Goal: Task Accomplishment & Management: Manage account settings

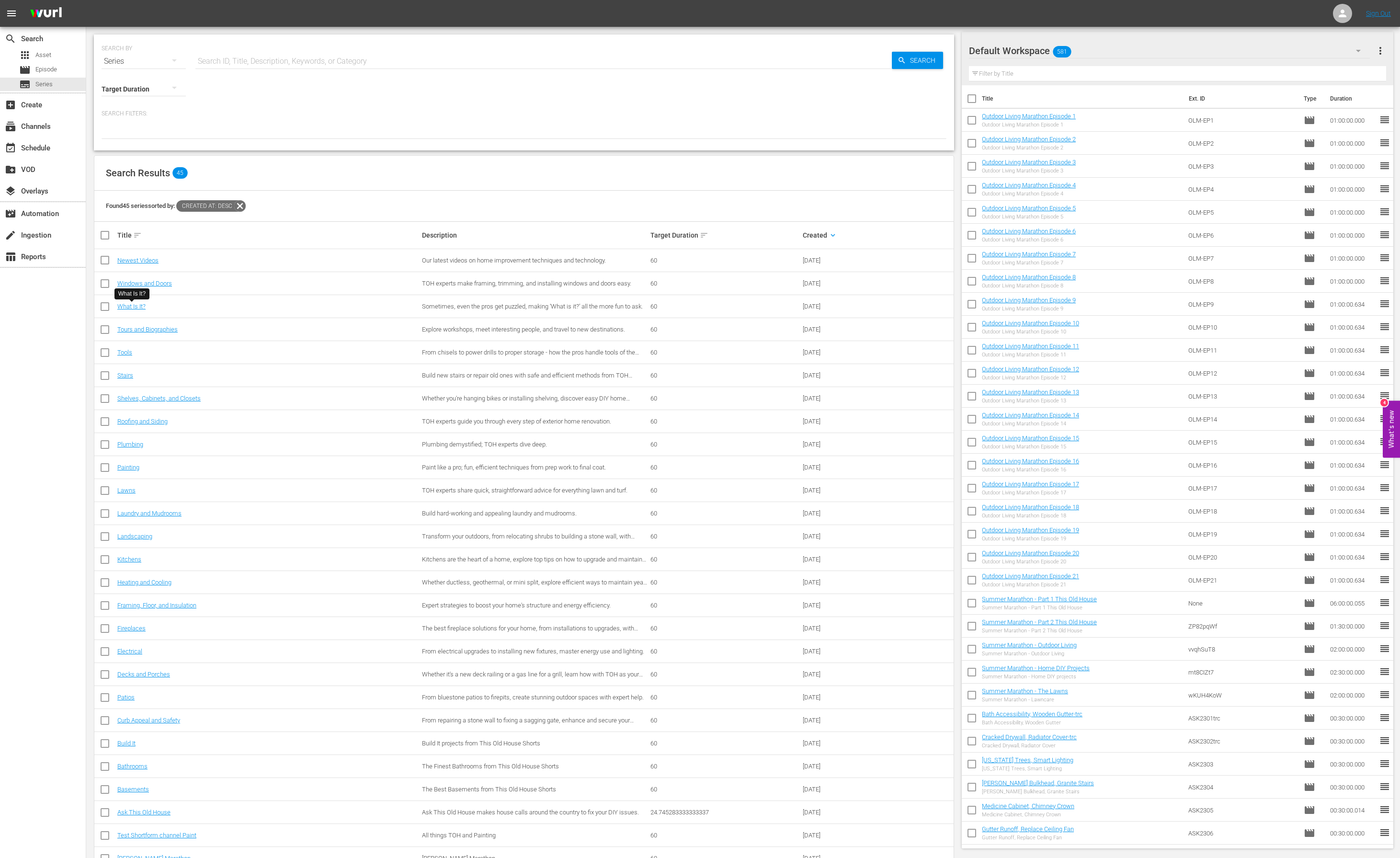
scroll to position [17, 0]
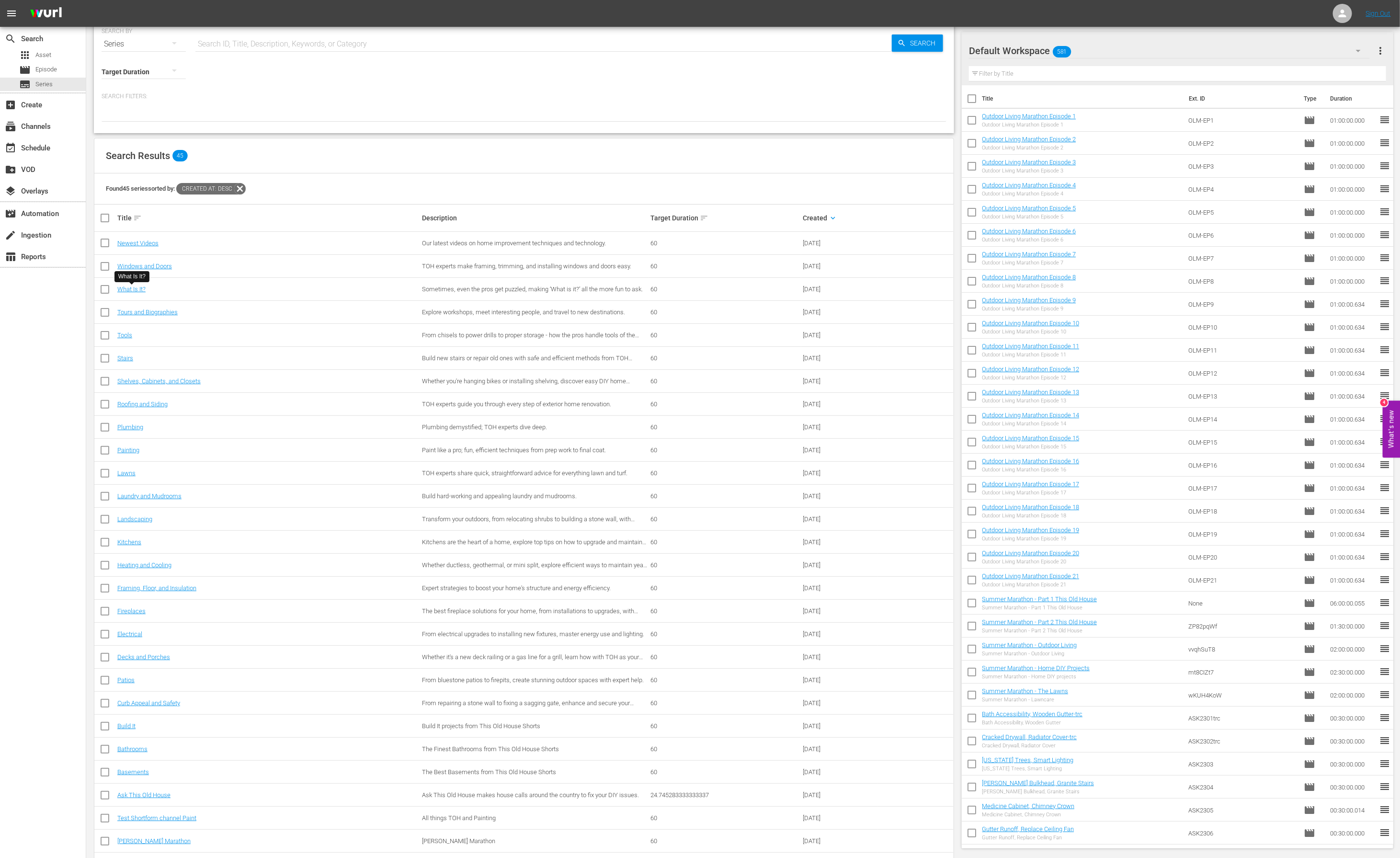
click at [1094, 51] on div "Default Workspace 581" at bounding box center [1169, 50] width 401 height 27
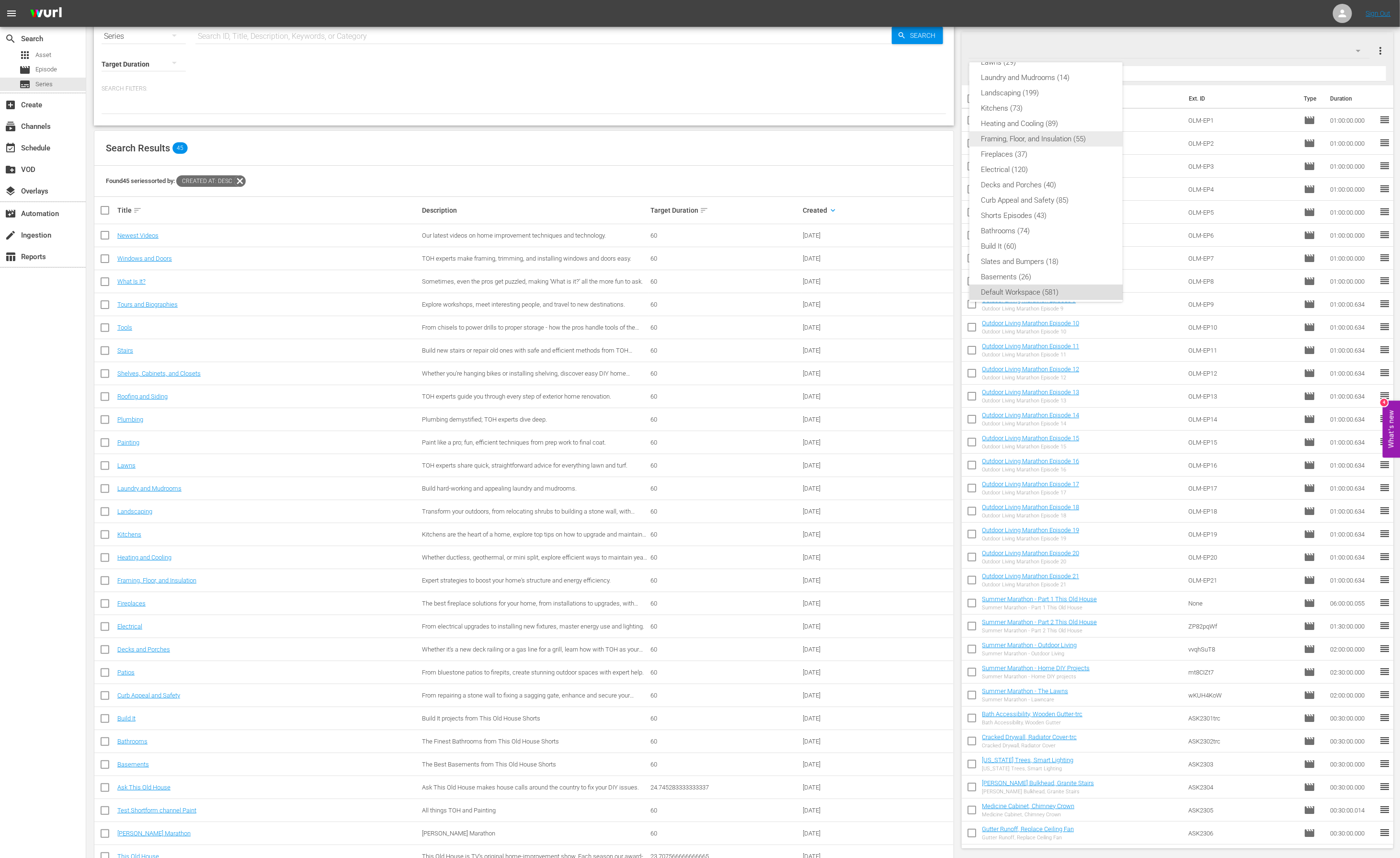
scroll to position [189, 0]
click at [1024, 210] on div "Shorts Episodes (43)" at bounding box center [1046, 209] width 130 height 15
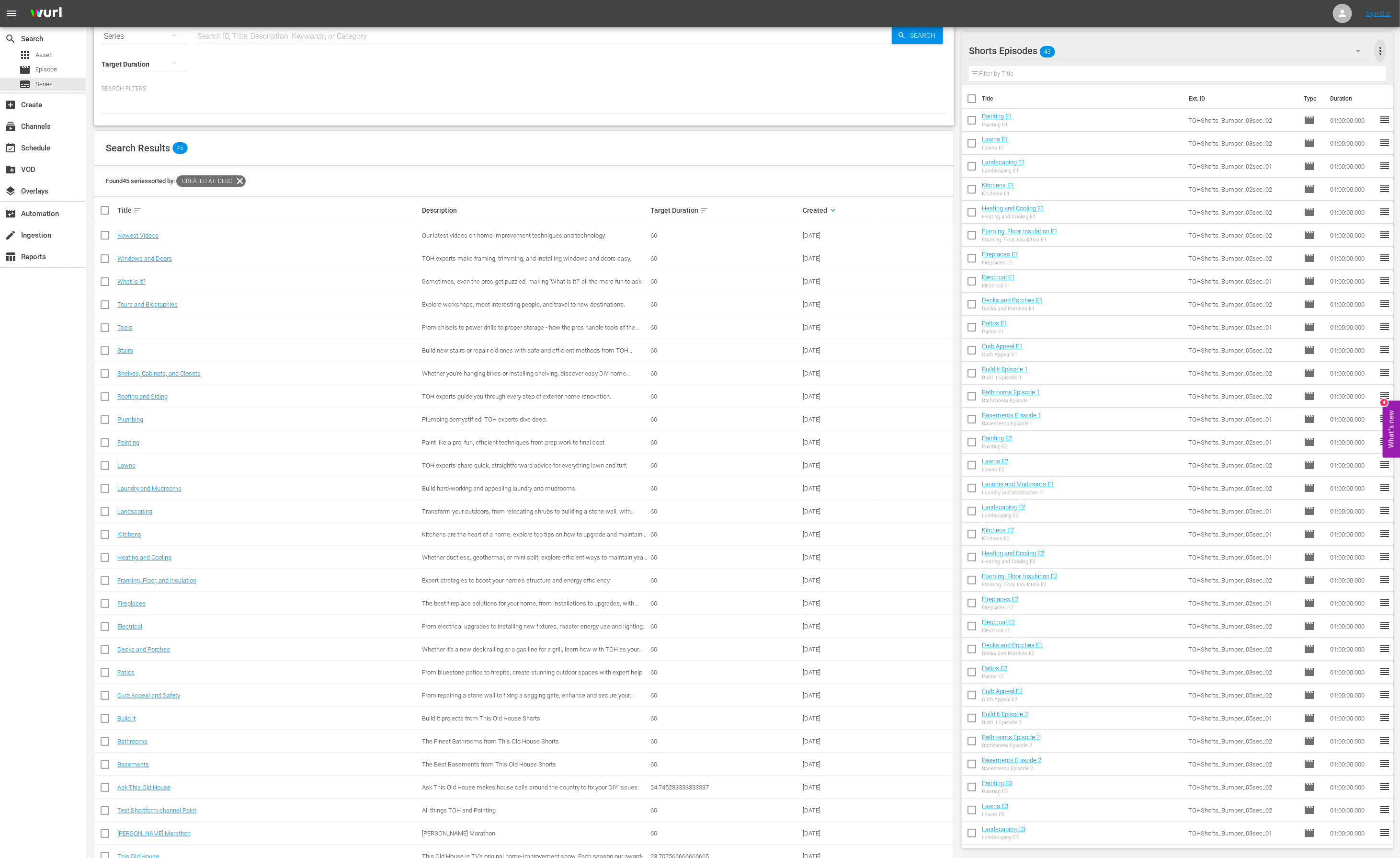
click at [1383, 51] on span "more_vert" at bounding box center [1380, 51] width 12 height 12
click at [1309, 67] on div "Clear All Workspace Items" at bounding box center [1319, 69] width 113 height 17
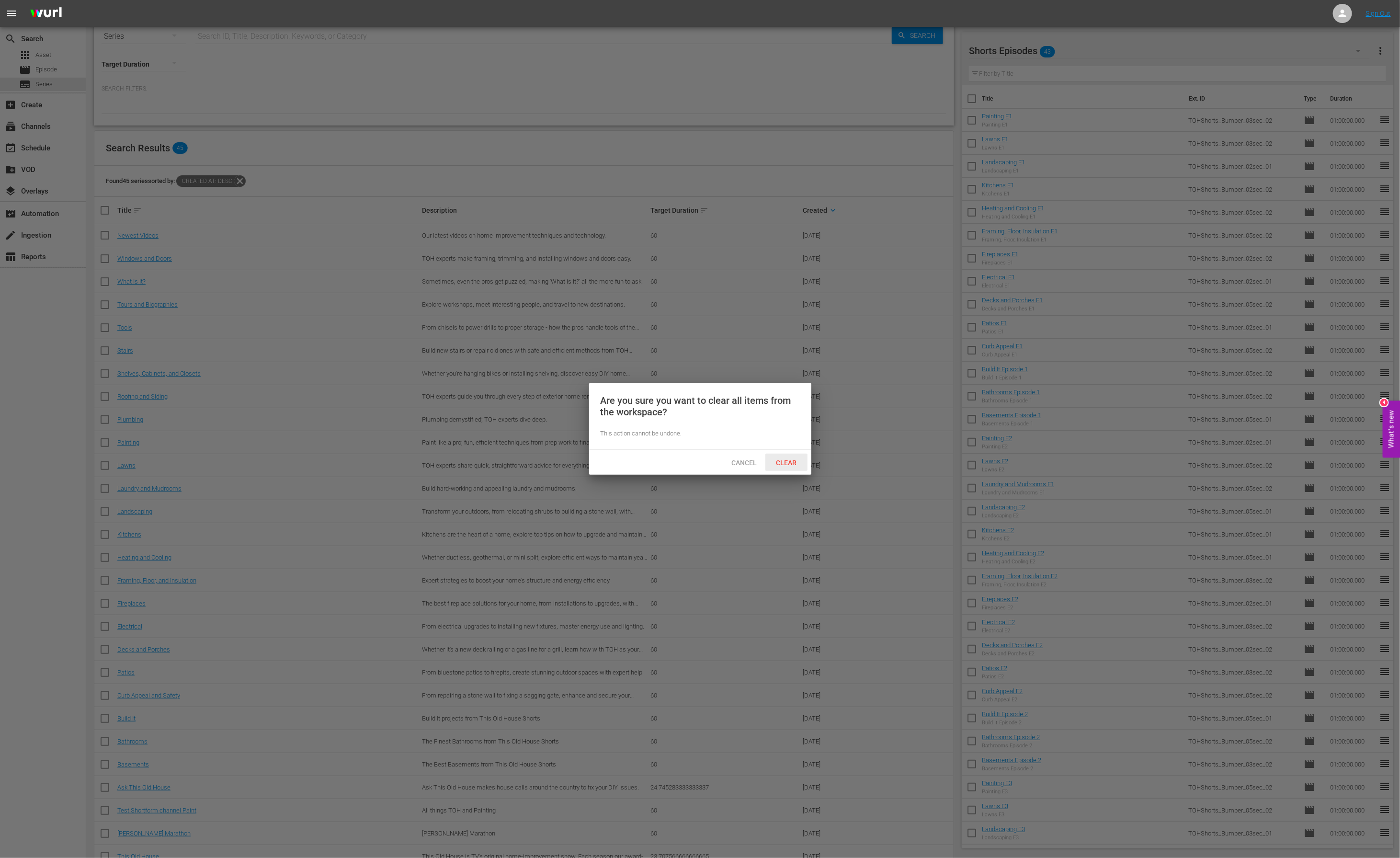
click at [788, 459] on span "Clear" at bounding box center [786, 462] width 36 height 7
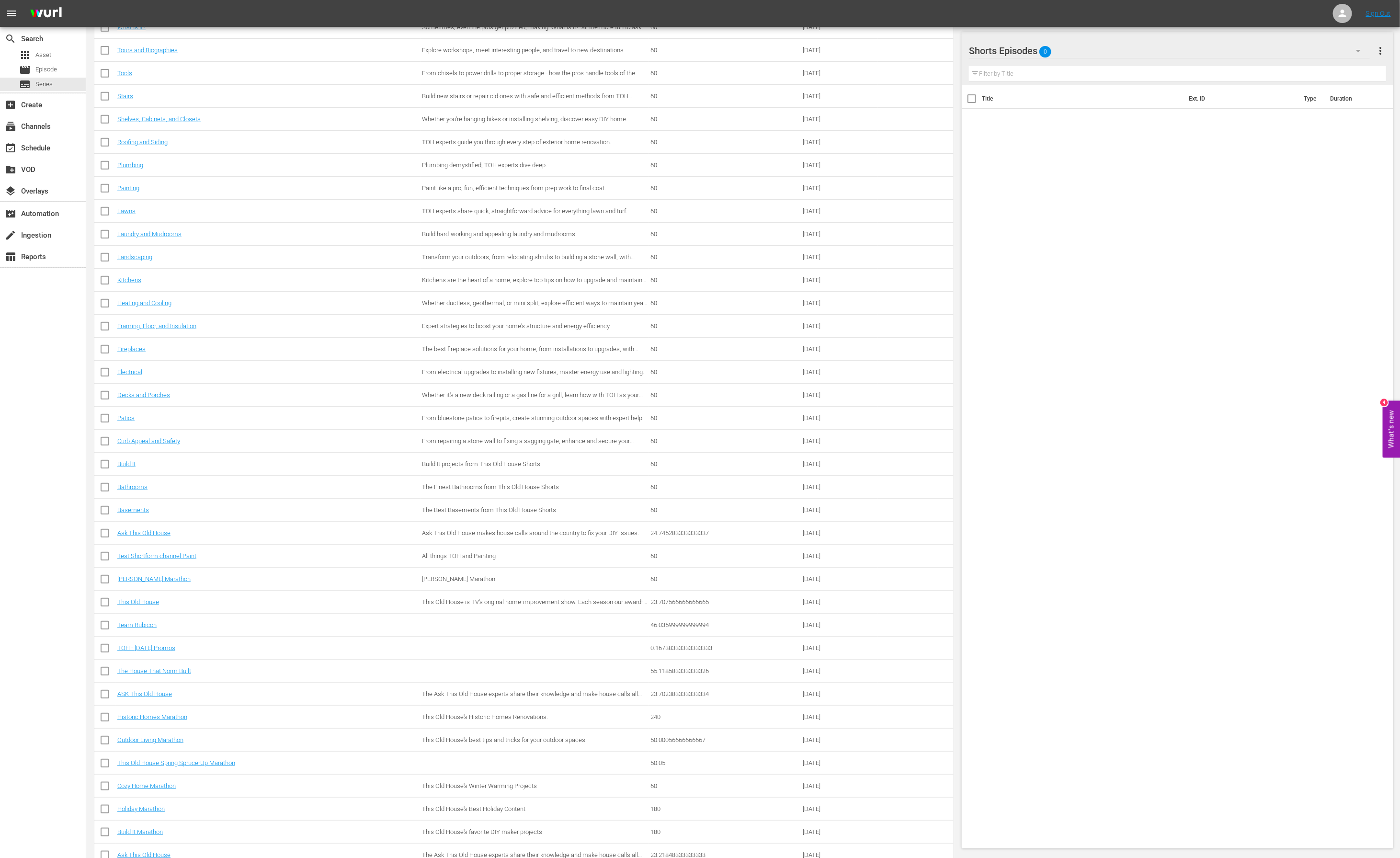
scroll to position [293, 0]
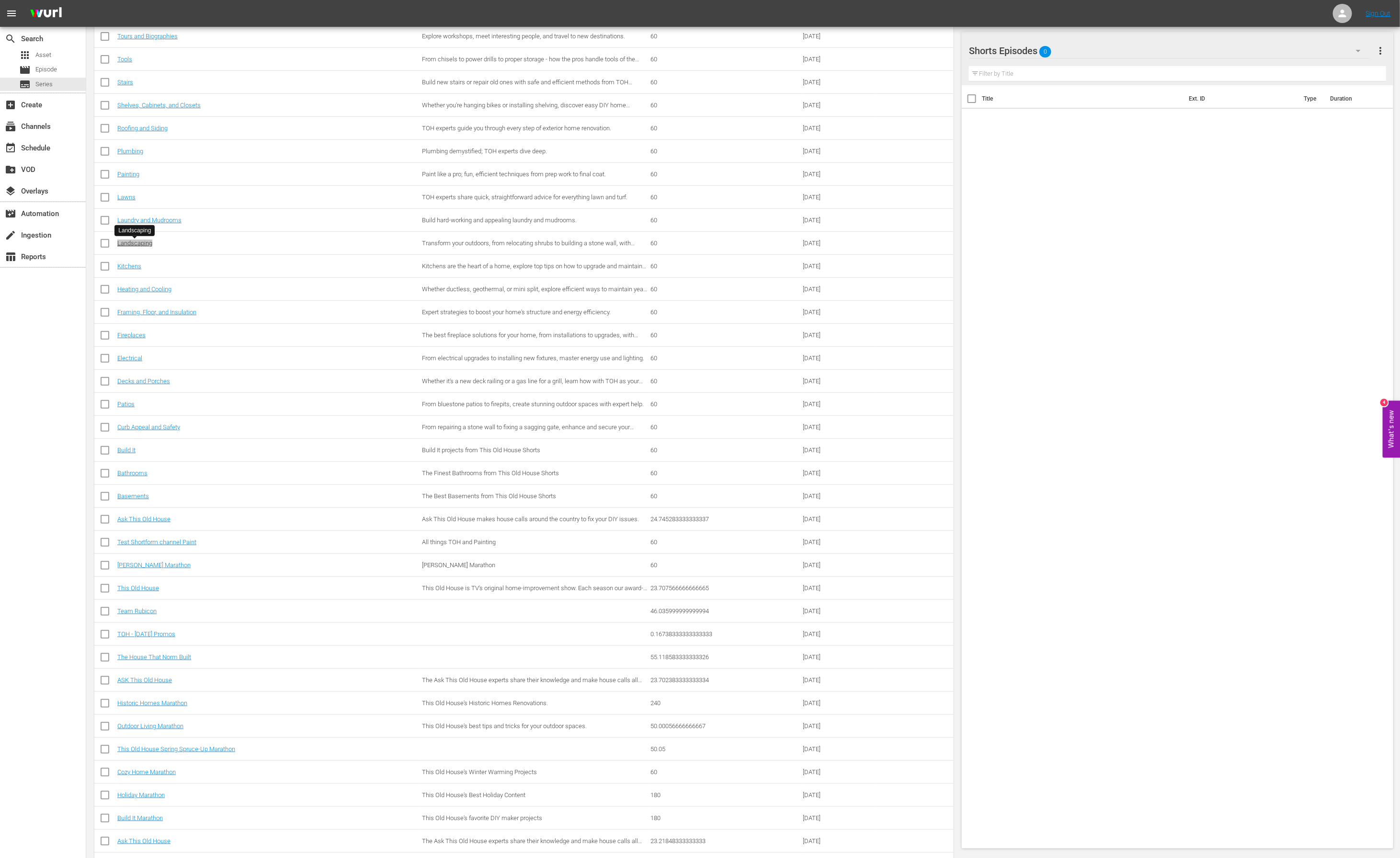
drag, startPoint x: 143, startPoint y: 245, endPoint x: 999, endPoint y: 1, distance: 890.1
click at [0, 0] on div "menu Sign Out search Search apps Asset movie Episode subtitles Series add_box C…" at bounding box center [700, 311] width 1400 height 1209
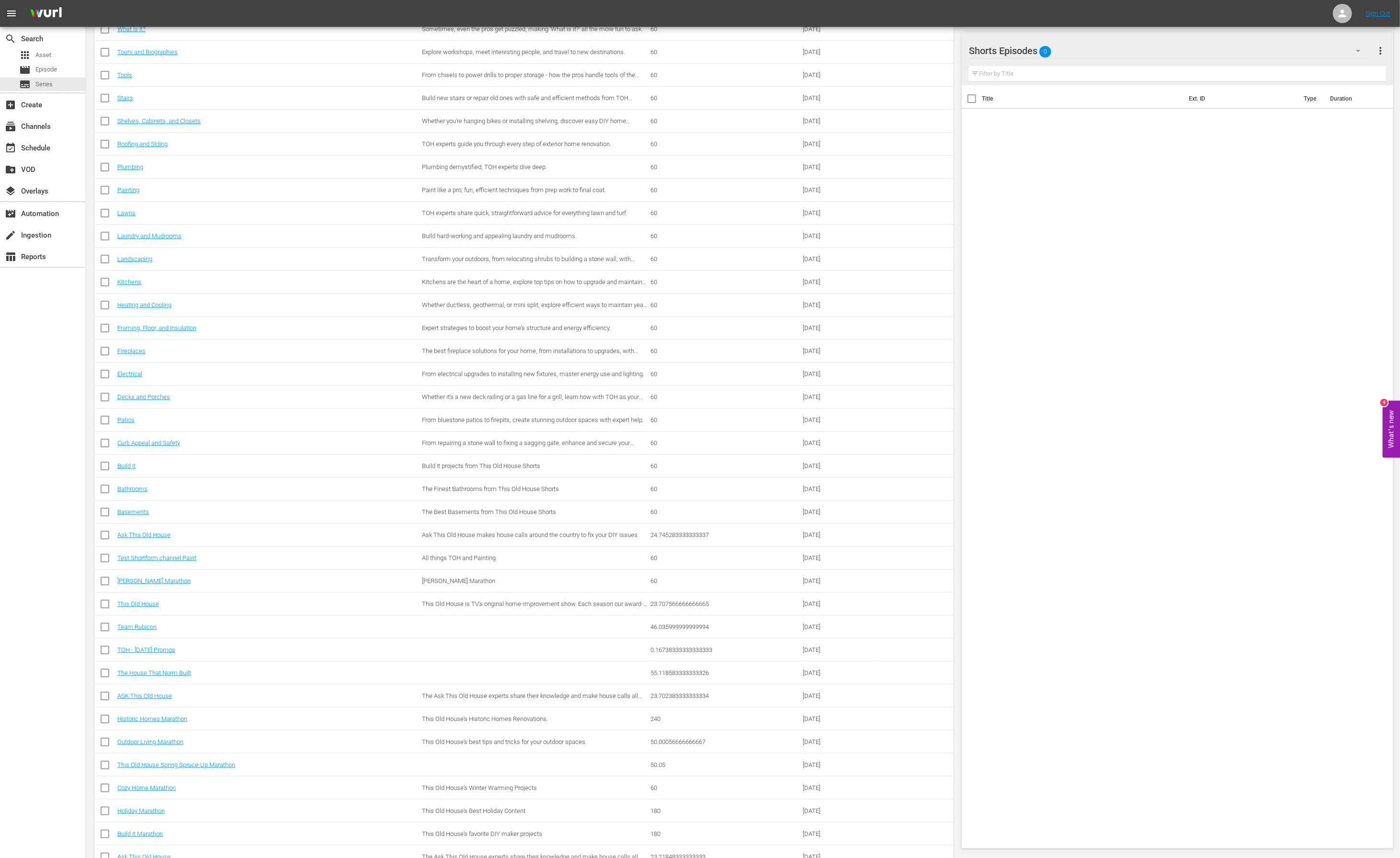
scroll to position [352, 0]
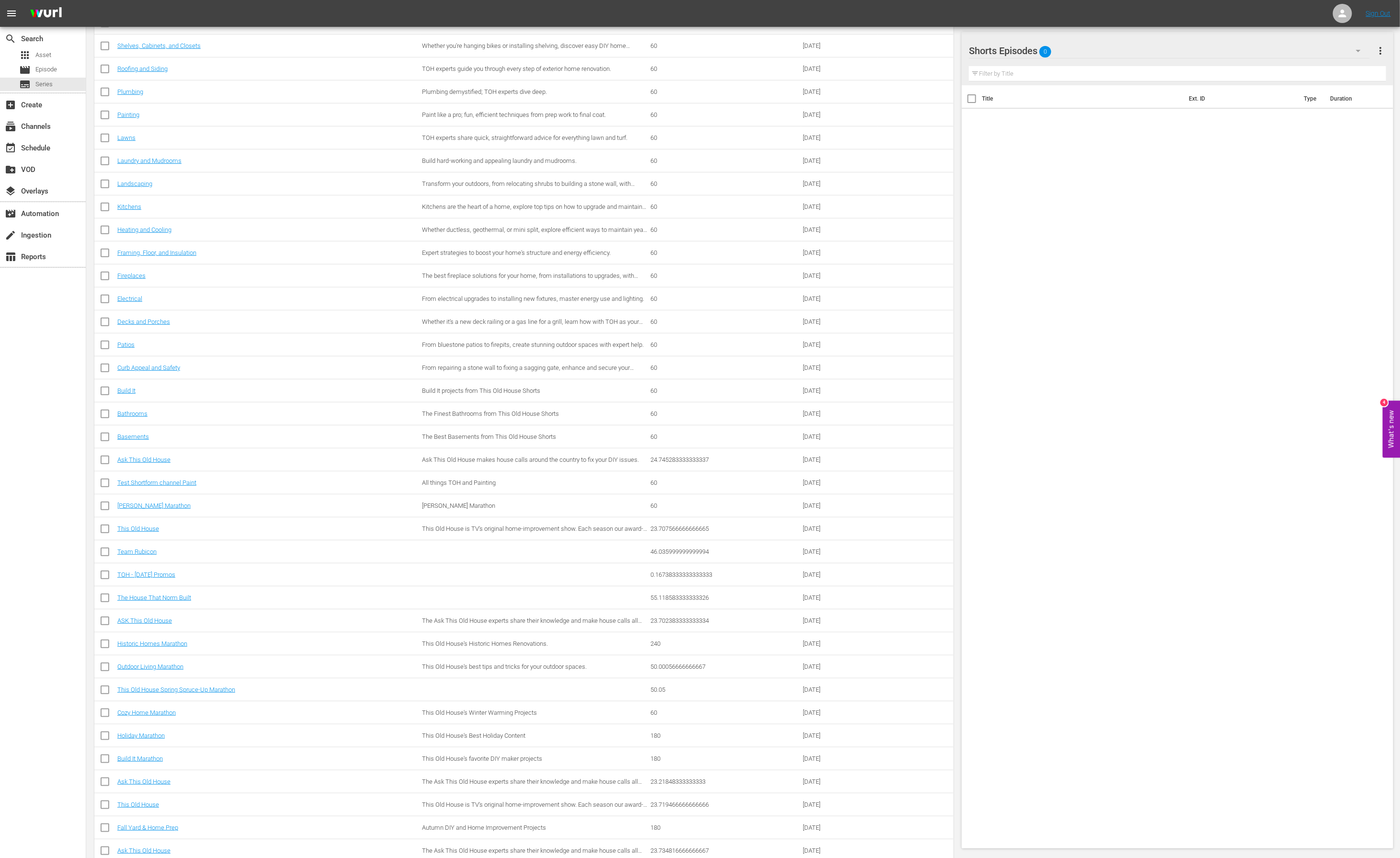
drag, startPoint x: 141, startPoint y: 154, endPoint x: 335, endPoint y: 3, distance: 245.8
click at [0, 0] on div "menu Sign Out search Search apps Asset movie Episode subtitles Series add_box C…" at bounding box center [700, 298] width 1400 height 1301
click at [1360, 50] on icon "button" at bounding box center [1359, 51] width 12 height 12
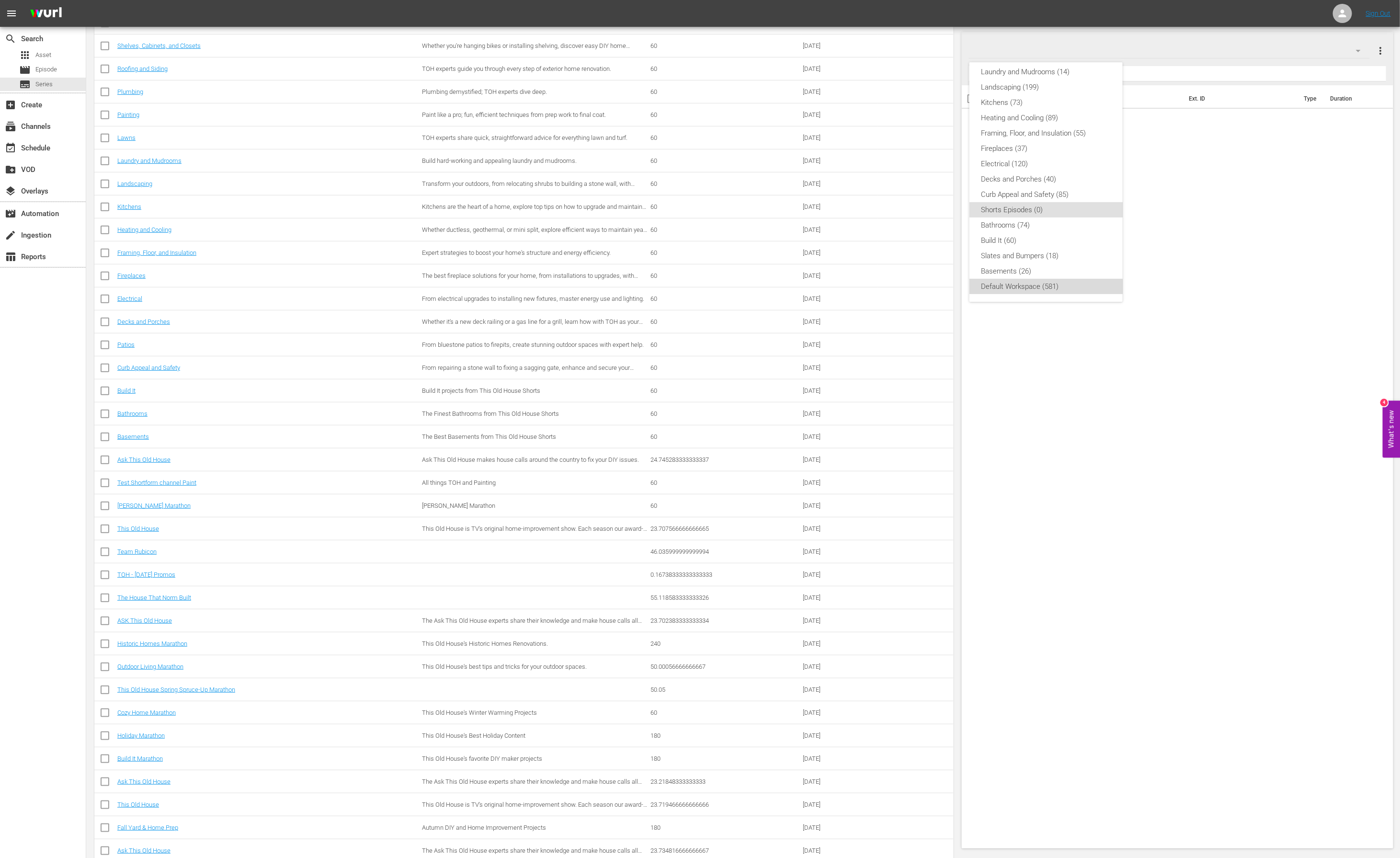
click at [1033, 288] on div "Default Workspace (581)" at bounding box center [1046, 286] width 130 height 15
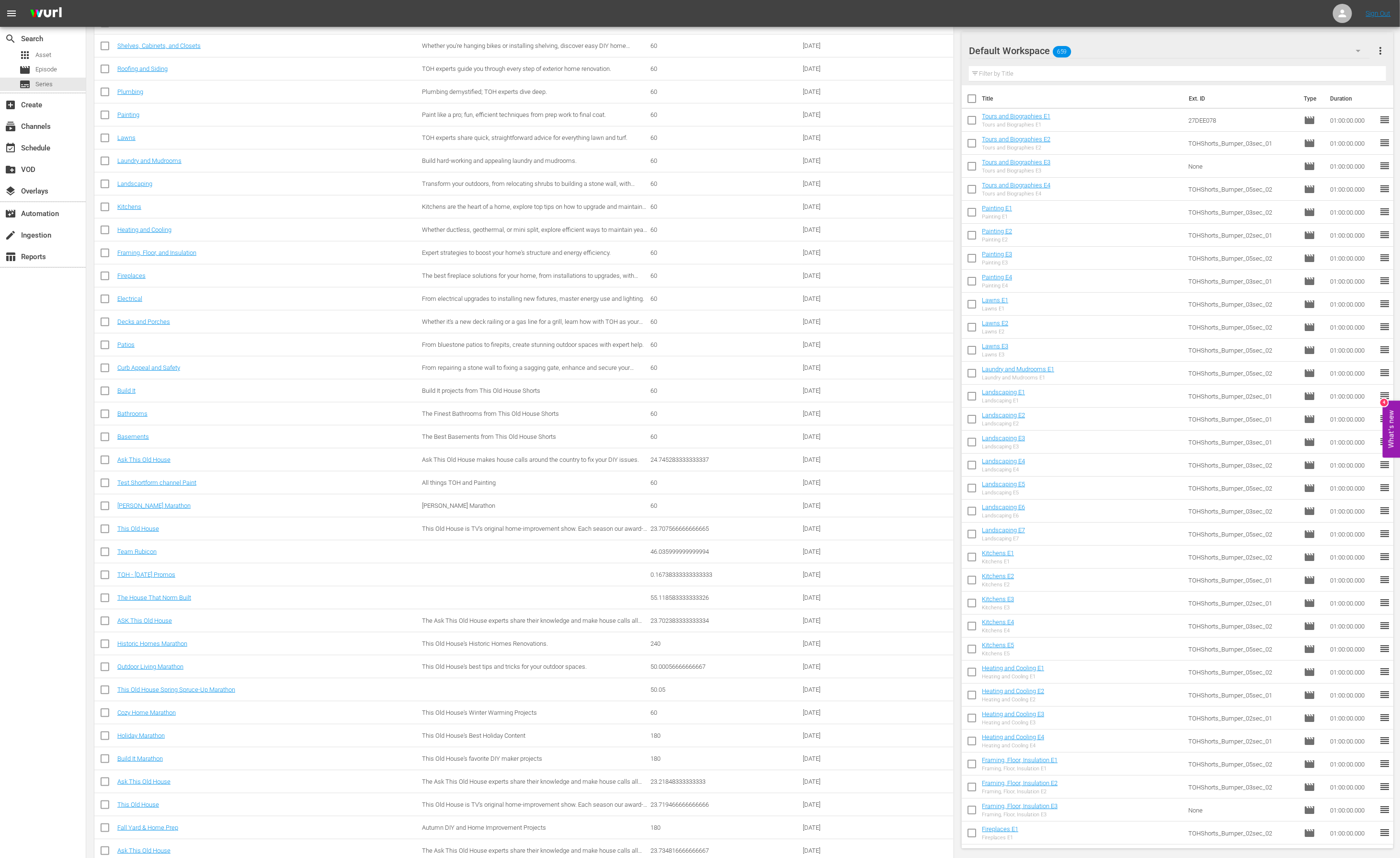
click at [972, 121] on input "checkbox" at bounding box center [972, 122] width 20 height 20
checkbox input "true"
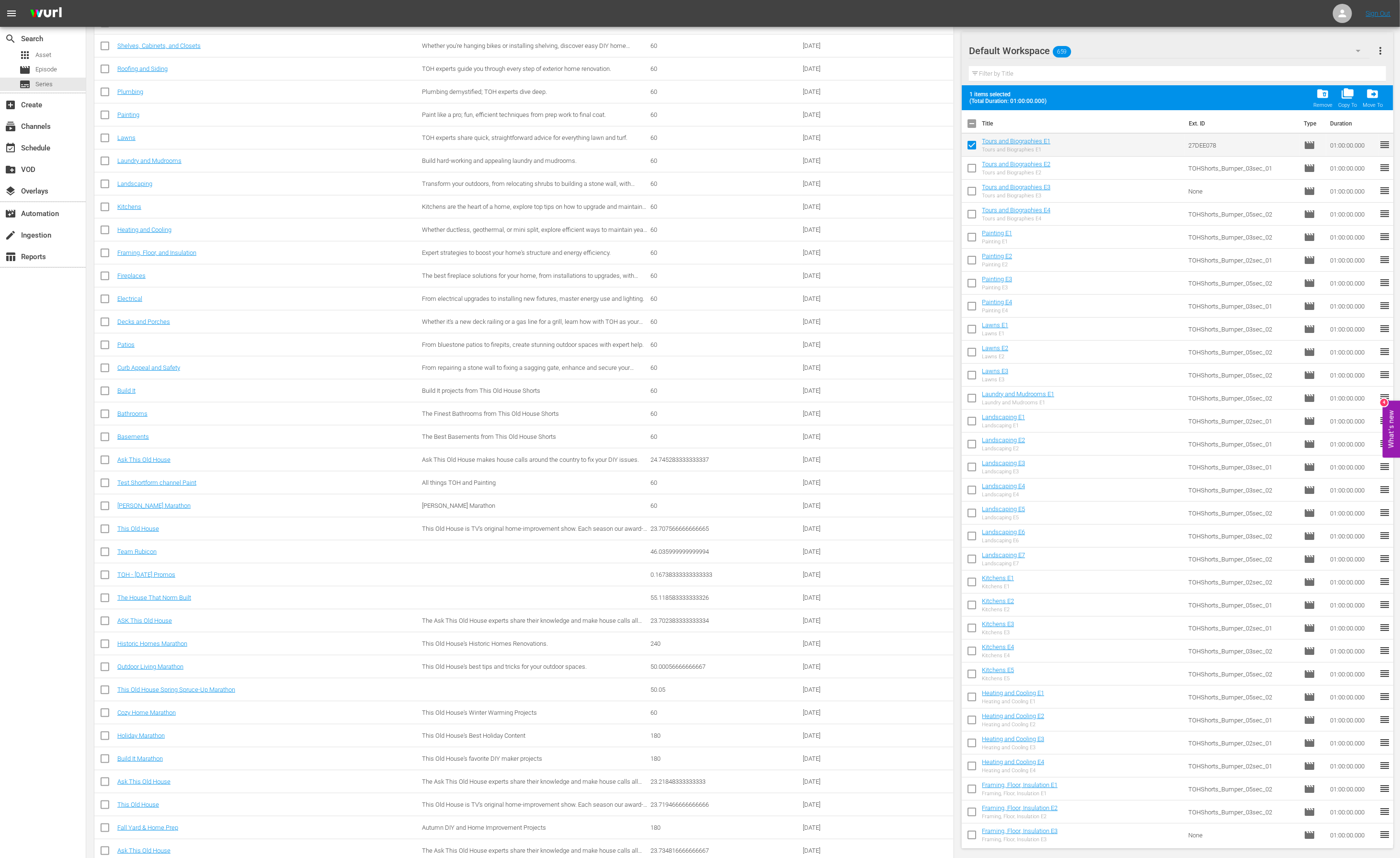
click at [970, 168] on input "checkbox" at bounding box center [972, 170] width 20 height 20
checkbox input "true"
click at [970, 188] on input "checkbox" at bounding box center [972, 193] width 20 height 20
checkbox input "true"
click at [970, 209] on input "checkbox" at bounding box center [972, 216] width 20 height 20
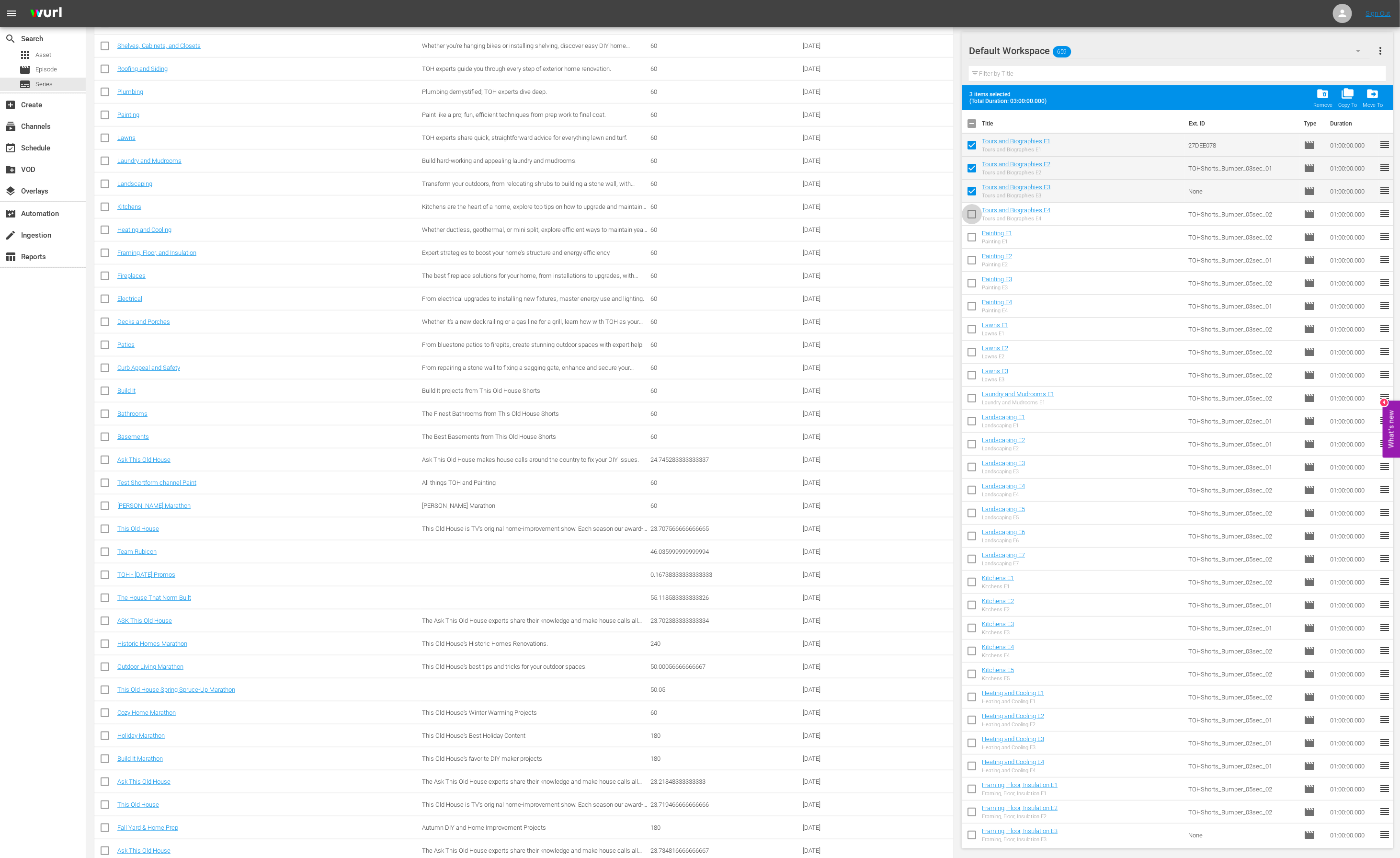
checkbox input "true"
click at [970, 232] on input "checkbox" at bounding box center [972, 239] width 20 height 20
checkbox input "true"
click at [970, 252] on input "checkbox" at bounding box center [972, 262] width 20 height 20
checkbox input "true"
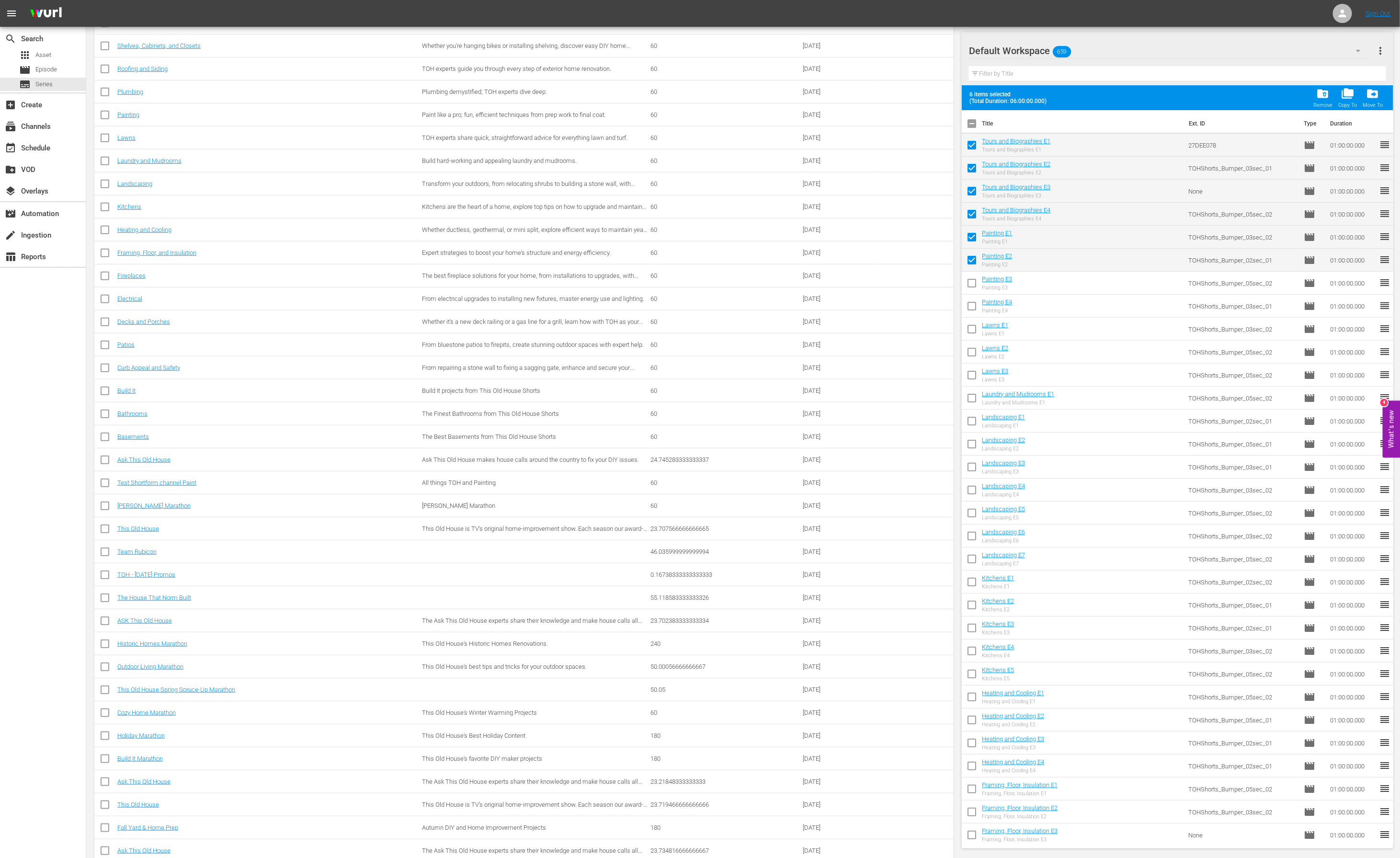
click at [970, 274] on span at bounding box center [972, 283] width 20 height 20
click at [970, 310] on input "checkbox" at bounding box center [972, 308] width 20 height 20
checkbox input "true"
click at [975, 286] on input "checkbox" at bounding box center [972, 285] width 20 height 20
checkbox input "true"
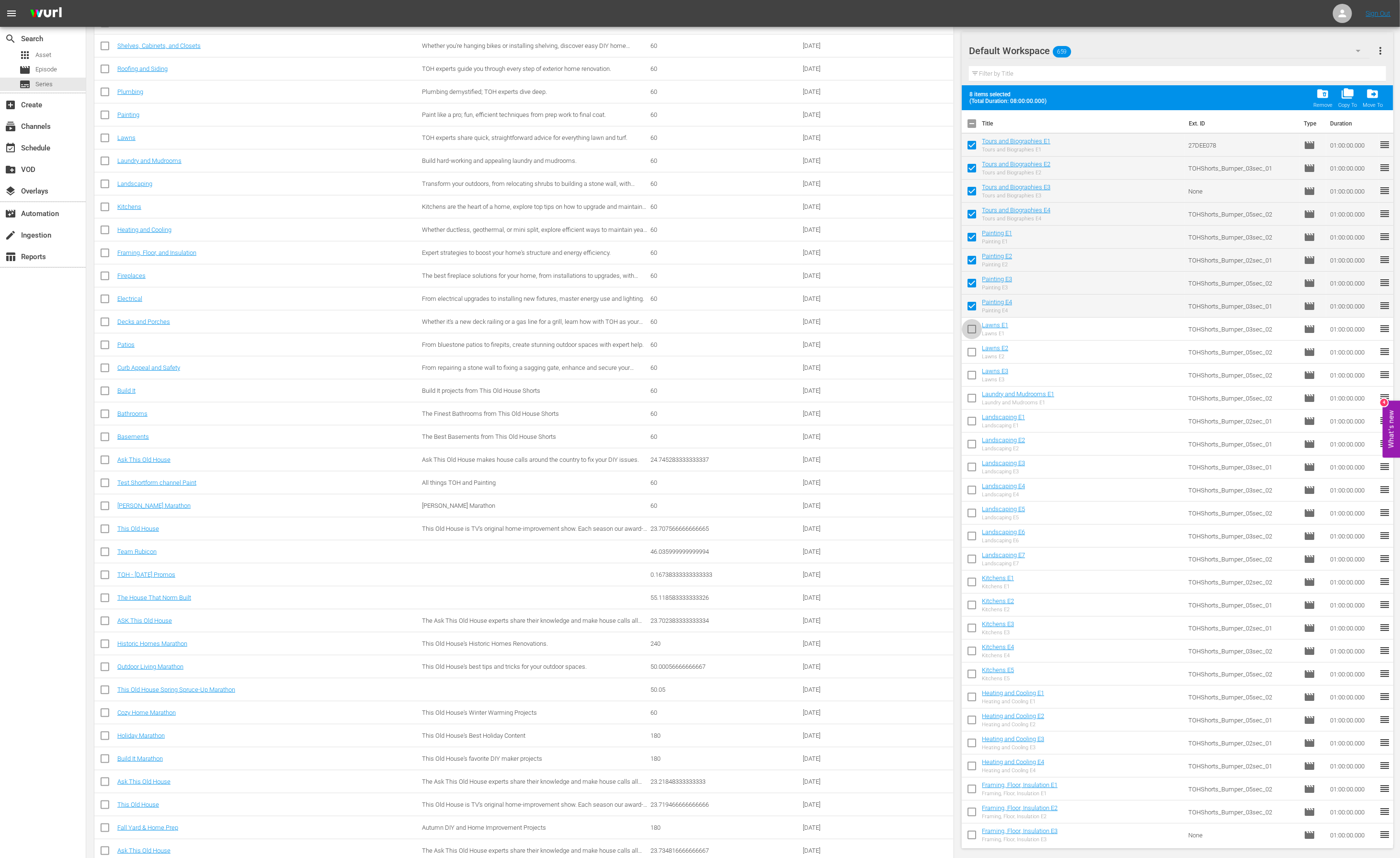
click at [975, 333] on input "checkbox" at bounding box center [972, 331] width 20 height 20
checkbox input "true"
click at [973, 353] on input "checkbox" at bounding box center [972, 353] width 20 height 20
checkbox input "true"
click at [968, 369] on input "checkbox" at bounding box center [972, 377] width 20 height 20
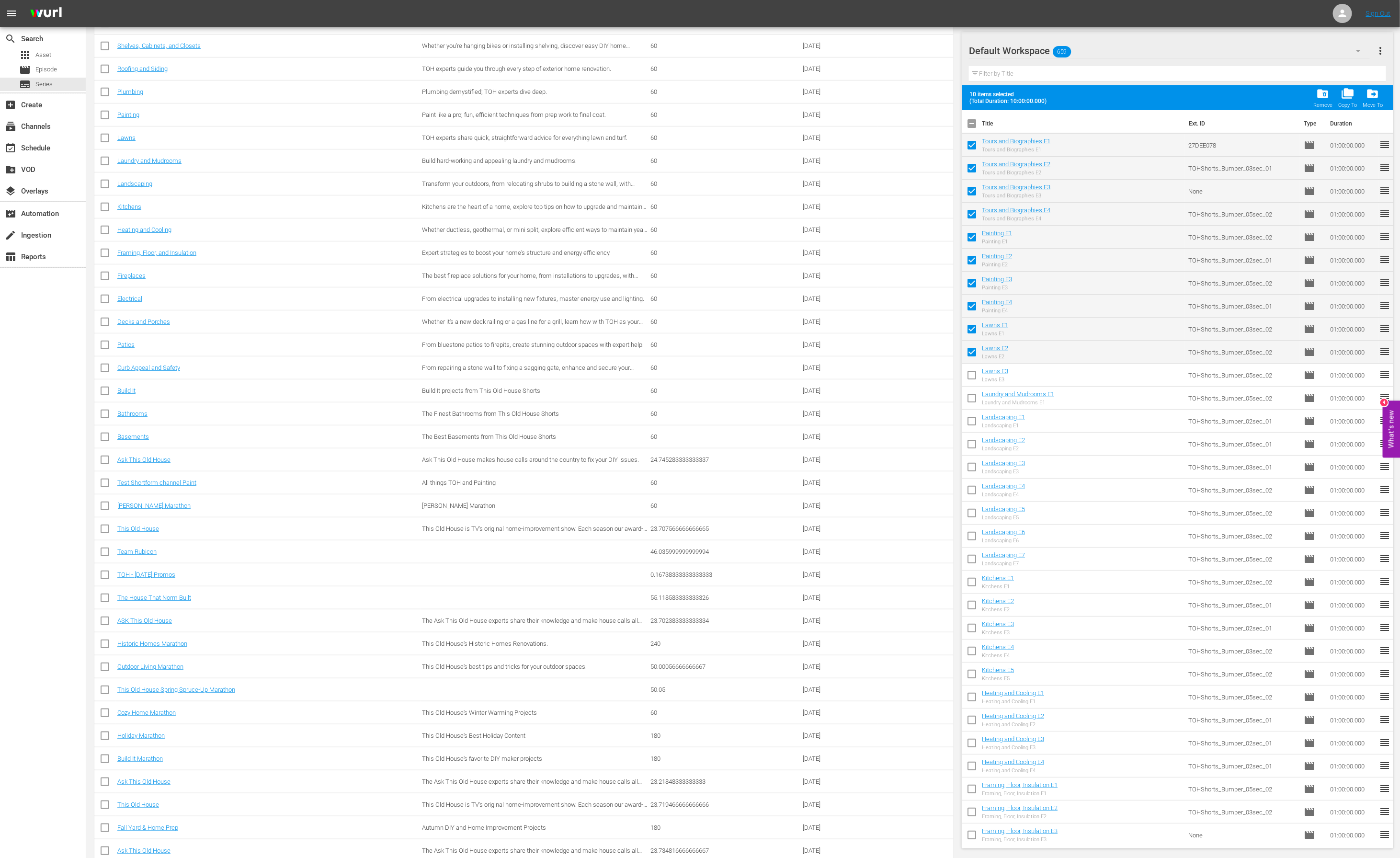
checkbox input "true"
click at [968, 399] on input "checkbox" at bounding box center [972, 400] width 20 height 20
checkbox input "true"
click at [968, 416] on input "checkbox" at bounding box center [972, 423] width 20 height 20
checkbox input "true"
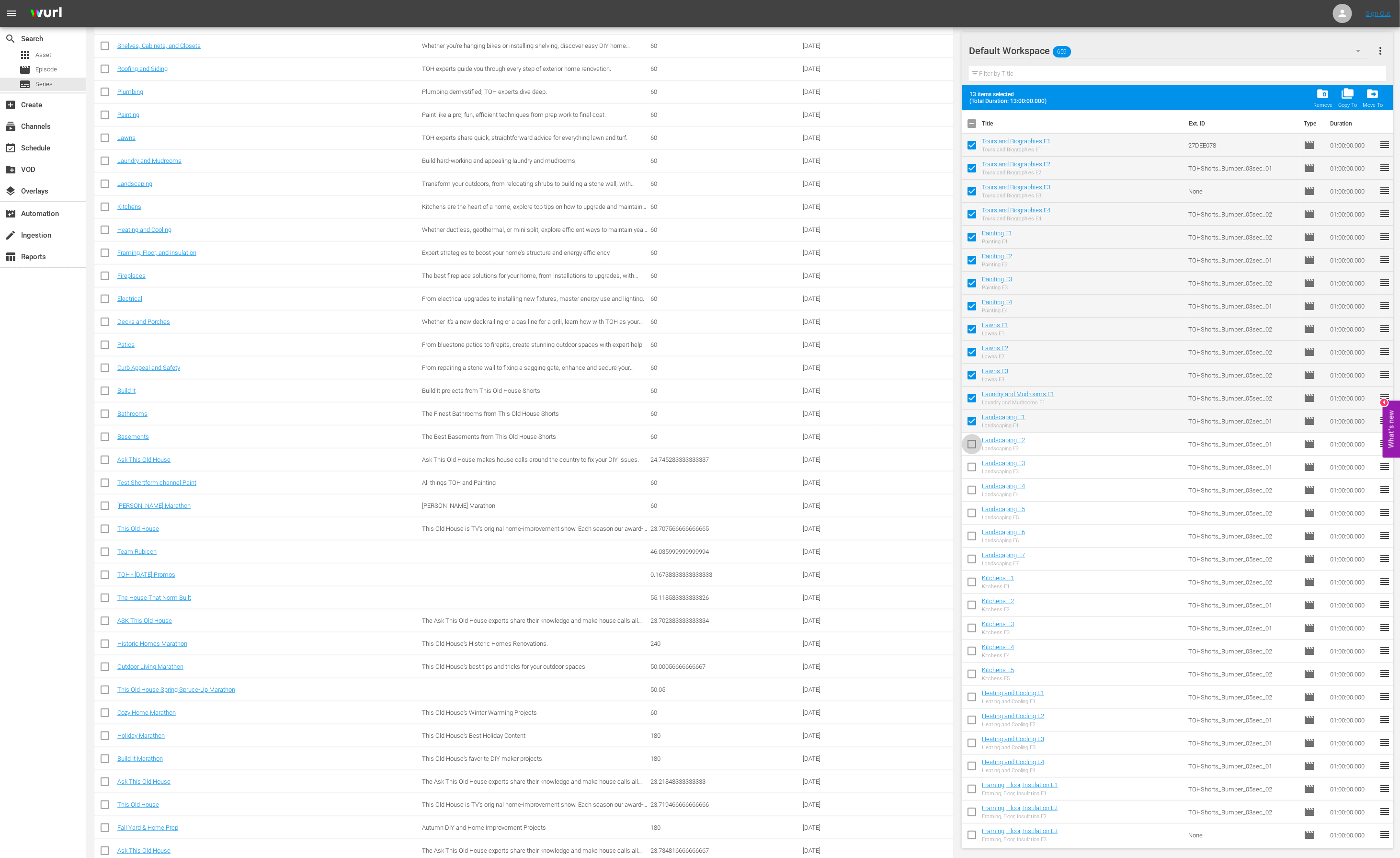
click at [969, 449] on input "checkbox" at bounding box center [972, 446] width 20 height 20
checkbox input "true"
click at [970, 464] on input "checkbox" at bounding box center [972, 469] width 20 height 20
checkbox input "true"
click at [972, 494] on input "checkbox" at bounding box center [972, 492] width 20 height 20
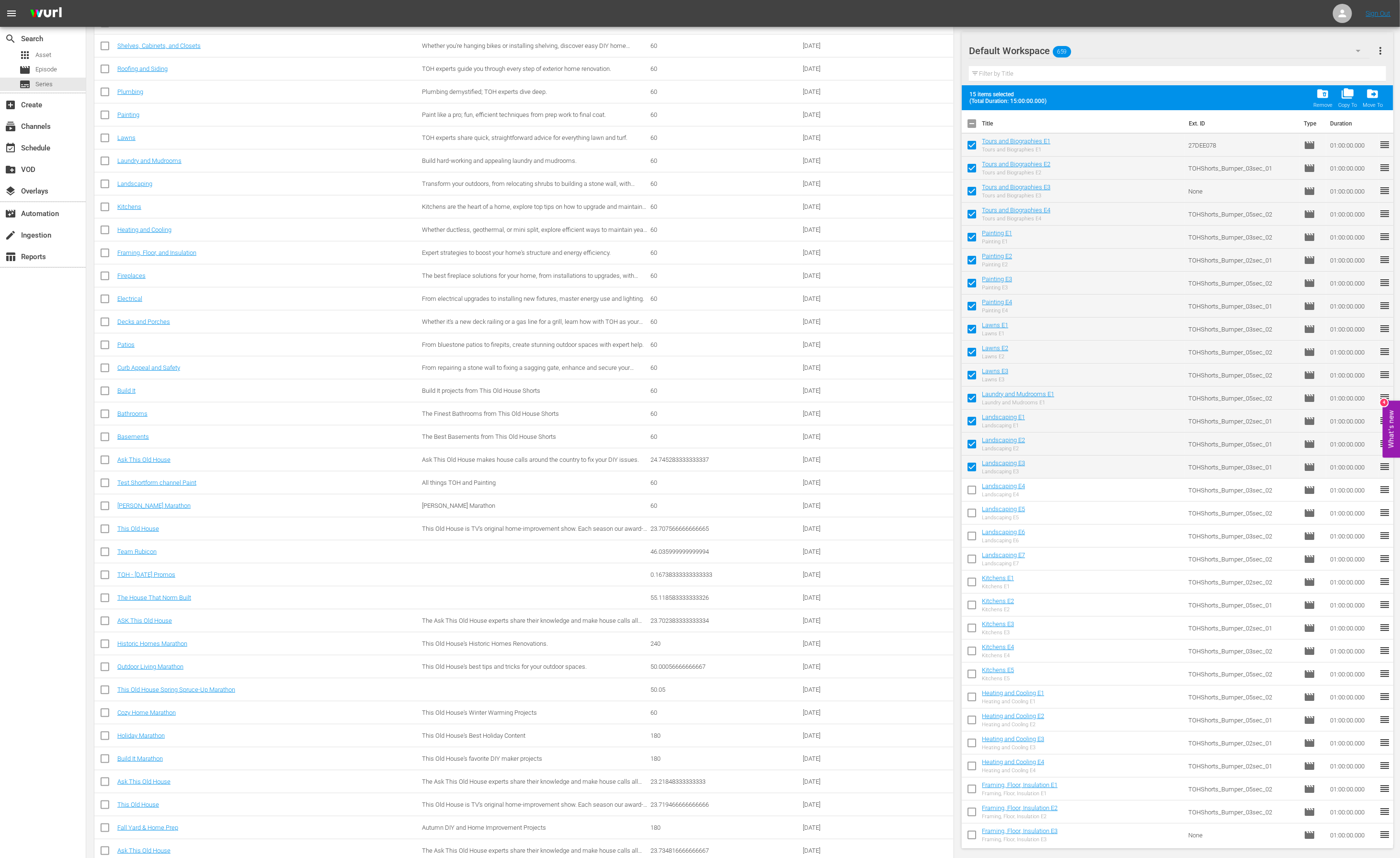
checkbox input "true"
click at [973, 515] on input "checkbox" at bounding box center [972, 514] width 20 height 20
checkbox input "true"
click at [974, 536] on input "checkbox" at bounding box center [972, 538] width 20 height 20
checkbox input "true"
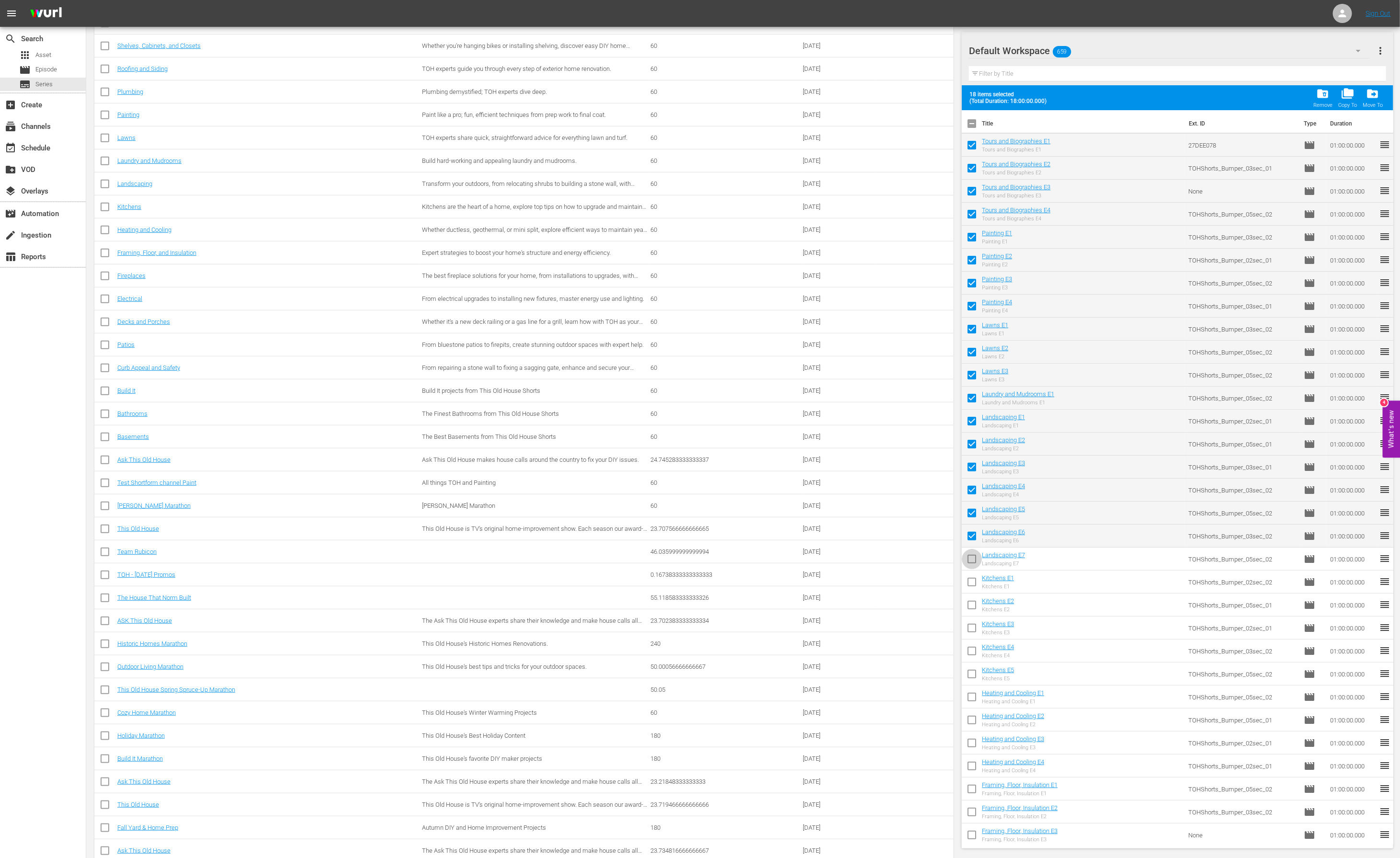
click at [974, 560] on input "checkbox" at bounding box center [972, 561] width 20 height 20
checkbox input "true"
click at [972, 584] on input "checkbox" at bounding box center [972, 584] width 20 height 20
checkbox input "true"
click at [971, 602] on input "checkbox" at bounding box center [972, 607] width 20 height 20
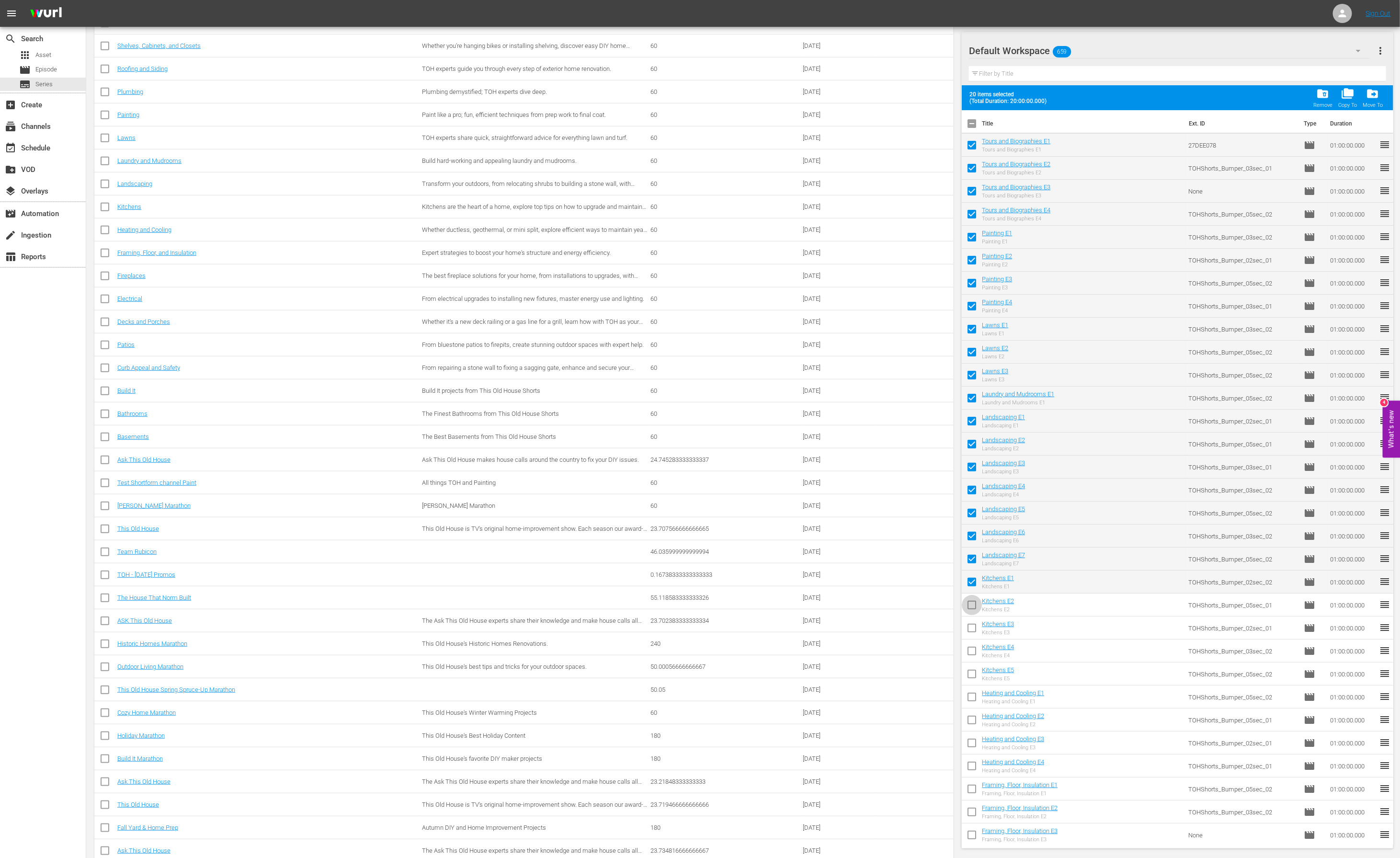
checkbox input "true"
click at [972, 633] on input "checkbox" at bounding box center [972, 630] width 20 height 20
checkbox input "true"
click at [971, 651] on input "checkbox" at bounding box center [972, 652] width 20 height 20
checkbox input "true"
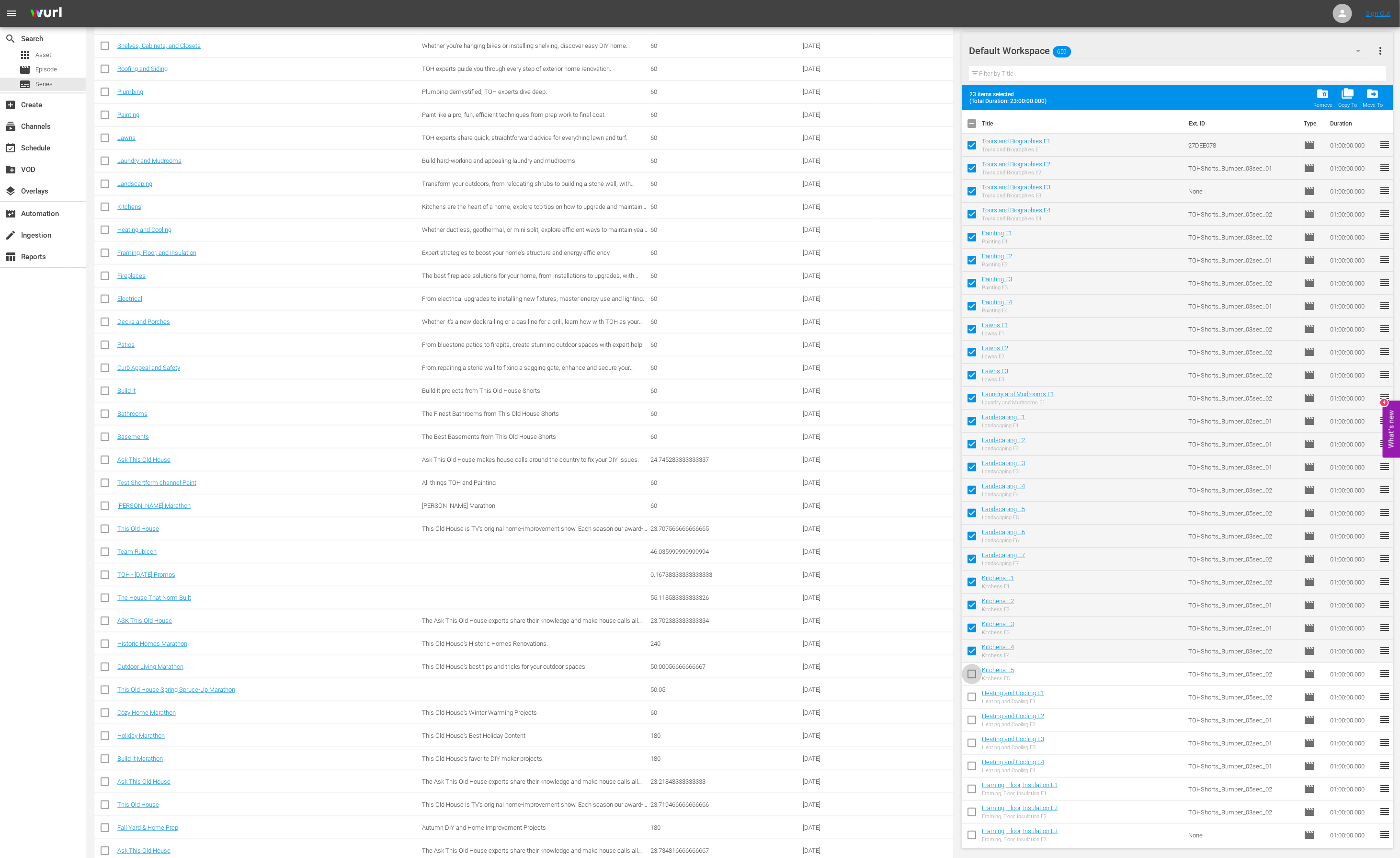
click at [970, 670] on input "checkbox" at bounding box center [972, 675] width 20 height 20
checkbox input "true"
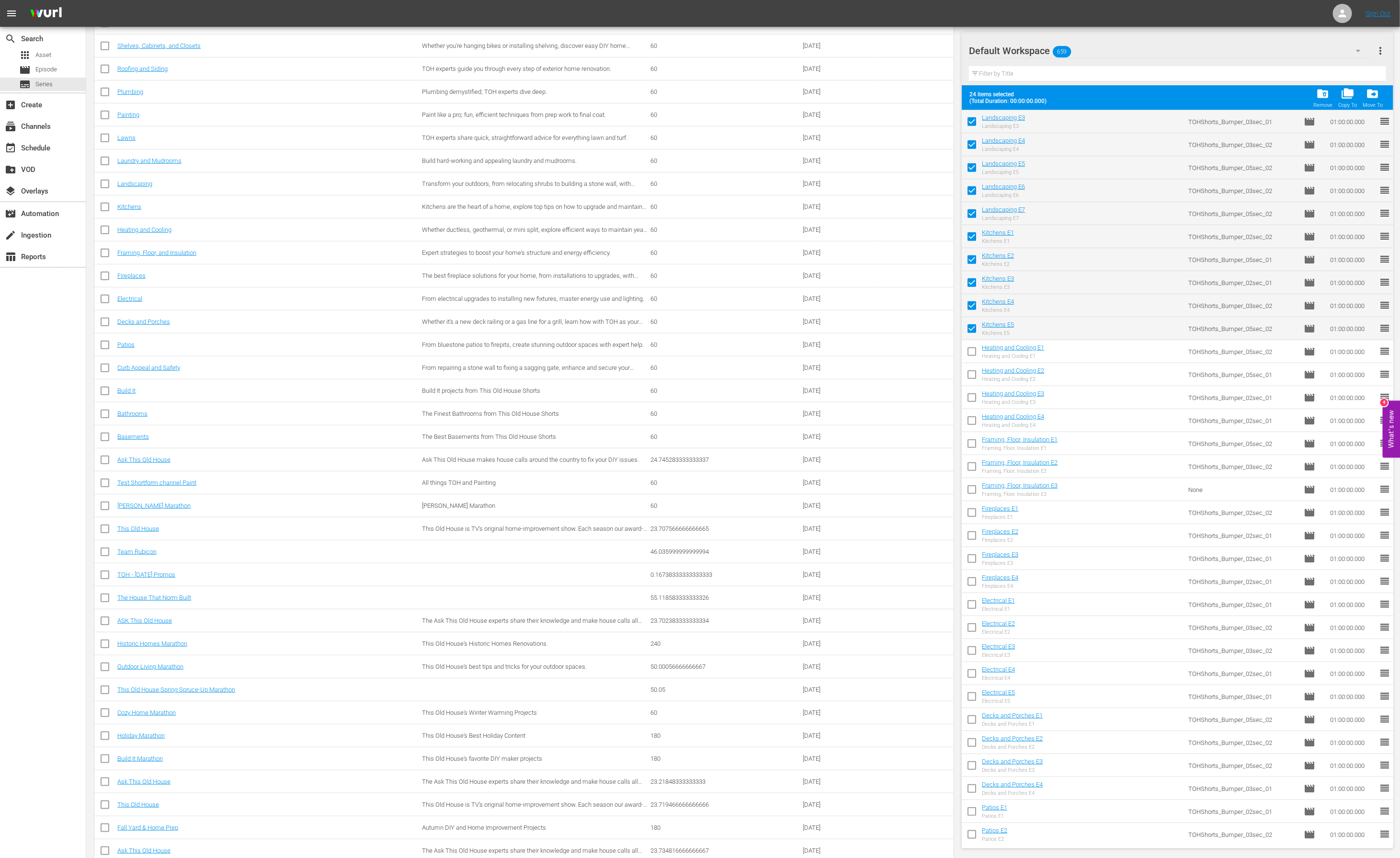
scroll to position [357, 0]
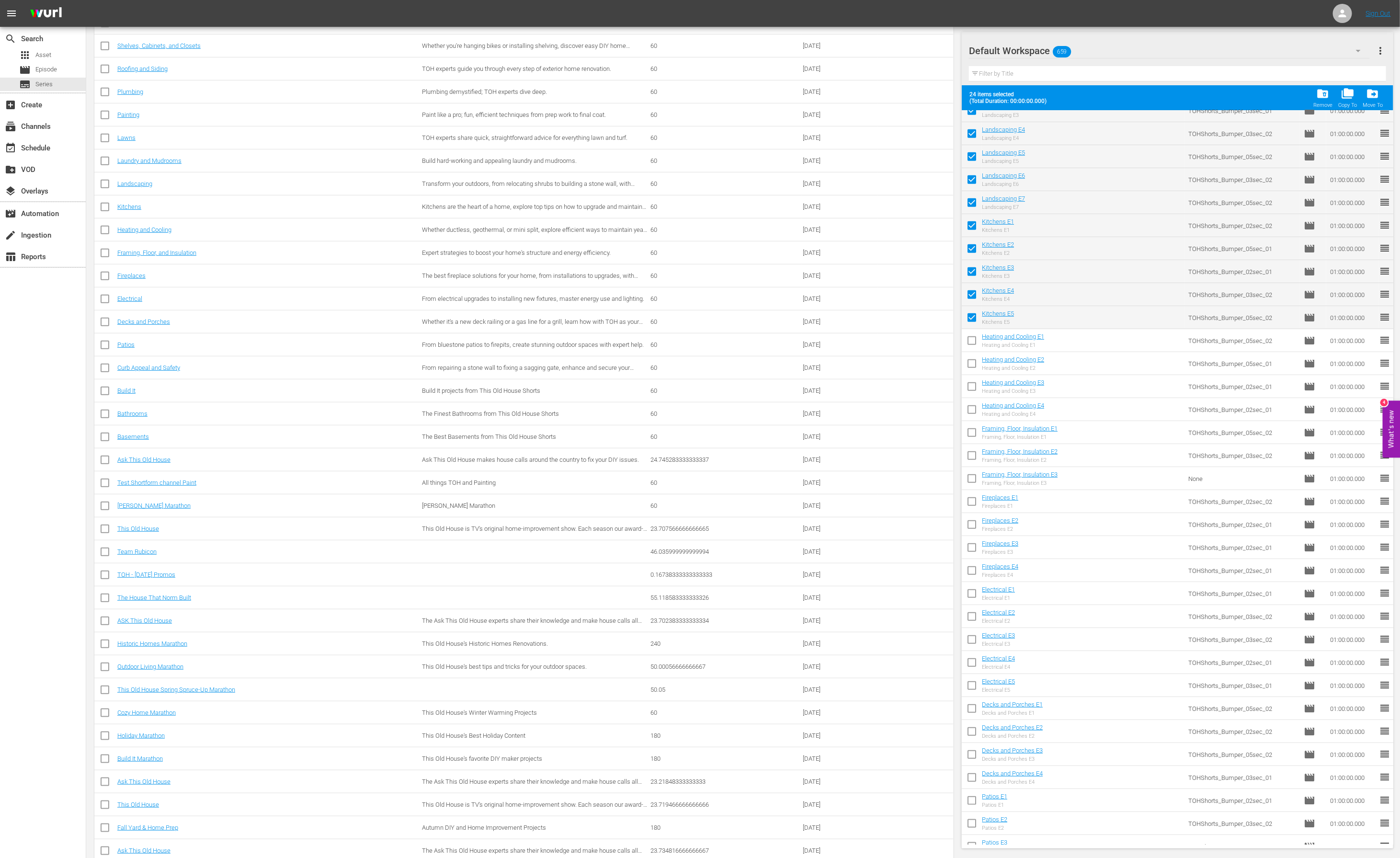
click at [971, 339] on input "checkbox" at bounding box center [972, 342] width 20 height 20
checkbox input "true"
click at [972, 366] on input "checkbox" at bounding box center [972, 365] width 20 height 20
checkbox input "true"
click at [972, 384] on input "checkbox" at bounding box center [972, 388] width 20 height 20
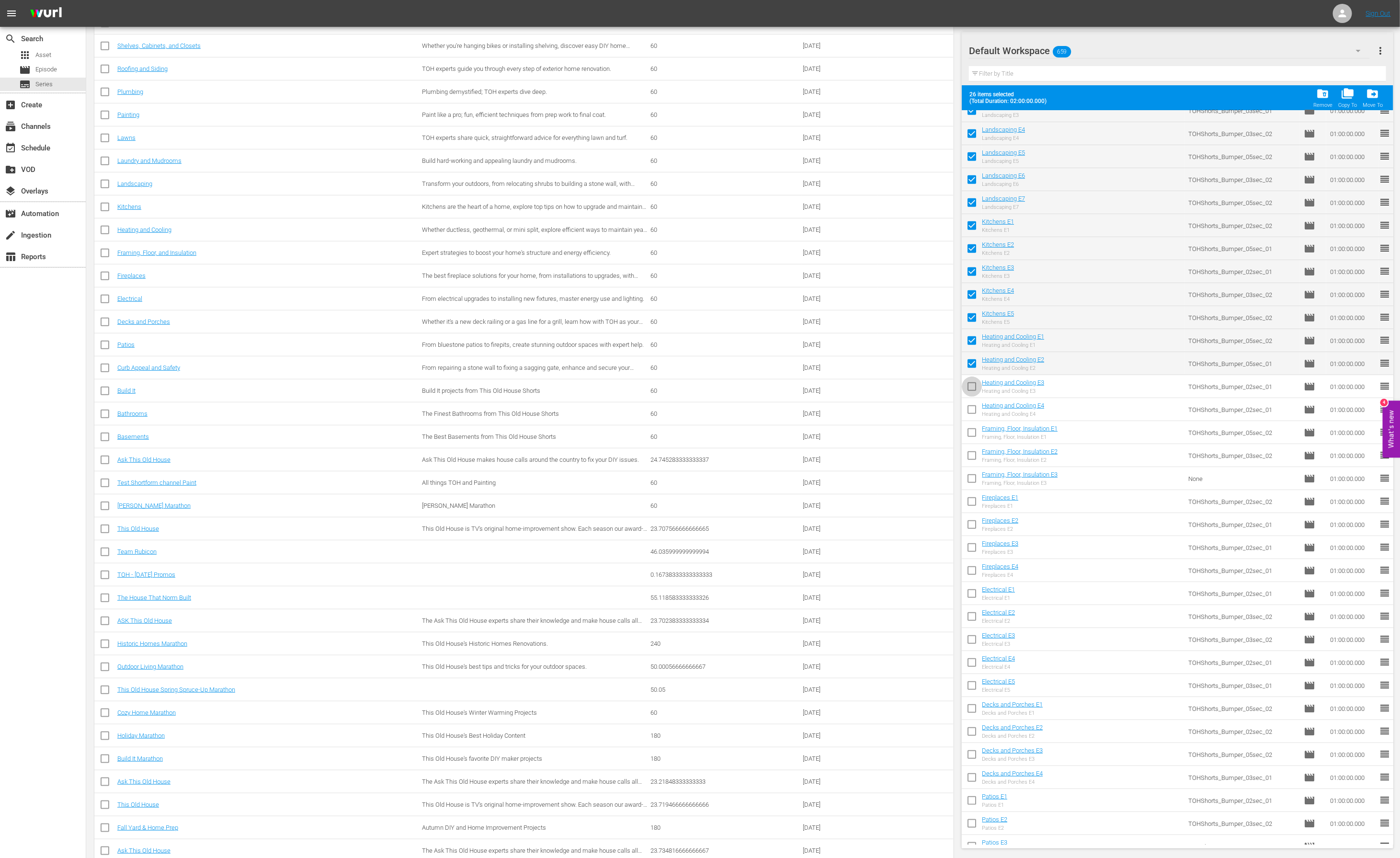
checkbox input "true"
click at [972, 410] on input "checkbox" at bounding box center [972, 411] width 20 height 20
checkbox input "true"
click at [973, 435] on input "checkbox" at bounding box center [972, 434] width 20 height 20
checkbox input "true"
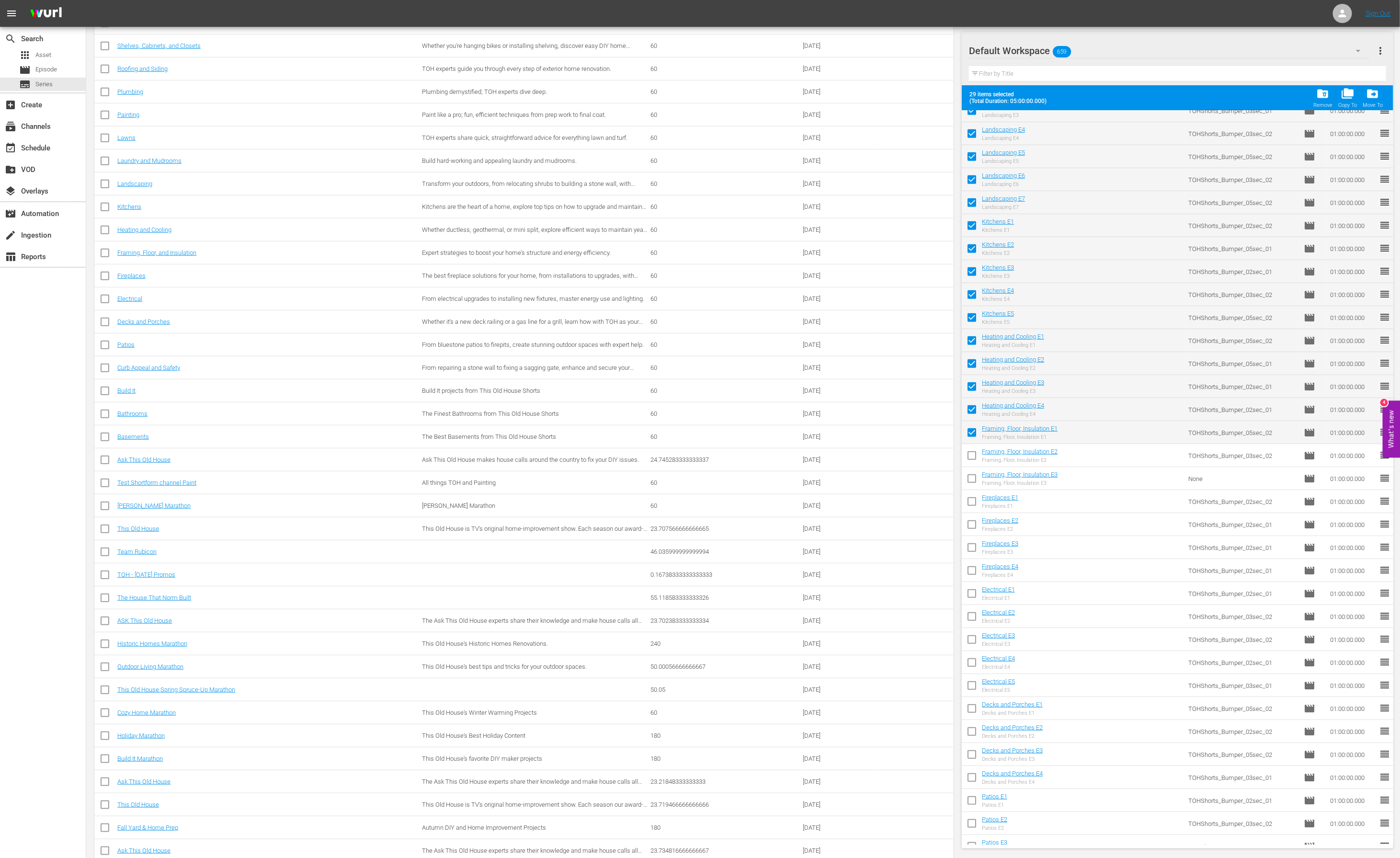
click at [973, 462] on input "checkbox" at bounding box center [972, 457] width 20 height 20
checkbox input "true"
click at [973, 480] on input "checkbox" at bounding box center [972, 480] width 20 height 20
checkbox input "true"
click at [973, 500] on input "checkbox" at bounding box center [972, 503] width 20 height 20
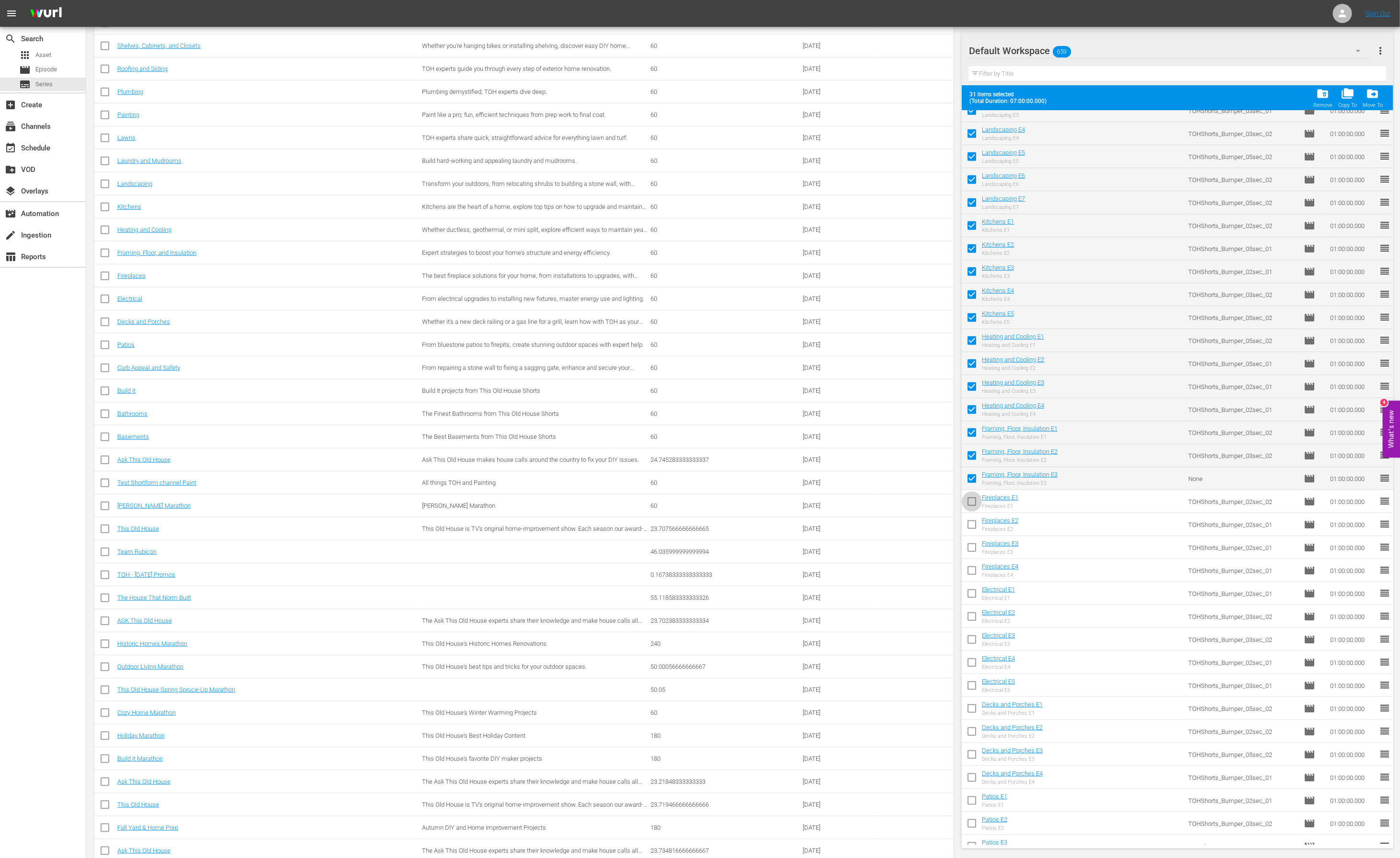
checkbox input "true"
click at [972, 524] on input "checkbox" at bounding box center [972, 526] width 20 height 20
checkbox input "true"
click at [972, 544] on input "checkbox" at bounding box center [972, 549] width 20 height 20
checkbox input "true"
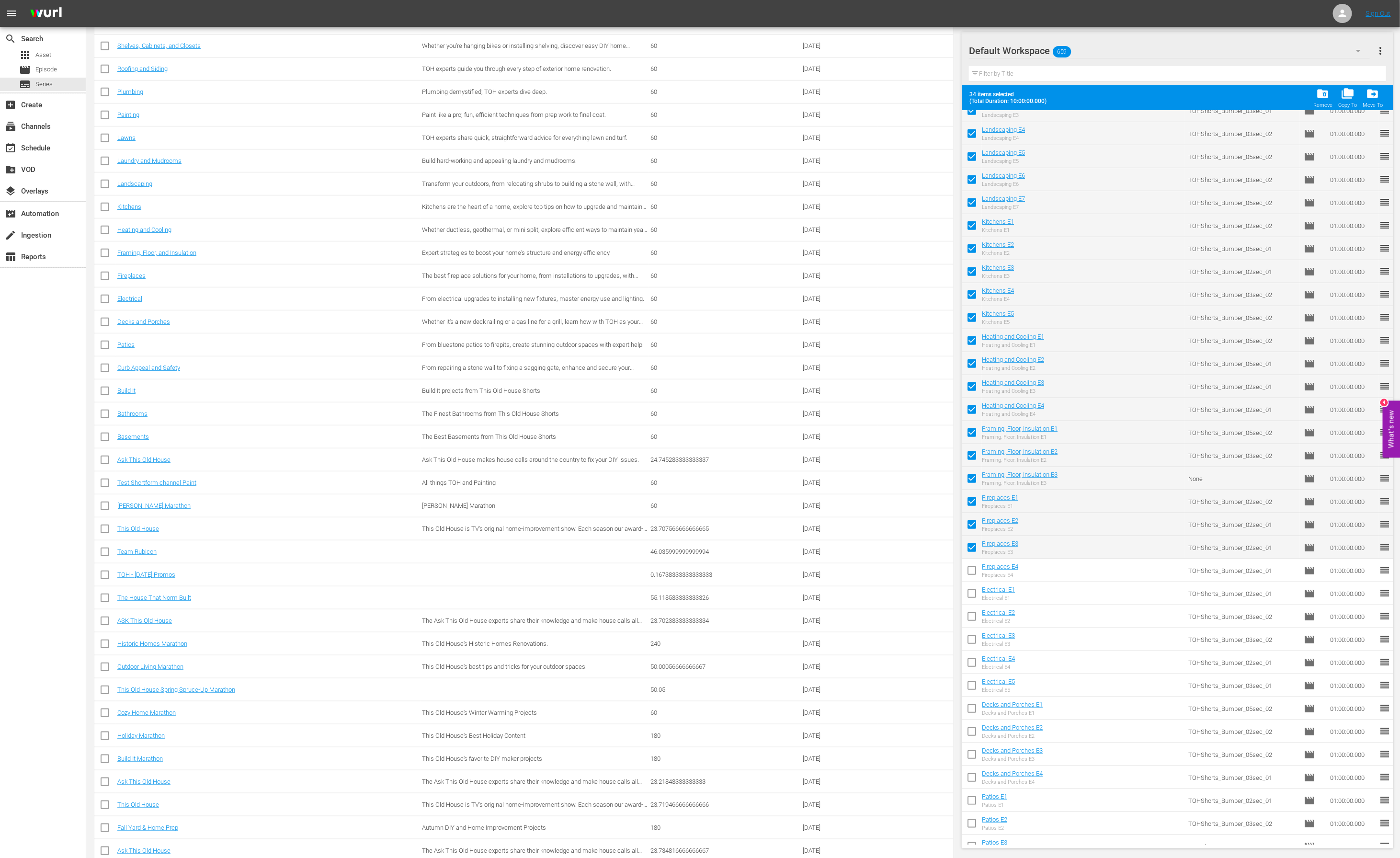
click at [973, 572] on input "checkbox" at bounding box center [972, 572] width 20 height 20
checkbox input "true"
click at [971, 591] on input "checkbox" at bounding box center [972, 595] width 20 height 20
checkbox input "true"
click at [971, 623] on input "checkbox" at bounding box center [972, 618] width 20 height 20
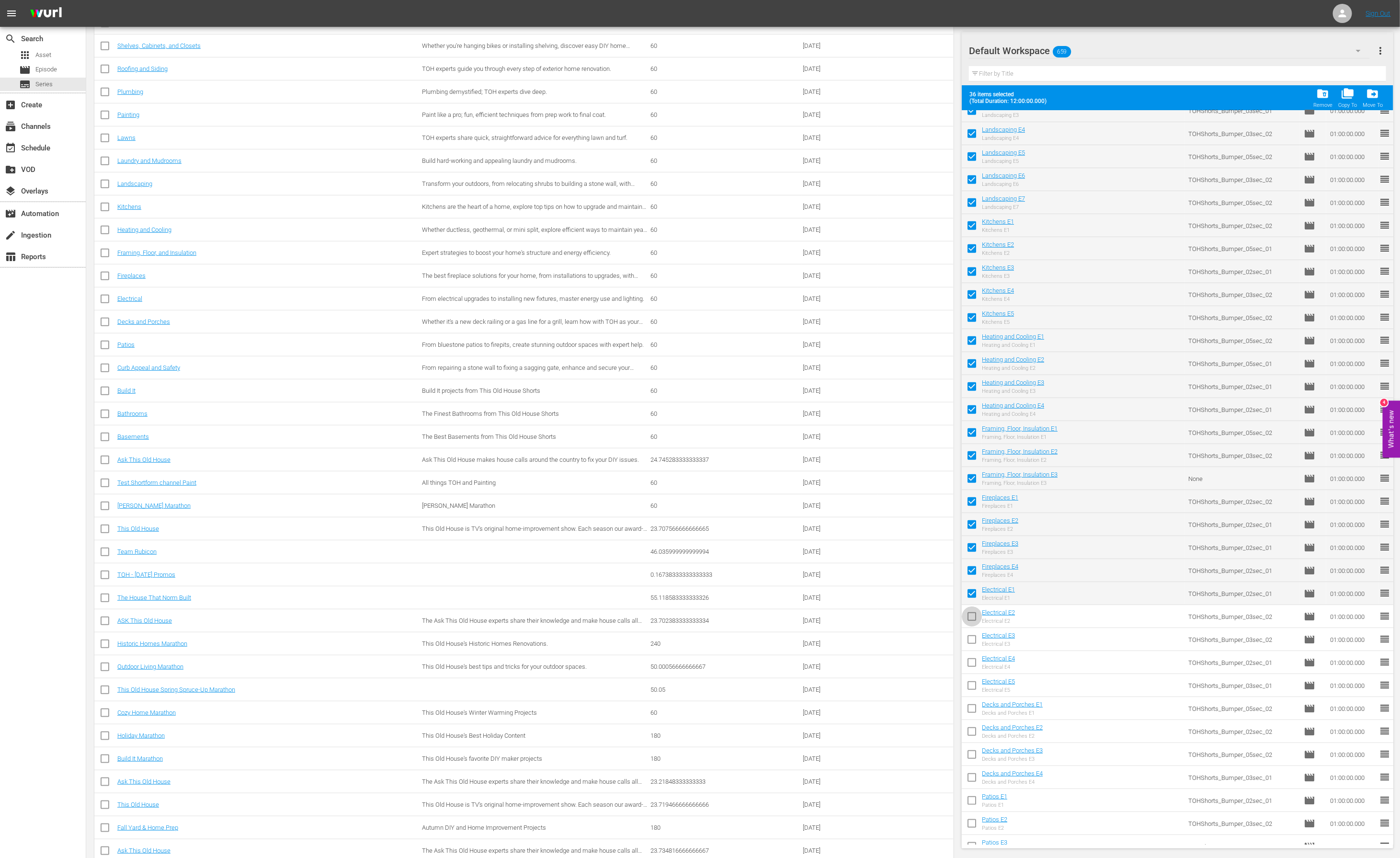
checkbox input "true"
click at [971, 642] on input "checkbox" at bounding box center [972, 641] width 20 height 20
checkbox input "true"
click at [970, 666] on input "checkbox" at bounding box center [972, 664] width 20 height 20
checkbox input "true"
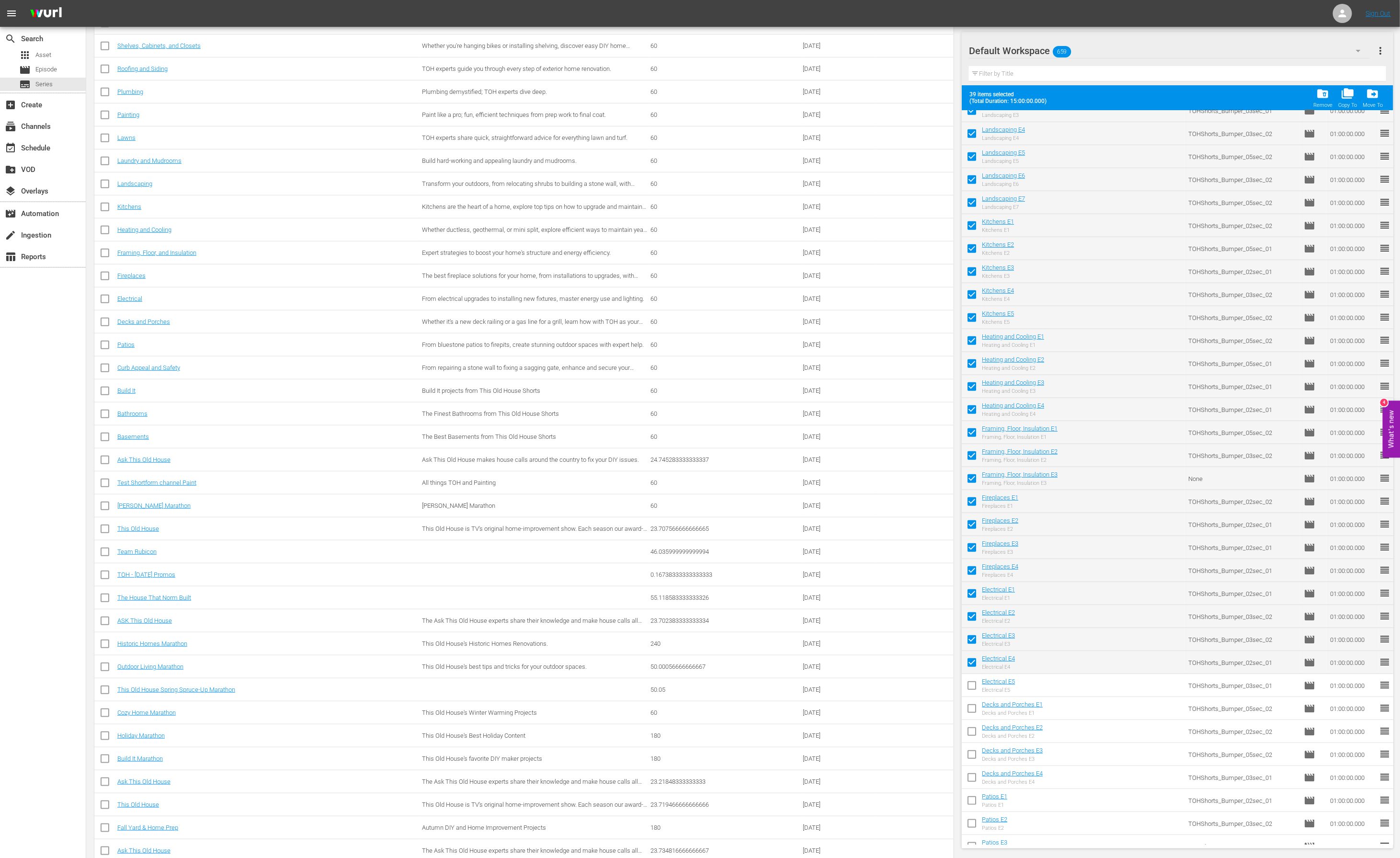
click at [970, 687] on input "checkbox" at bounding box center [972, 687] width 20 height 20
checkbox input "true"
click at [970, 706] on input "checkbox" at bounding box center [972, 710] width 20 height 20
checkbox input "true"
click at [970, 726] on input "checkbox" at bounding box center [972, 733] width 20 height 20
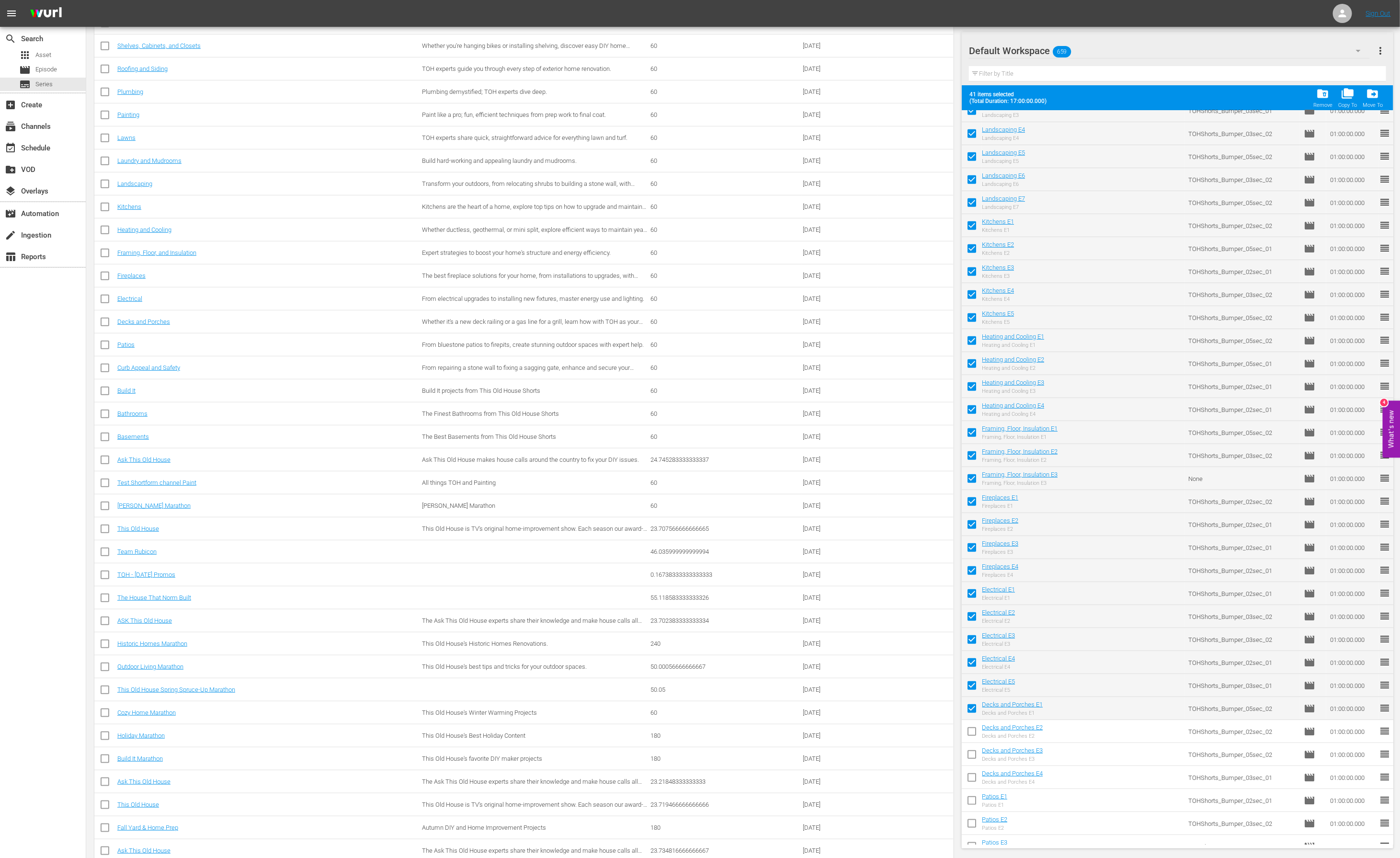
checkbox input "true"
click at [970, 753] on input "checkbox" at bounding box center [972, 756] width 20 height 20
checkbox input "true"
click at [970, 778] on input "checkbox" at bounding box center [972, 779] width 20 height 20
checkbox input "true"
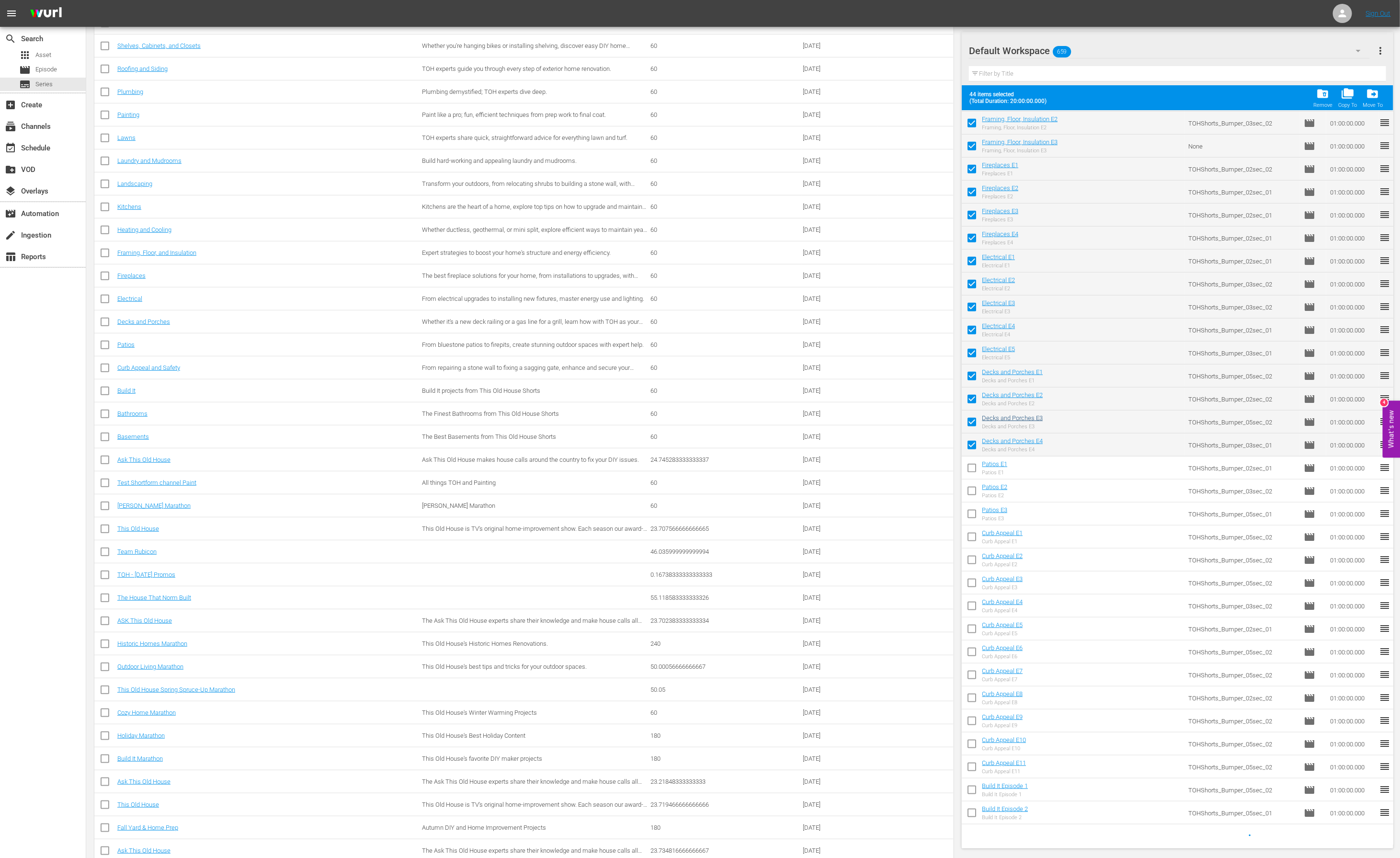
scroll to position [691, 0]
click at [975, 466] on input "checkbox" at bounding box center [972, 467] width 20 height 20
checkbox input "true"
click at [970, 485] on input "checkbox" at bounding box center [972, 490] width 20 height 20
checkbox input "true"
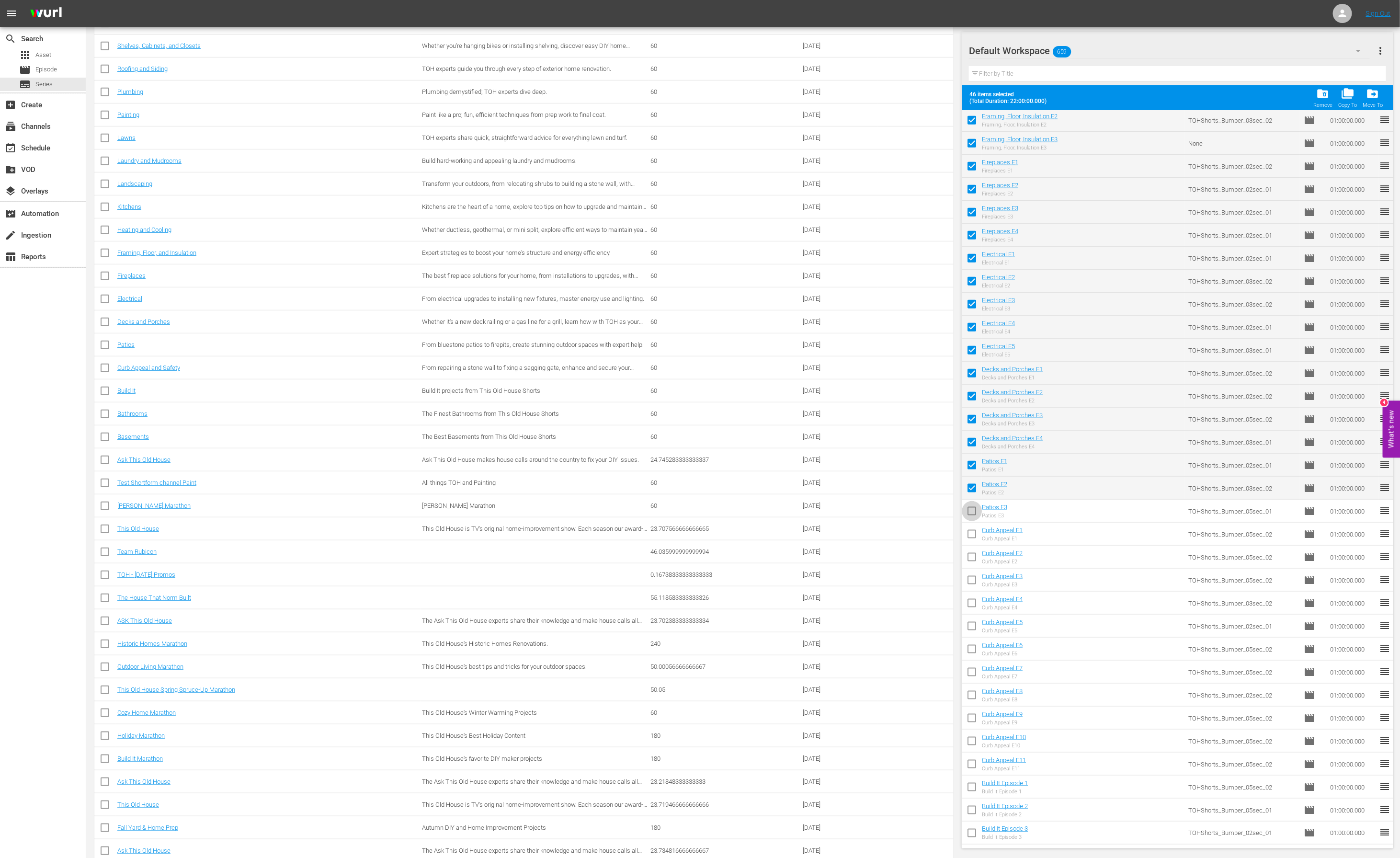
click at [970, 510] on input "checkbox" at bounding box center [972, 513] width 20 height 20
checkbox input "true"
click at [972, 536] on input "checkbox" at bounding box center [972, 535] width 20 height 20
checkbox input "true"
click at [973, 551] on input "checkbox" at bounding box center [972, 559] width 20 height 20
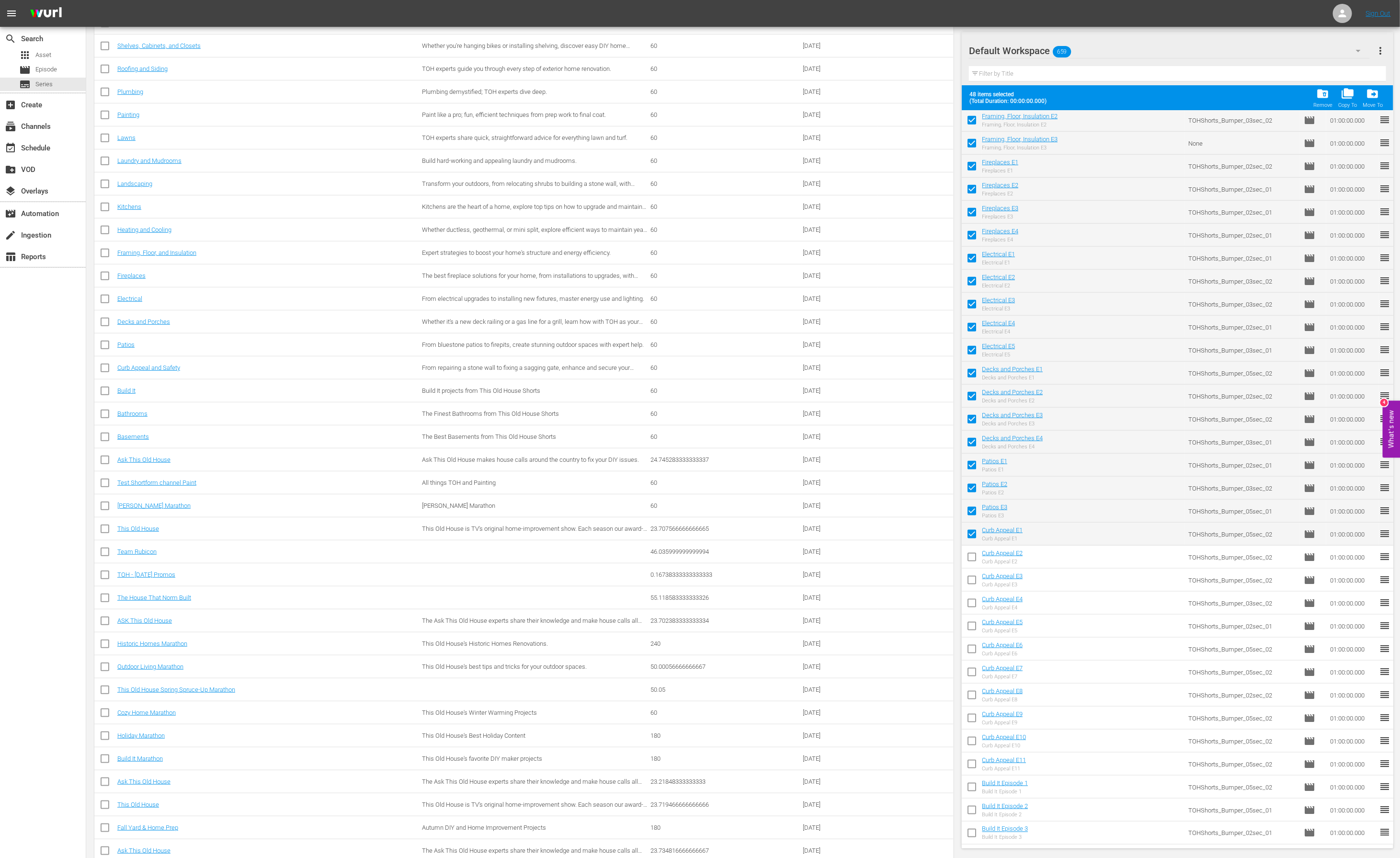
checkbox input "true"
click at [972, 572] on input "checkbox" at bounding box center [972, 582] width 20 height 20
checkbox input "true"
click at [972, 597] on input "checkbox" at bounding box center [972, 605] width 20 height 20
checkbox input "true"
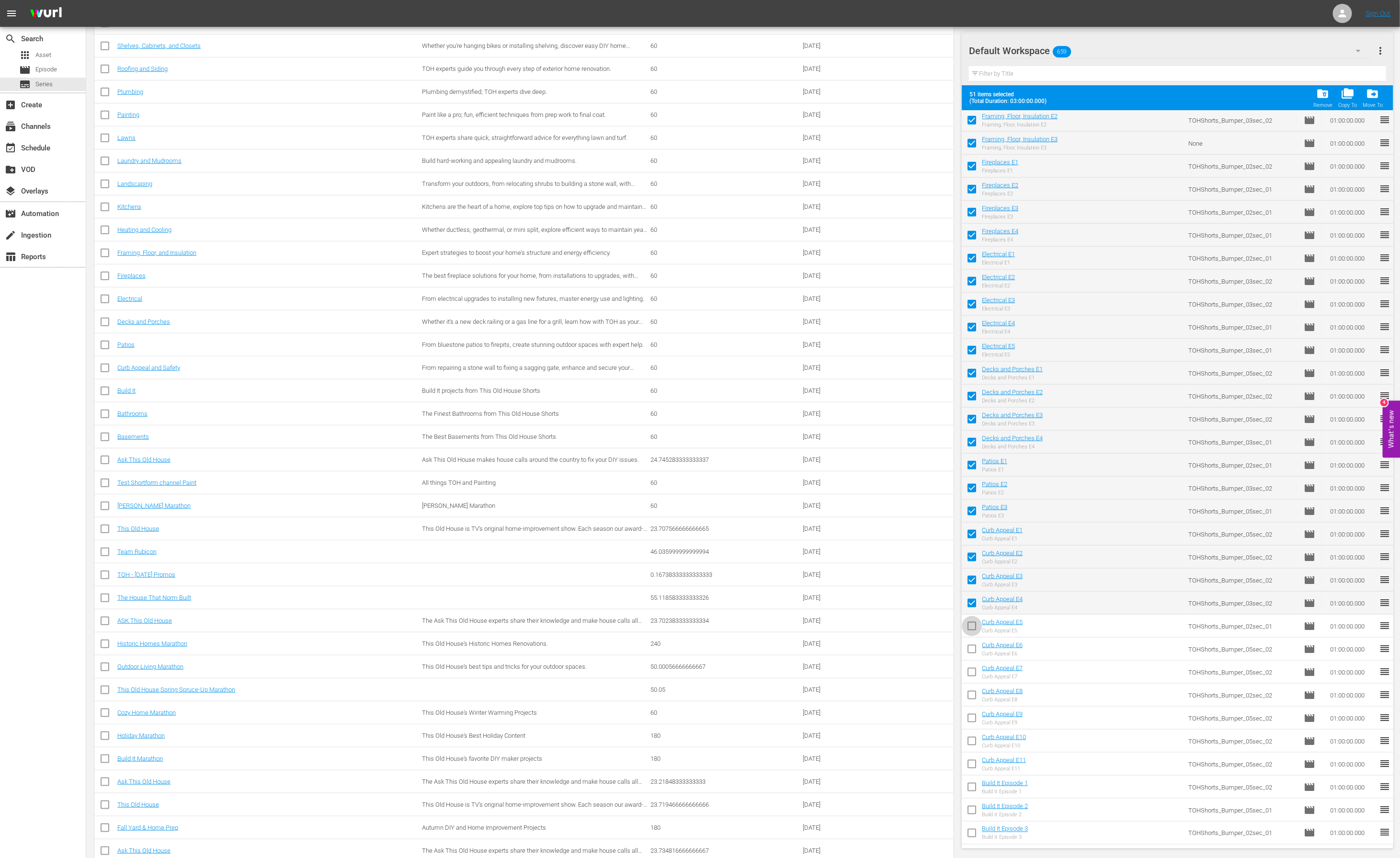
click at [972, 625] on input "checkbox" at bounding box center [972, 628] width 20 height 20
checkbox input "true"
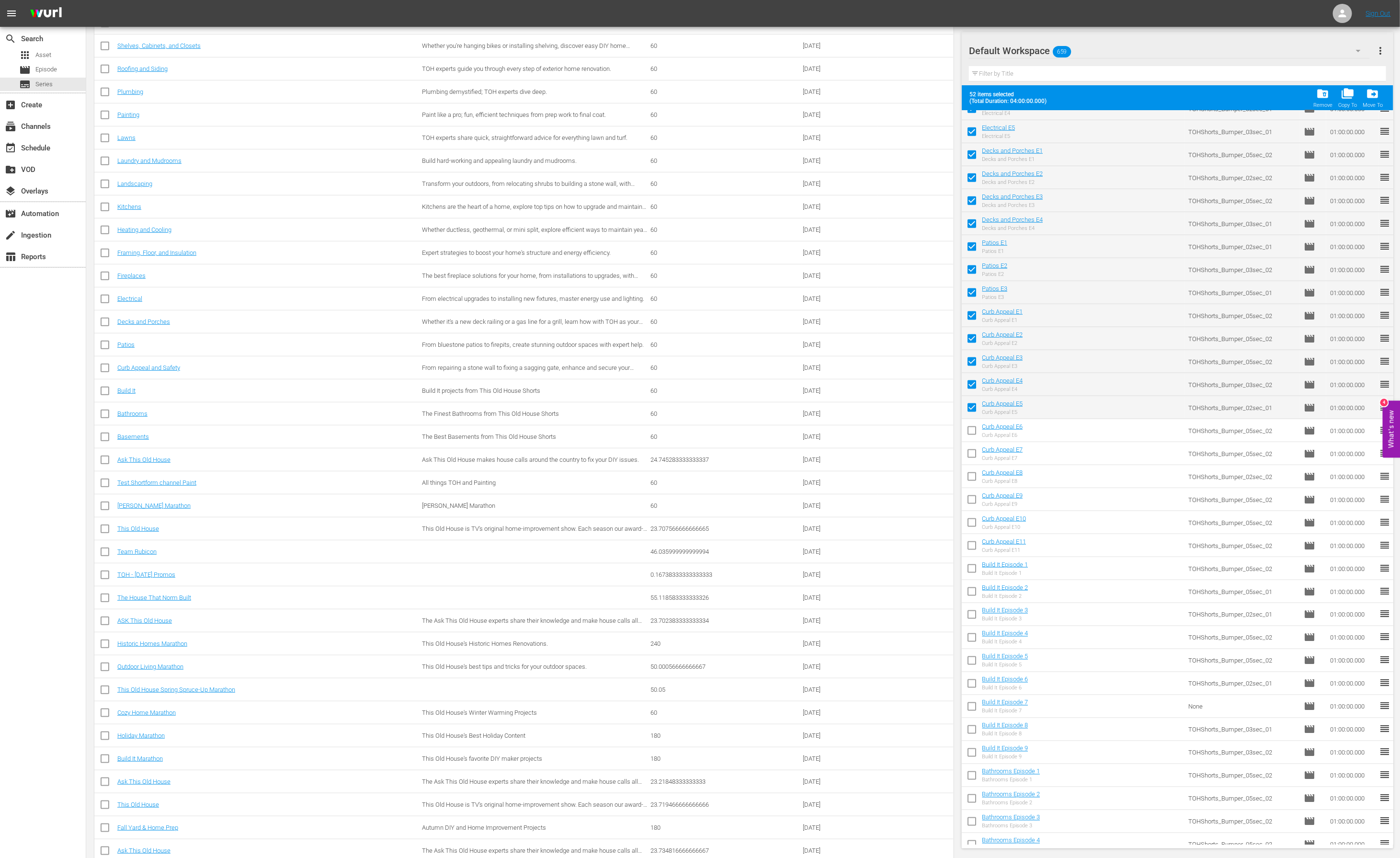
scroll to position [912, 0]
click at [972, 428] on input "checkbox" at bounding box center [972, 430] width 20 height 20
checkbox input "true"
click at [972, 449] on input "checkbox" at bounding box center [972, 453] width 20 height 20
checkbox input "true"
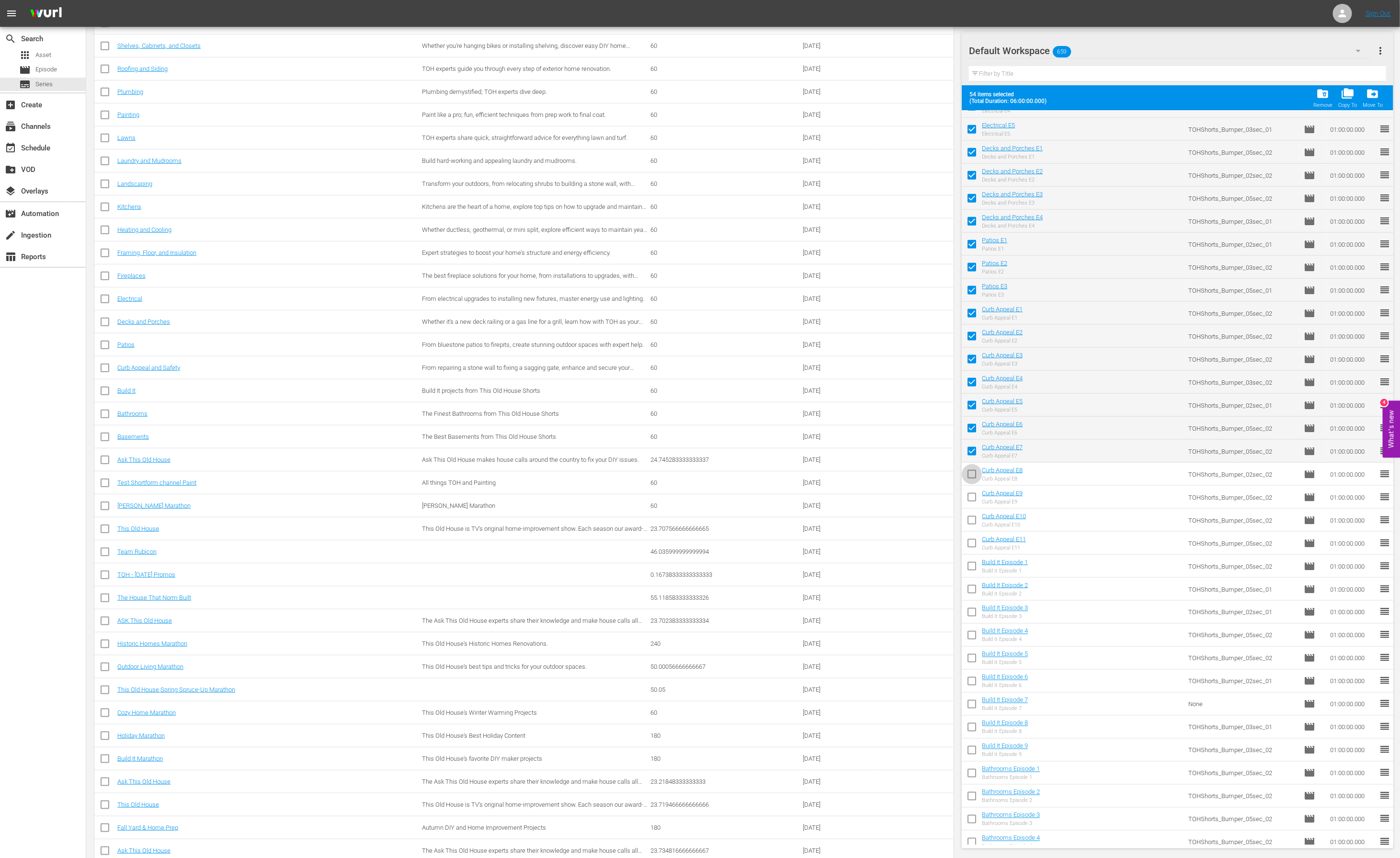
click at [972, 476] on input "checkbox" at bounding box center [972, 476] width 20 height 20
checkbox input "true"
click at [971, 503] on input "checkbox" at bounding box center [972, 499] width 20 height 20
checkbox input "true"
click at [968, 522] on input "checkbox" at bounding box center [972, 522] width 20 height 20
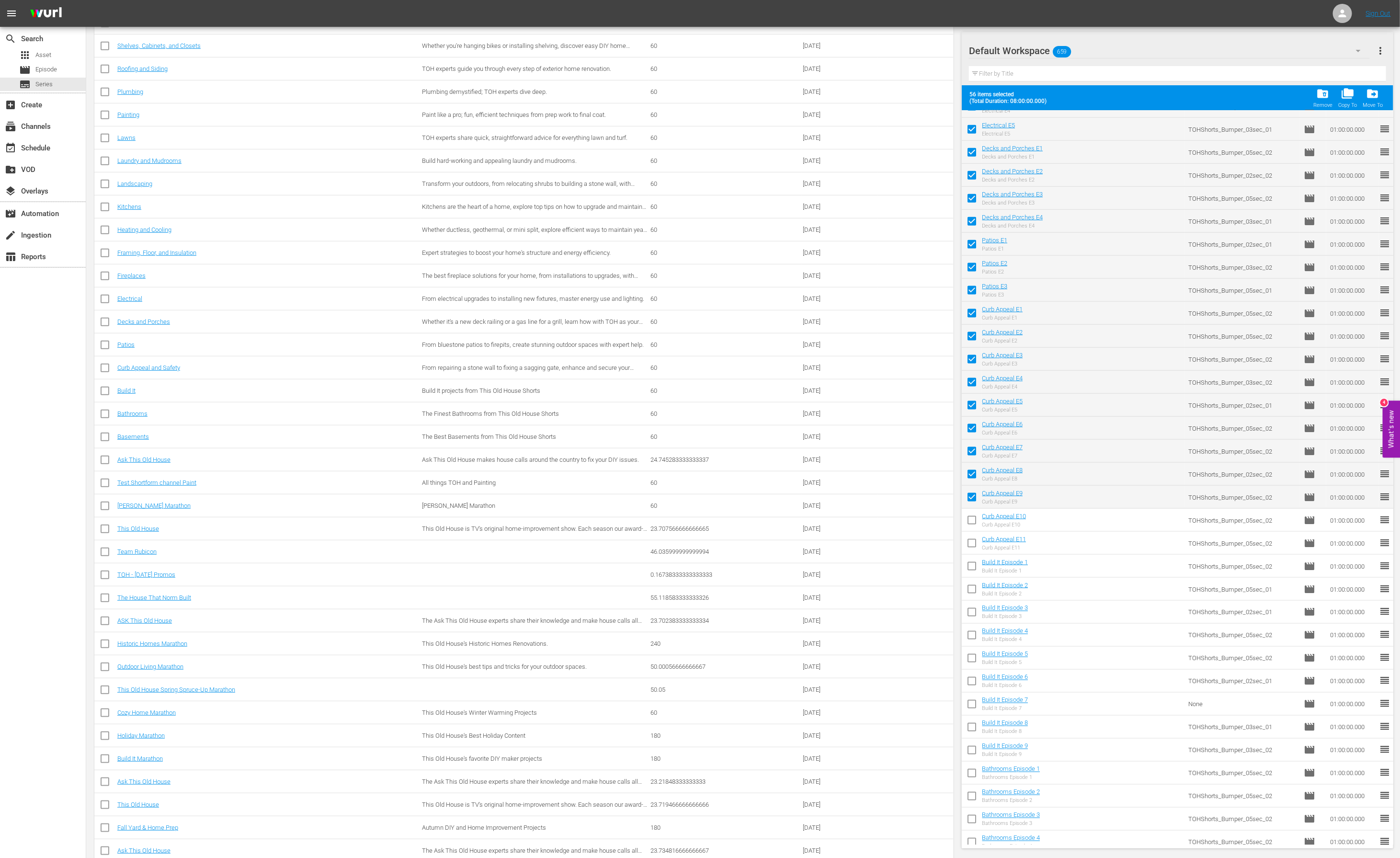
checkbox input "true"
click at [968, 540] on input "checkbox" at bounding box center [972, 545] width 20 height 20
checkbox input "true"
click at [968, 564] on input "checkbox" at bounding box center [972, 568] width 20 height 20
checkbox input "true"
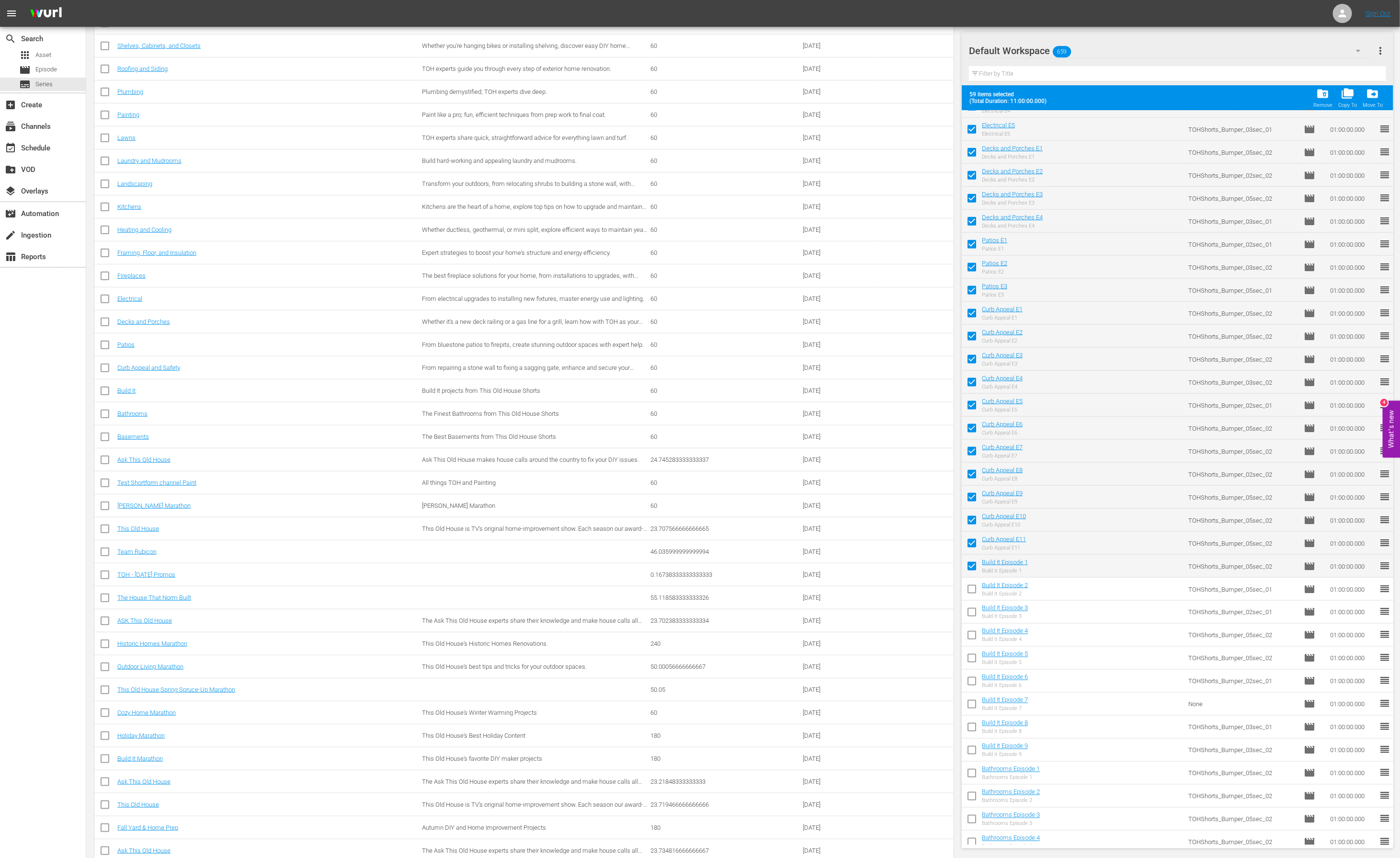
click at [968, 587] on input "checkbox" at bounding box center [972, 591] width 20 height 20
checkbox input "true"
click at [967, 607] on input "checkbox" at bounding box center [972, 614] width 20 height 20
checkbox input "true"
click at [968, 634] on input "checkbox" at bounding box center [972, 637] width 20 height 20
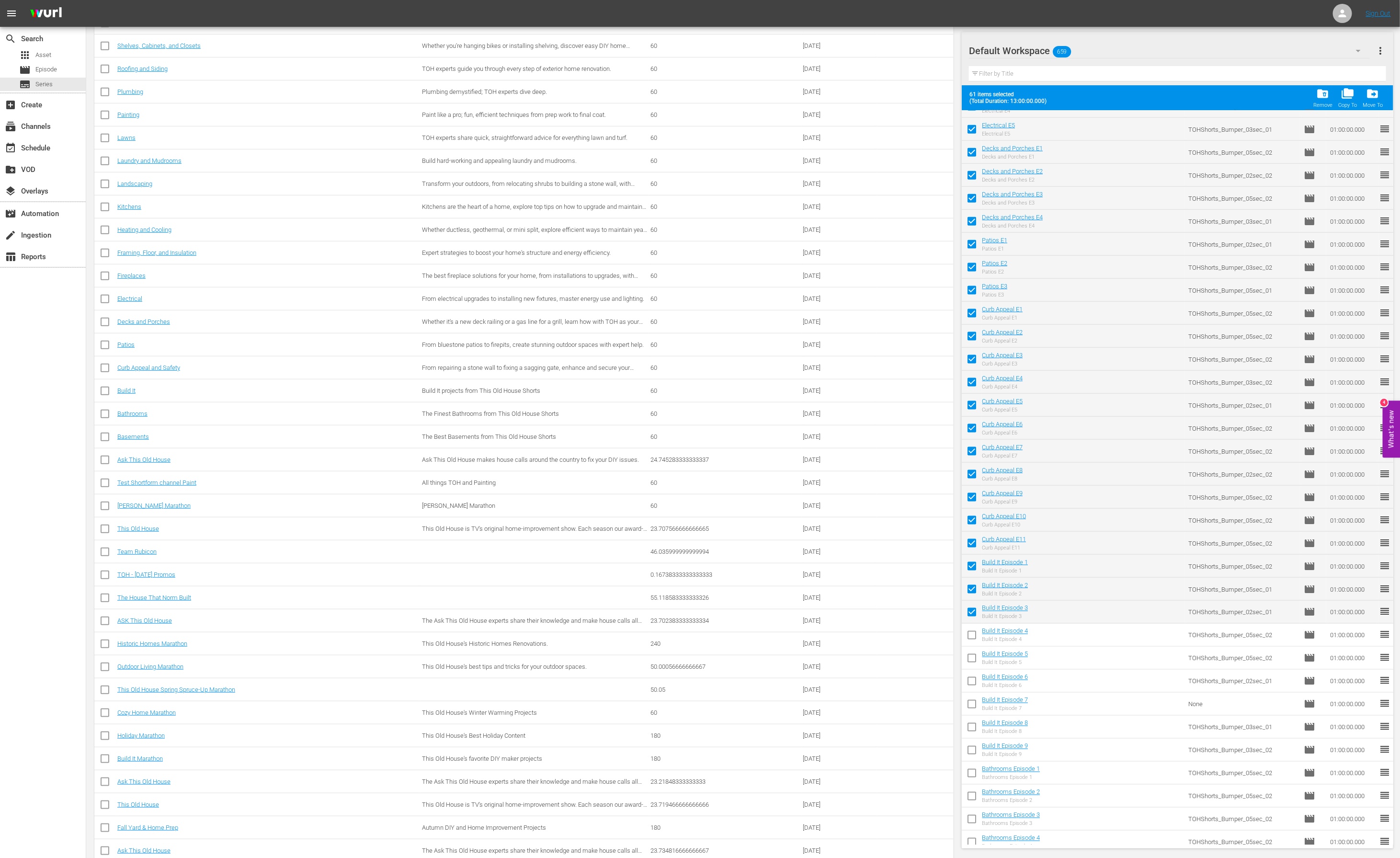
checkbox input "true"
click at [968, 659] on input "checkbox" at bounding box center [972, 660] width 20 height 20
checkbox input "true"
click at [970, 682] on input "checkbox" at bounding box center [972, 683] width 20 height 20
checkbox input "true"
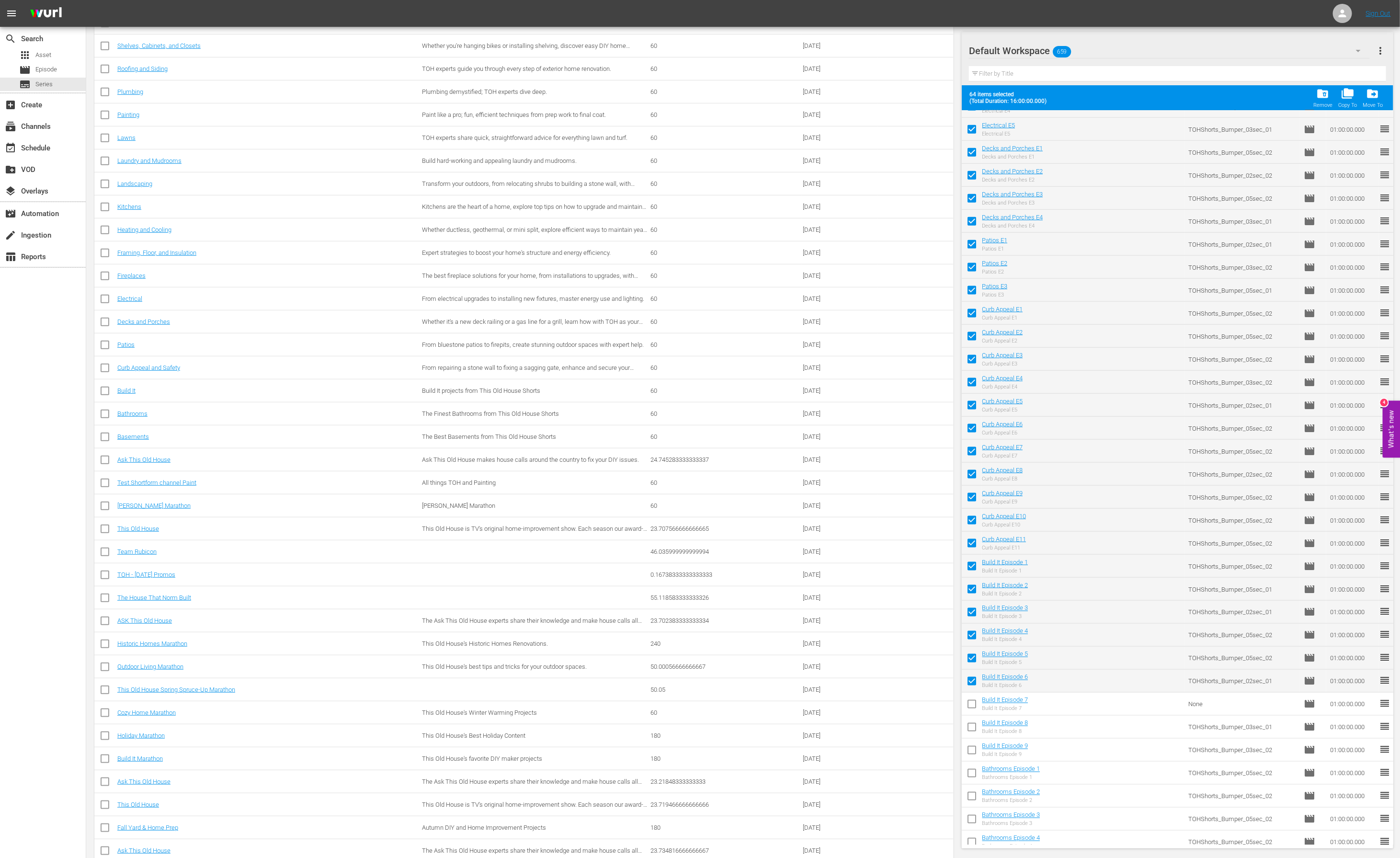
click at [975, 704] on input "checkbox" at bounding box center [972, 706] width 20 height 20
checkbox input "true"
click at [974, 727] on input "checkbox" at bounding box center [972, 729] width 20 height 20
checkbox input "true"
click at [975, 750] on input "checkbox" at bounding box center [972, 752] width 20 height 20
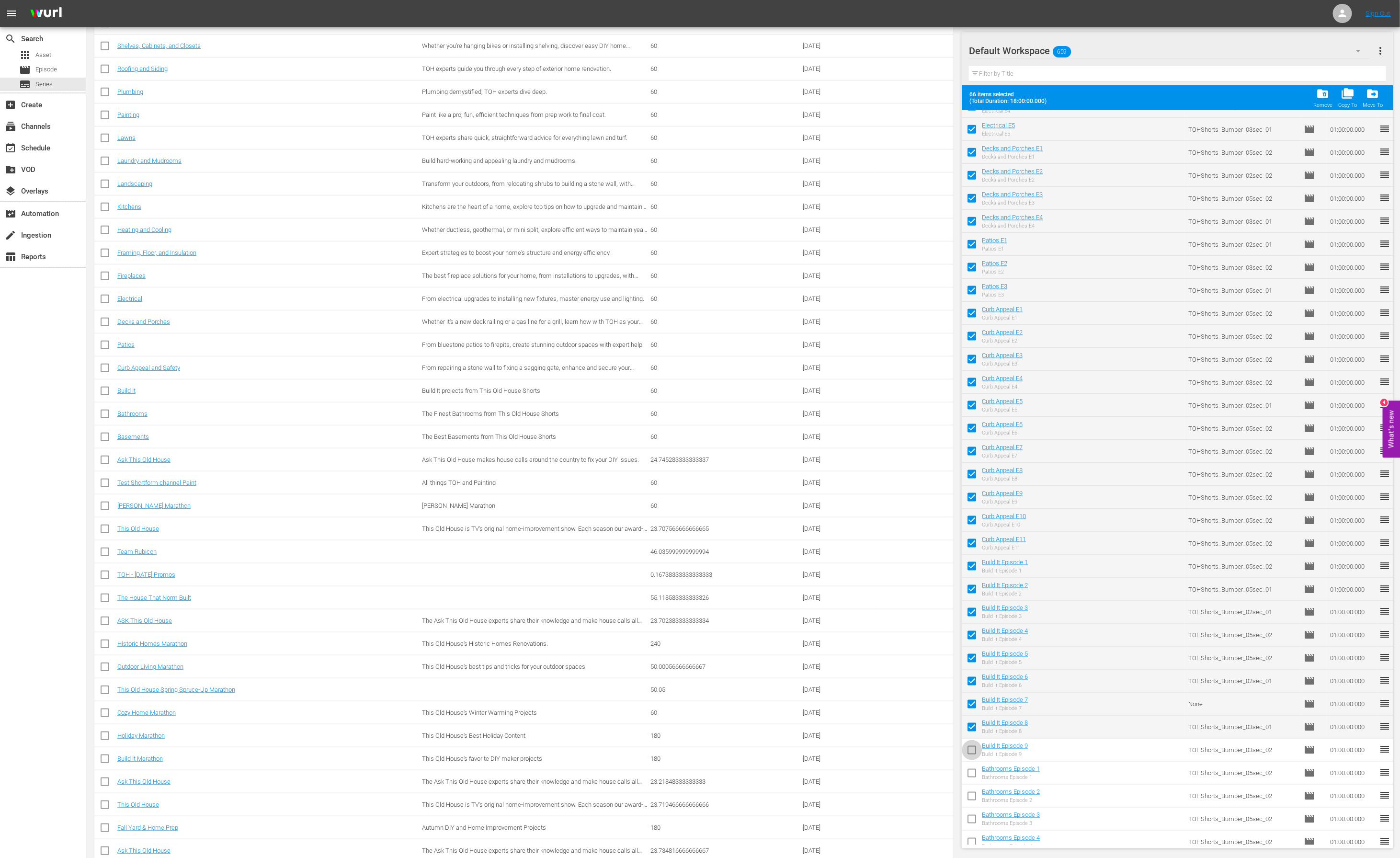
checkbox input "true"
click at [975, 771] on input "checkbox" at bounding box center [972, 774] width 20 height 20
checkbox input "true"
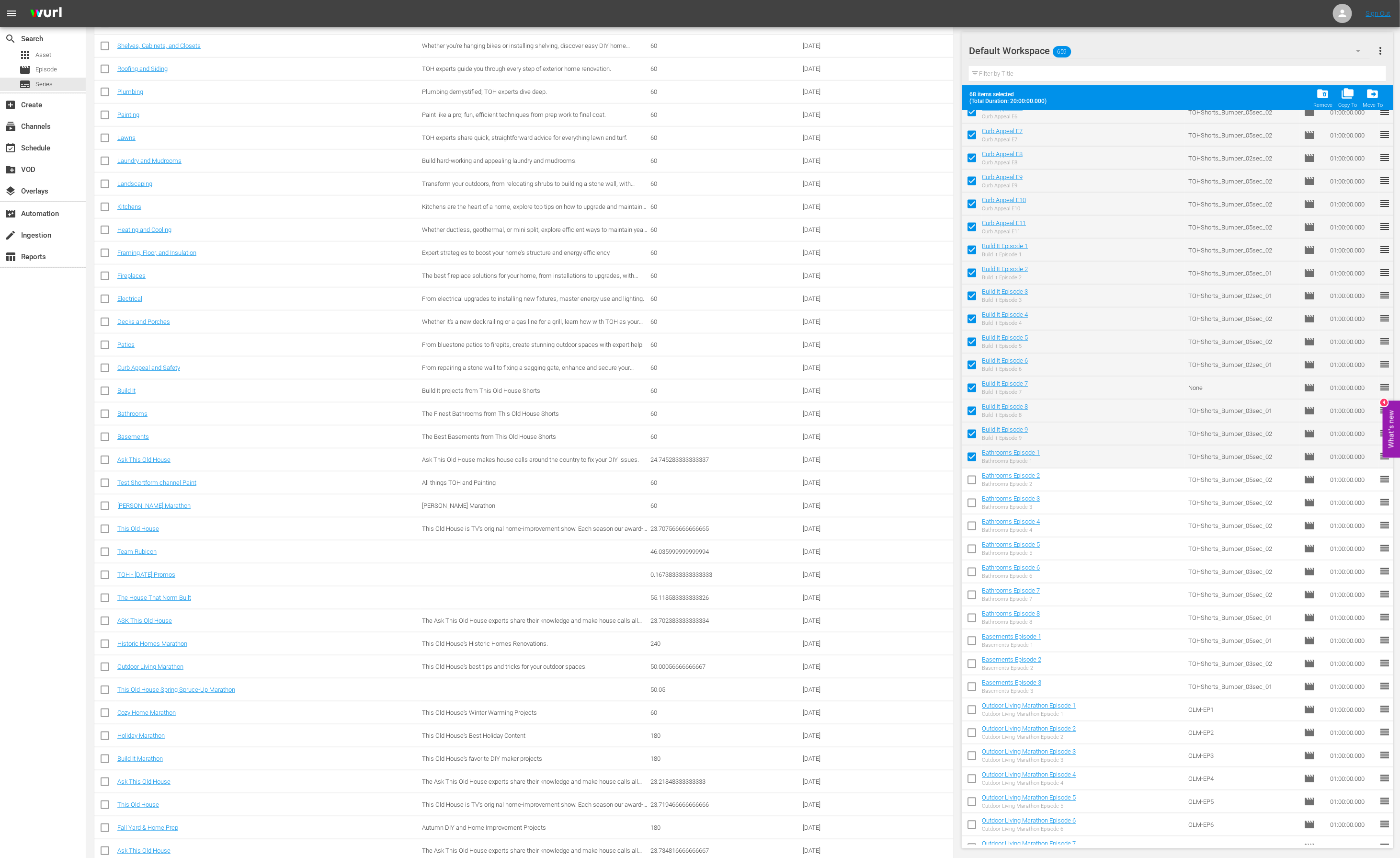
scroll to position [1230, 0]
click at [974, 480] on input "checkbox" at bounding box center [972, 480] width 20 height 20
checkbox input "true"
click at [973, 496] on input "checkbox" at bounding box center [972, 503] width 20 height 20
checkbox input "true"
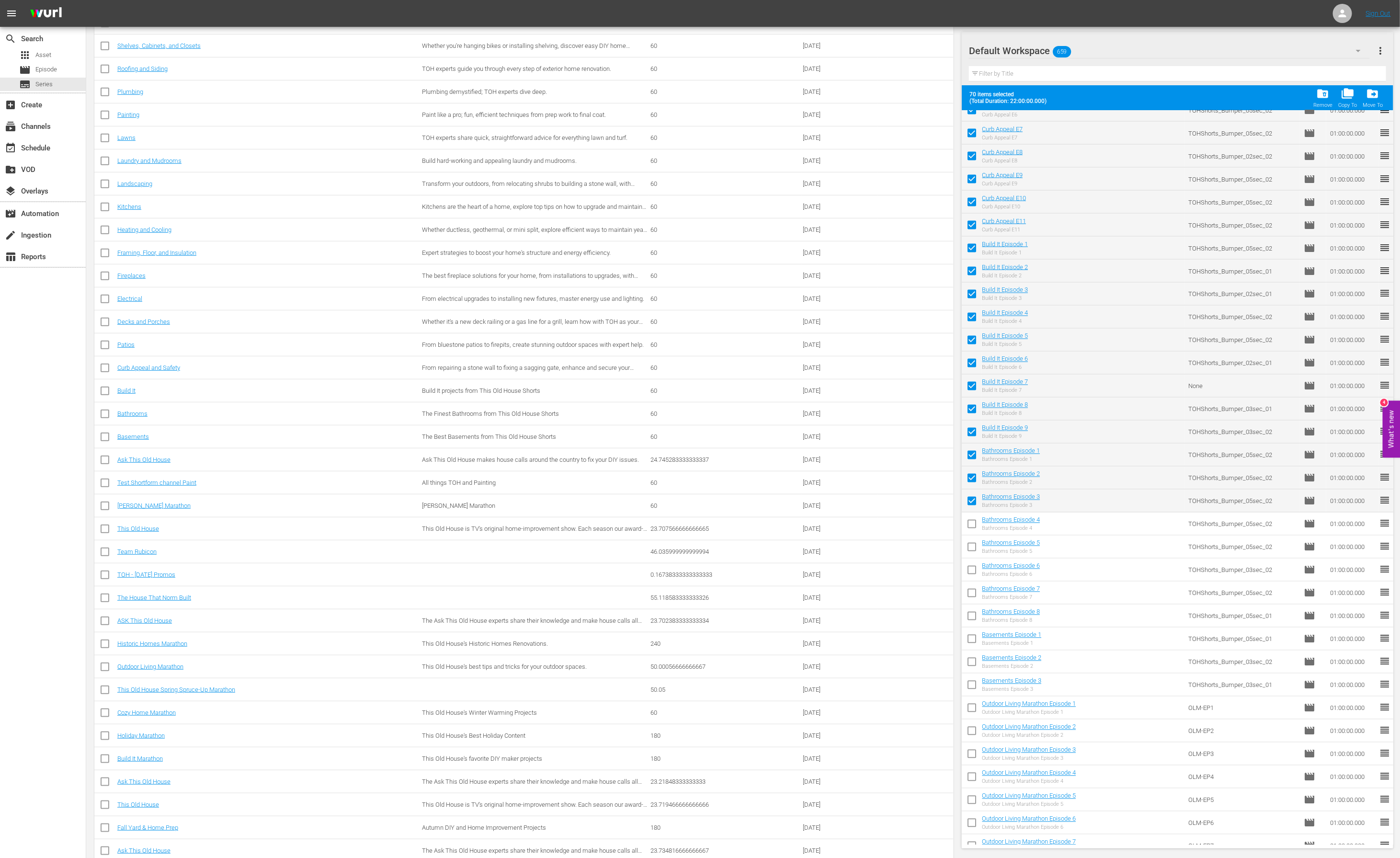
click at [973, 527] on input "checkbox" at bounding box center [972, 526] width 20 height 20
checkbox input "true"
click at [972, 548] on input "checkbox" at bounding box center [972, 548] width 20 height 20
checkbox input "true"
click at [971, 570] on input "checkbox" at bounding box center [972, 571] width 20 height 20
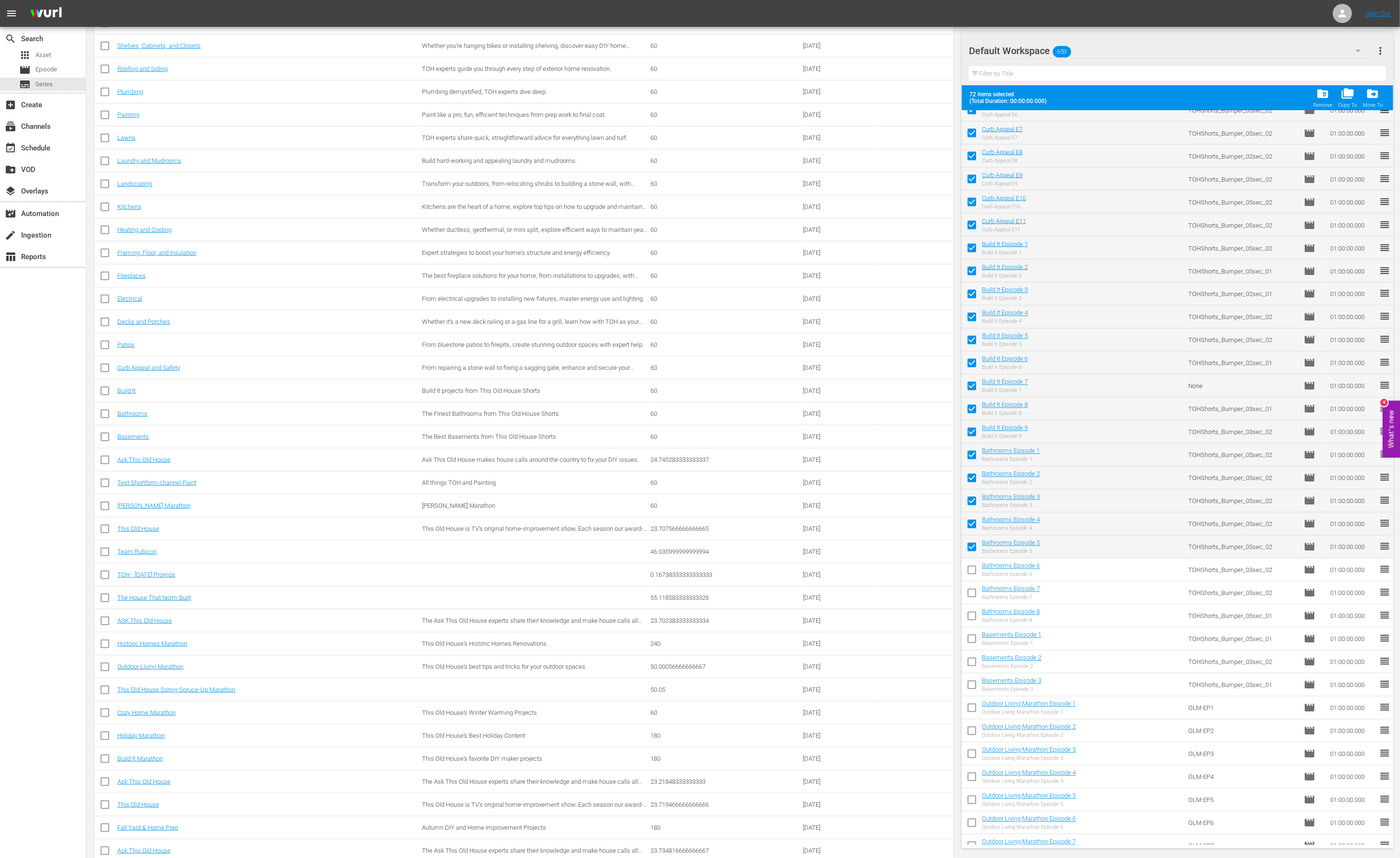
checkbox input "true"
click at [966, 593] on input "checkbox" at bounding box center [972, 595] width 20 height 20
checkbox input "true"
click at [970, 613] on input "checkbox" at bounding box center [972, 618] width 20 height 20
checkbox input "true"
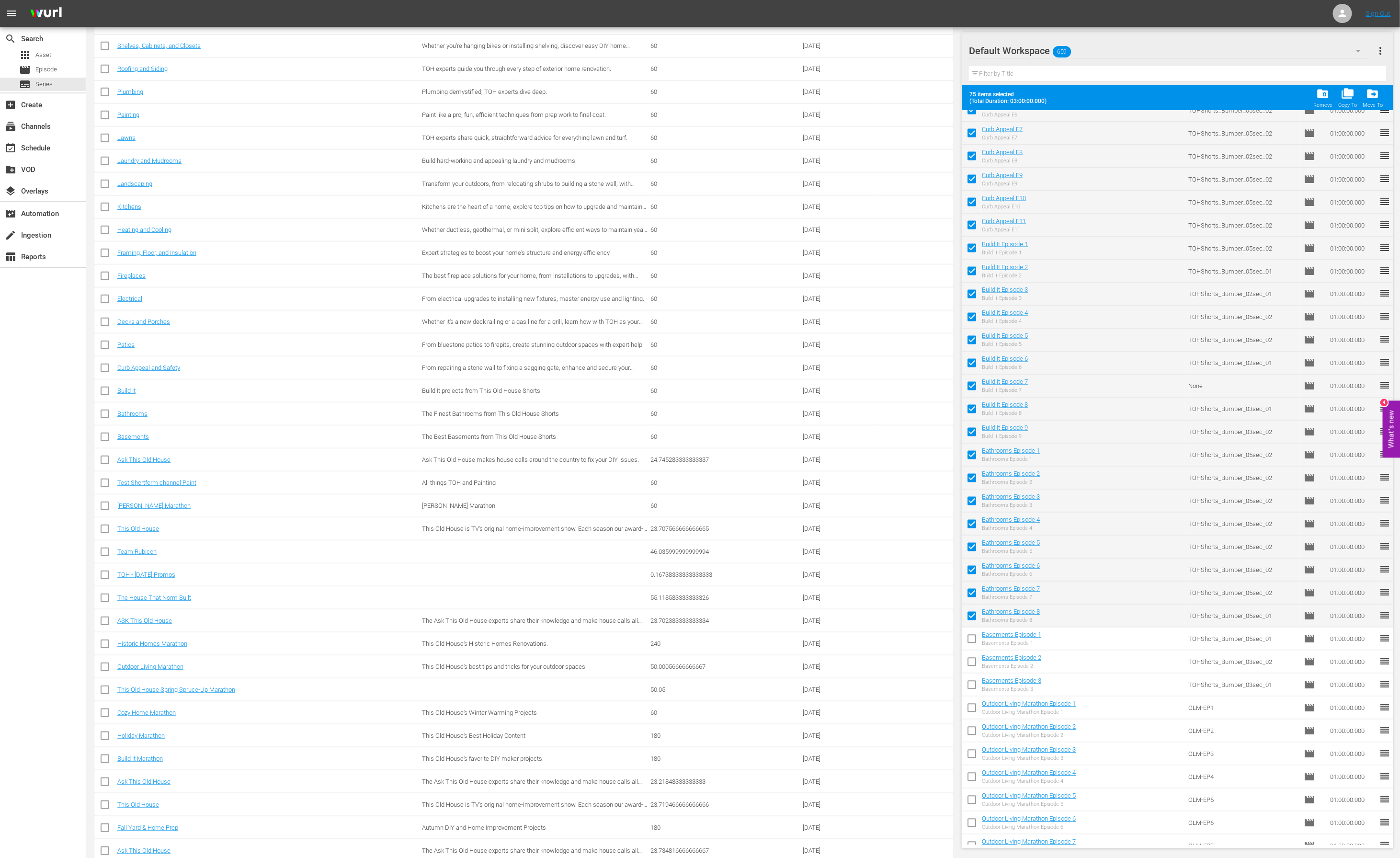
click at [971, 646] on input "checkbox" at bounding box center [972, 641] width 20 height 20
checkbox input "true"
click at [972, 659] on input "checkbox" at bounding box center [972, 664] width 20 height 20
checkbox input "true"
click at [972, 678] on input "checkbox" at bounding box center [972, 687] width 20 height 20
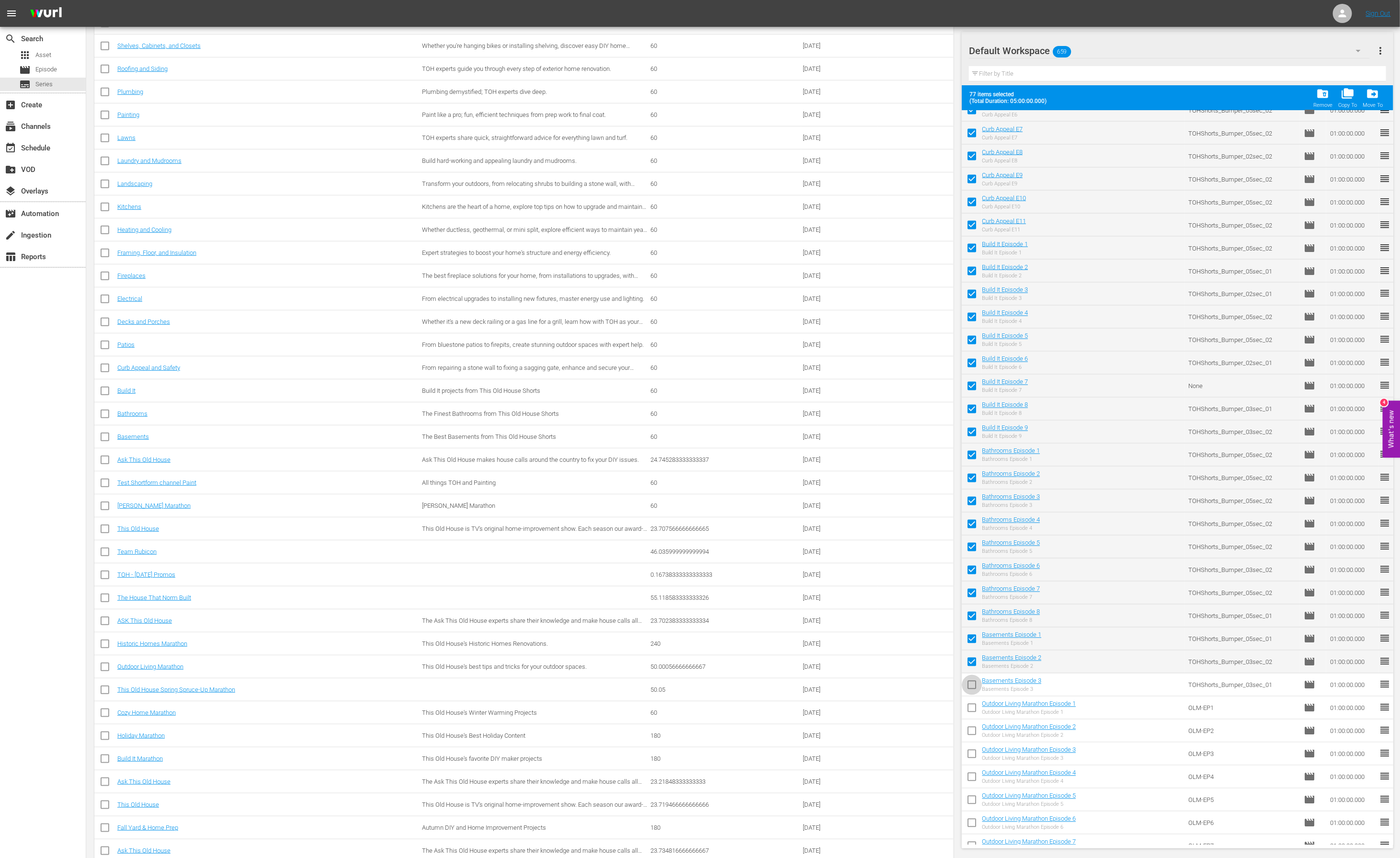
checkbox input "true"
click at [1375, 94] on span "drive_file_move" at bounding box center [1373, 93] width 13 height 13
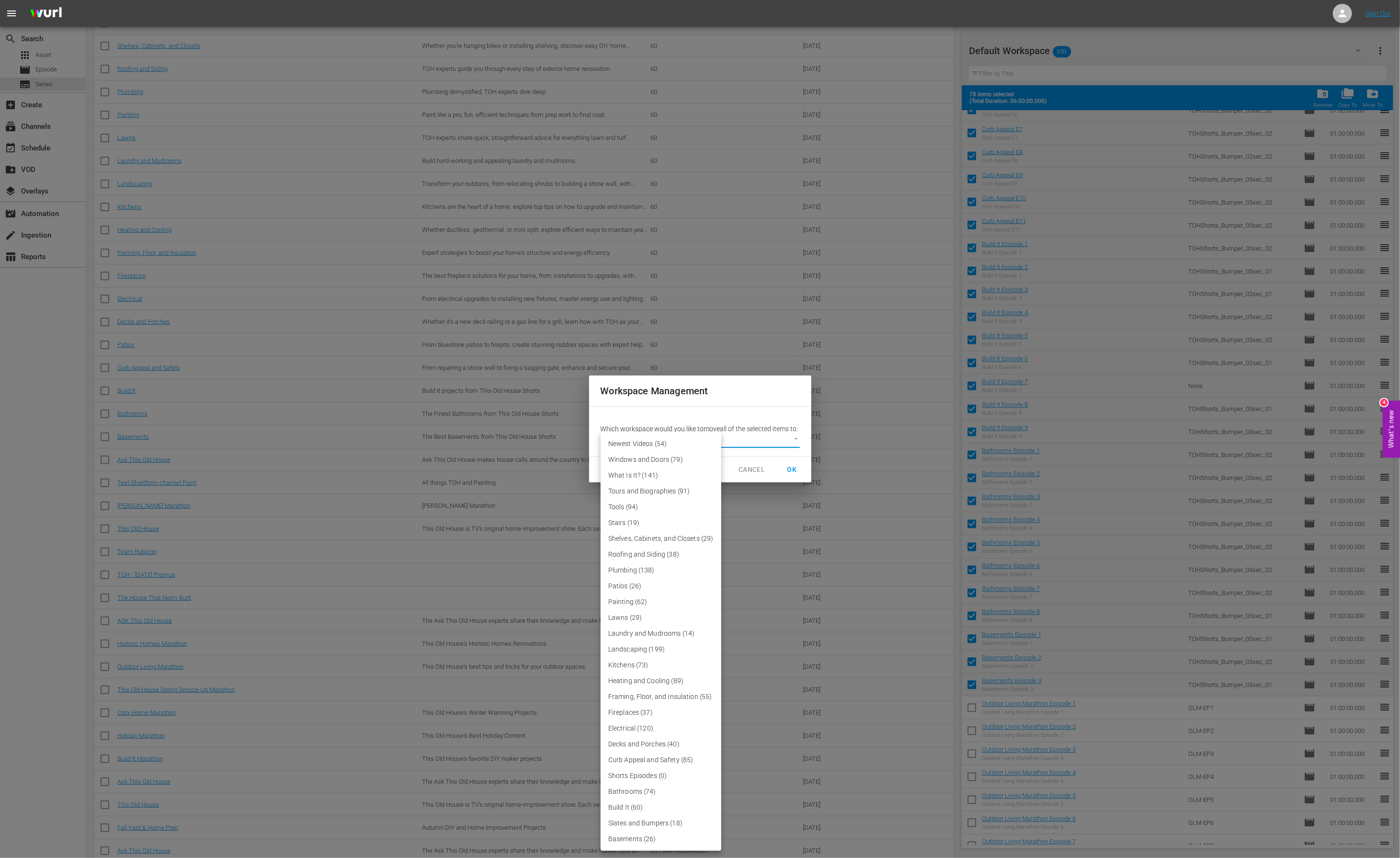
click at [645, 443] on body "menu Sign Out search Search apps Asset movie Episode subtitles Series add_box C…" at bounding box center [700, 77] width 1400 height 858
click at [625, 771] on li "Shorts Episodes (0)" at bounding box center [661, 776] width 121 height 16
type input "3626"
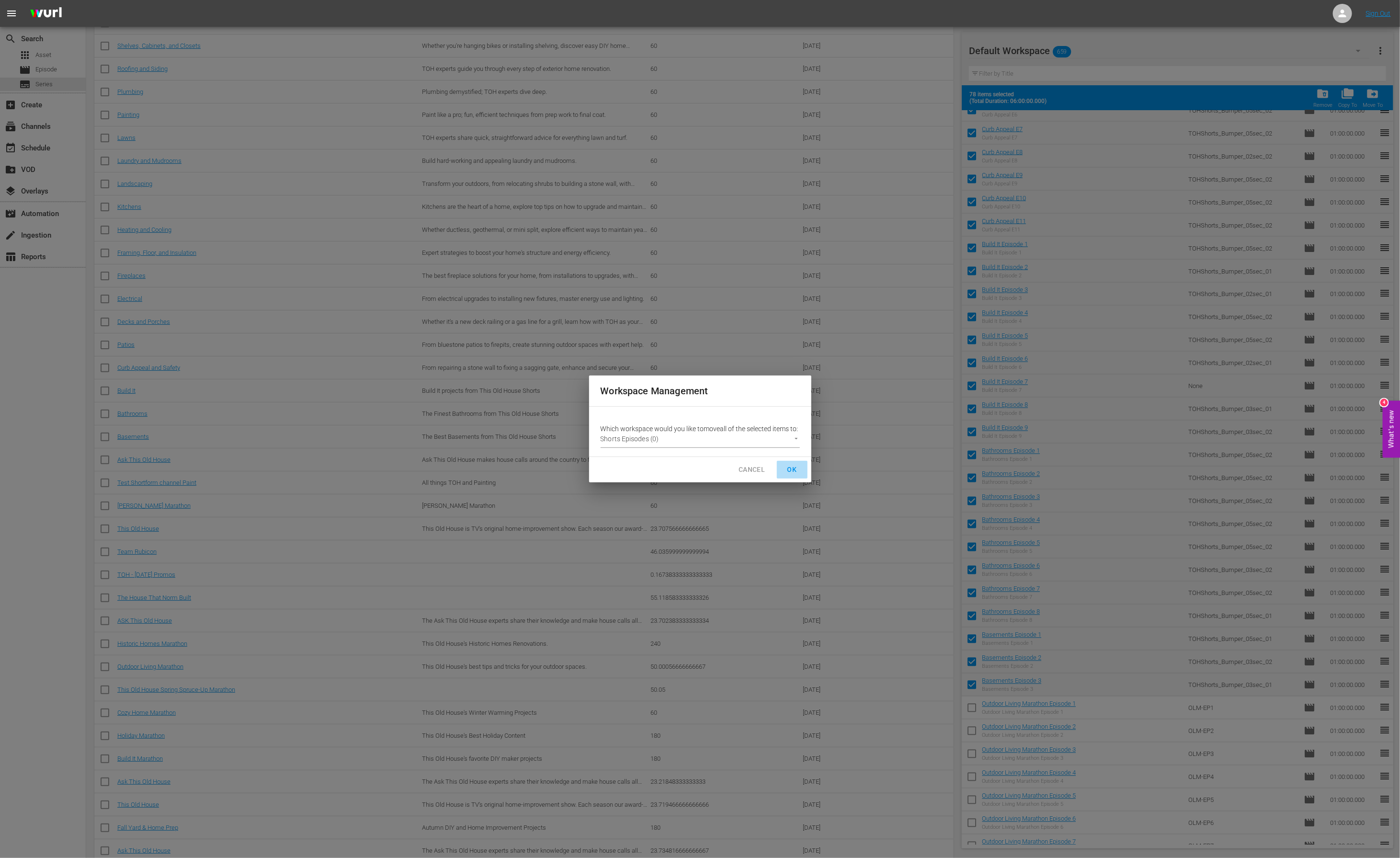
click at [794, 472] on span "OK" at bounding box center [792, 469] width 15 height 12
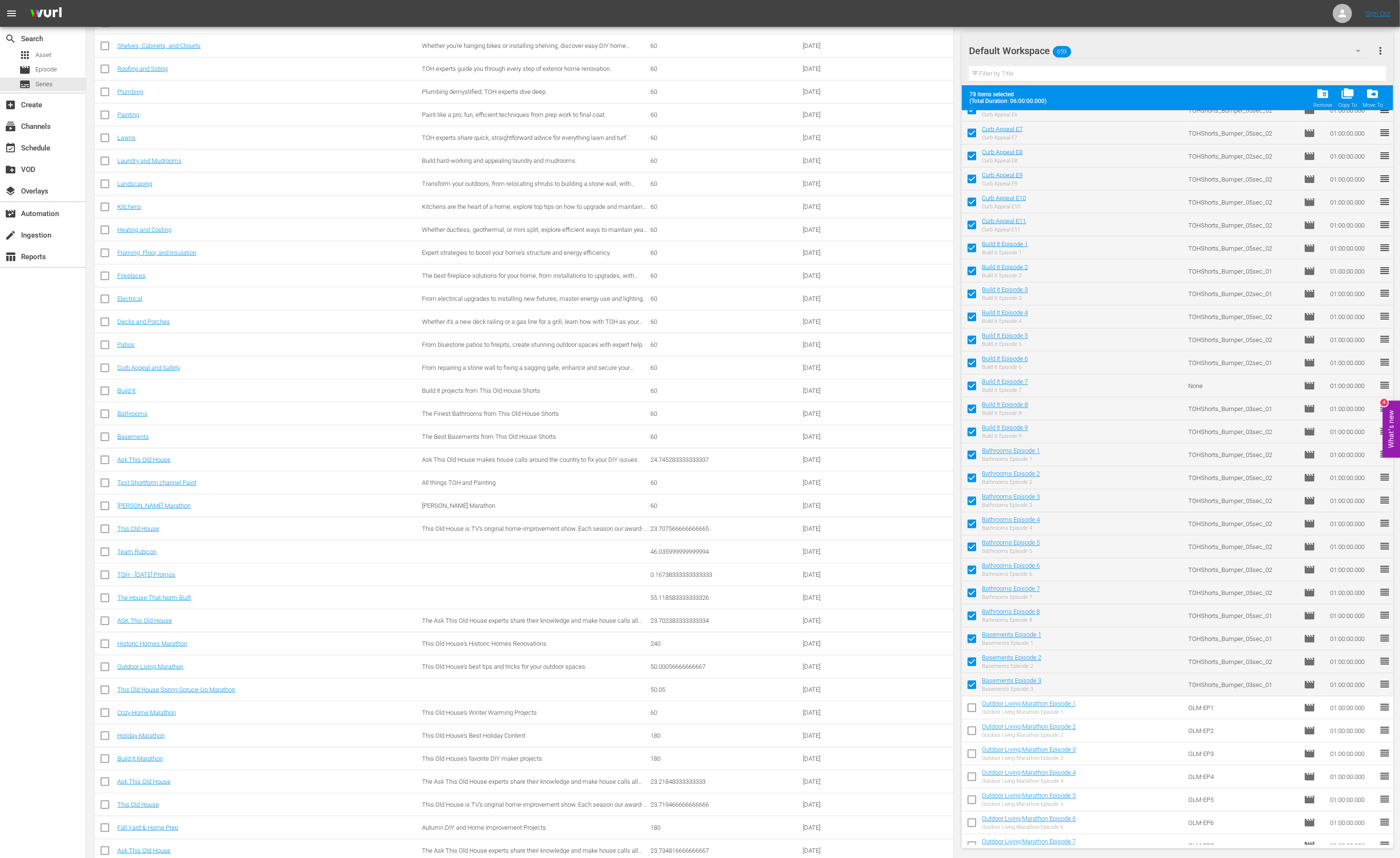
checkbox input "false"
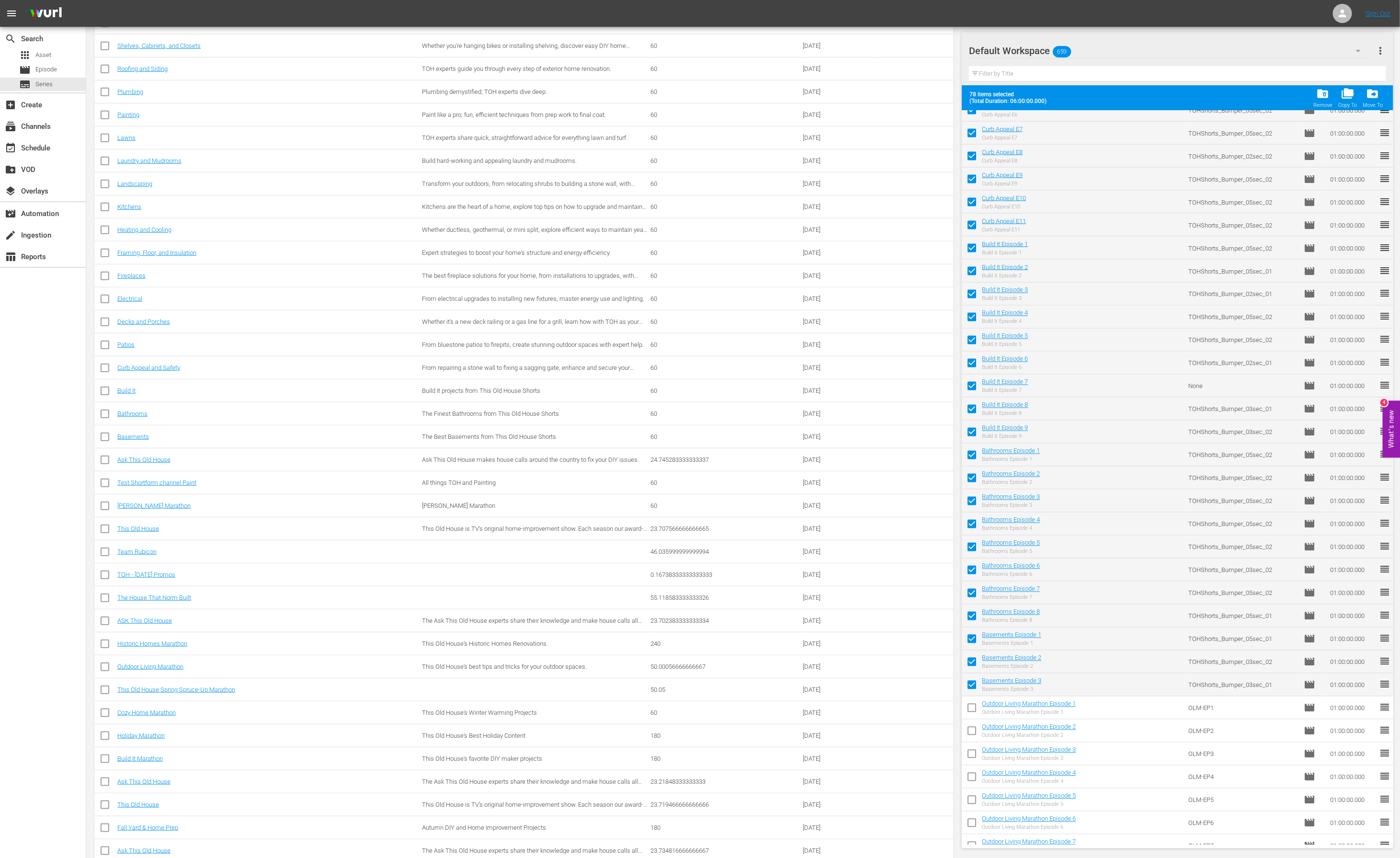
checkbox input "false"
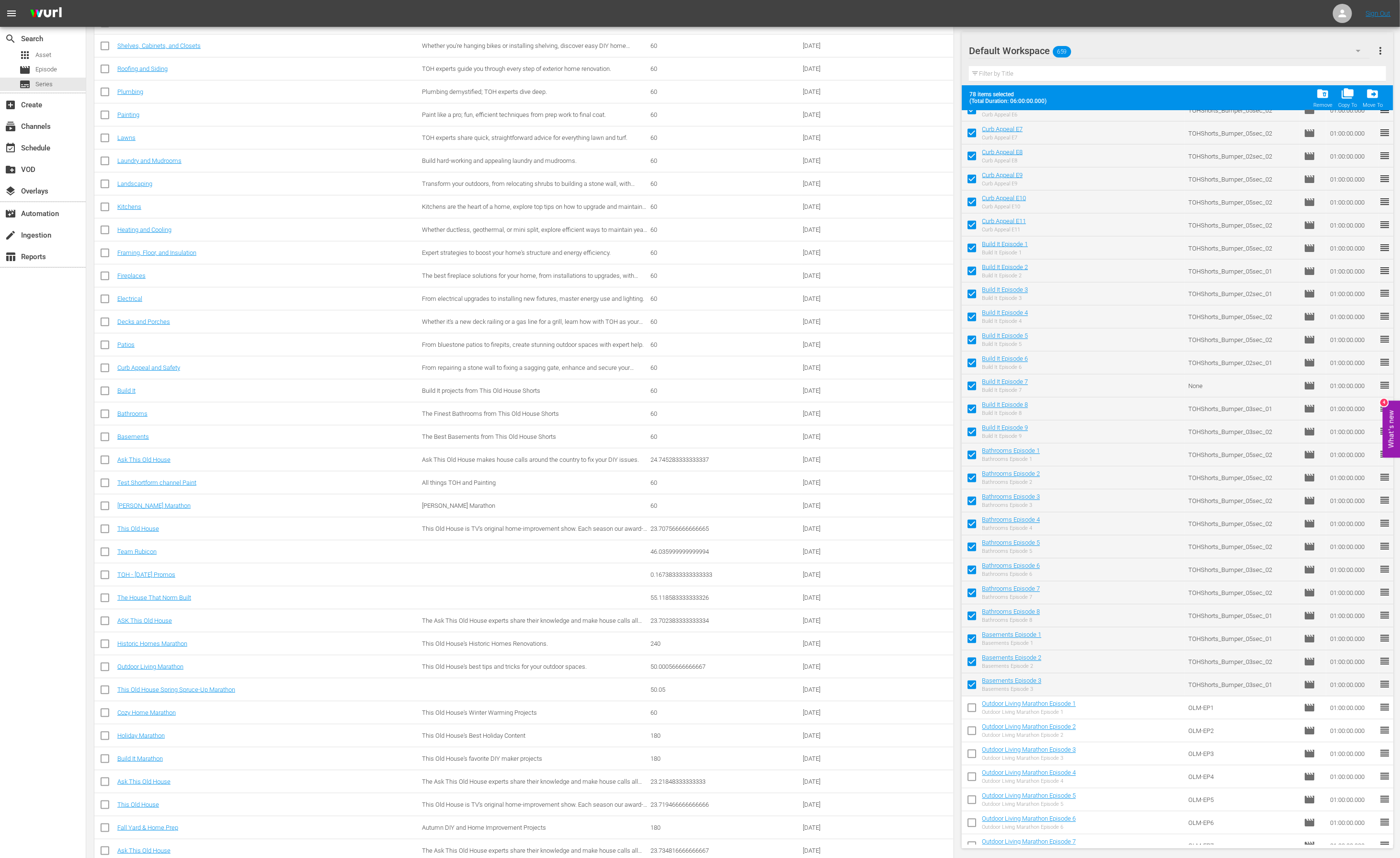
checkbox input "false"
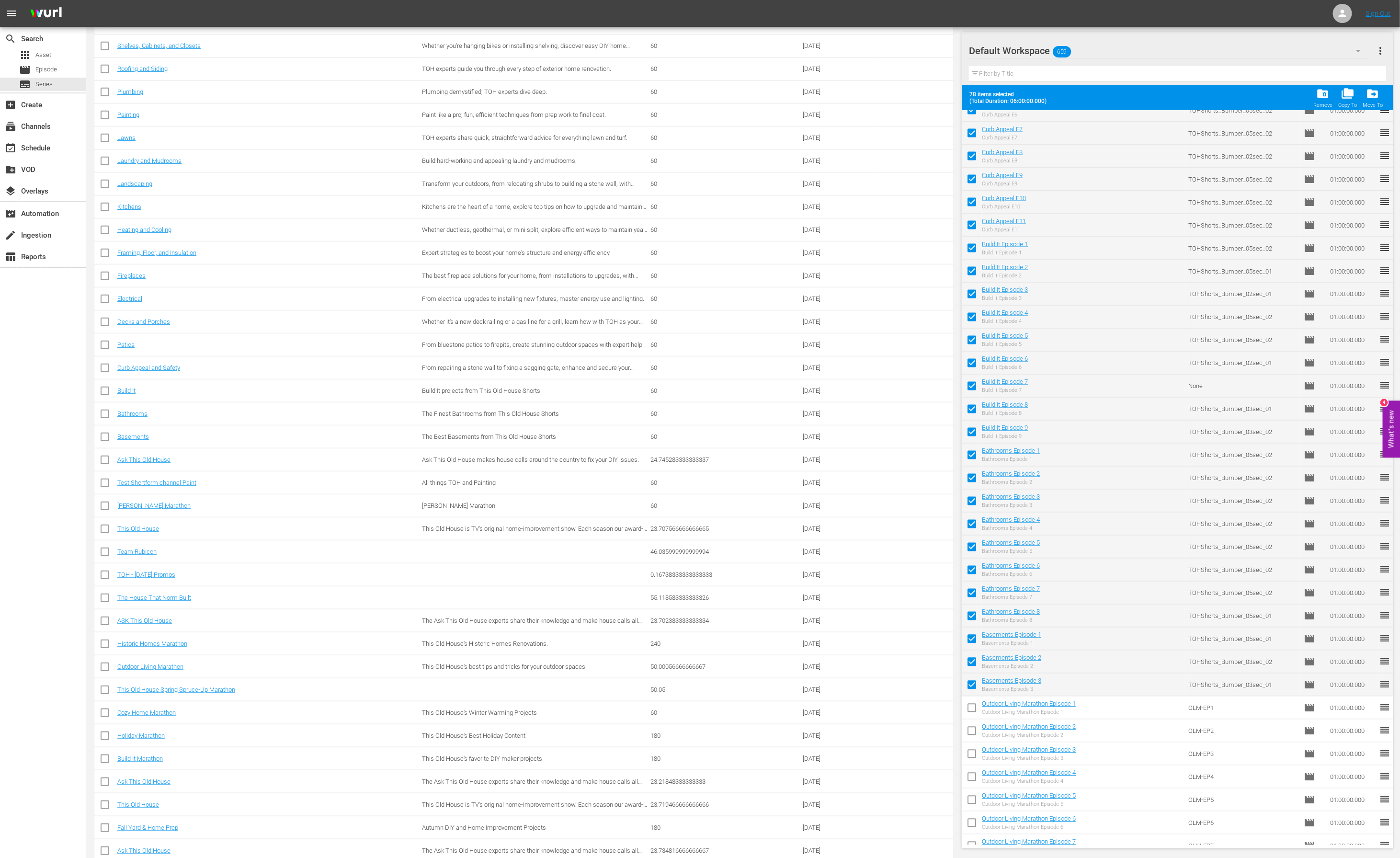
checkbox input "false"
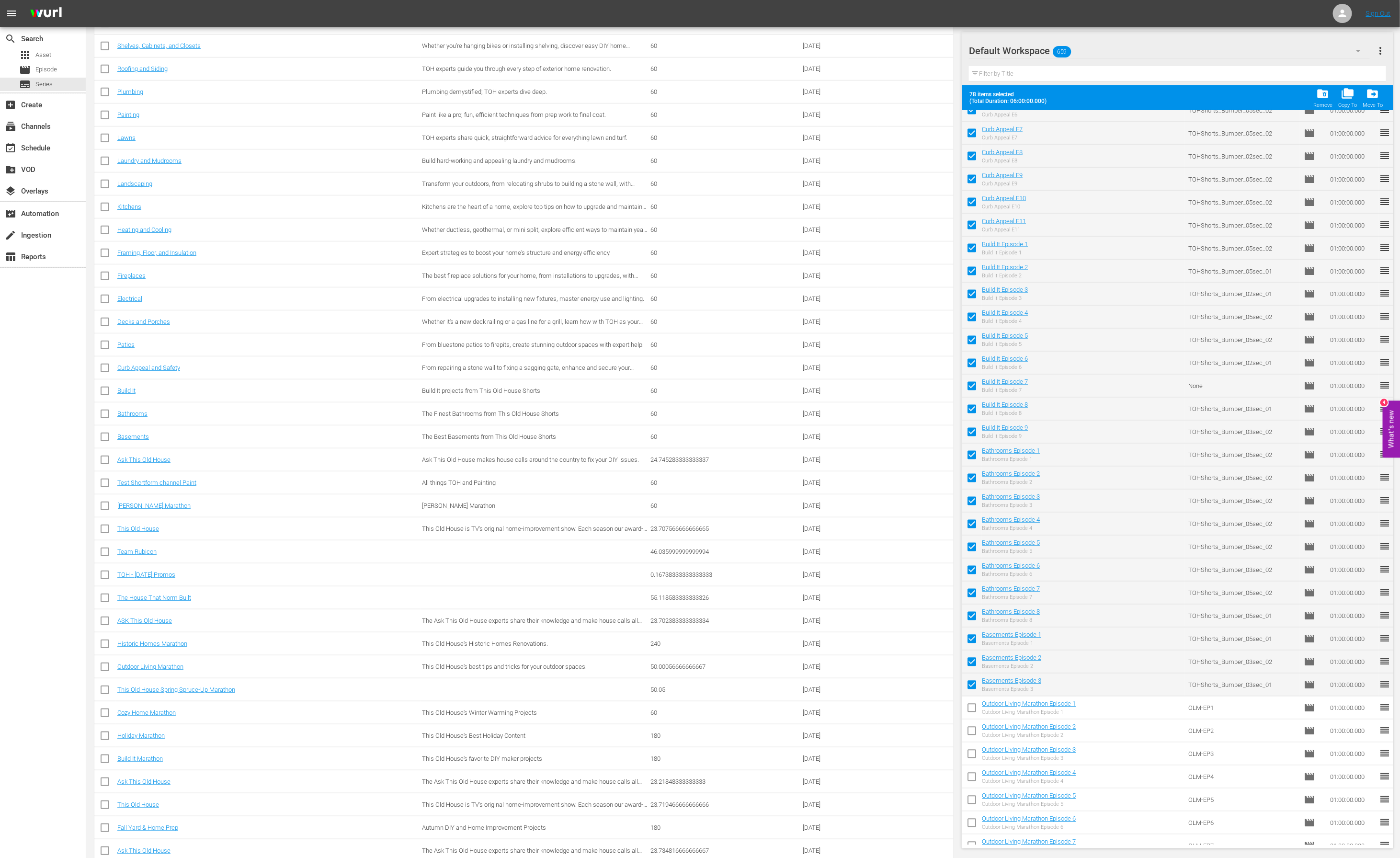
checkbox input "false"
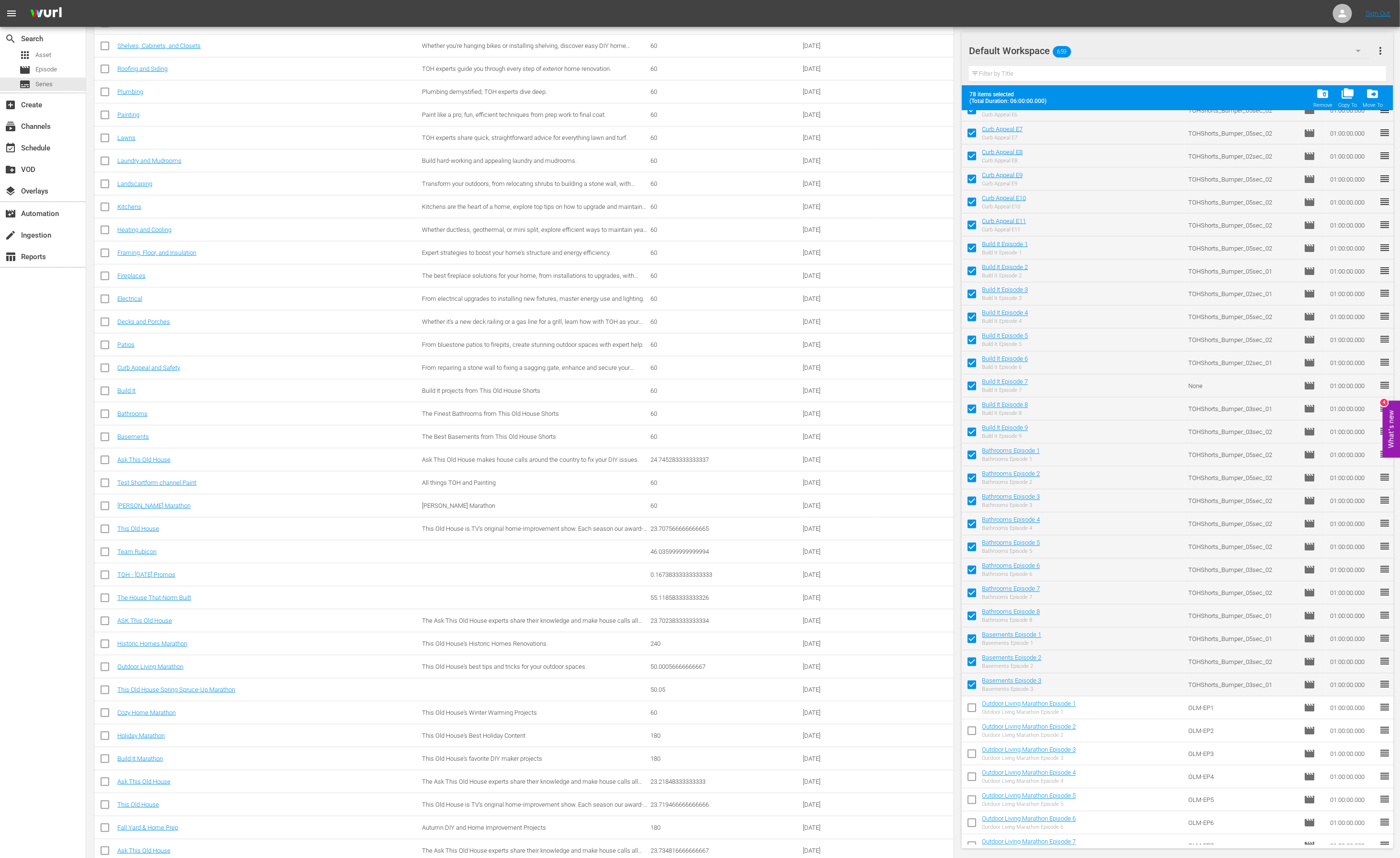
checkbox input "false"
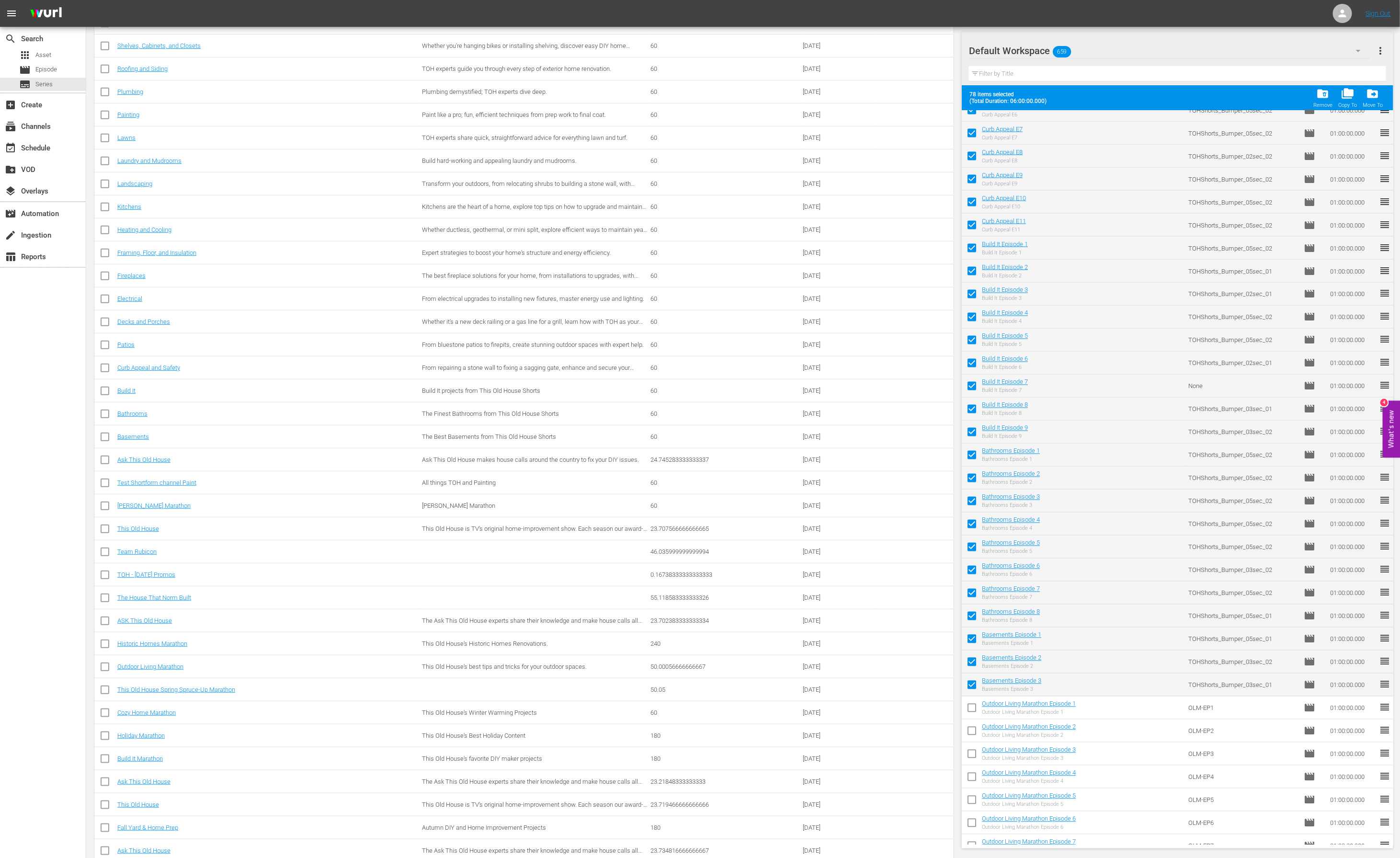
checkbox input "false"
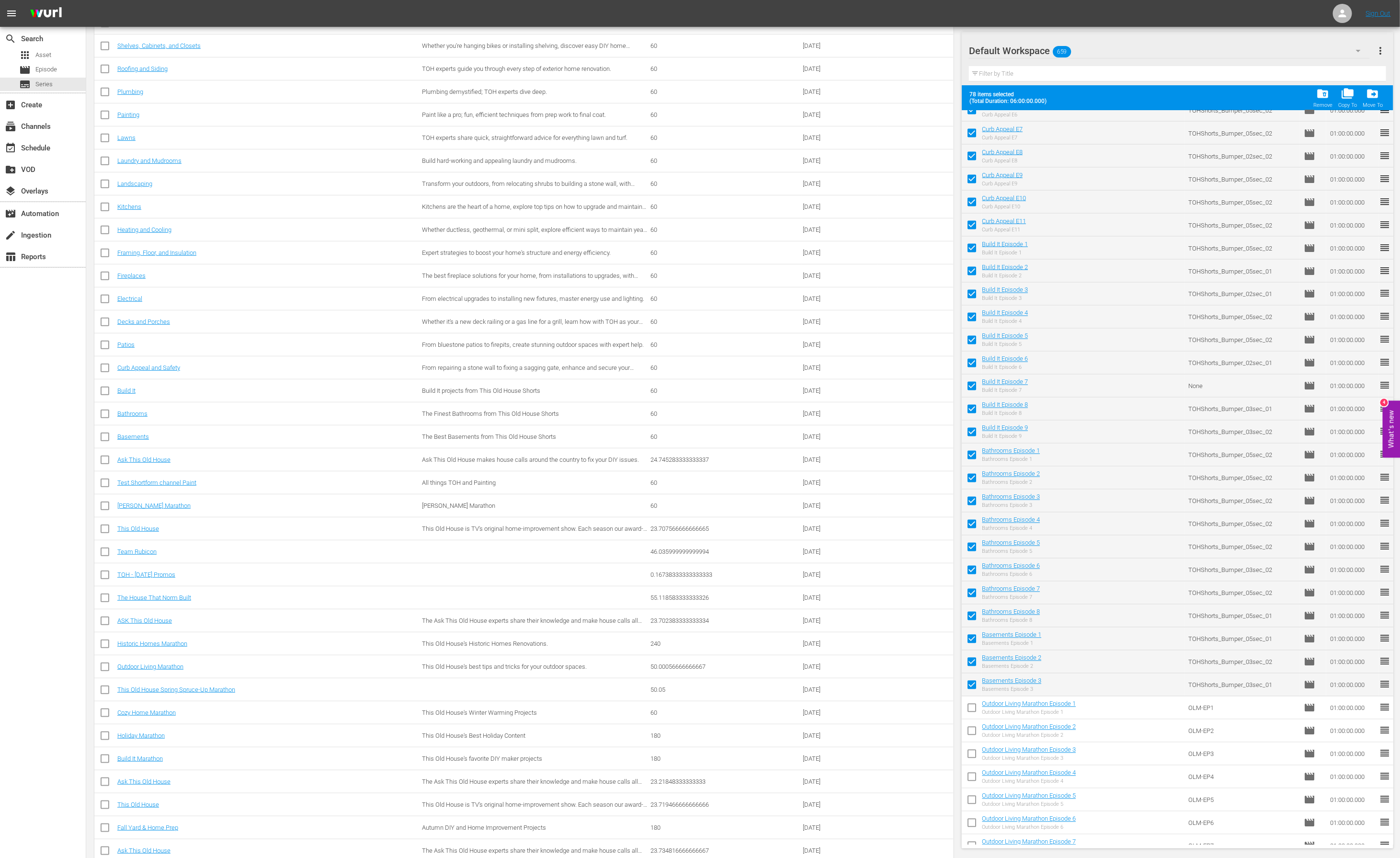
checkbox input "false"
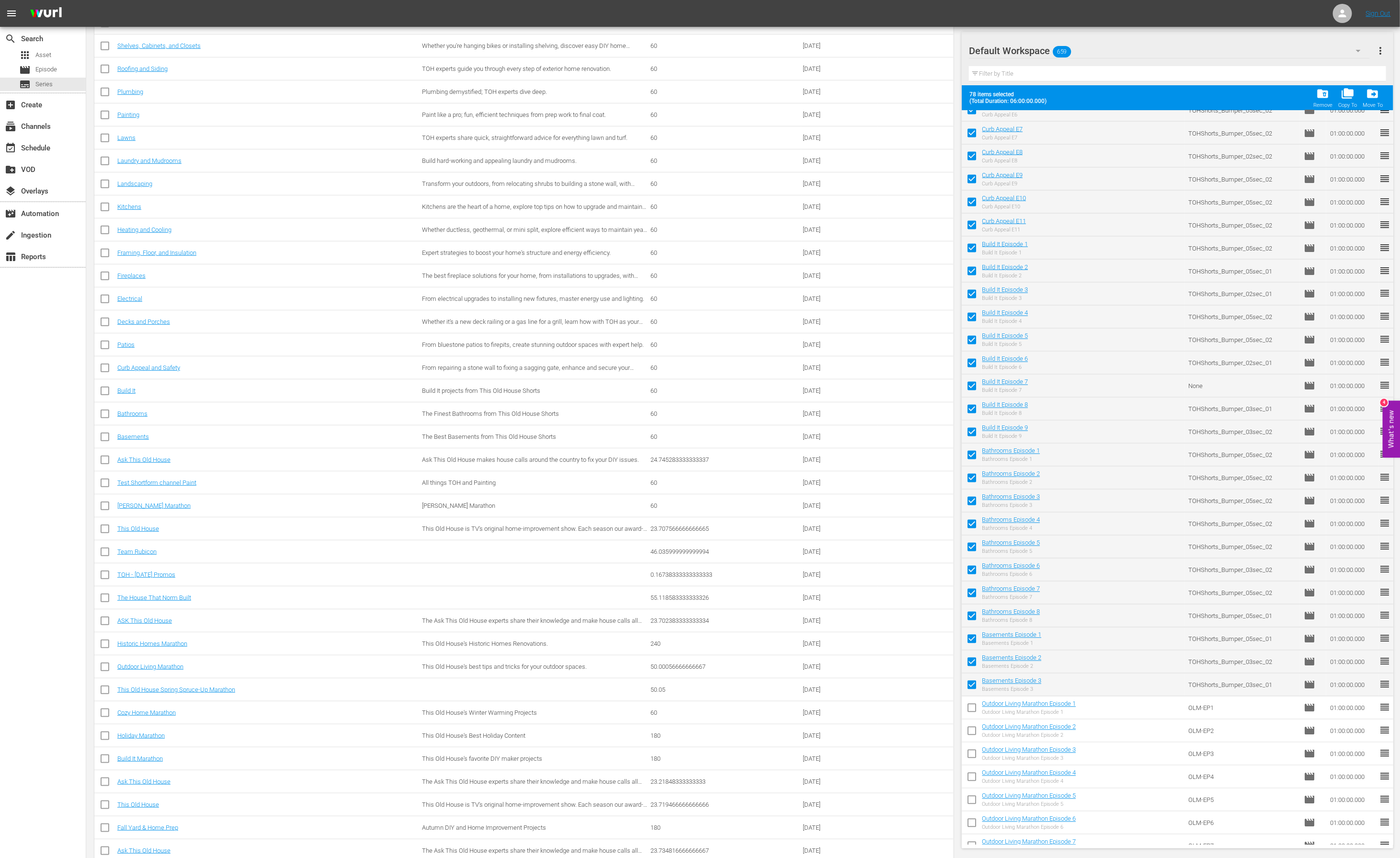
checkbox input "false"
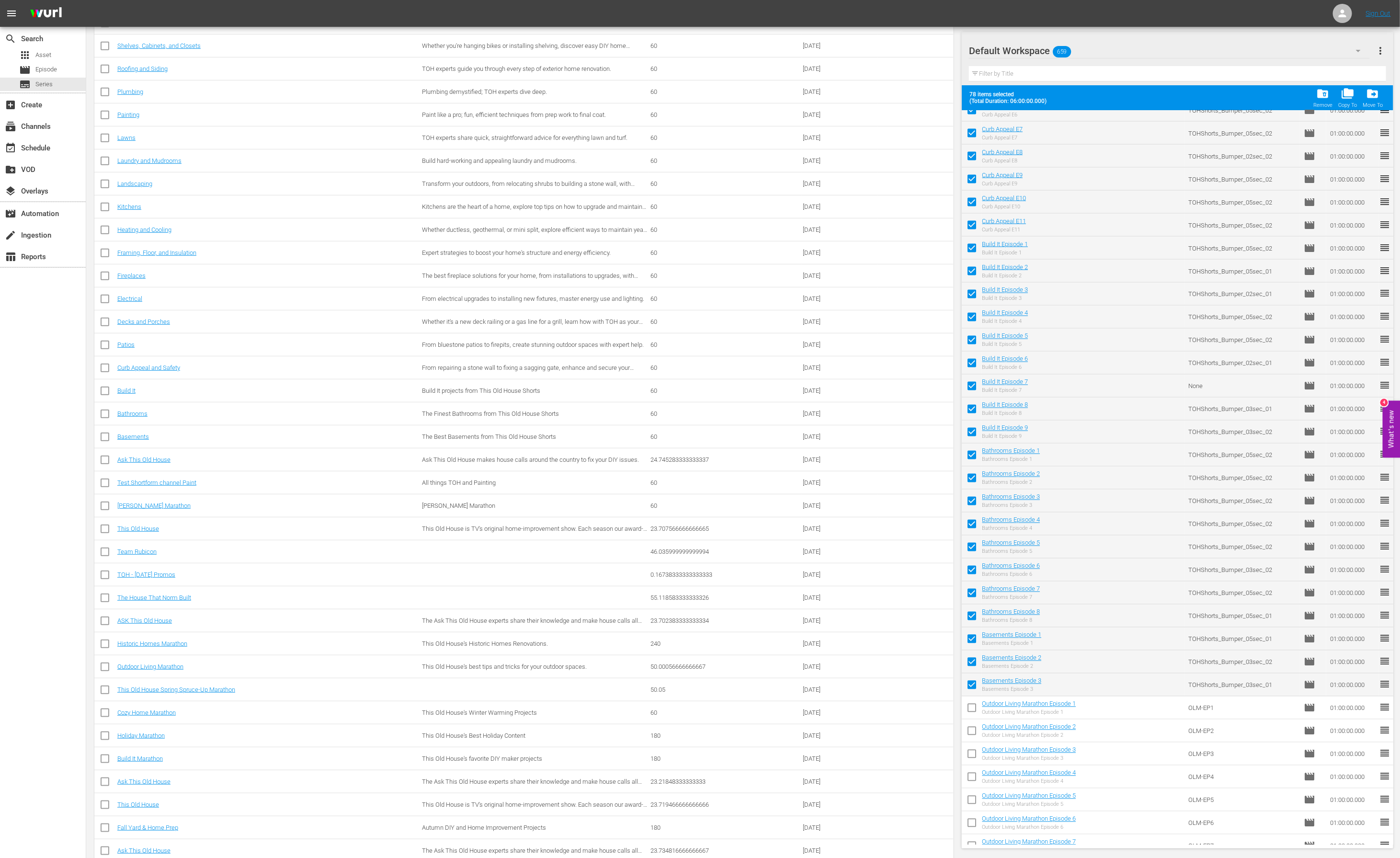
checkbox input "false"
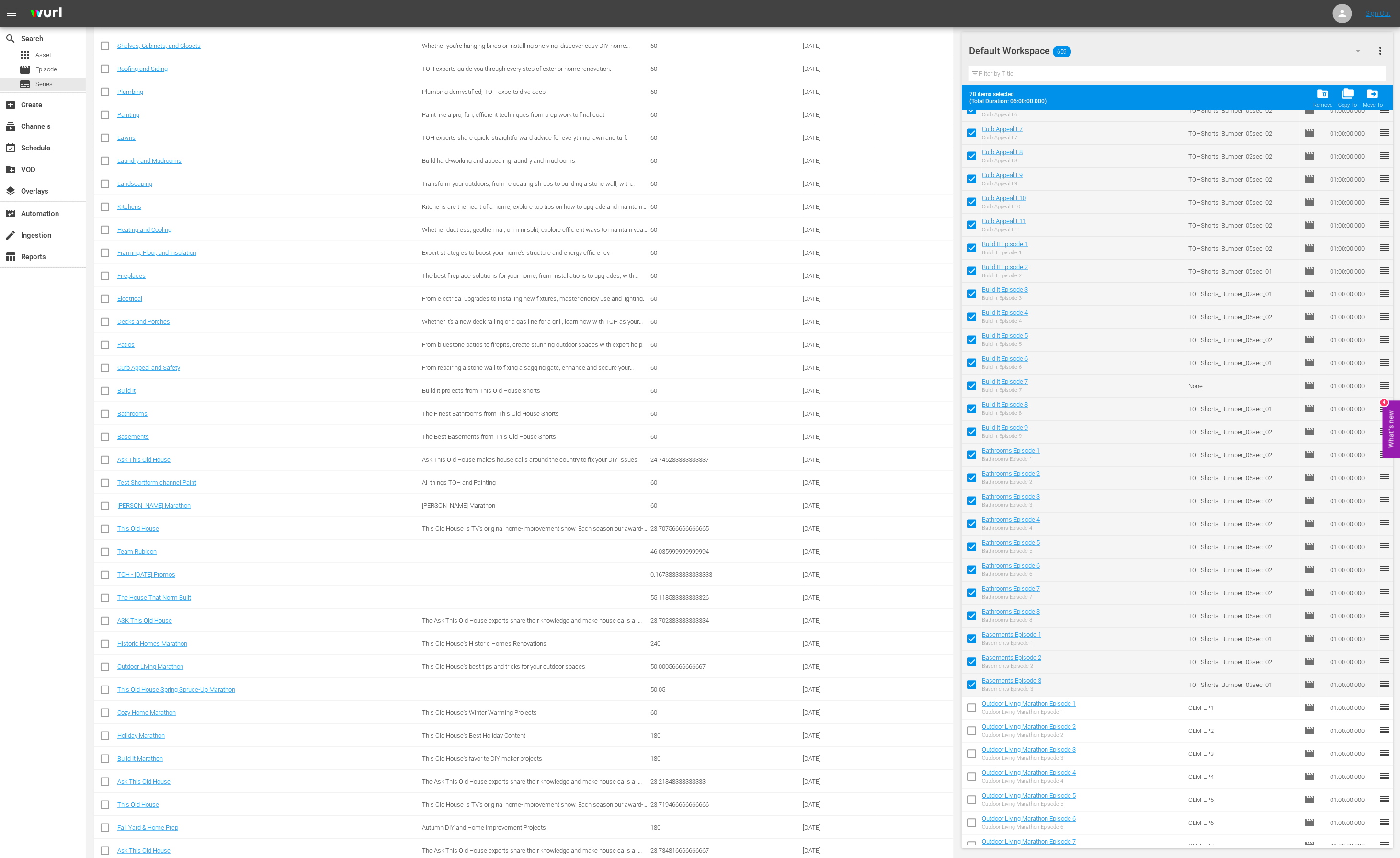
checkbox input "false"
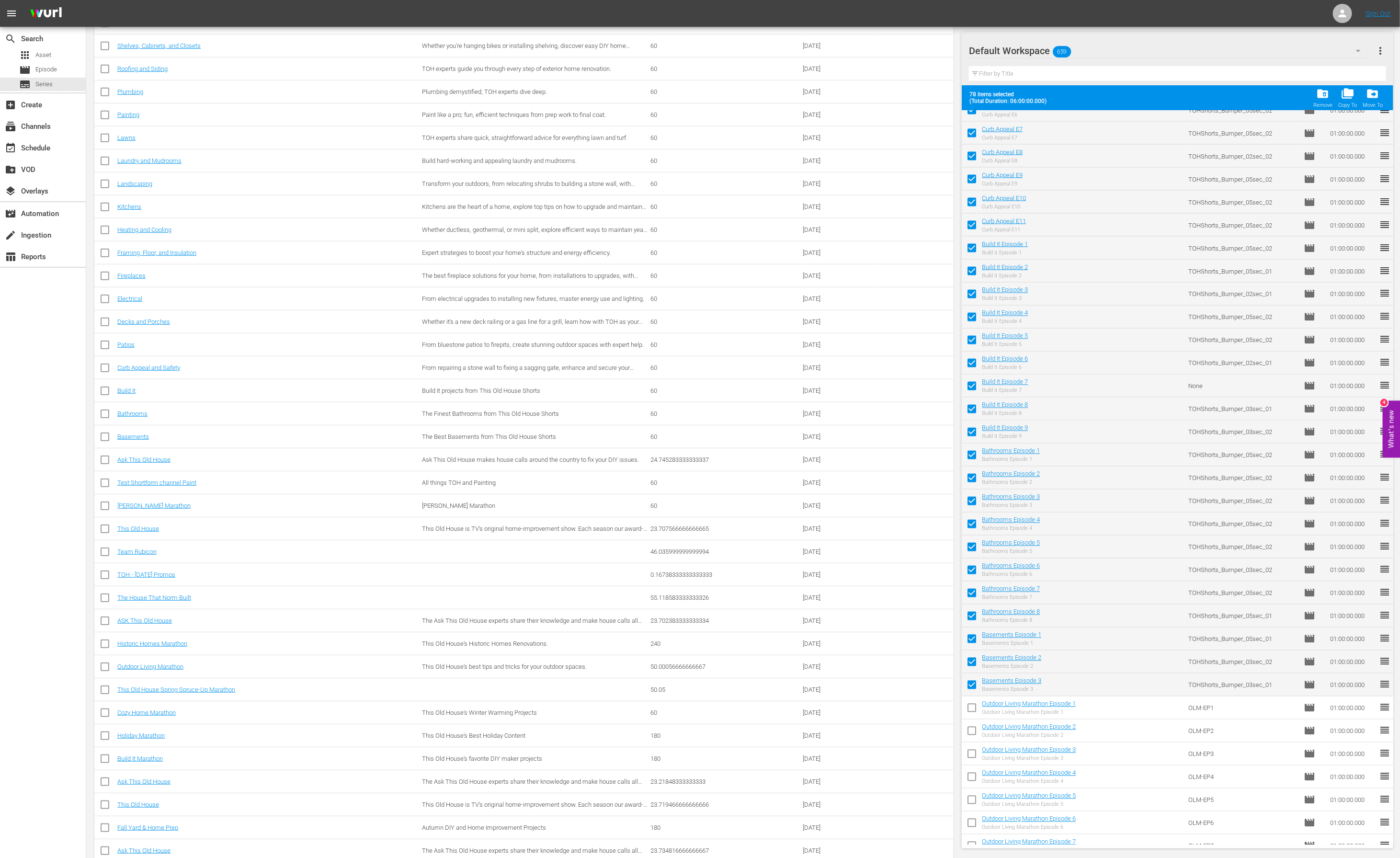
checkbox input "false"
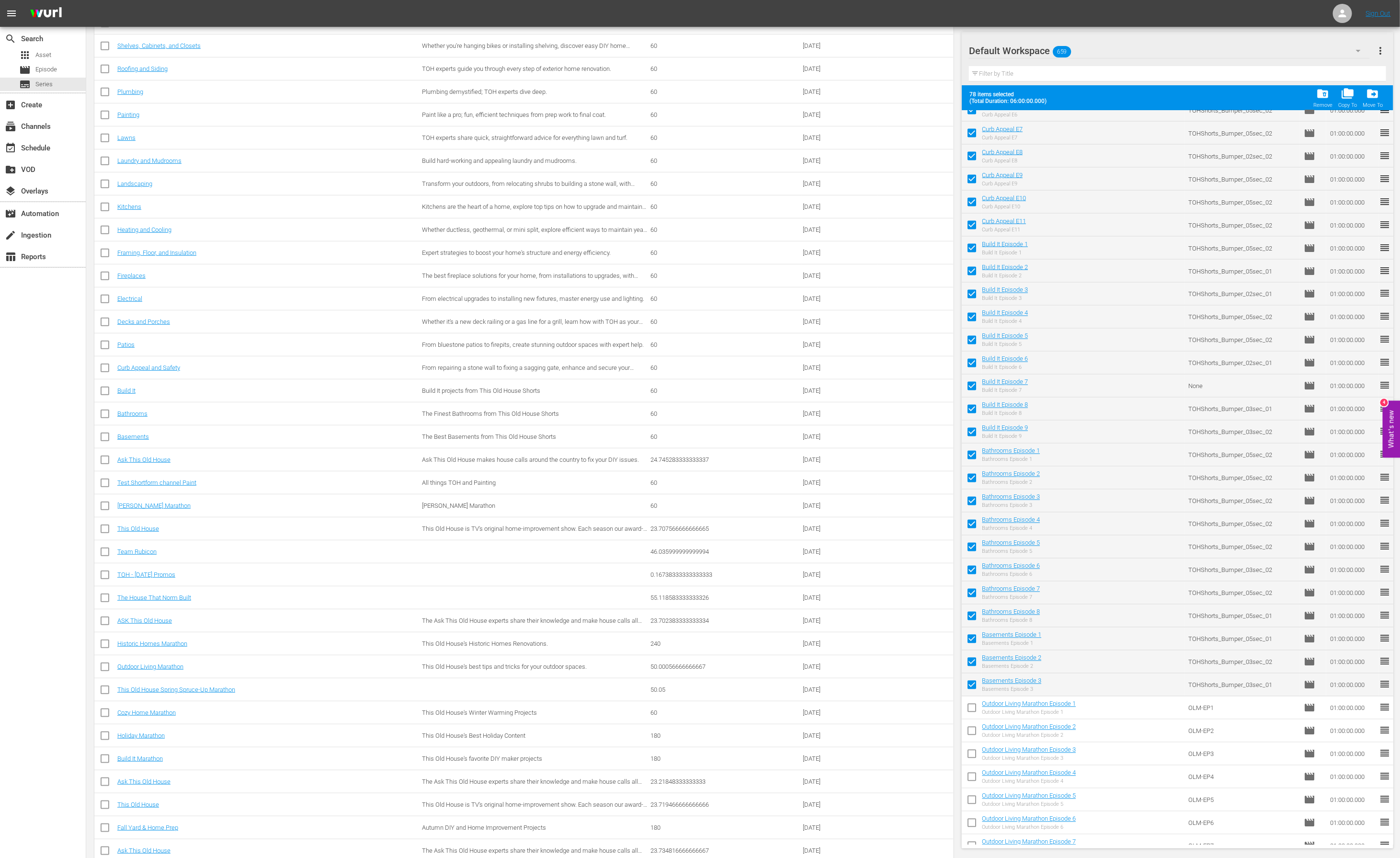
checkbox input "false"
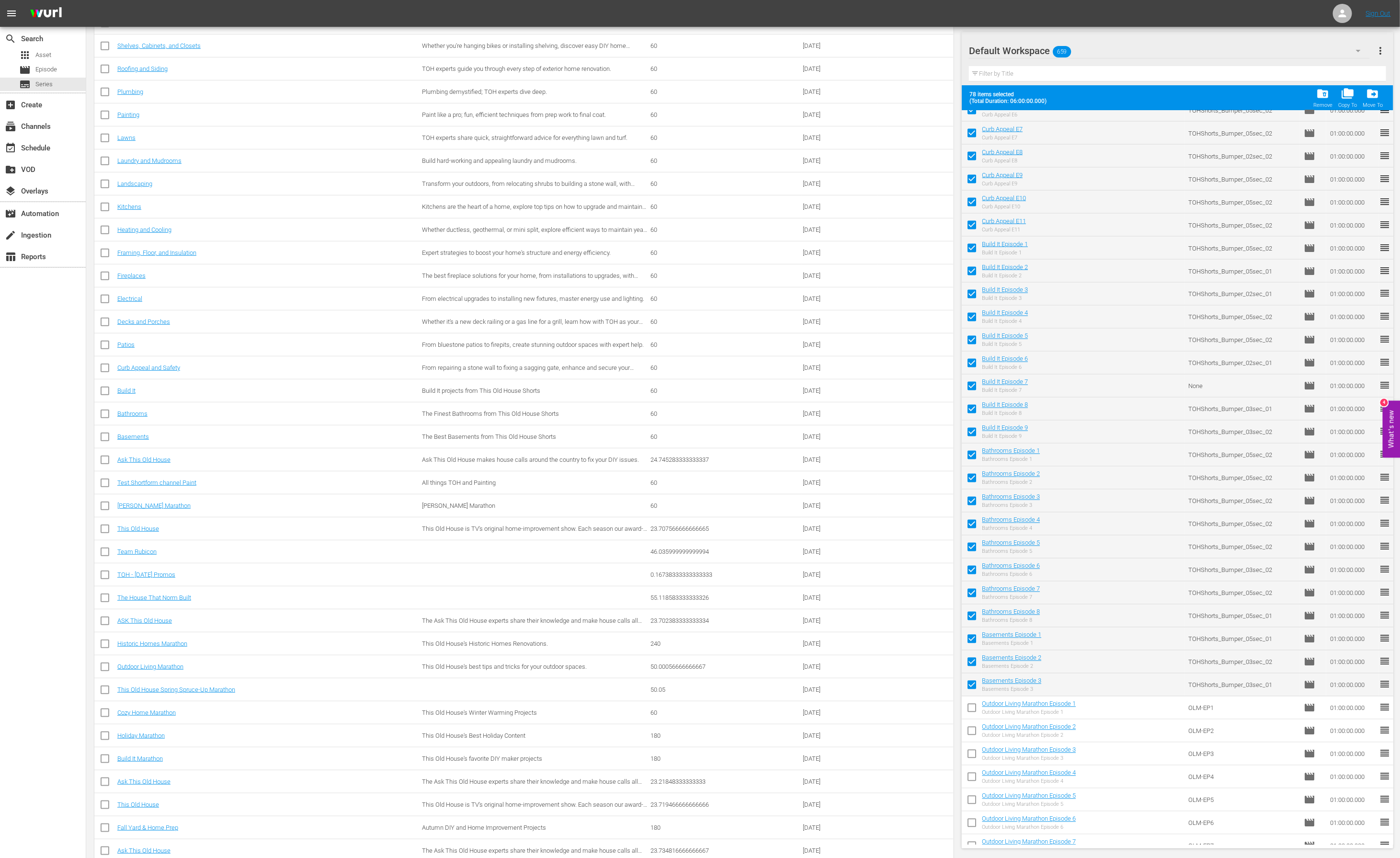
checkbox input "false"
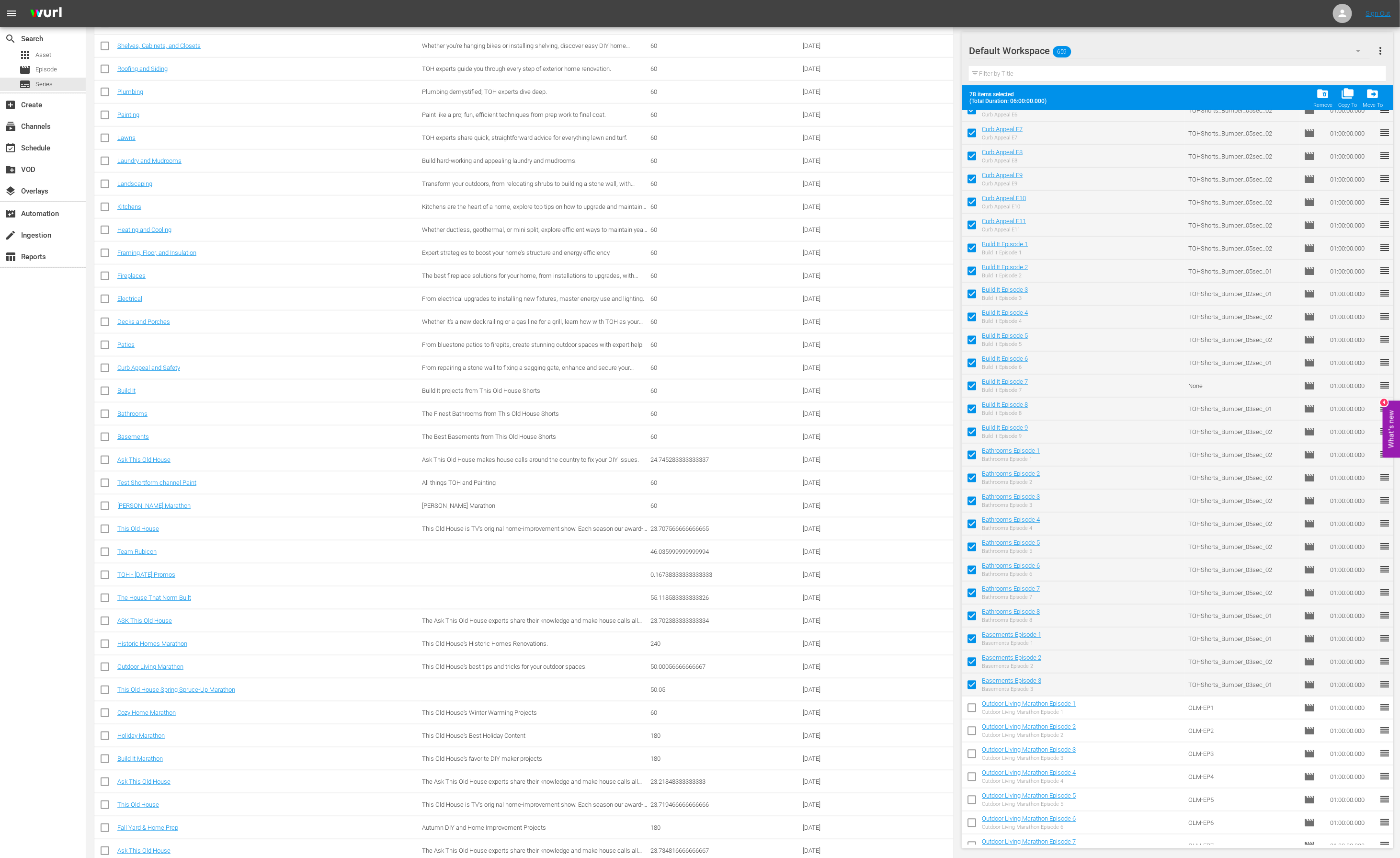
checkbox input "false"
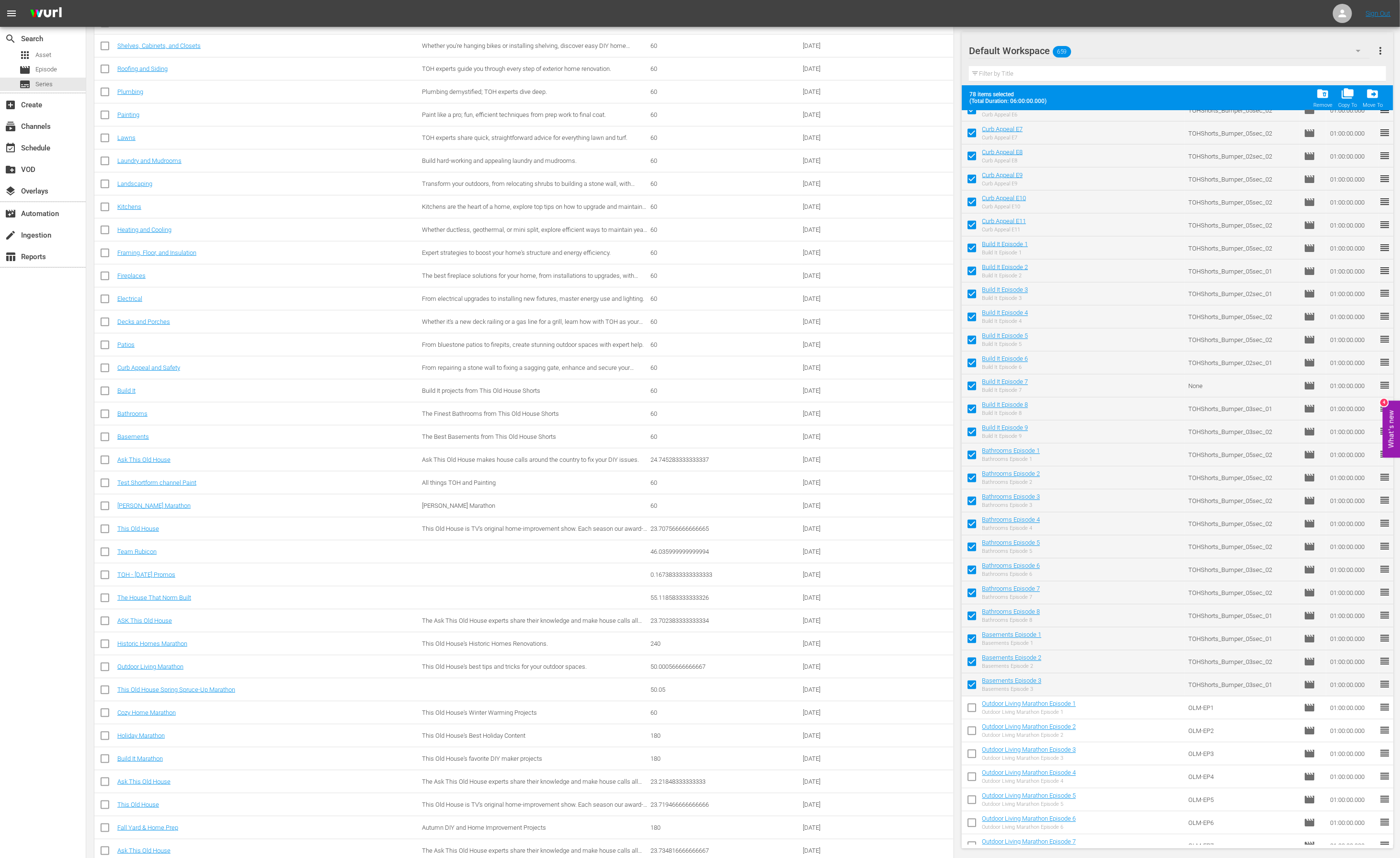
checkbox input "false"
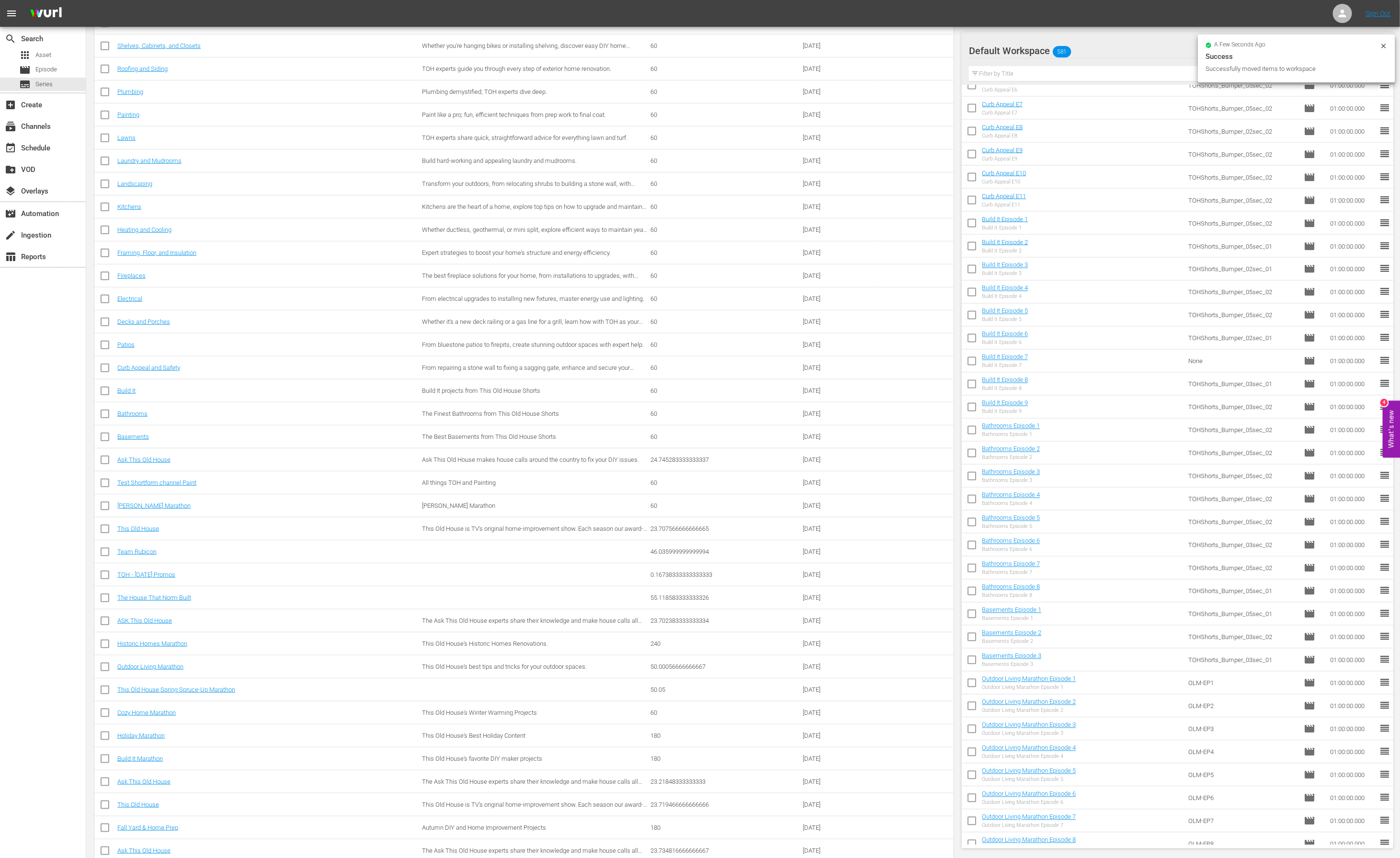
click at [1162, 44] on div "Default Workspace 581" at bounding box center [1169, 50] width 401 height 27
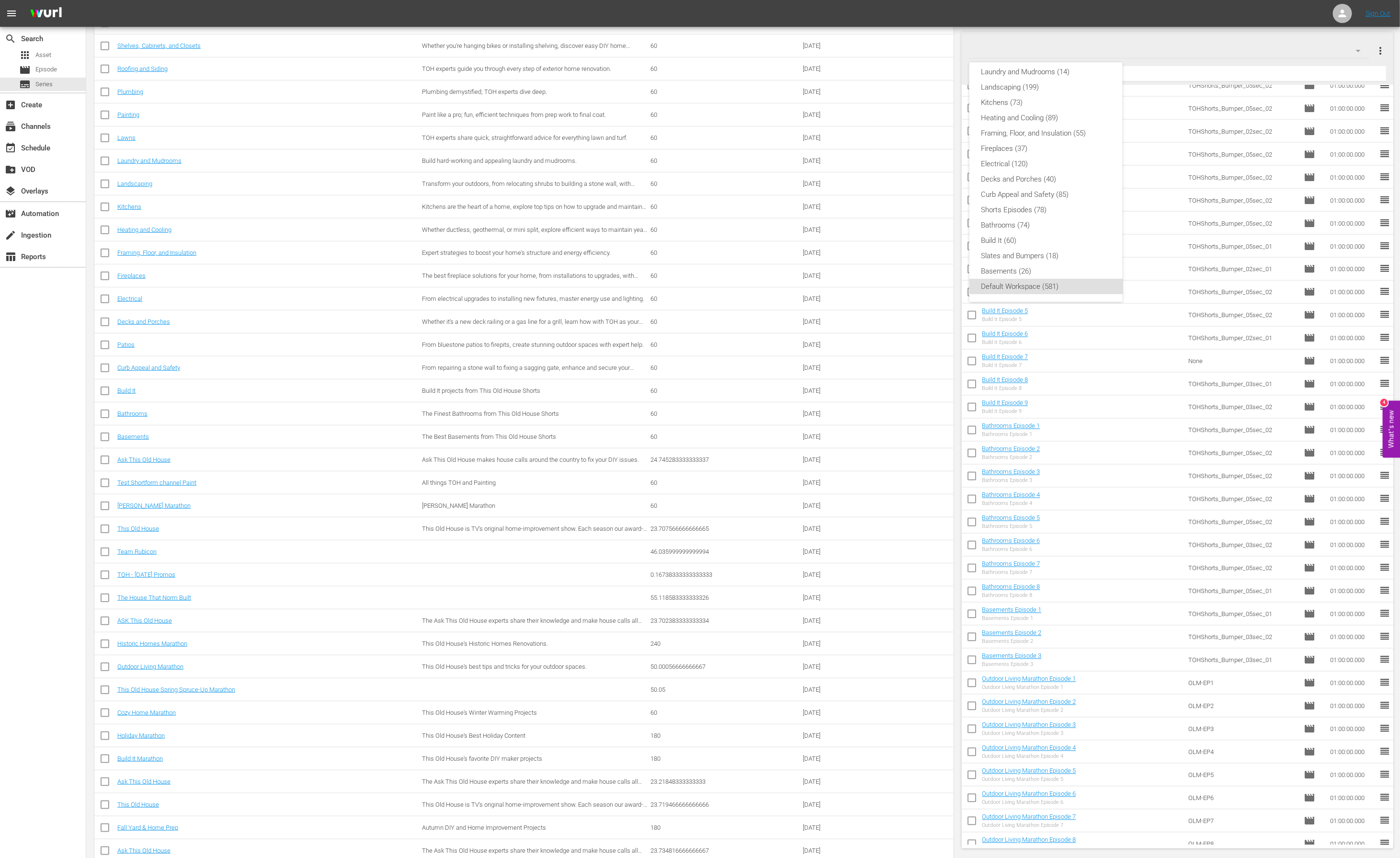
click at [1149, 43] on div "Newest Videos (54) Windows and Doors (79) What Is It? (141) Tours and Biographi…" at bounding box center [700, 429] width 1400 height 858
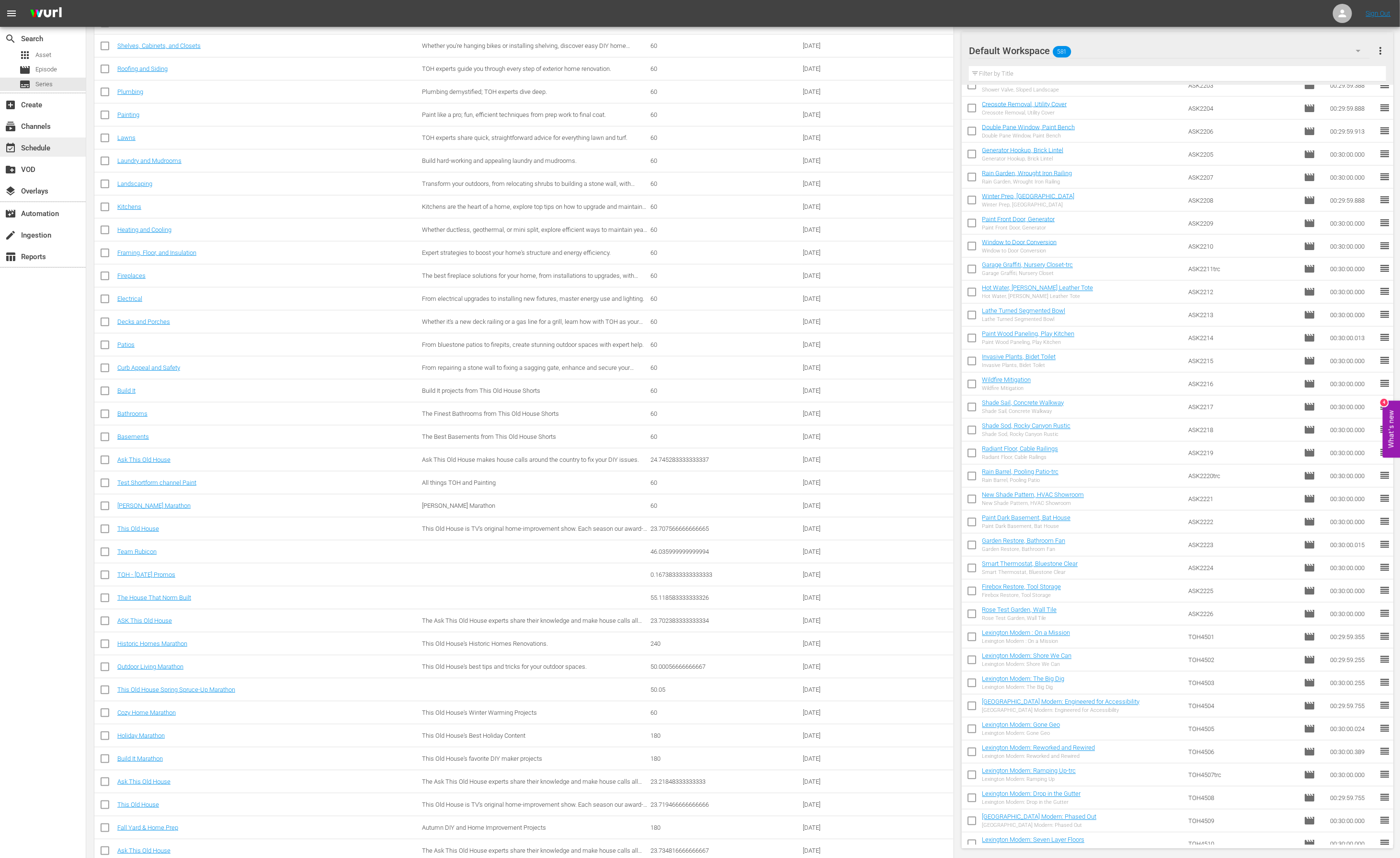
click at [43, 147] on div "event_available Schedule" at bounding box center [27, 147] width 54 height 9
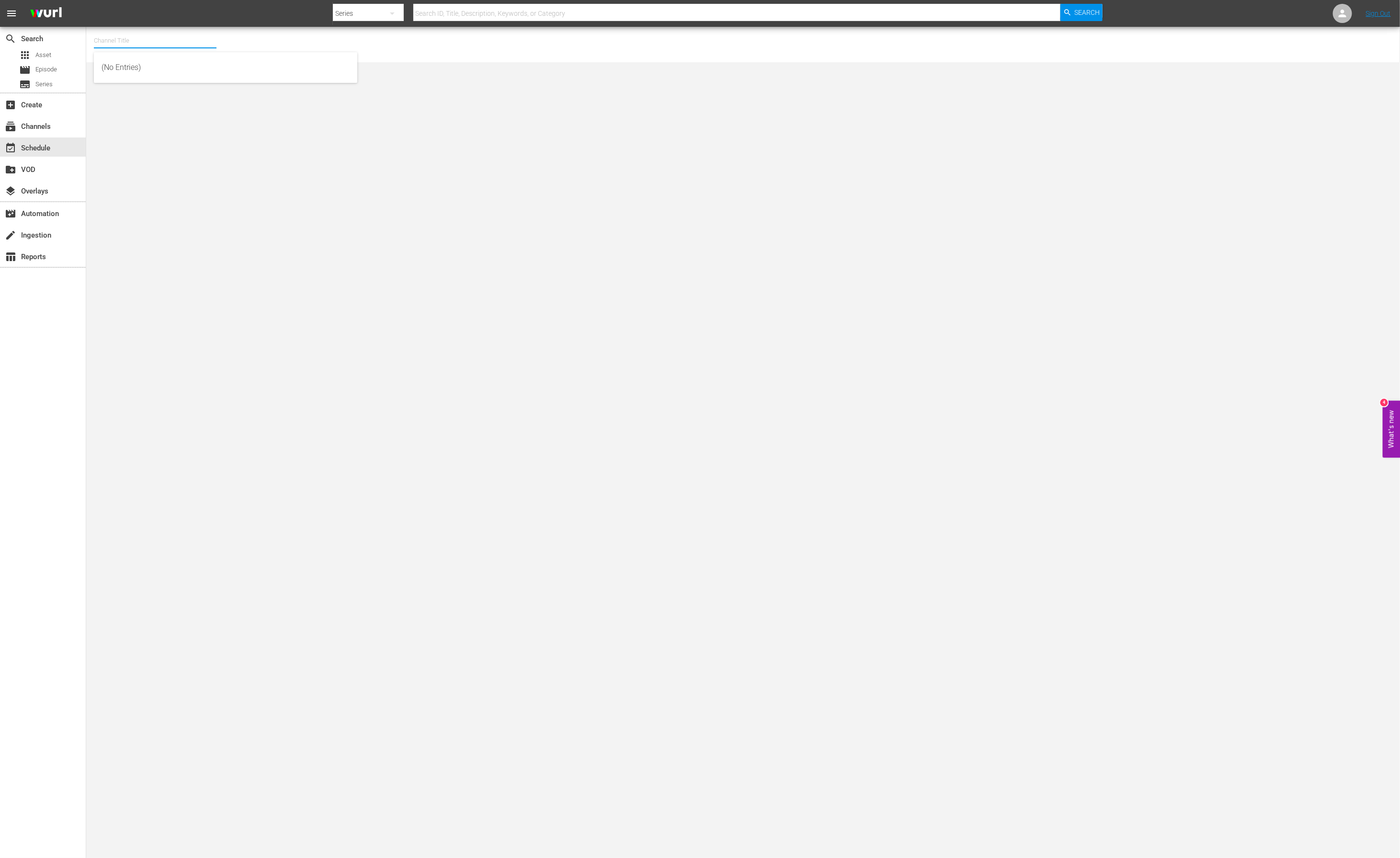
click at [182, 40] on input "text" at bounding box center [155, 40] width 123 height 23
click at [185, 85] on div "This Old House Shorts (180 - thisoldhouse_samsung)" at bounding box center [225, 90] width 248 height 23
type input "This Old House Shorts (180 - thisoldhouse_samsung)"
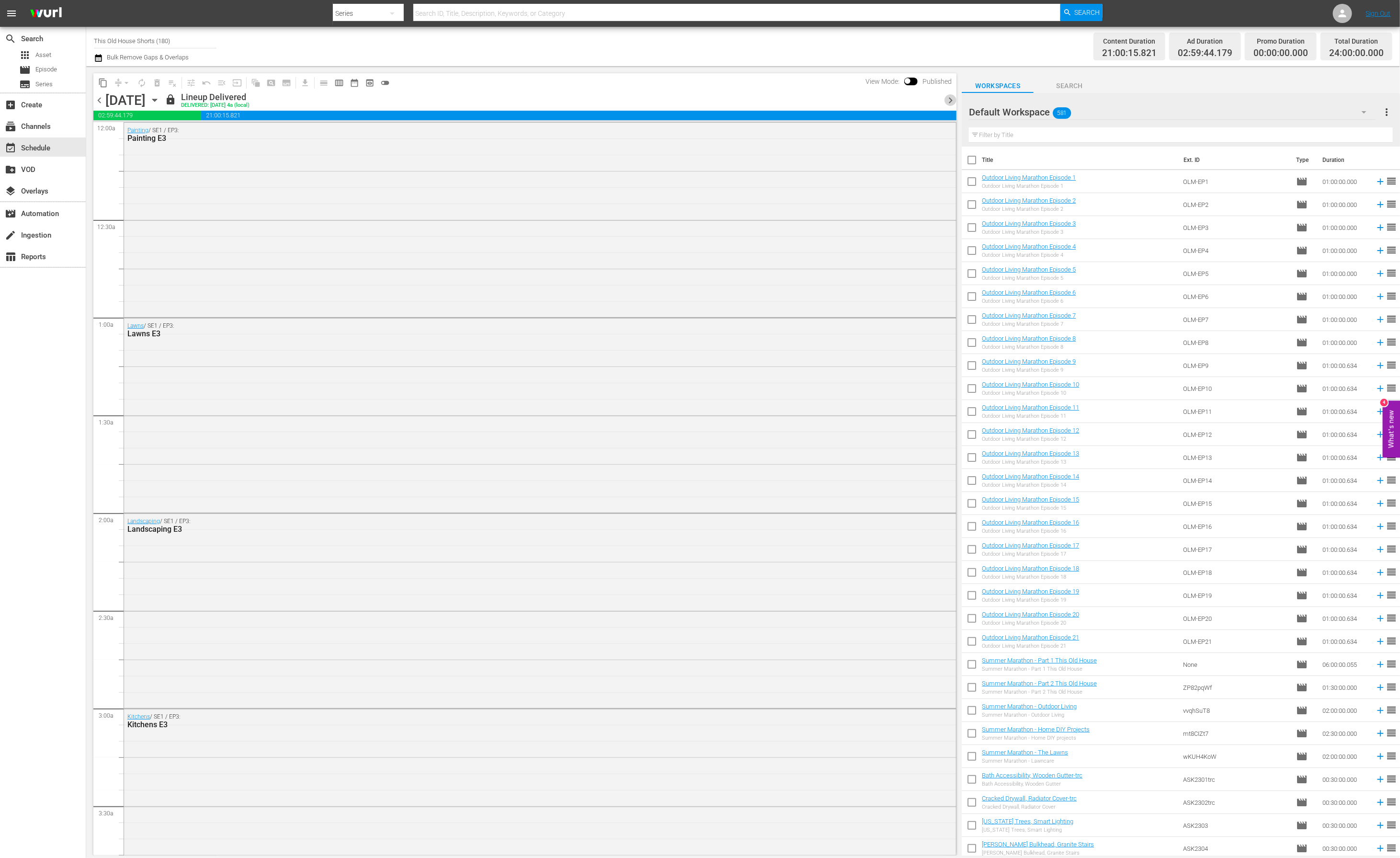
click at [952, 98] on span "chevron_right" at bounding box center [950, 100] width 12 height 12
click at [952, 100] on span "chevron_right" at bounding box center [950, 100] width 12 height 12
click at [951, 102] on span "chevron_right" at bounding box center [950, 100] width 12 height 12
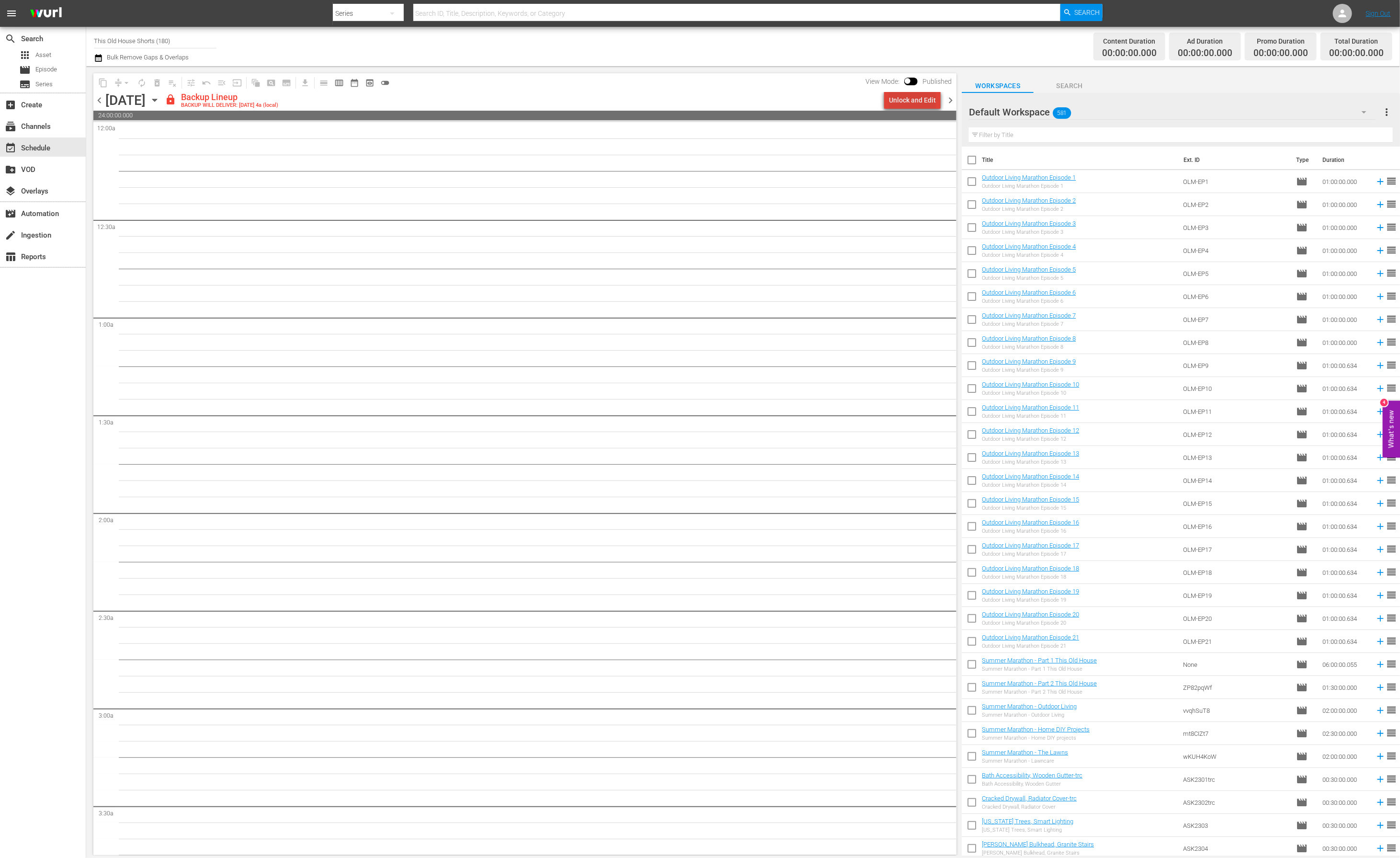
click at [932, 98] on div "Unlock and Edit" at bounding box center [913, 100] width 47 height 17
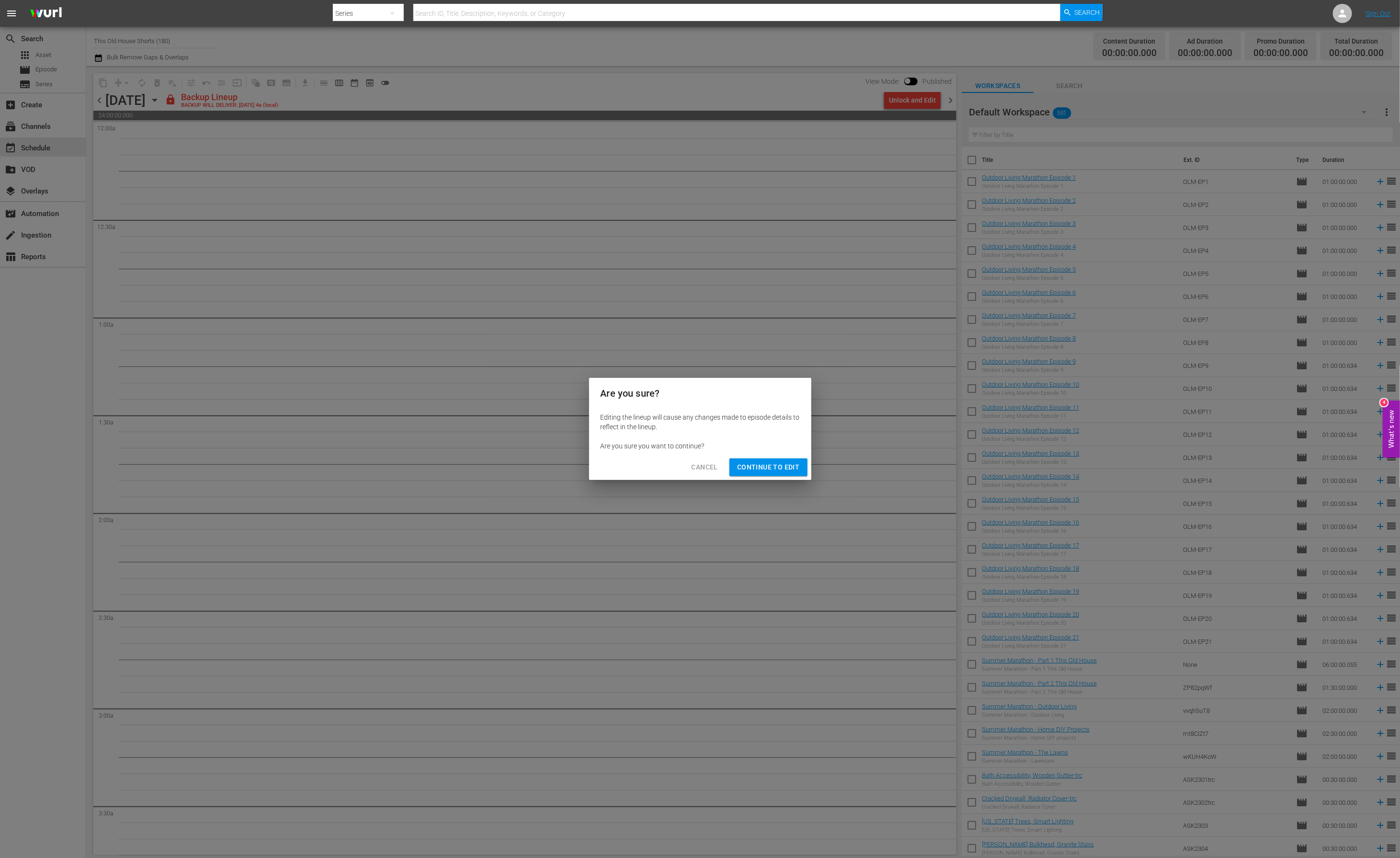
click at [750, 469] on span "Continue to Edit" at bounding box center [768, 467] width 63 height 12
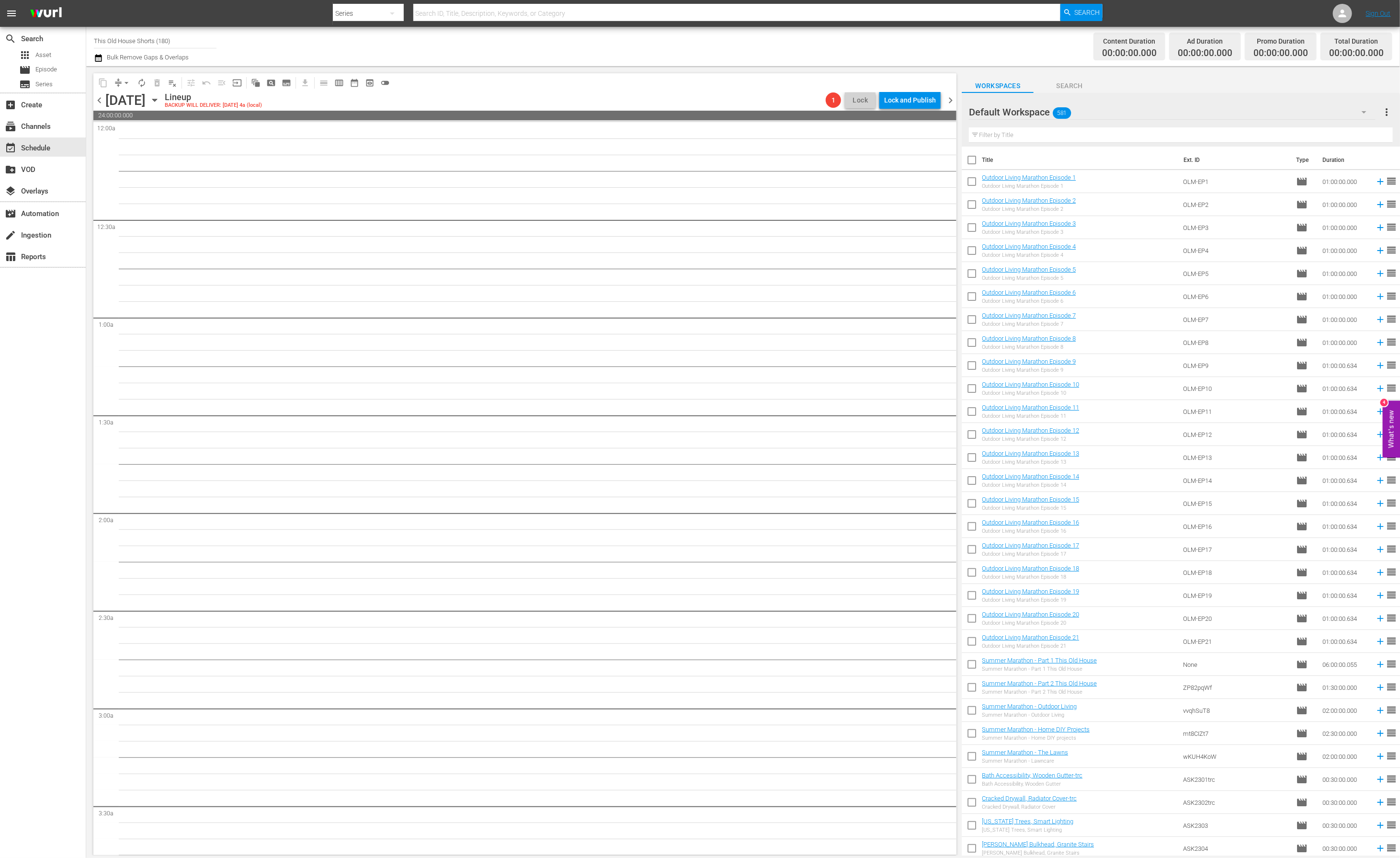
click at [954, 100] on span "chevron_right" at bounding box center [950, 100] width 12 height 12
click at [932, 99] on div "Unlock and Edit" at bounding box center [913, 100] width 47 height 17
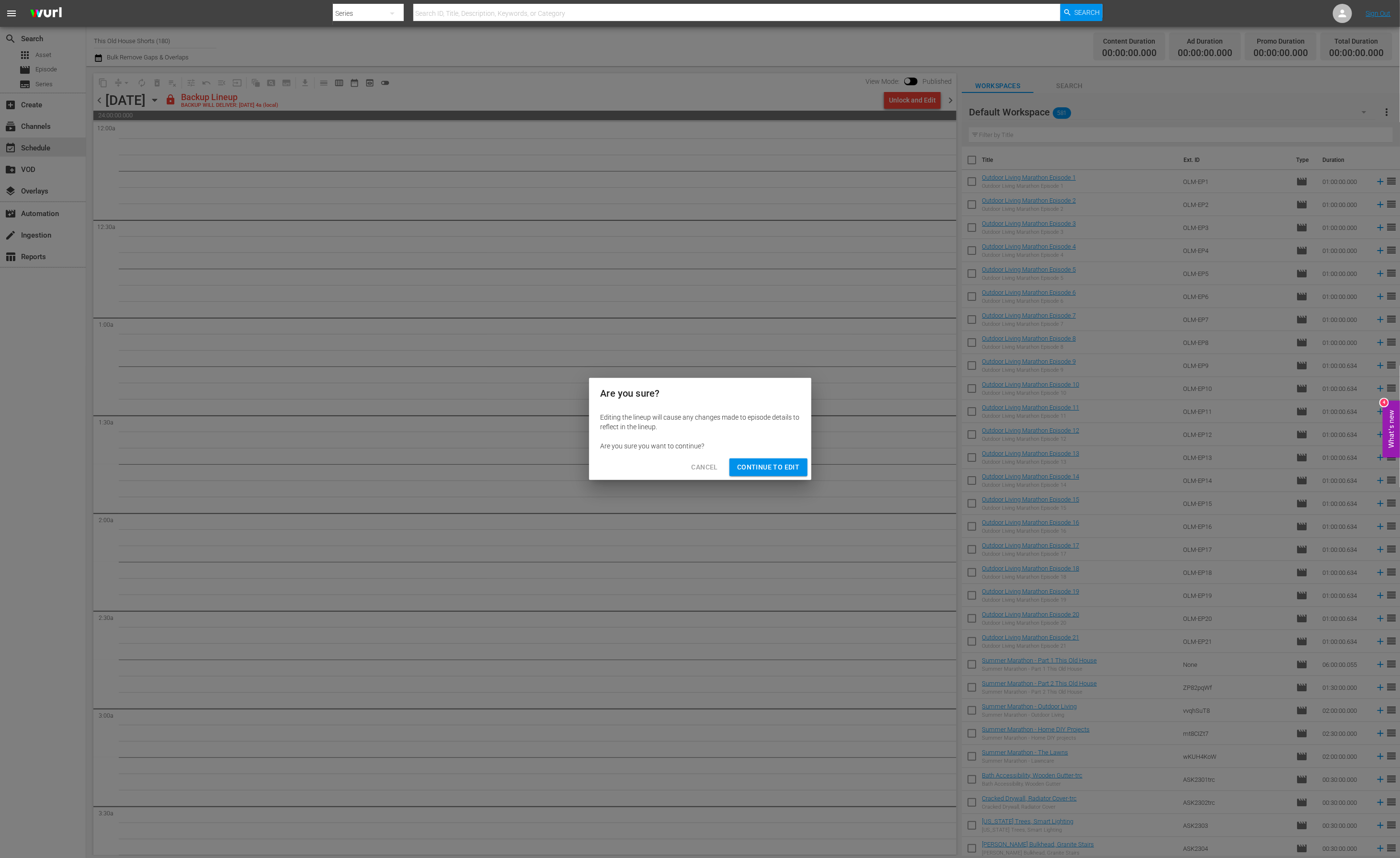
click at [776, 461] on span "Continue to Edit" at bounding box center [768, 467] width 63 height 12
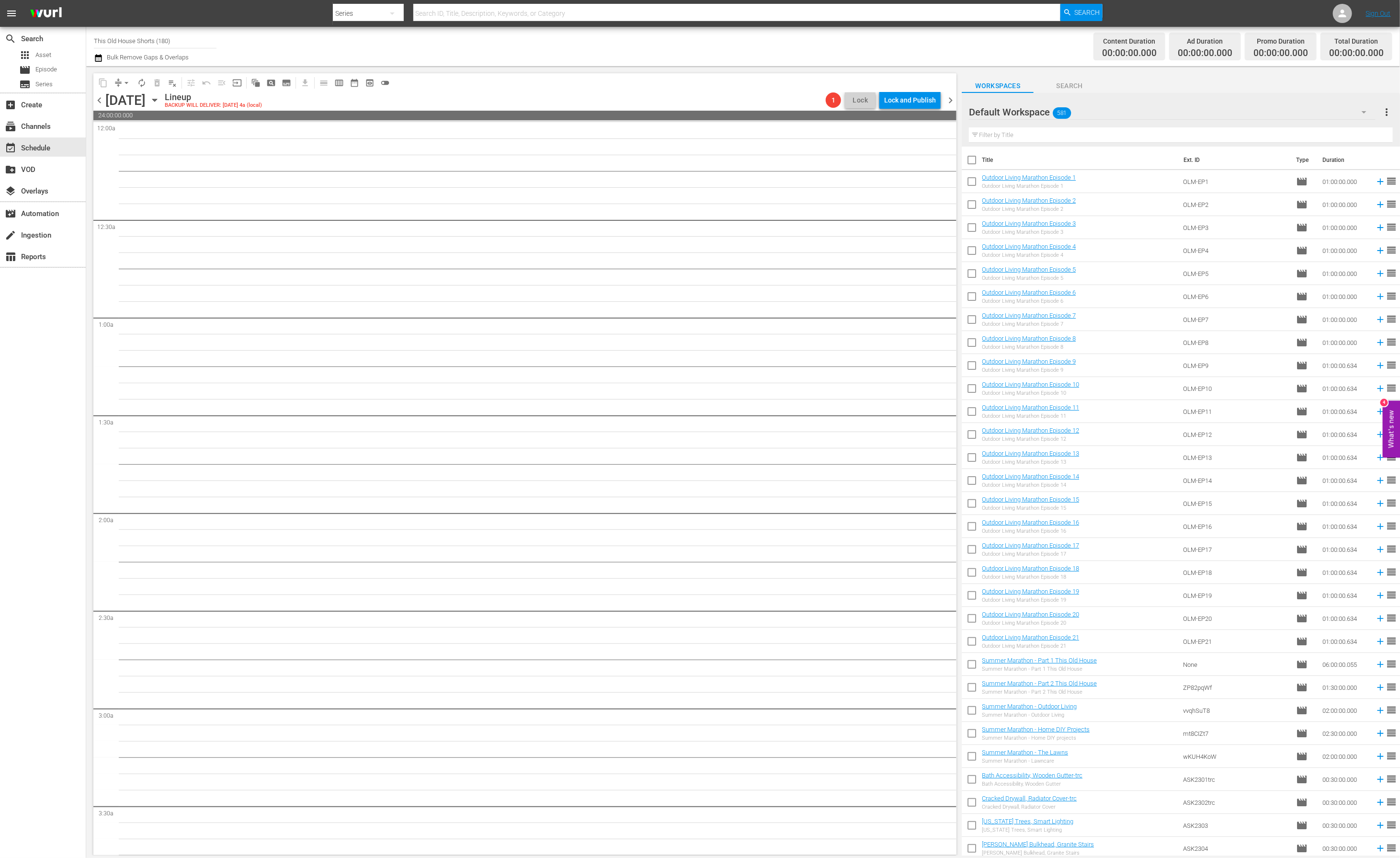
click at [952, 100] on span "chevron_right" at bounding box center [950, 100] width 12 height 12
click at [920, 97] on div "Unlock and Edit" at bounding box center [913, 100] width 47 height 17
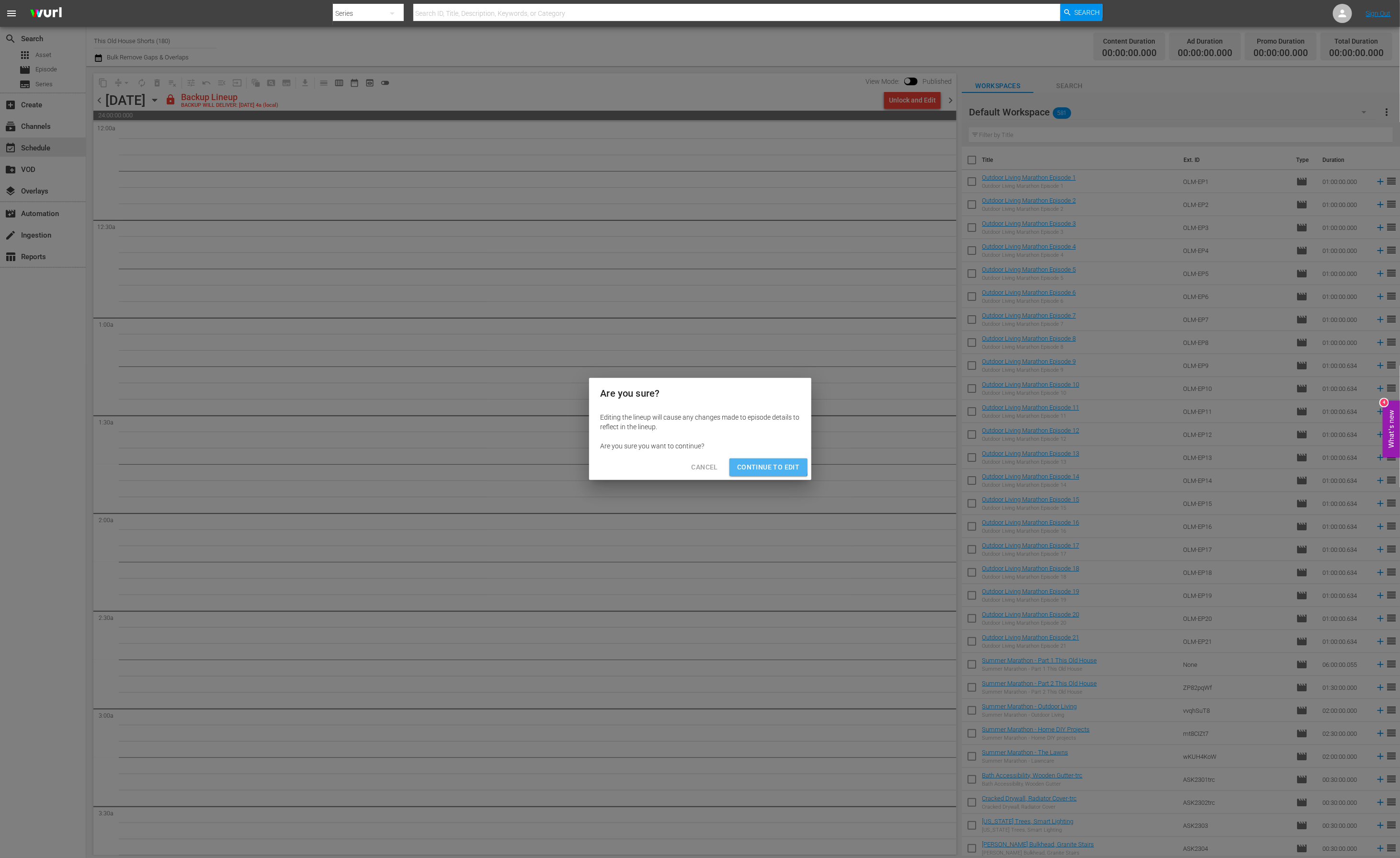
click at [767, 464] on span "Continue to Edit" at bounding box center [768, 467] width 63 height 12
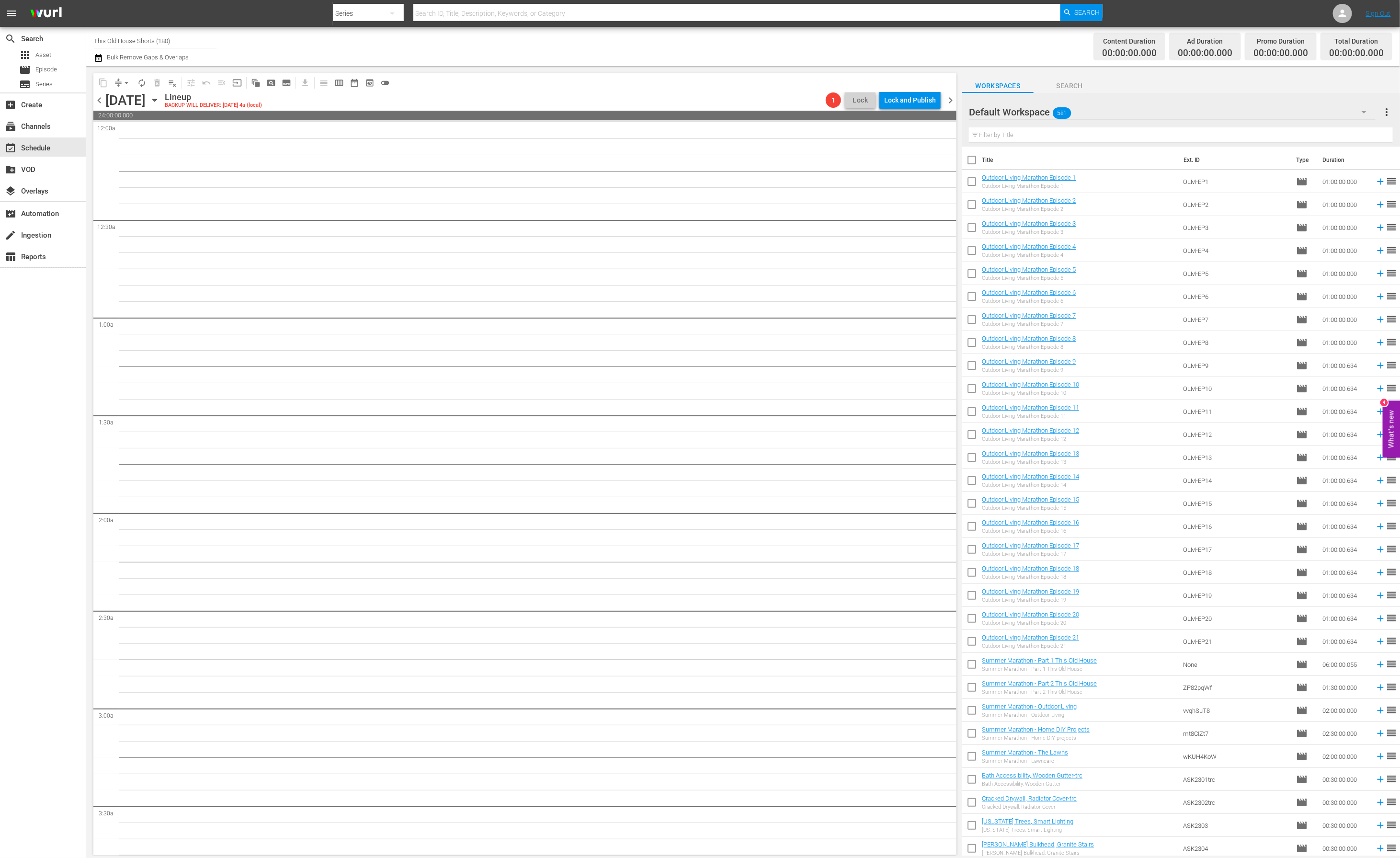
click at [101, 100] on span "chevron_left" at bounding box center [99, 100] width 12 height 12
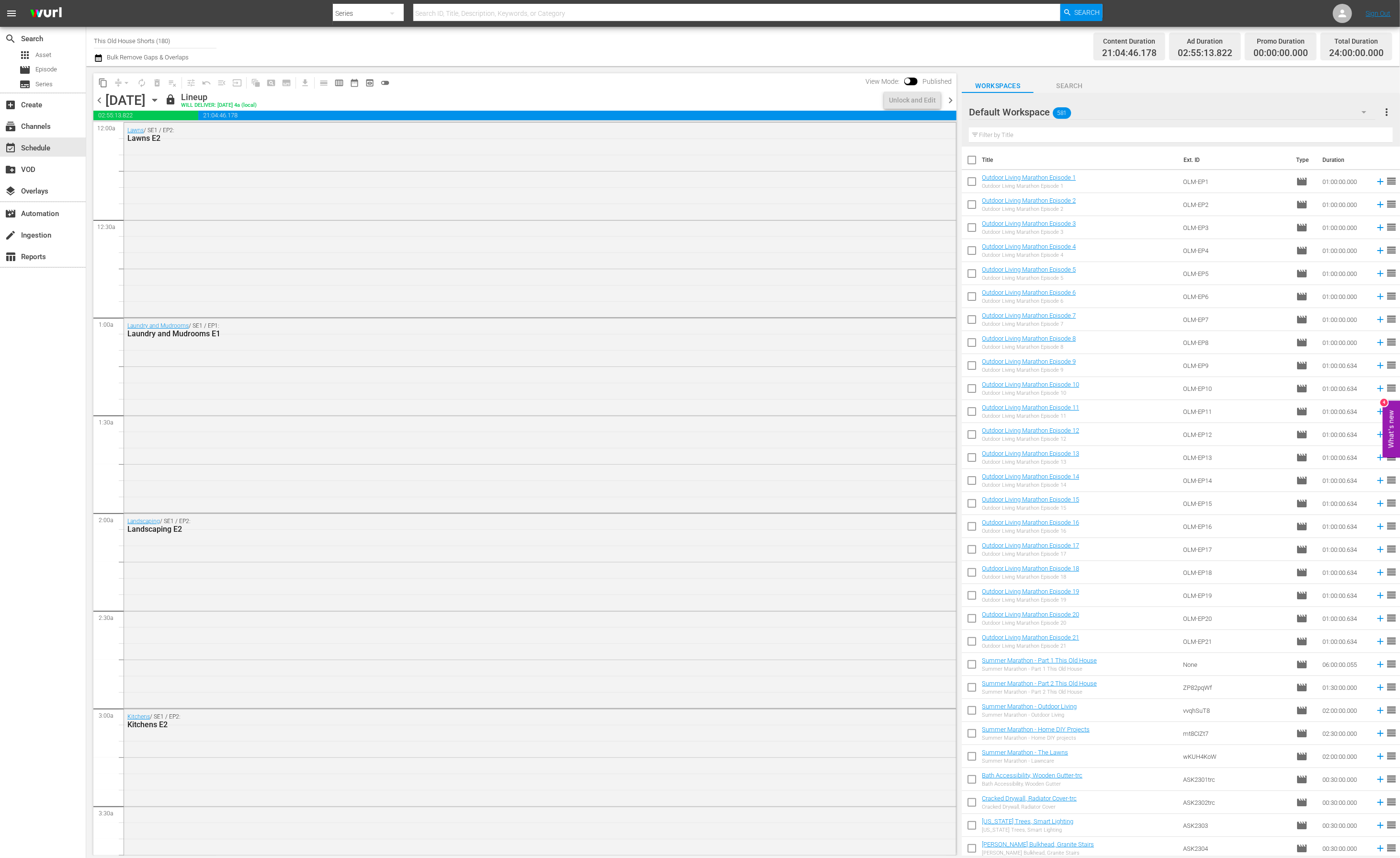
click at [952, 99] on span "chevron_right" at bounding box center [950, 100] width 12 height 12
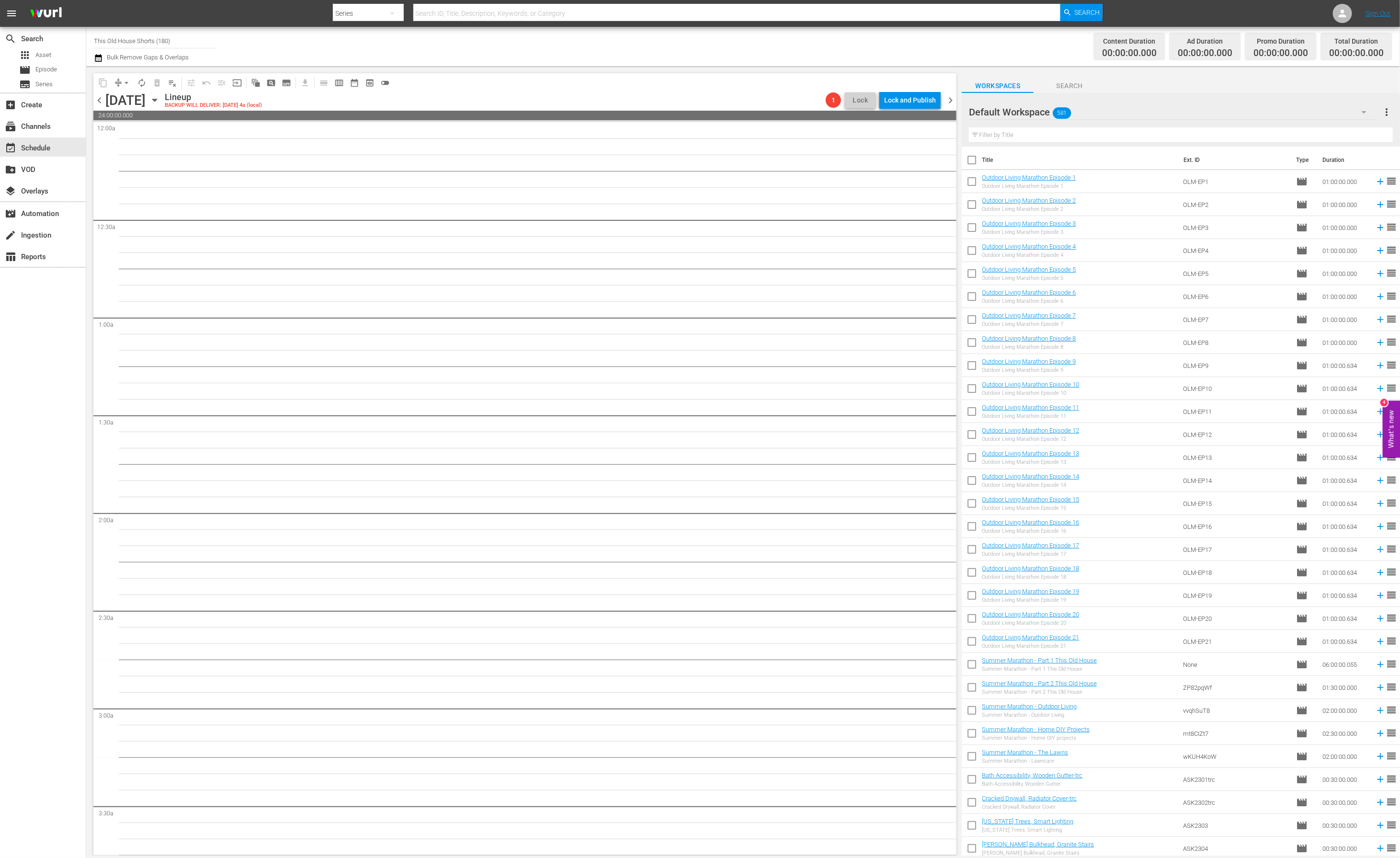
click at [975, 181] on input "checkbox" at bounding box center [972, 183] width 20 height 20
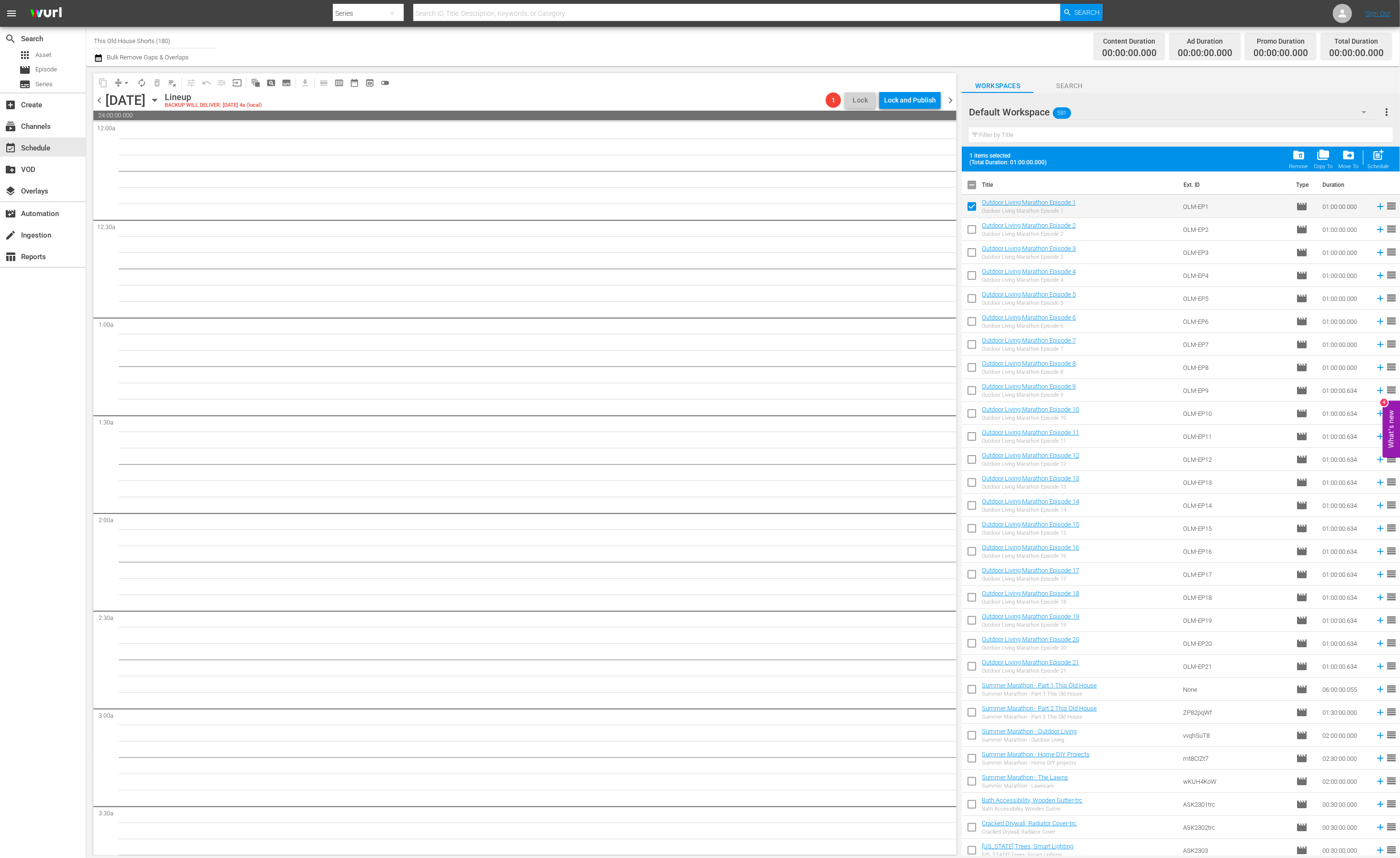
click at [973, 206] on input "checkbox" at bounding box center [972, 208] width 20 height 20
checkbox input "false"
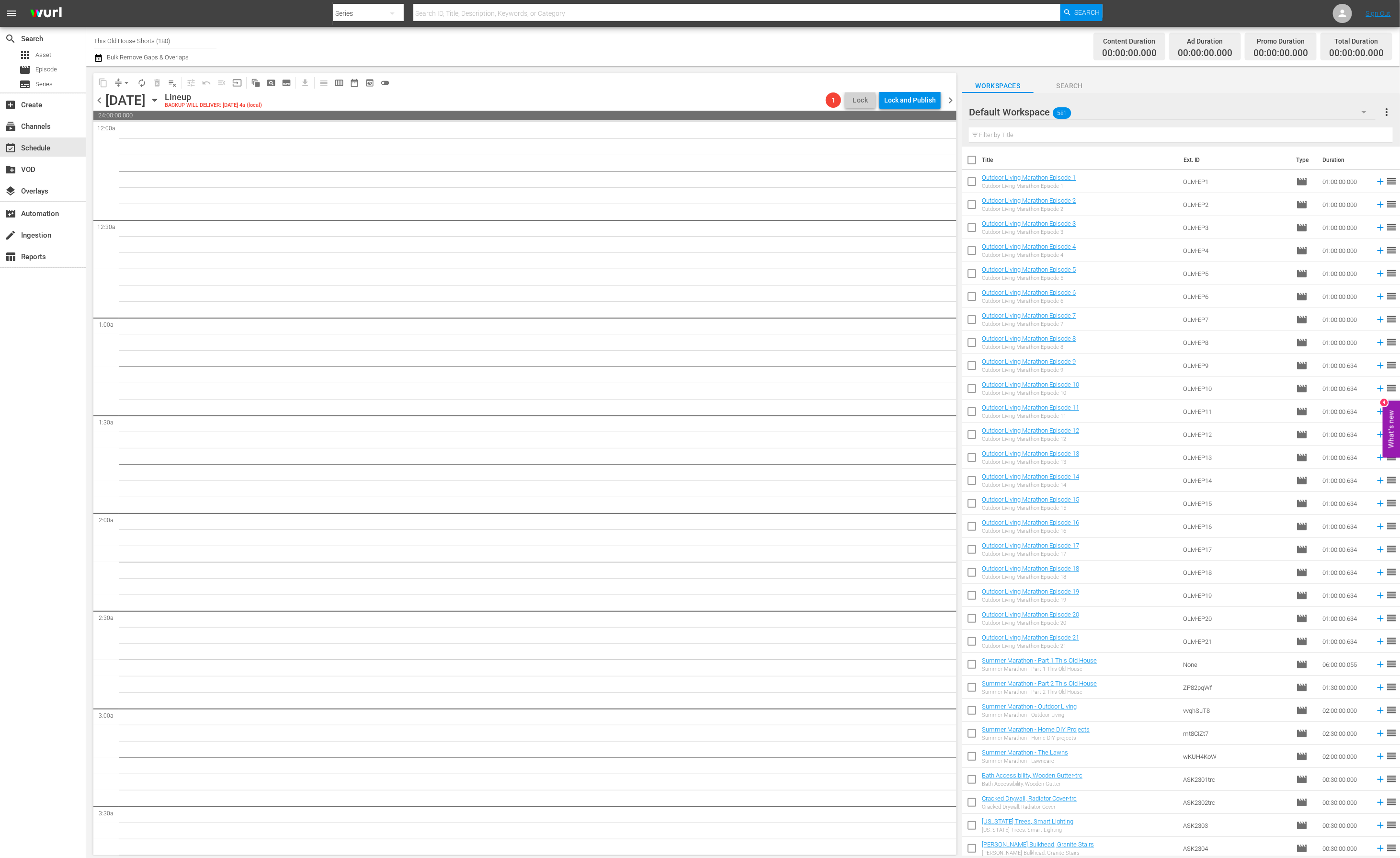
click at [1118, 111] on div "Default Workspace 581" at bounding box center [1172, 111] width 407 height 27
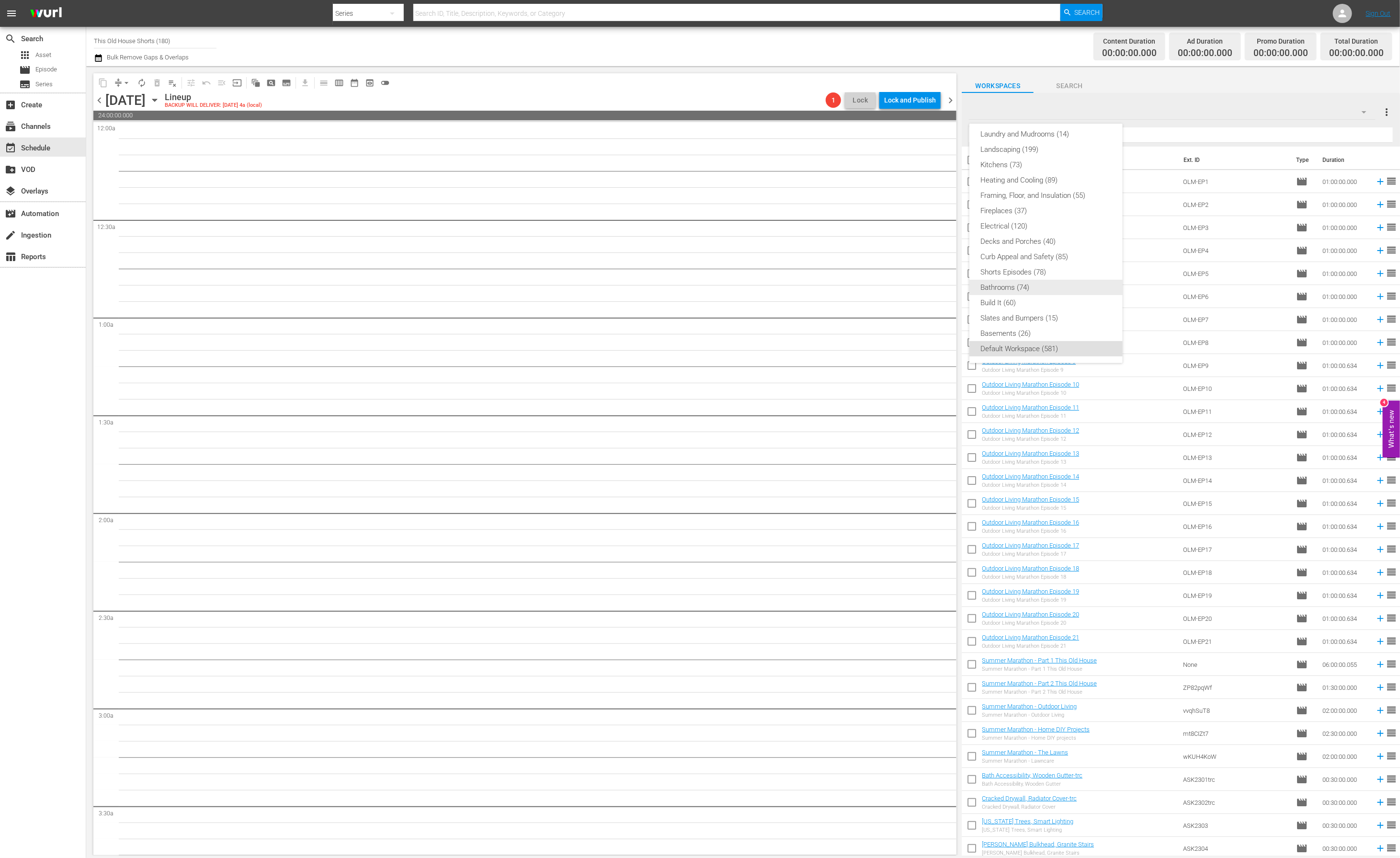
scroll to position [189, 0]
click at [1059, 270] on div "Shorts Episodes (78)" at bounding box center [1046, 271] width 130 height 15
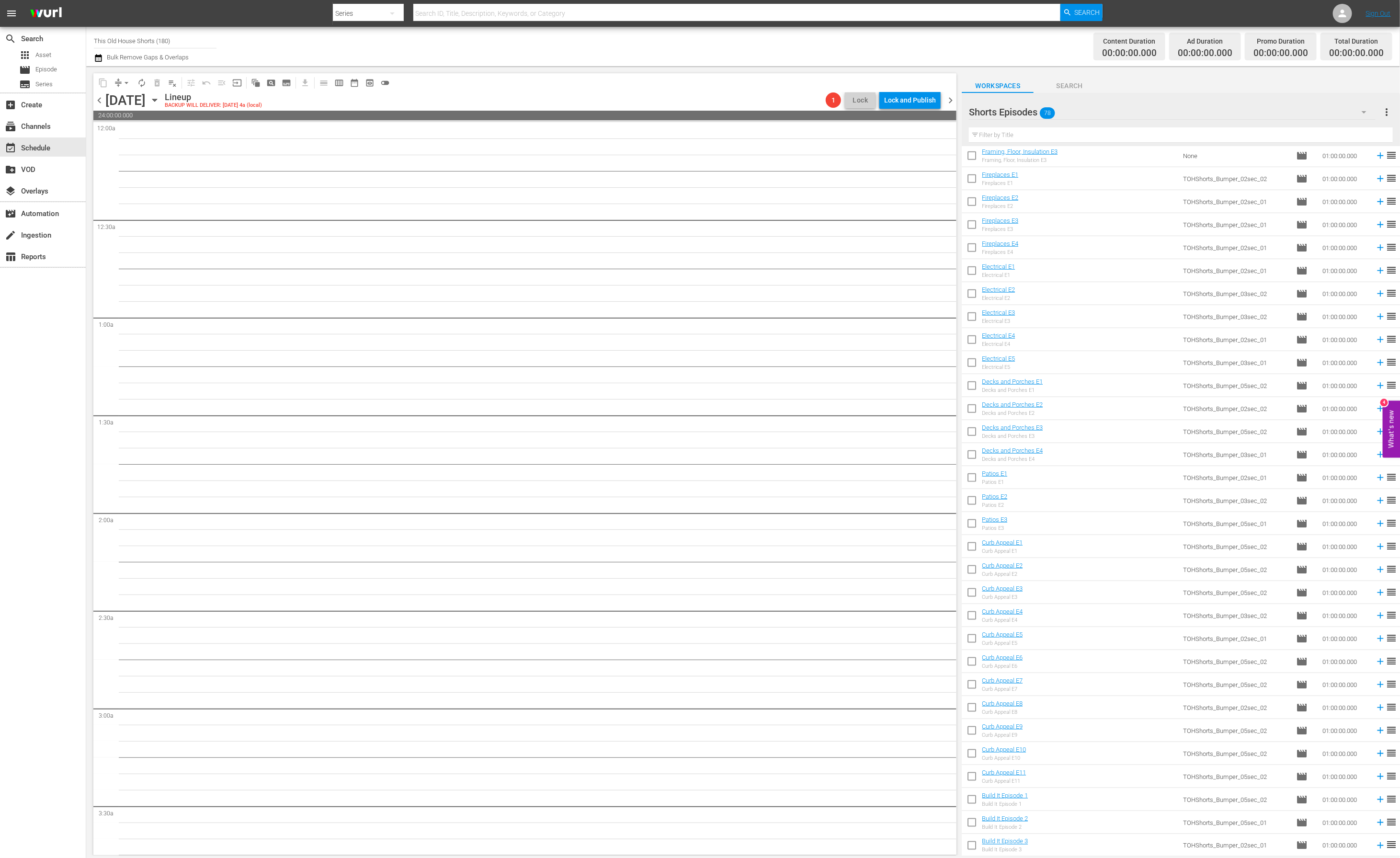
scroll to position [1106, 0]
click at [970, 843] on input "checkbox" at bounding box center [972, 847] width 20 height 20
checkbox input "true"
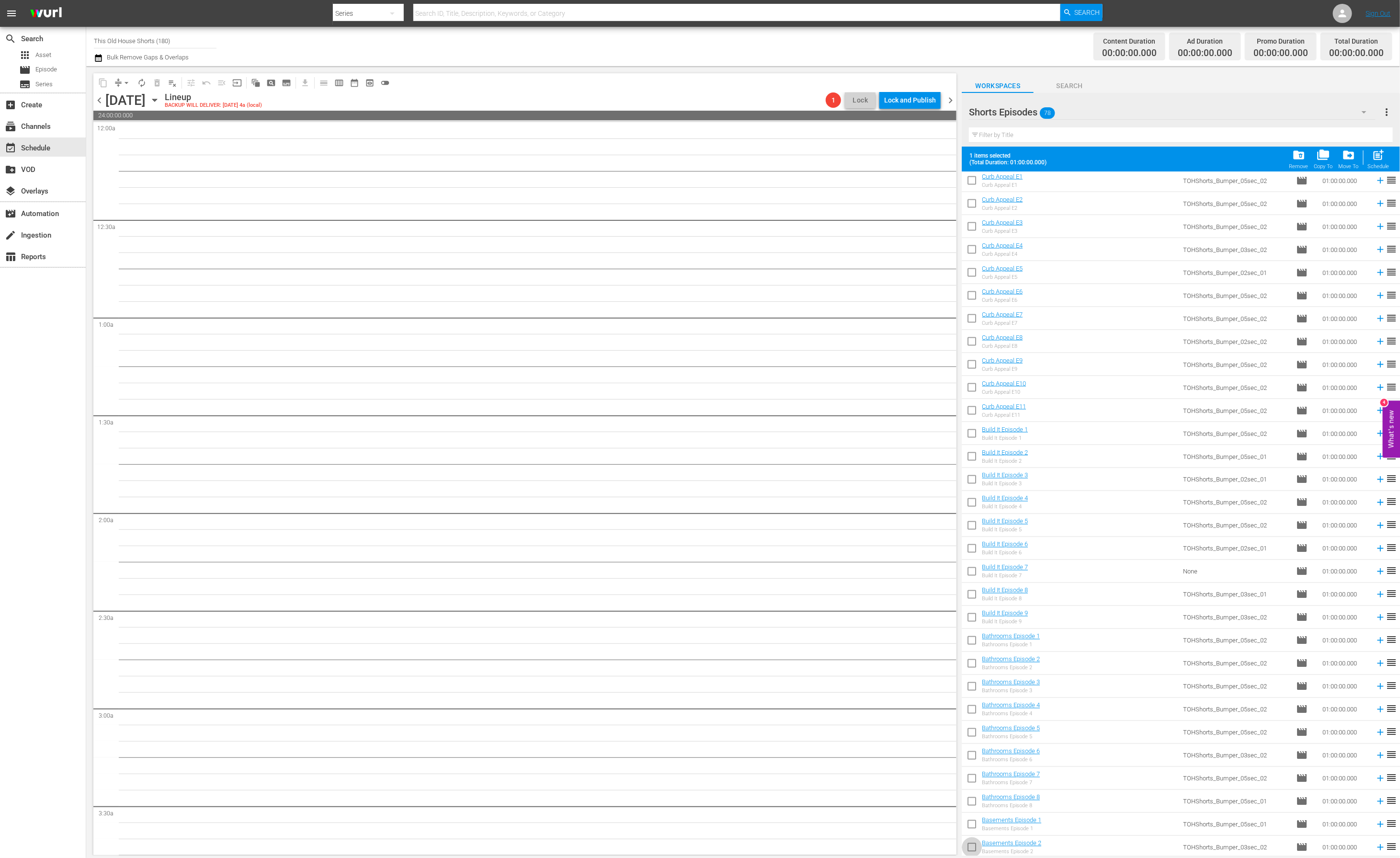
click at [972, 844] on input "checkbox" at bounding box center [972, 849] width 20 height 20
checkbox input "true"
click at [975, 824] on input "checkbox" at bounding box center [972, 826] width 20 height 20
checkbox input "true"
click at [975, 807] on input "checkbox" at bounding box center [972, 803] width 20 height 20
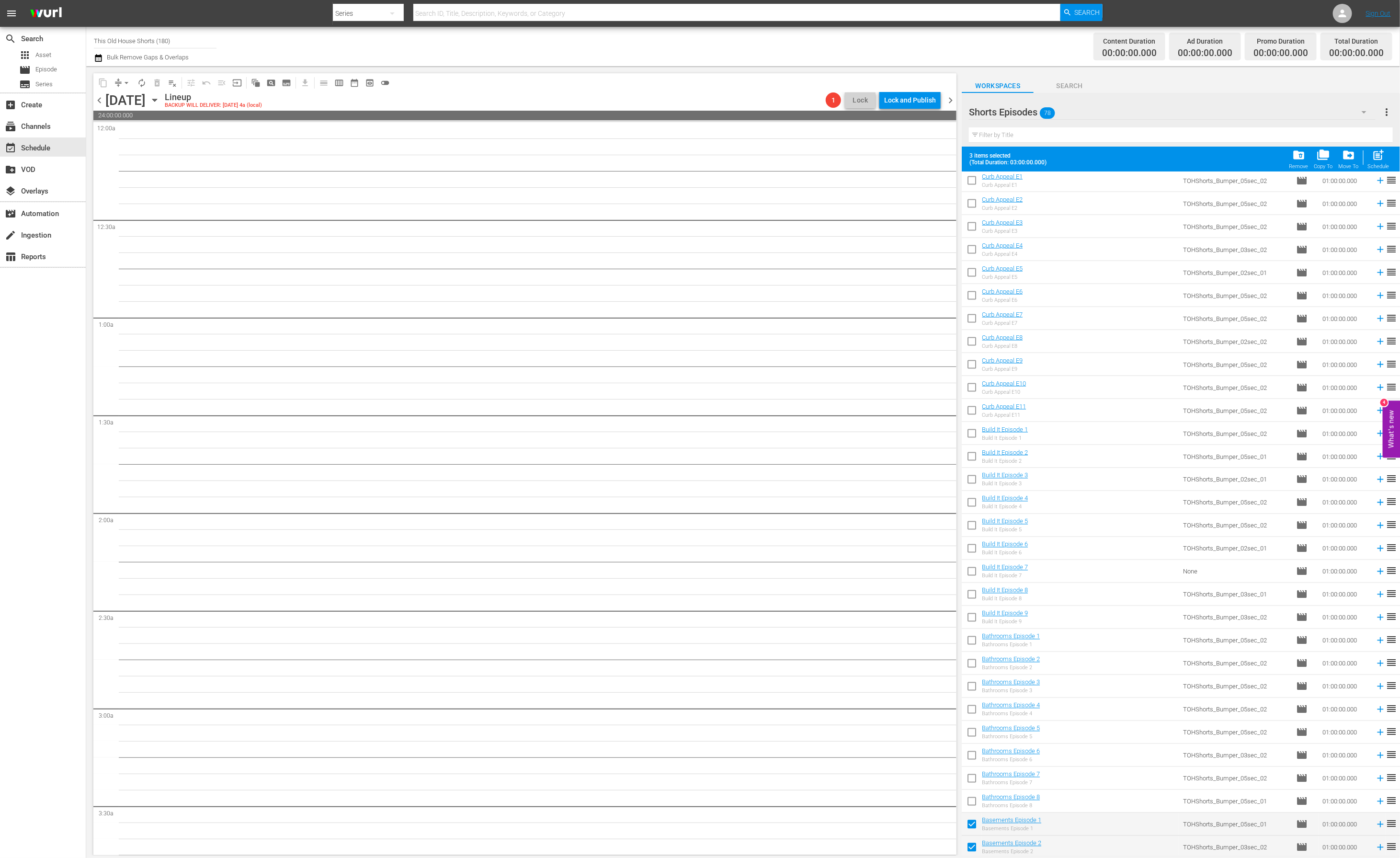
checkbox input "true"
click at [975, 776] on input "checkbox" at bounding box center [972, 780] width 20 height 20
checkbox input "false"
click at [975, 795] on input "checkbox" at bounding box center [972, 803] width 20 height 20
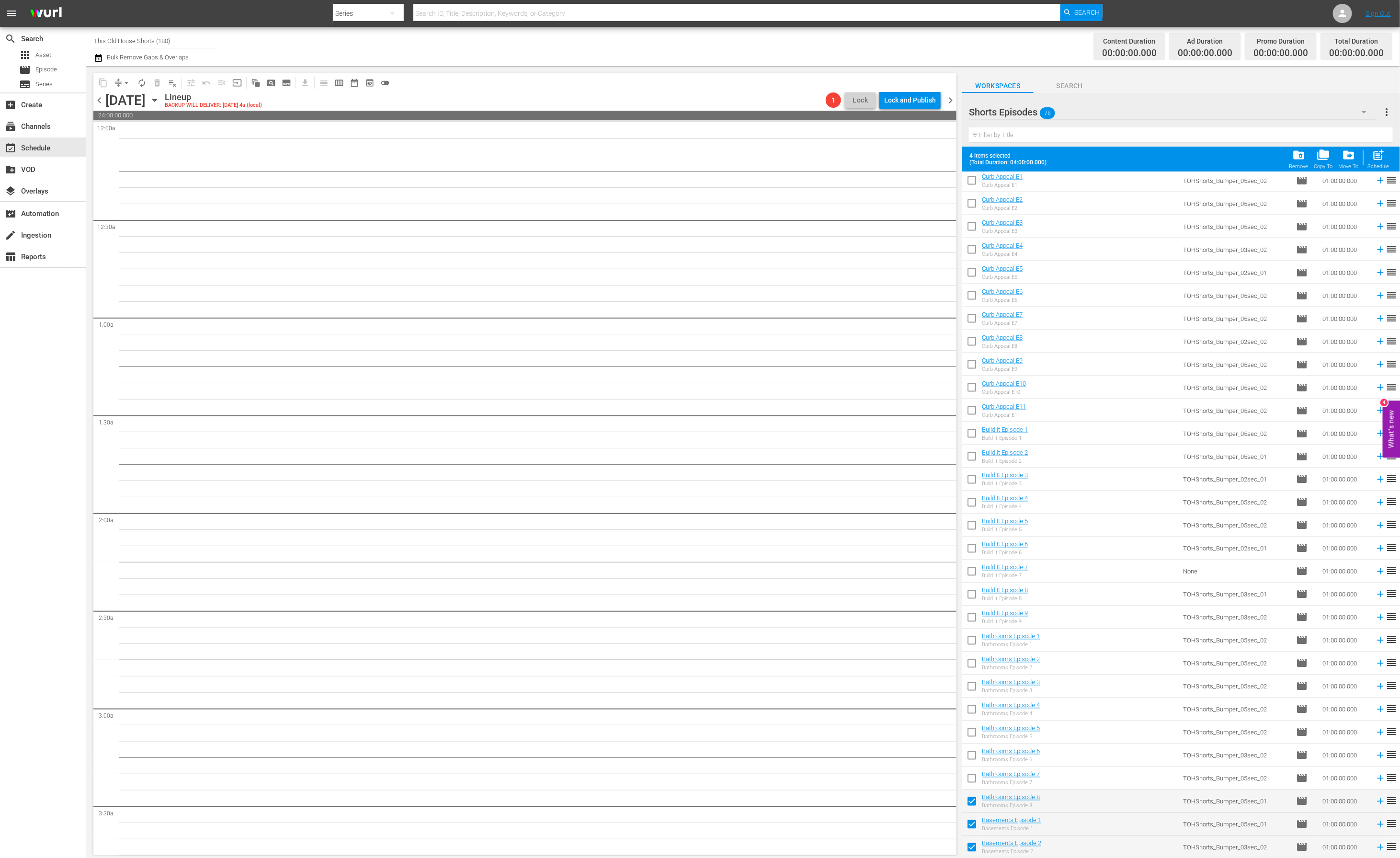
checkbox input "false"
click at [970, 826] on input "checkbox" at bounding box center [972, 826] width 20 height 20
checkbox input "false"
click at [970, 843] on input "checkbox" at bounding box center [972, 849] width 20 height 20
checkbox input "false"
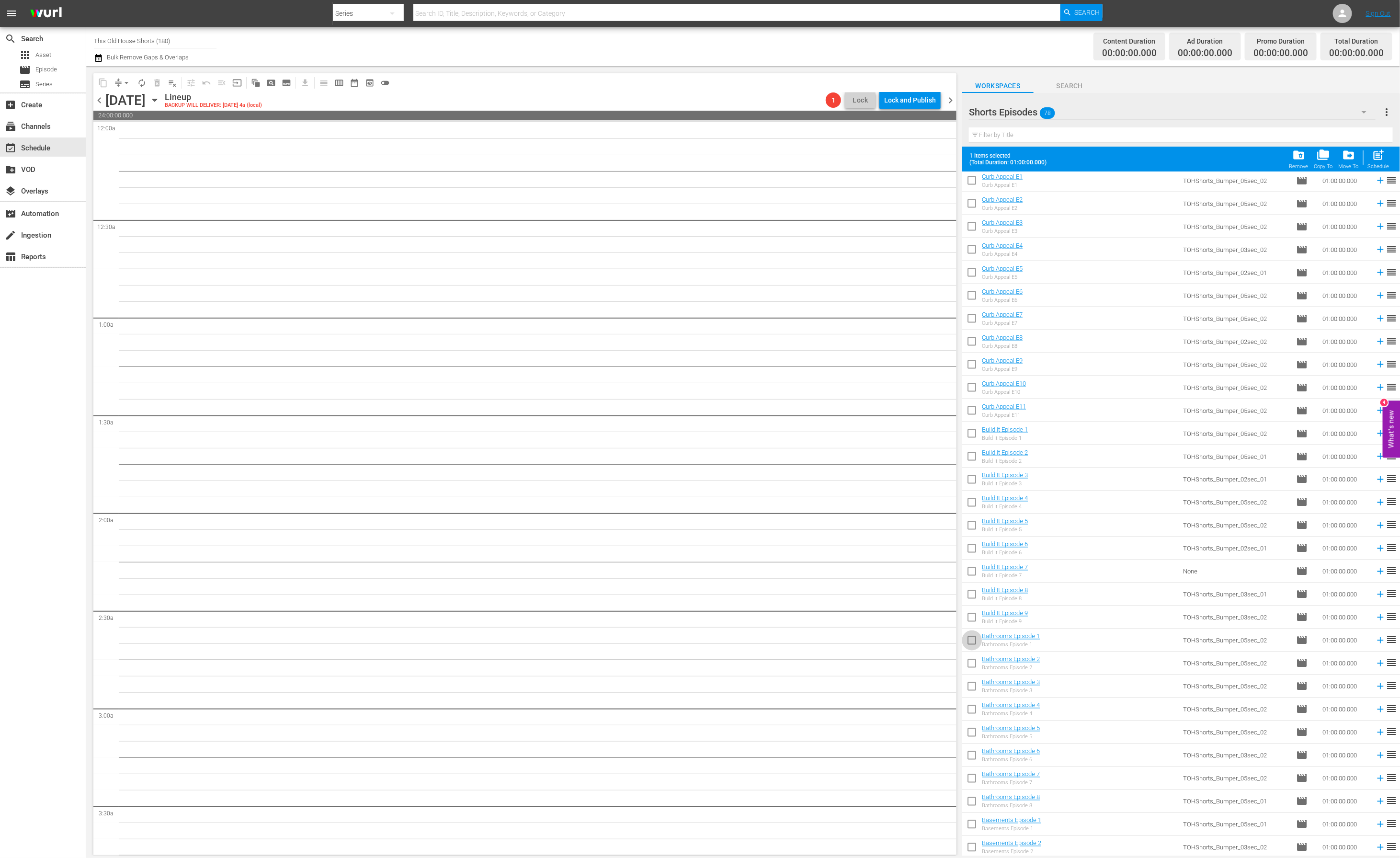
click at [972, 639] on input "checkbox" at bounding box center [972, 642] width 20 height 20
checkbox input "true"
click at [973, 847] on input "checkbox" at bounding box center [972, 847] width 20 height 20
checkbox input "false"
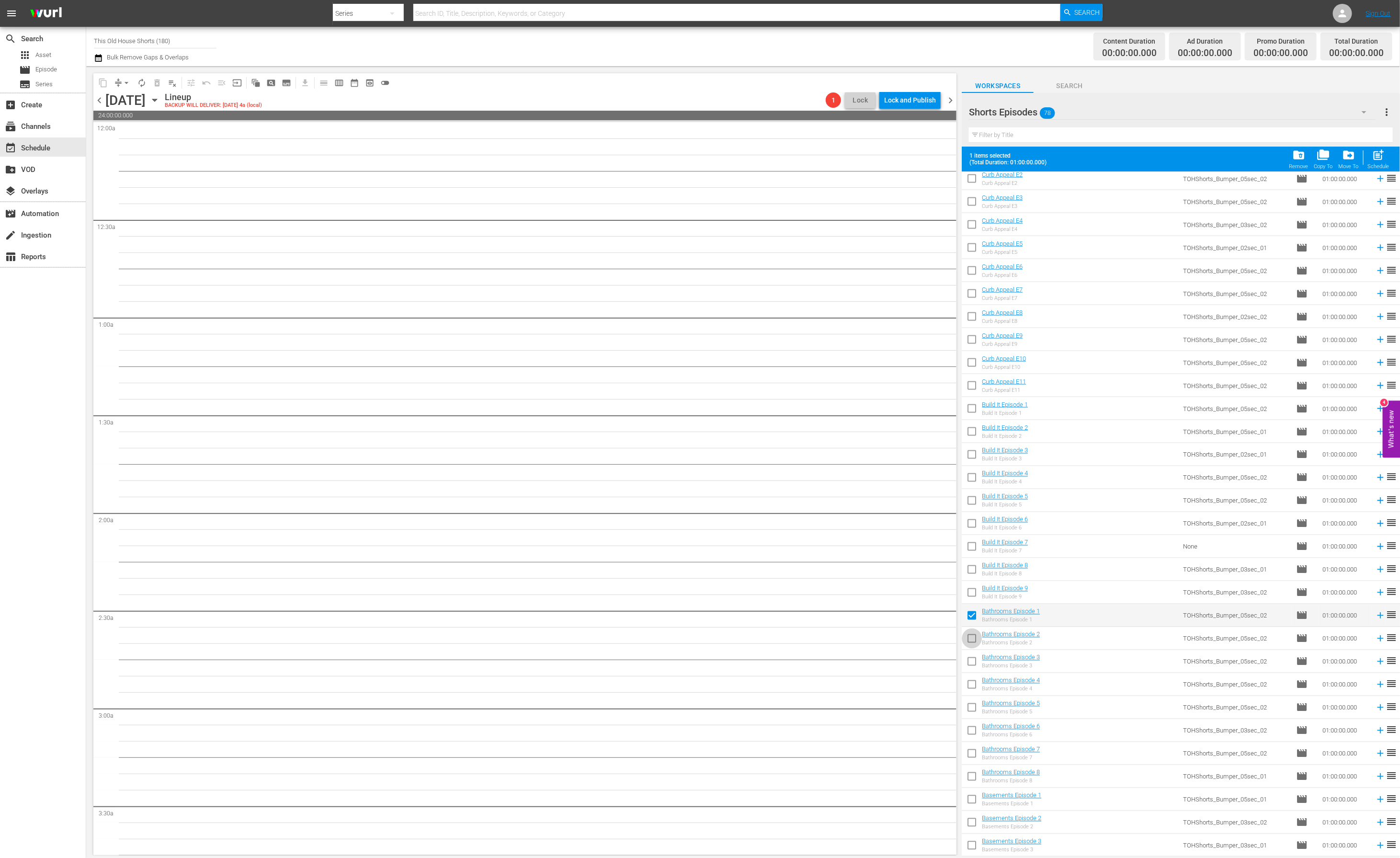
click at [975, 638] on input "checkbox" at bounding box center [972, 640] width 20 height 20
checkbox input "true"
click at [968, 801] on input "checkbox" at bounding box center [972, 801] width 20 height 20
checkbox input "true"
click at [970, 821] on input "checkbox" at bounding box center [972, 824] width 20 height 20
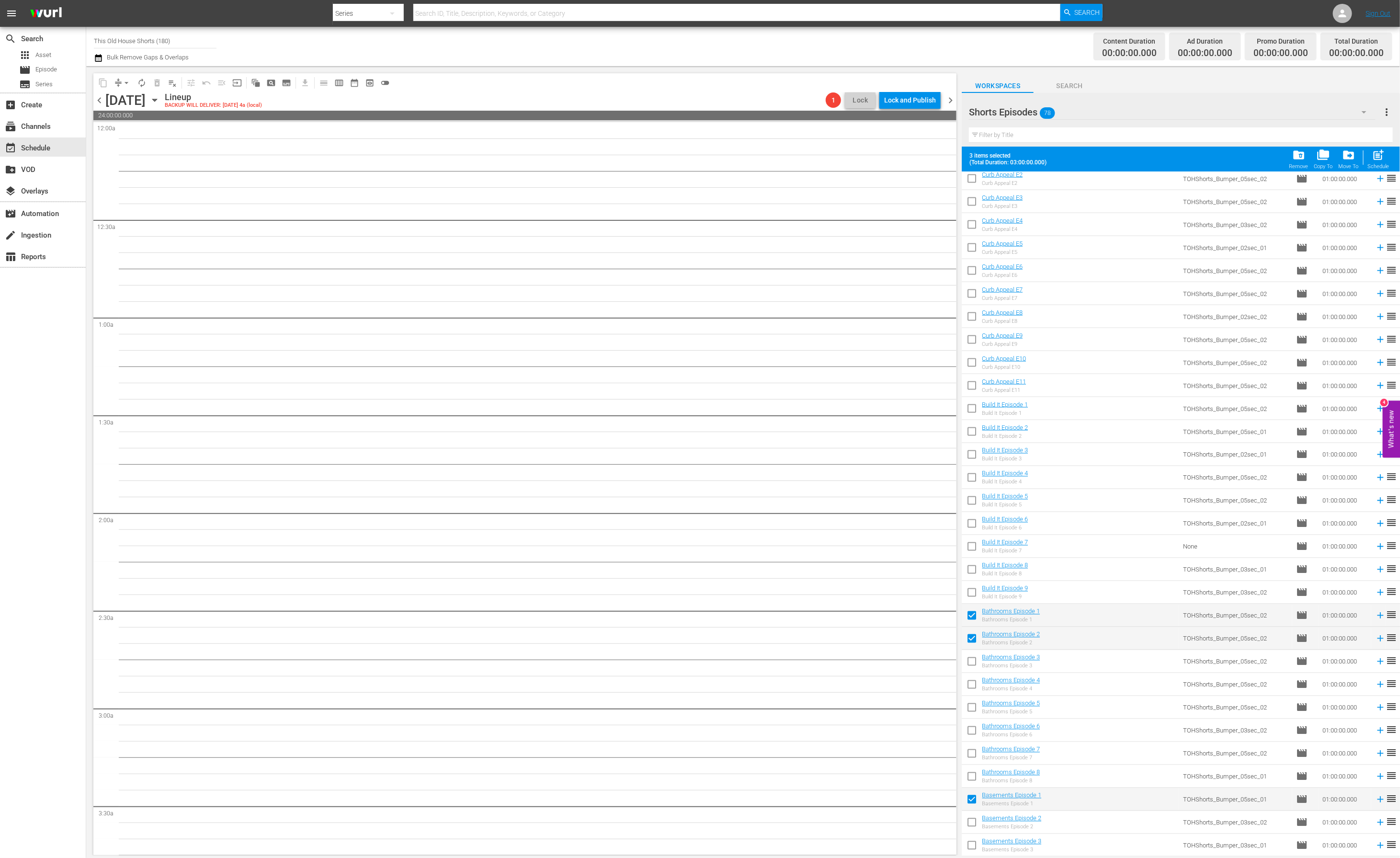
checkbox input "true"
click at [1380, 159] on span "post_add" at bounding box center [1378, 155] width 13 height 13
checkbox input "false"
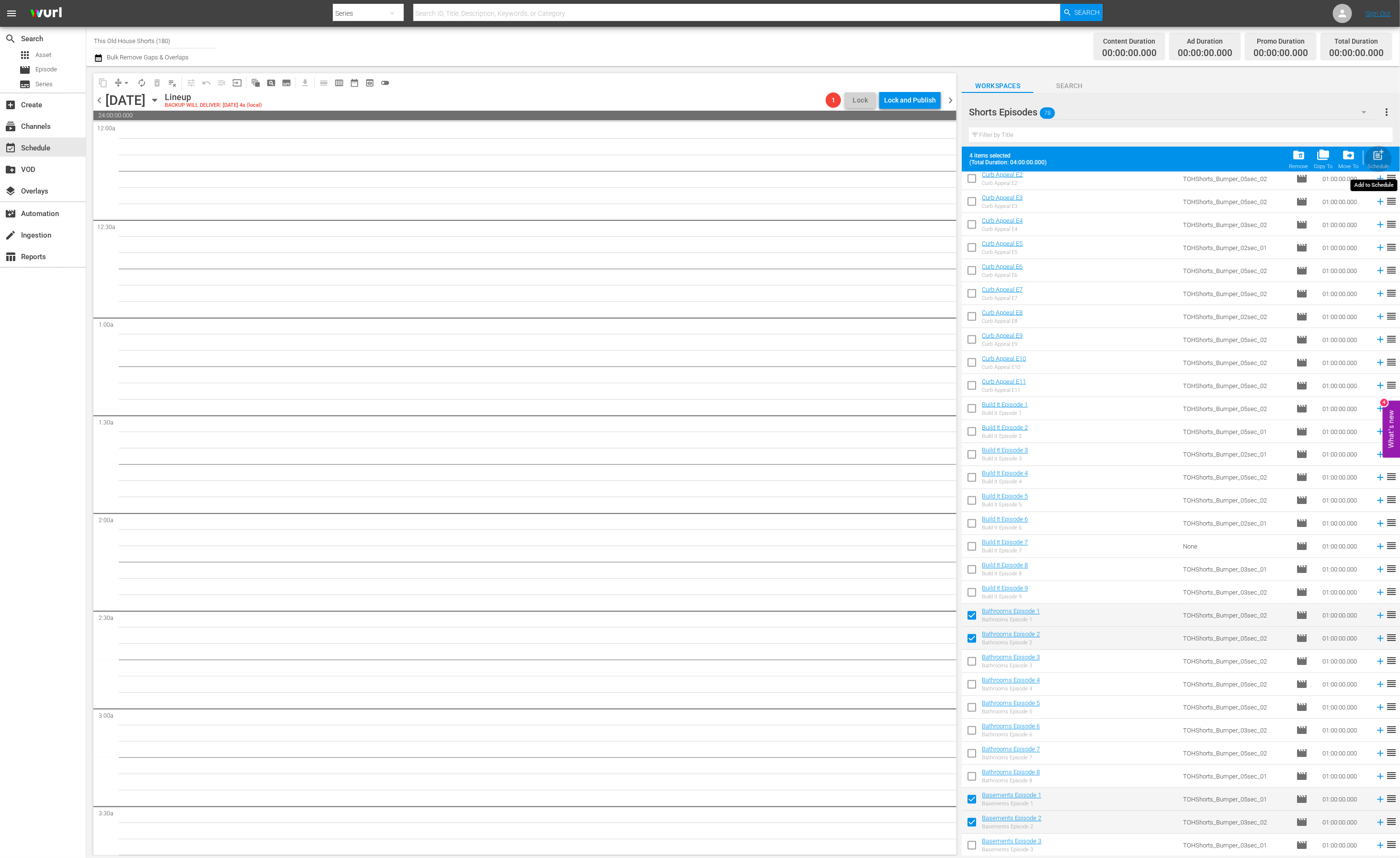
checkbox input "false"
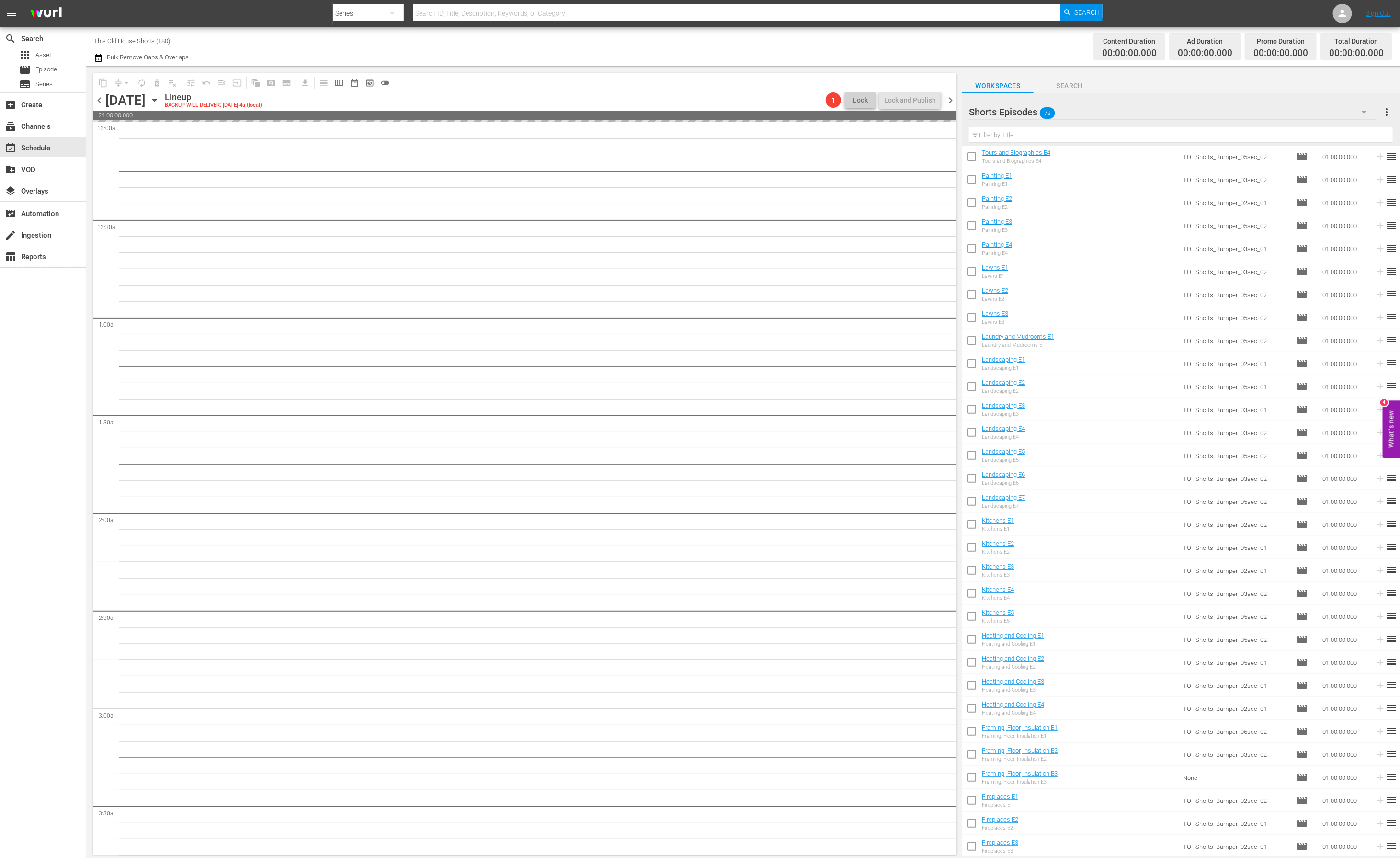
scroll to position [0, 0]
click at [953, 100] on span "chevron_right" at bounding box center [950, 100] width 12 height 12
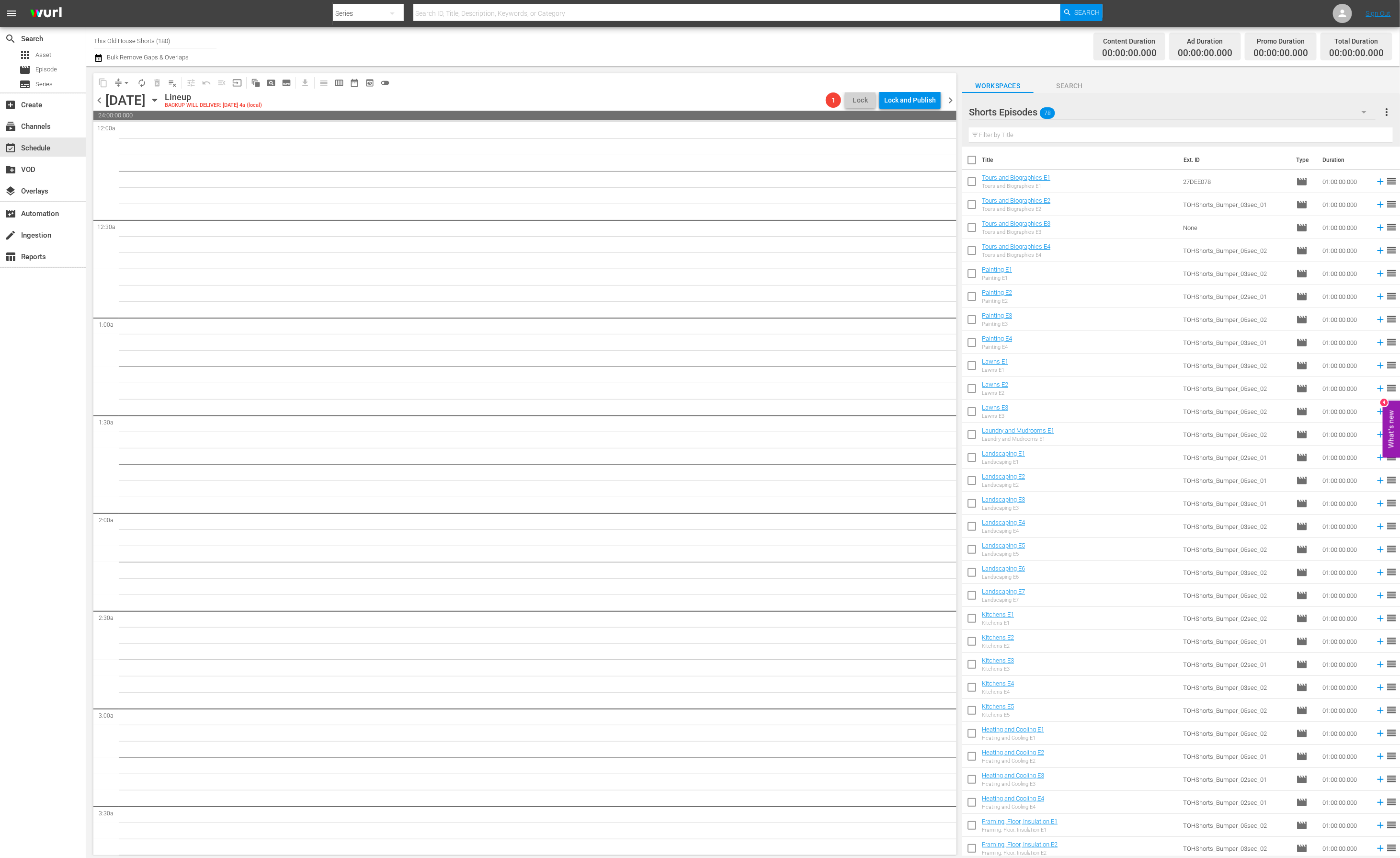
click at [100, 100] on span "chevron_left" at bounding box center [99, 100] width 12 height 12
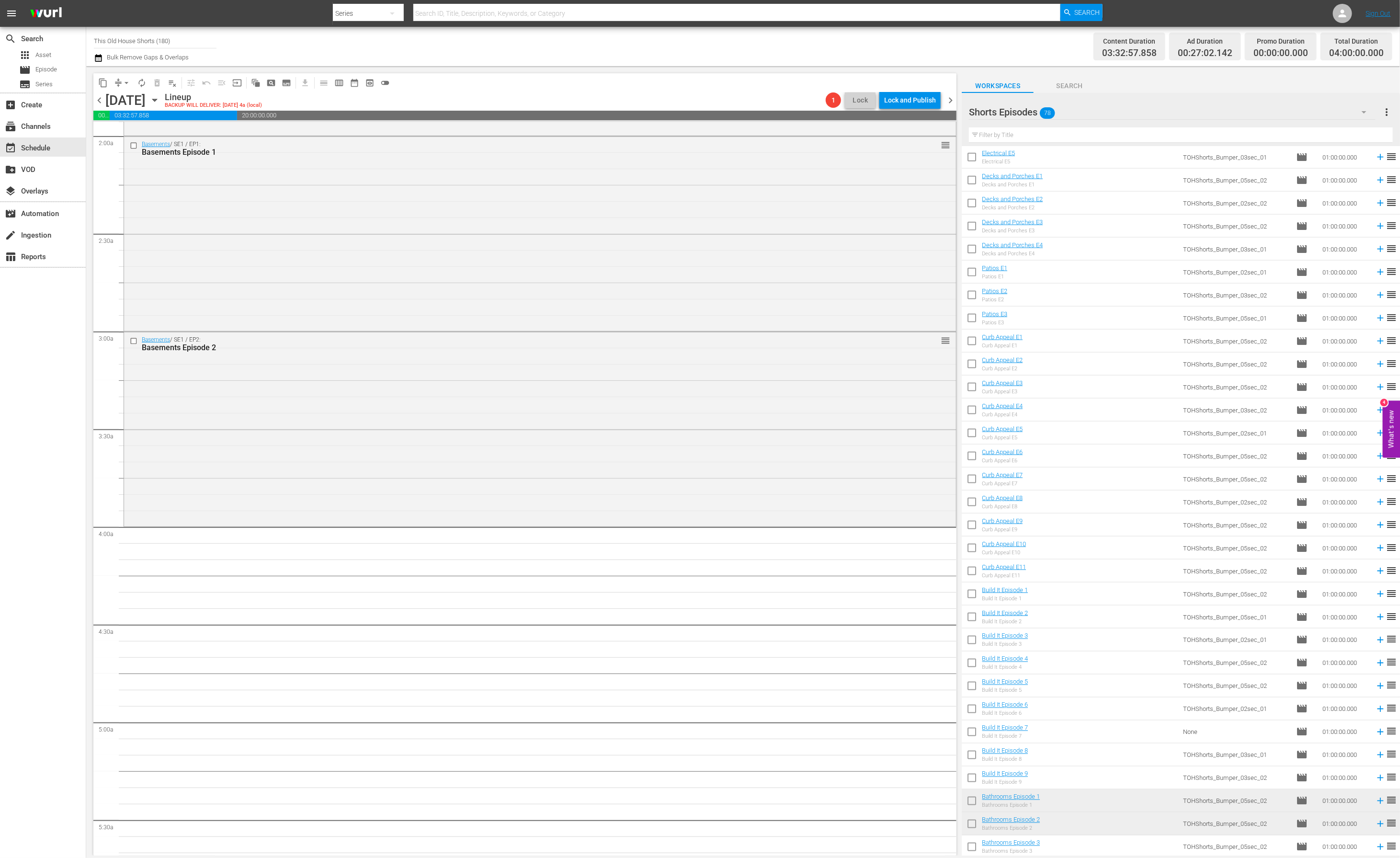
scroll to position [904, 0]
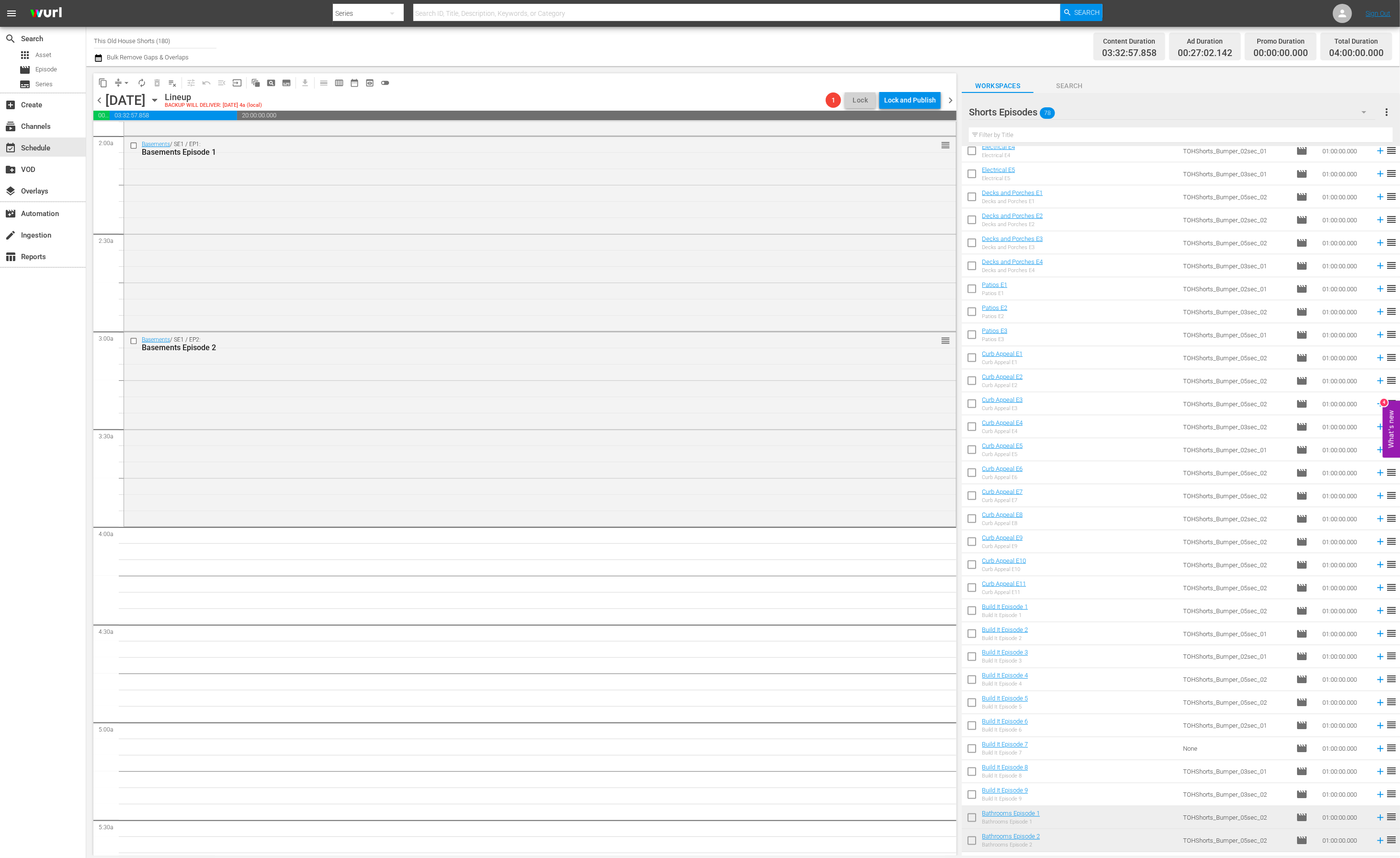
click at [970, 287] on input "checkbox" at bounding box center [972, 290] width 20 height 20
checkbox input "true"
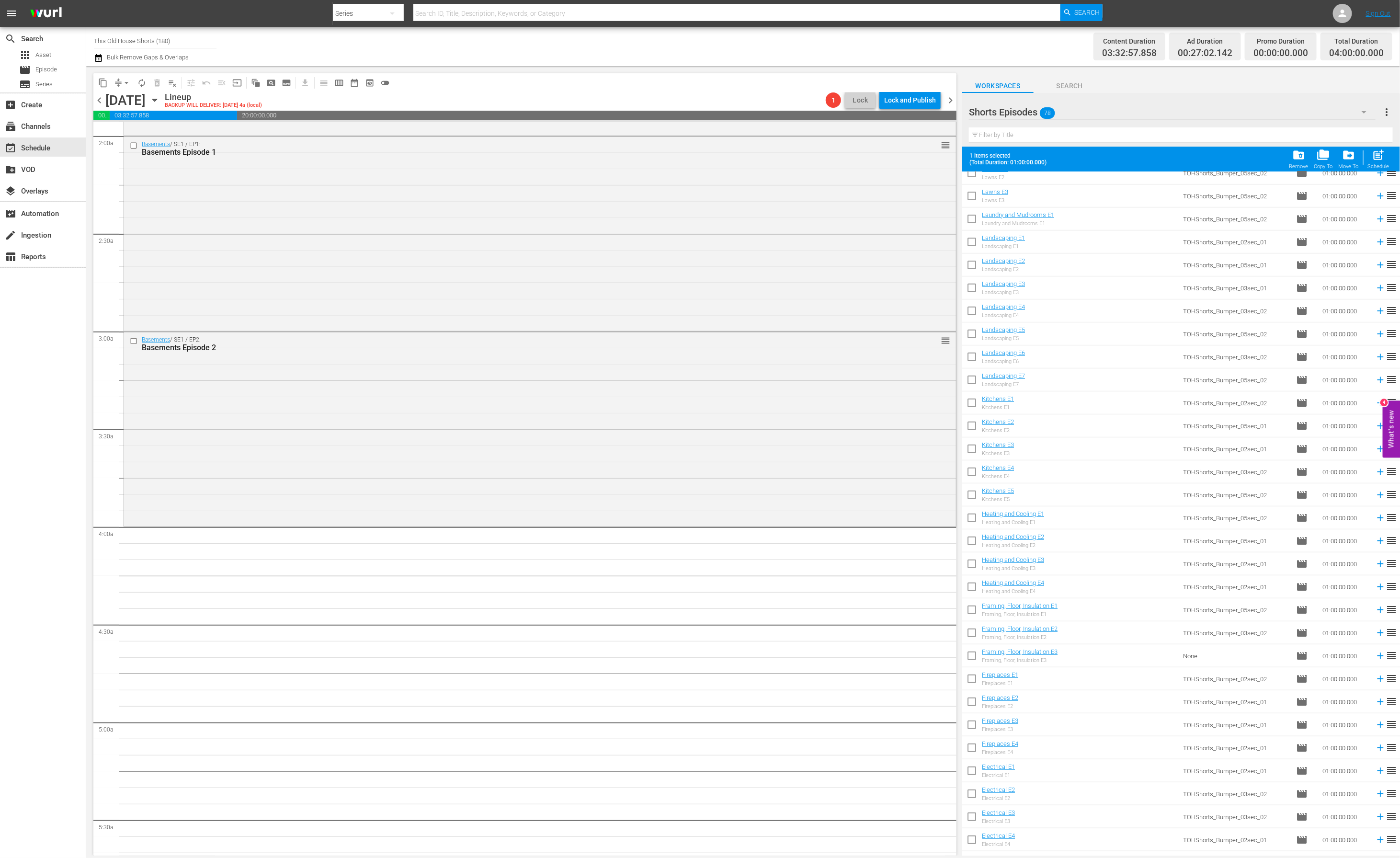
scroll to position [0, 0]
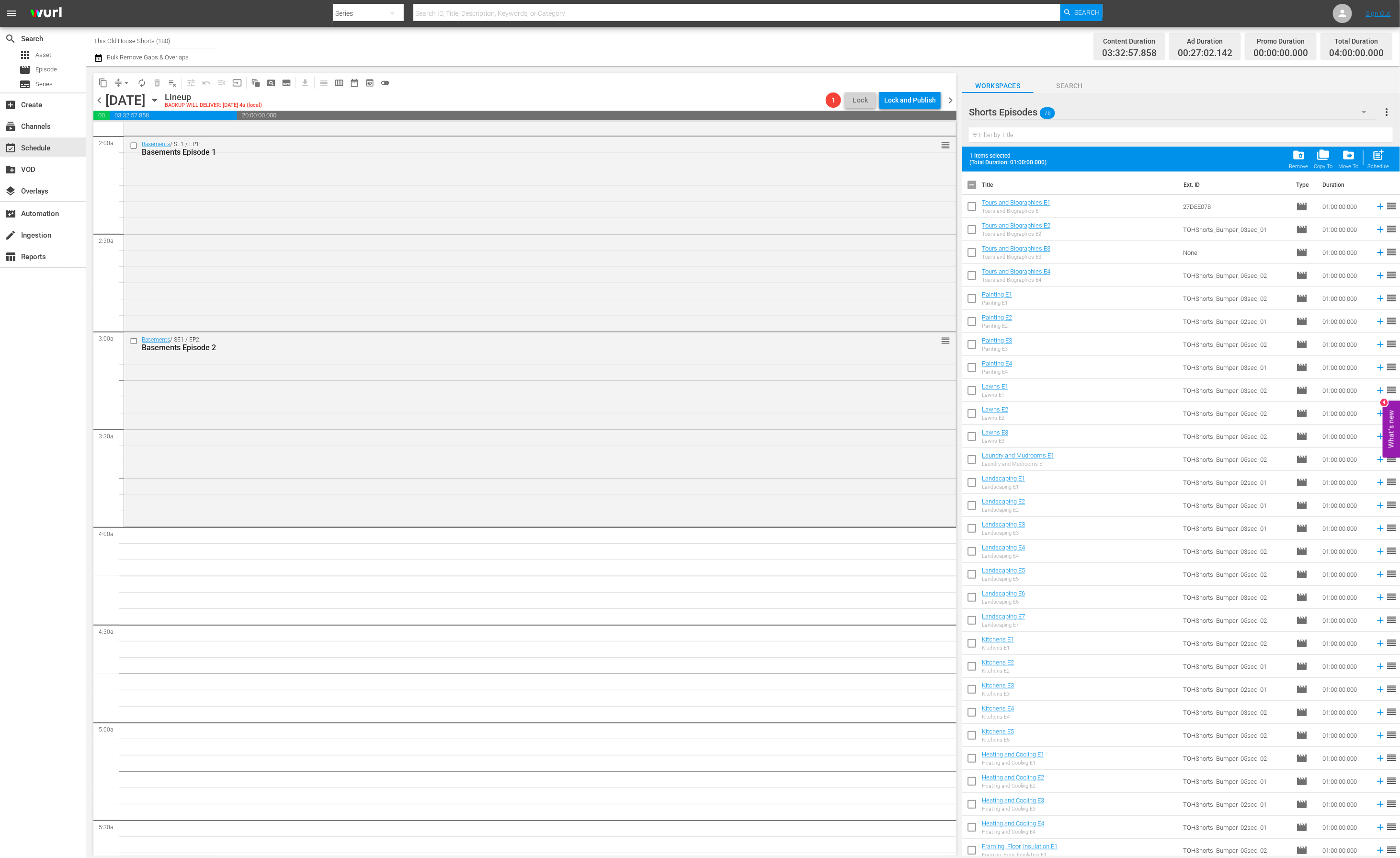
click at [973, 300] on input "checkbox" at bounding box center [972, 300] width 20 height 20
checkbox input "true"
click at [976, 323] on input "checkbox" at bounding box center [972, 323] width 20 height 20
checkbox input "true"
click at [970, 459] on input "checkbox" at bounding box center [972, 461] width 20 height 20
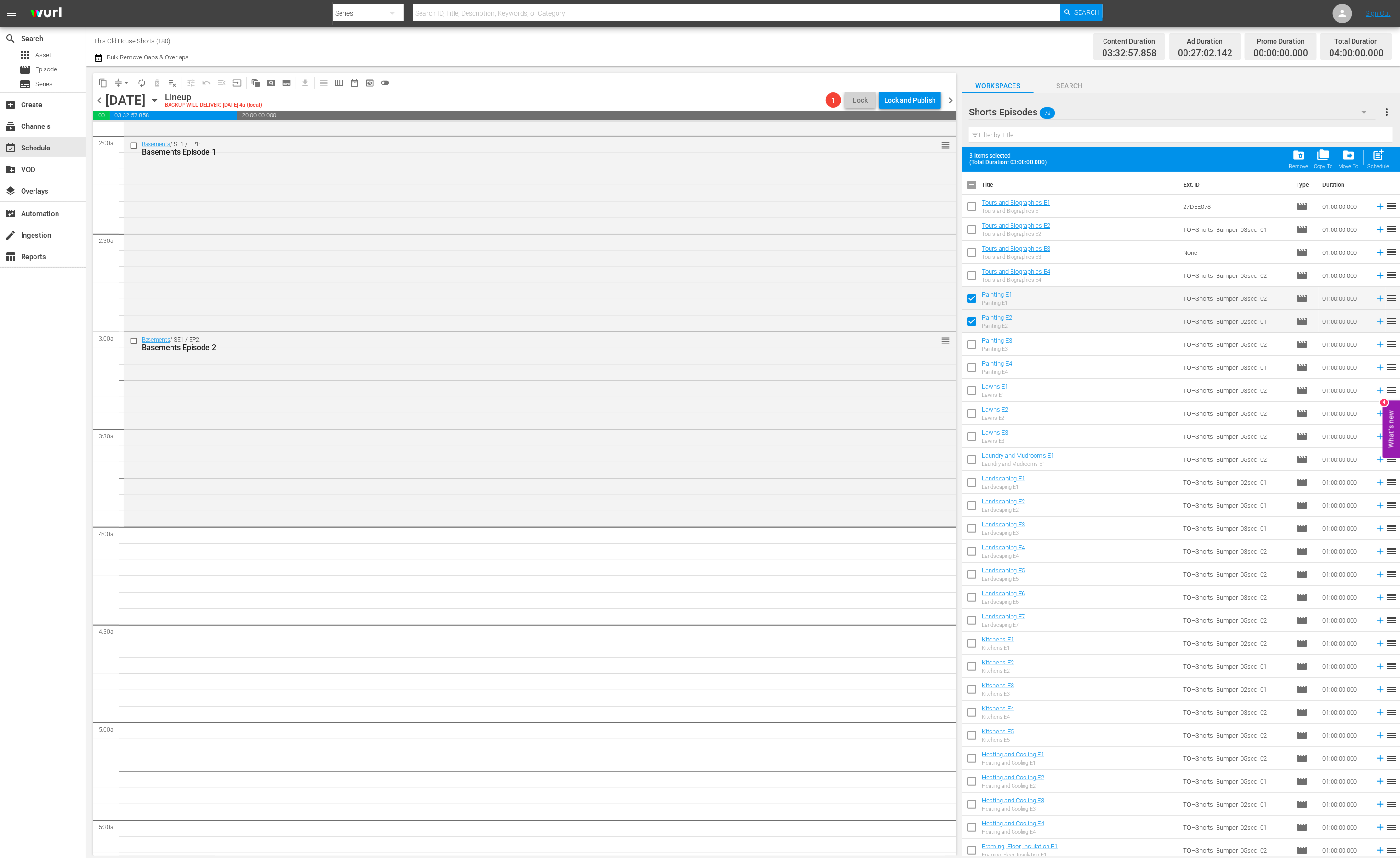
checkbox input "true"
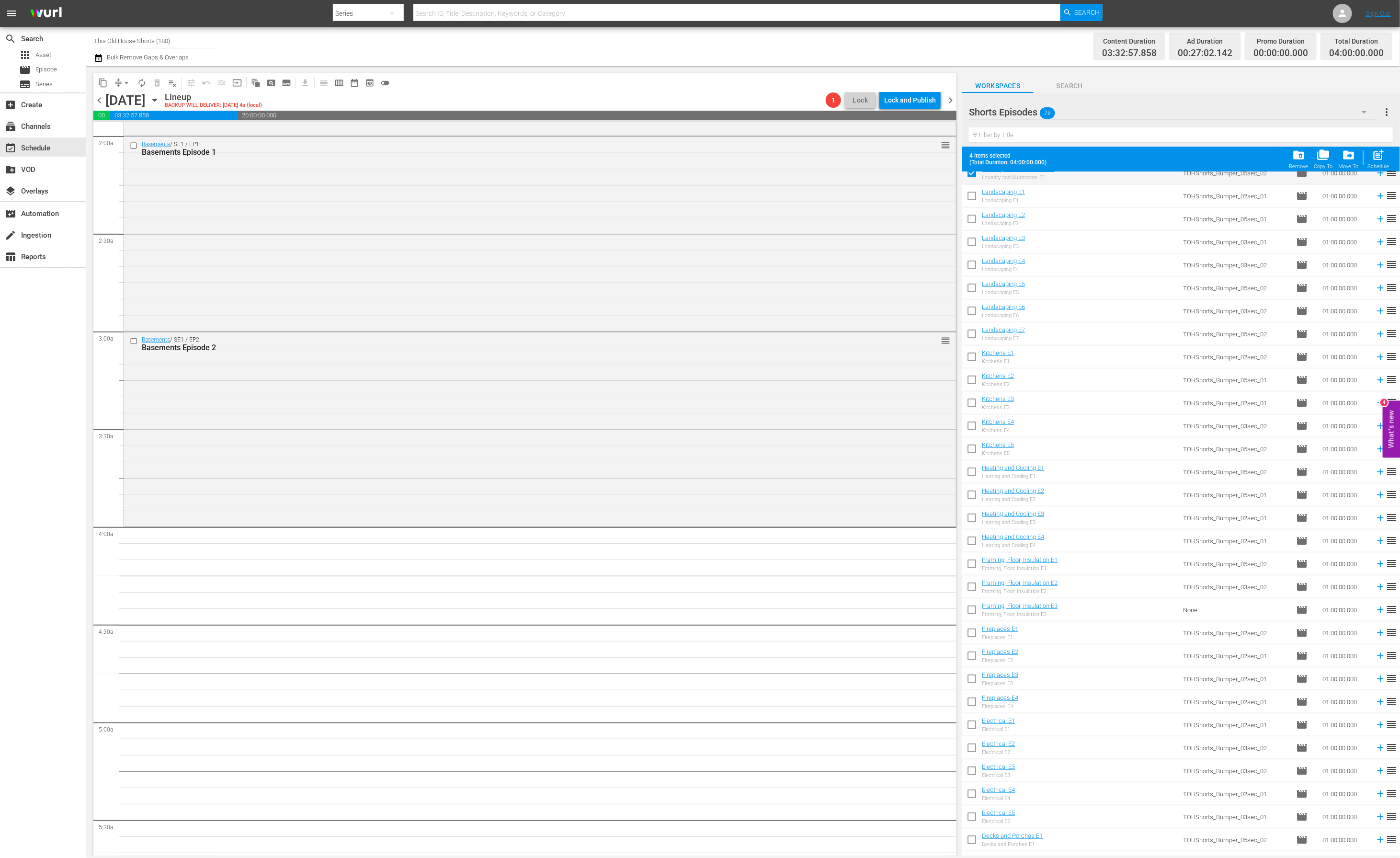
scroll to position [292, 0]
click at [974, 354] on input "checkbox" at bounding box center [972, 353] width 20 height 20
checkbox input "true"
click at [972, 469] on input "checkbox" at bounding box center [972, 468] width 20 height 20
checkbox input "true"
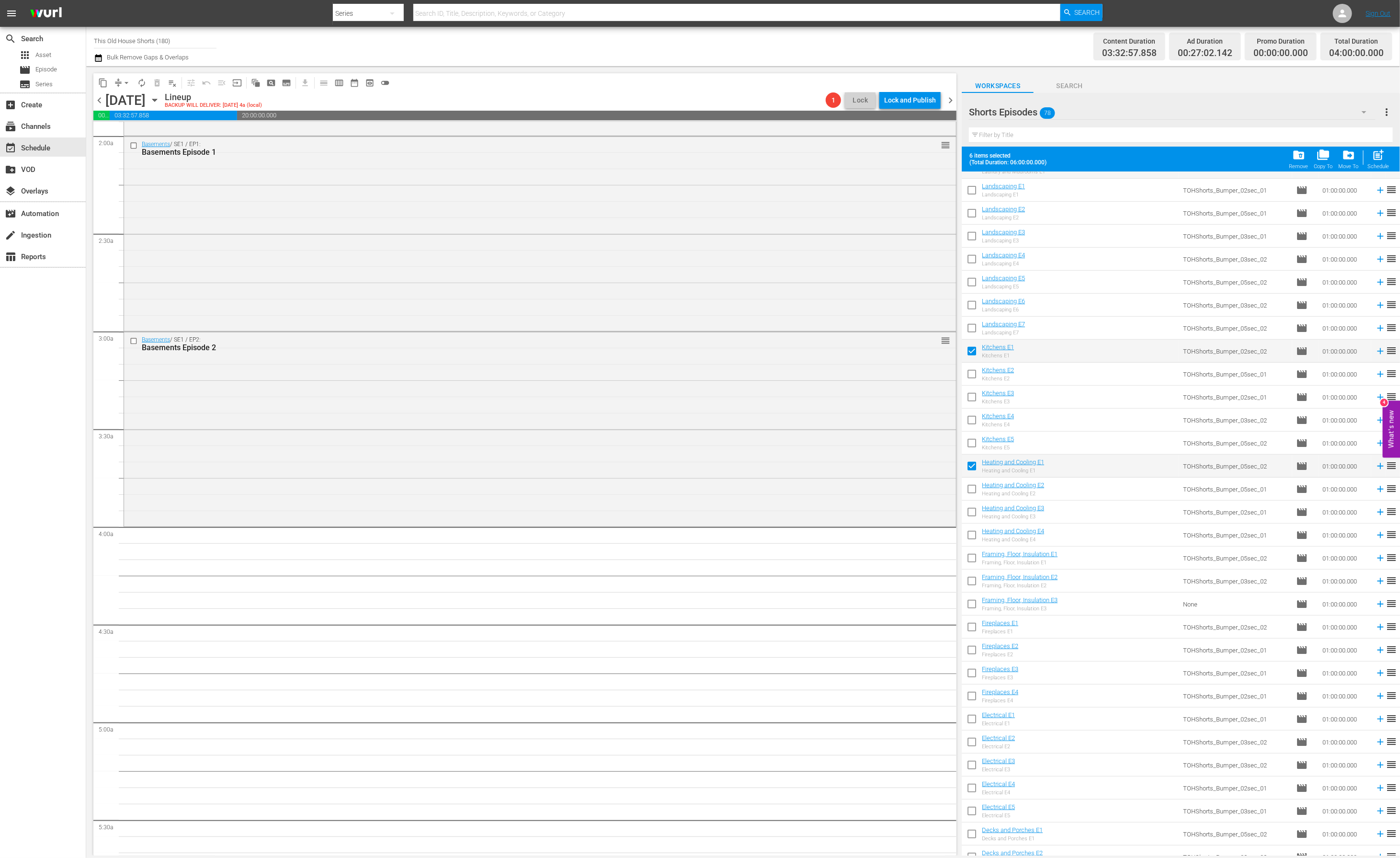
click at [971, 493] on input "checkbox" at bounding box center [972, 491] width 20 height 20
checkbox input "true"
click at [1381, 152] on span "post_add" at bounding box center [1378, 155] width 13 height 13
checkbox input "false"
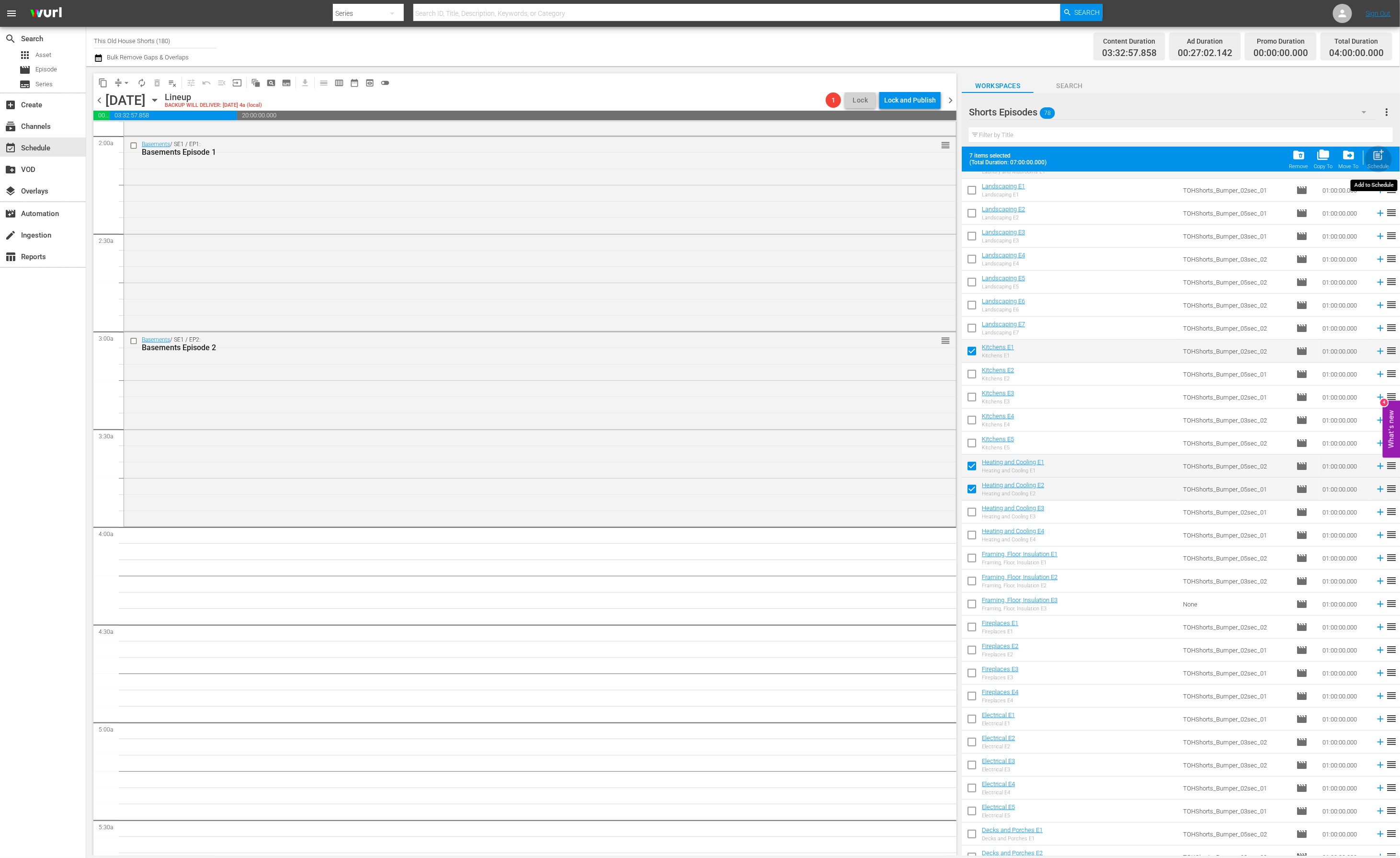
checkbox input "false"
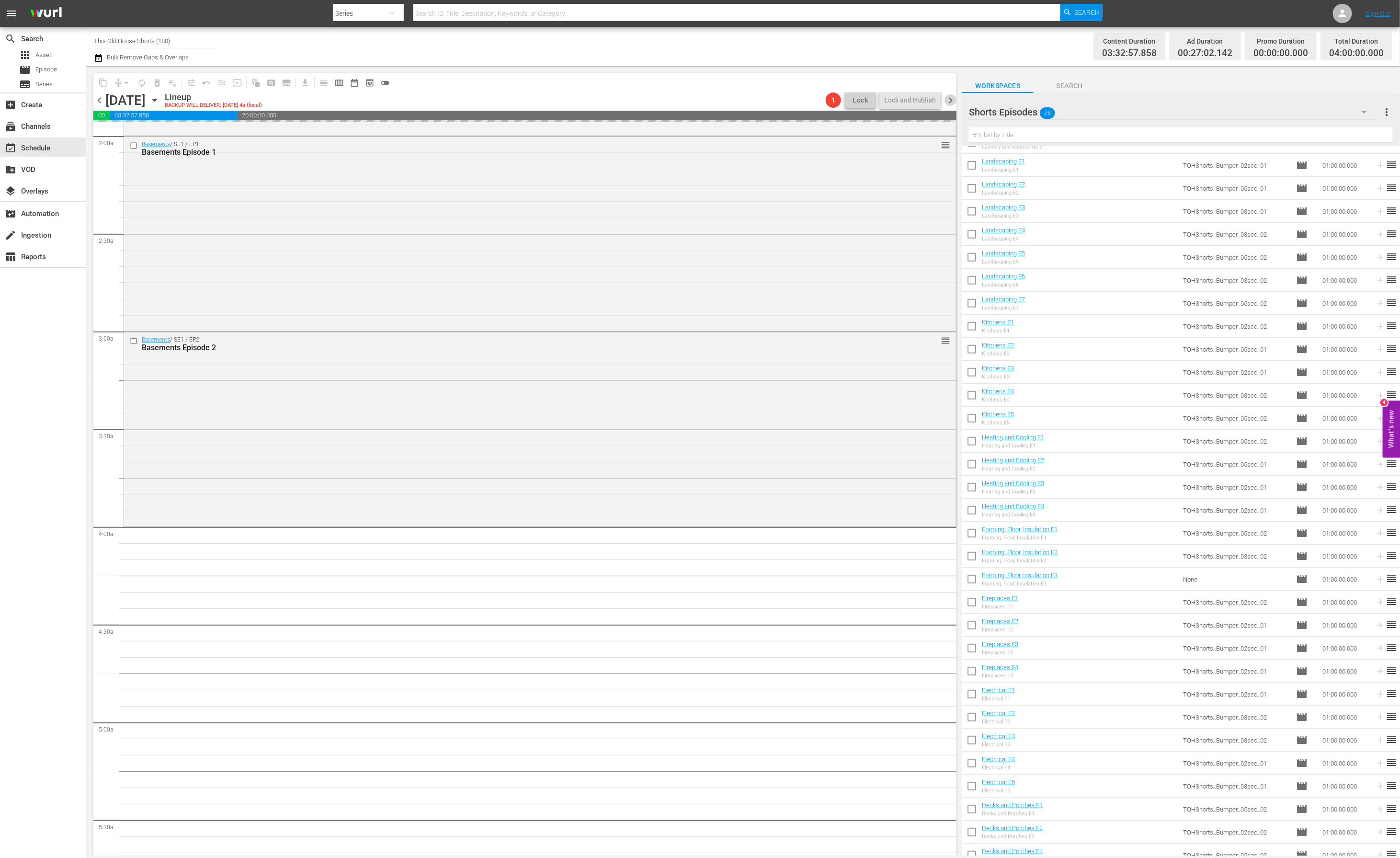
click at [949, 102] on span "chevron_right" at bounding box center [950, 100] width 12 height 12
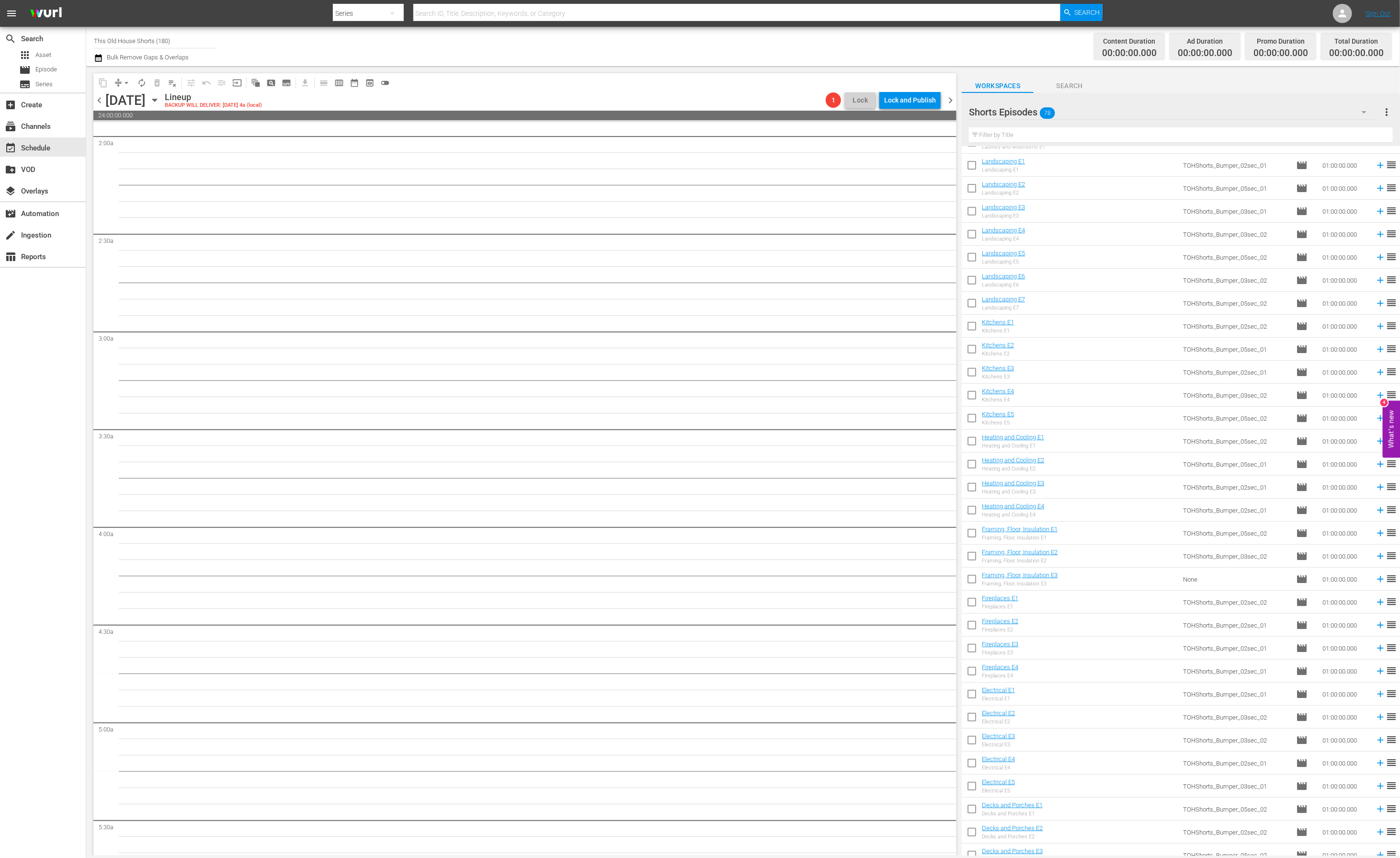
click at [97, 99] on span "chevron_left" at bounding box center [99, 100] width 12 height 12
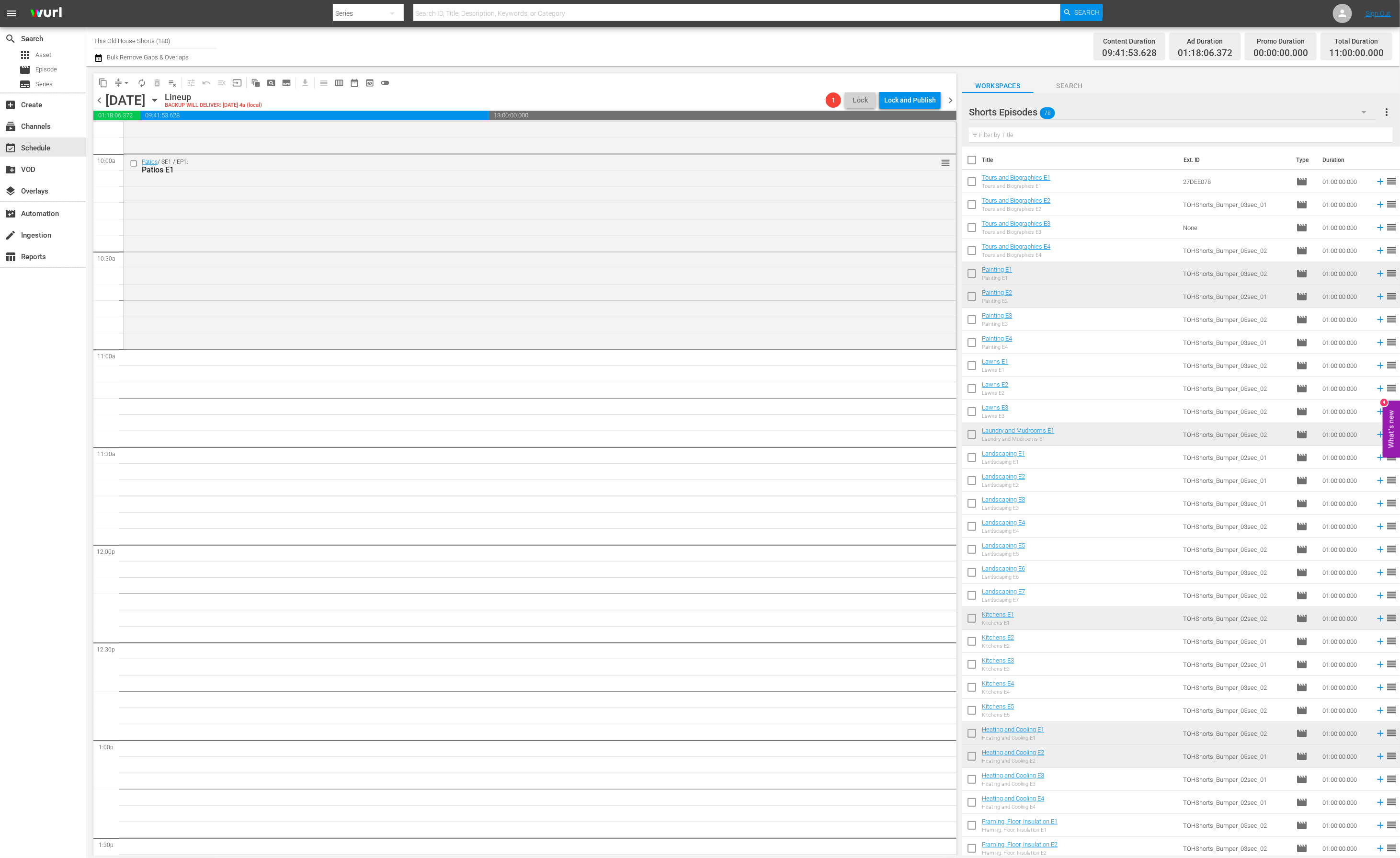
click at [970, 183] on input "checkbox" at bounding box center [972, 183] width 20 height 20
checkbox input "true"
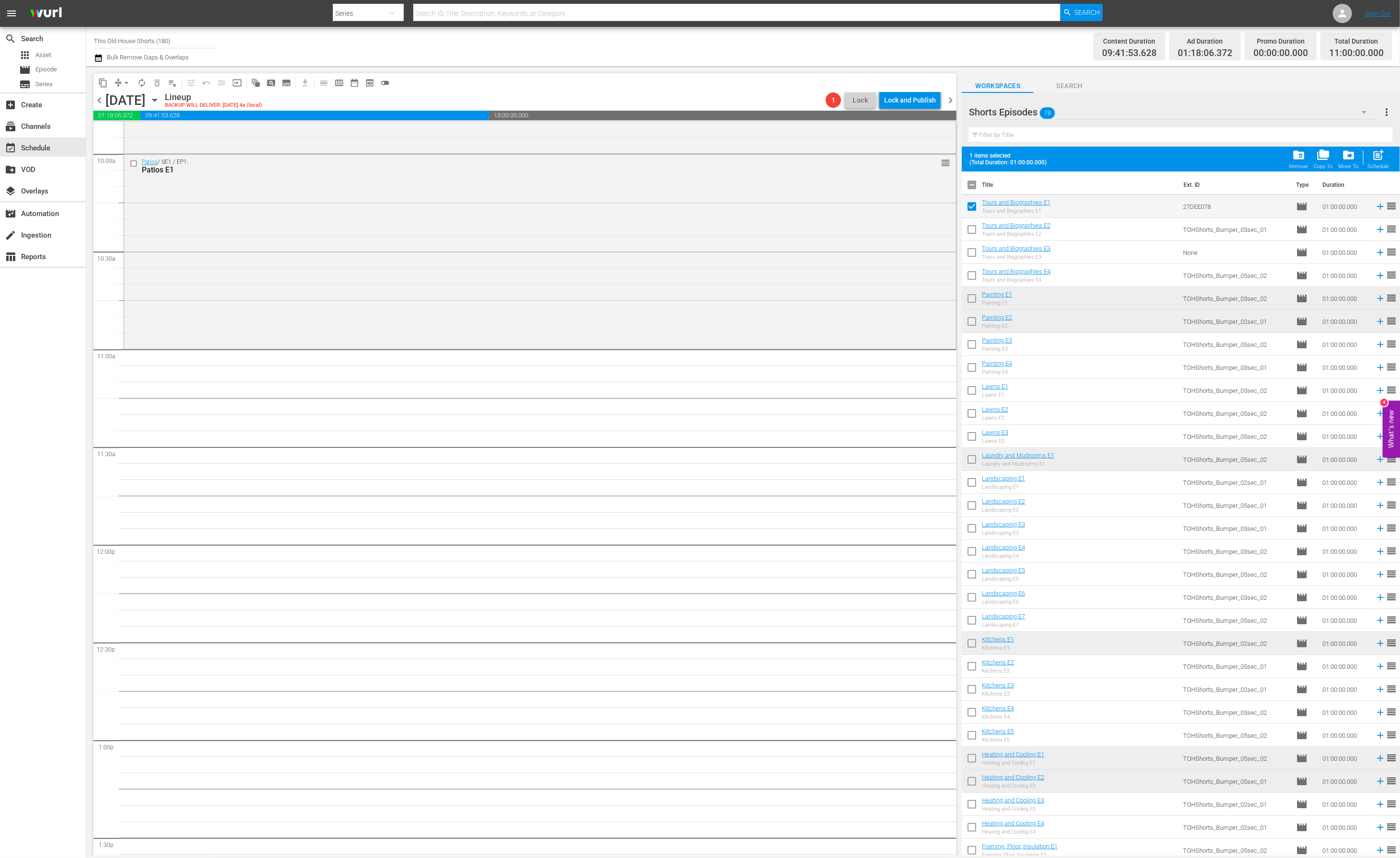
click at [973, 347] on input "checkbox" at bounding box center [972, 346] width 20 height 20
checkbox input "true"
click at [974, 480] on input "checkbox" at bounding box center [972, 484] width 20 height 20
checkbox input "true"
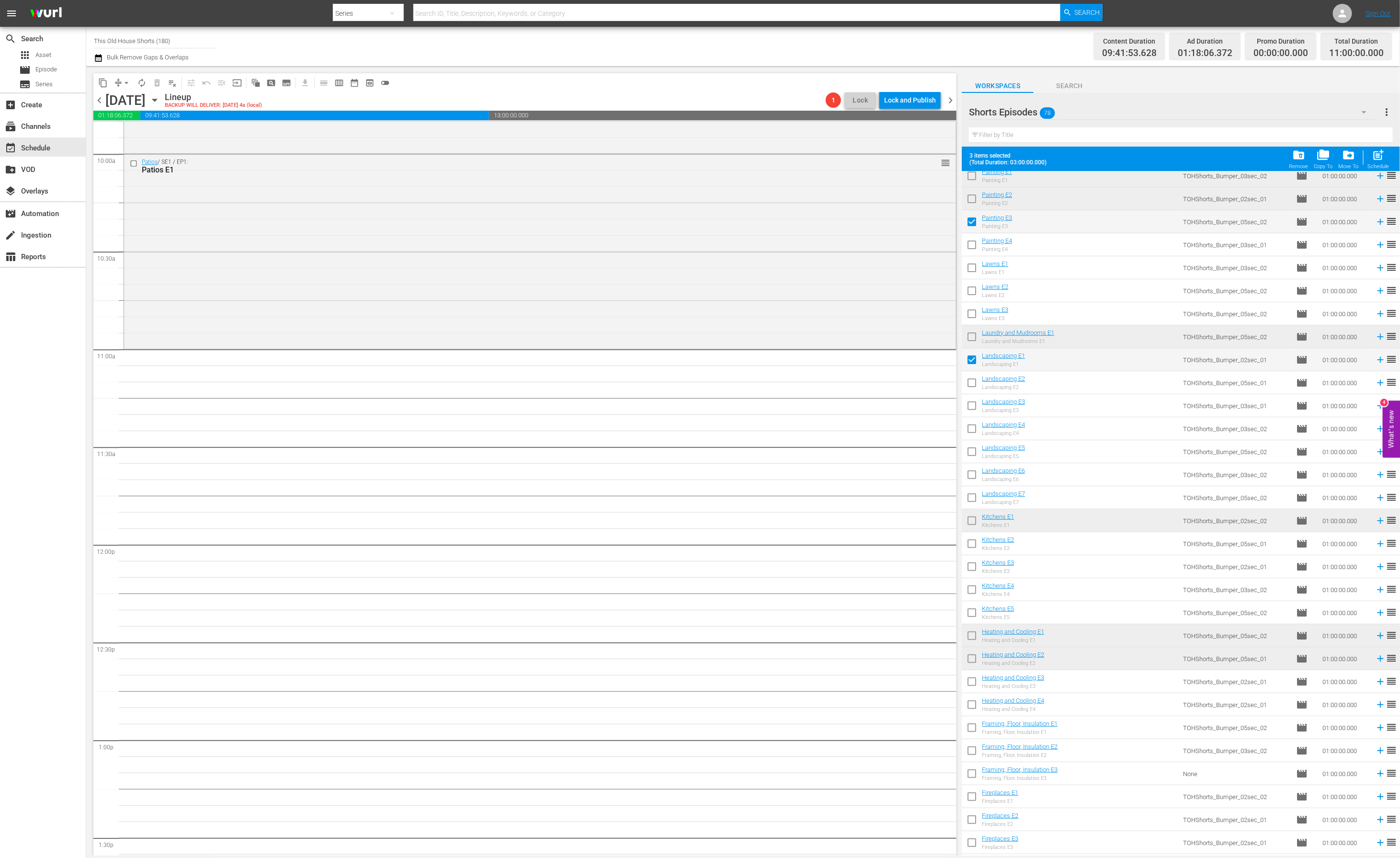
scroll to position [126, 0]
click at [968, 539] on input "checkbox" at bounding box center [972, 542] width 20 height 20
checkbox input "true"
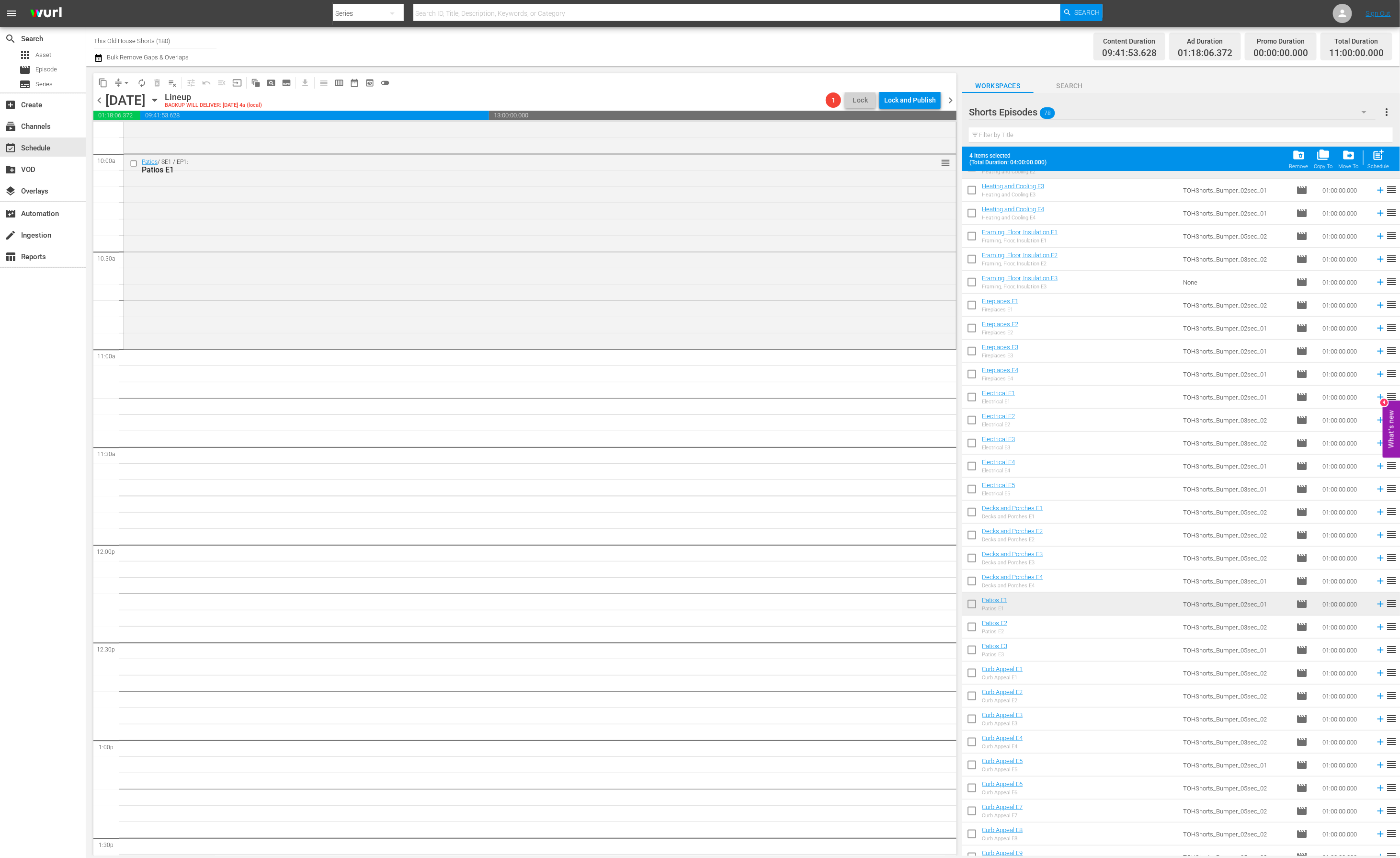
scroll to position [621, 0]
click at [975, 506] on input "checkbox" at bounding box center [972, 507] width 20 height 20
checkbox input "true"
click at [972, 620] on input "checkbox" at bounding box center [972, 622] width 20 height 20
checkbox input "true"
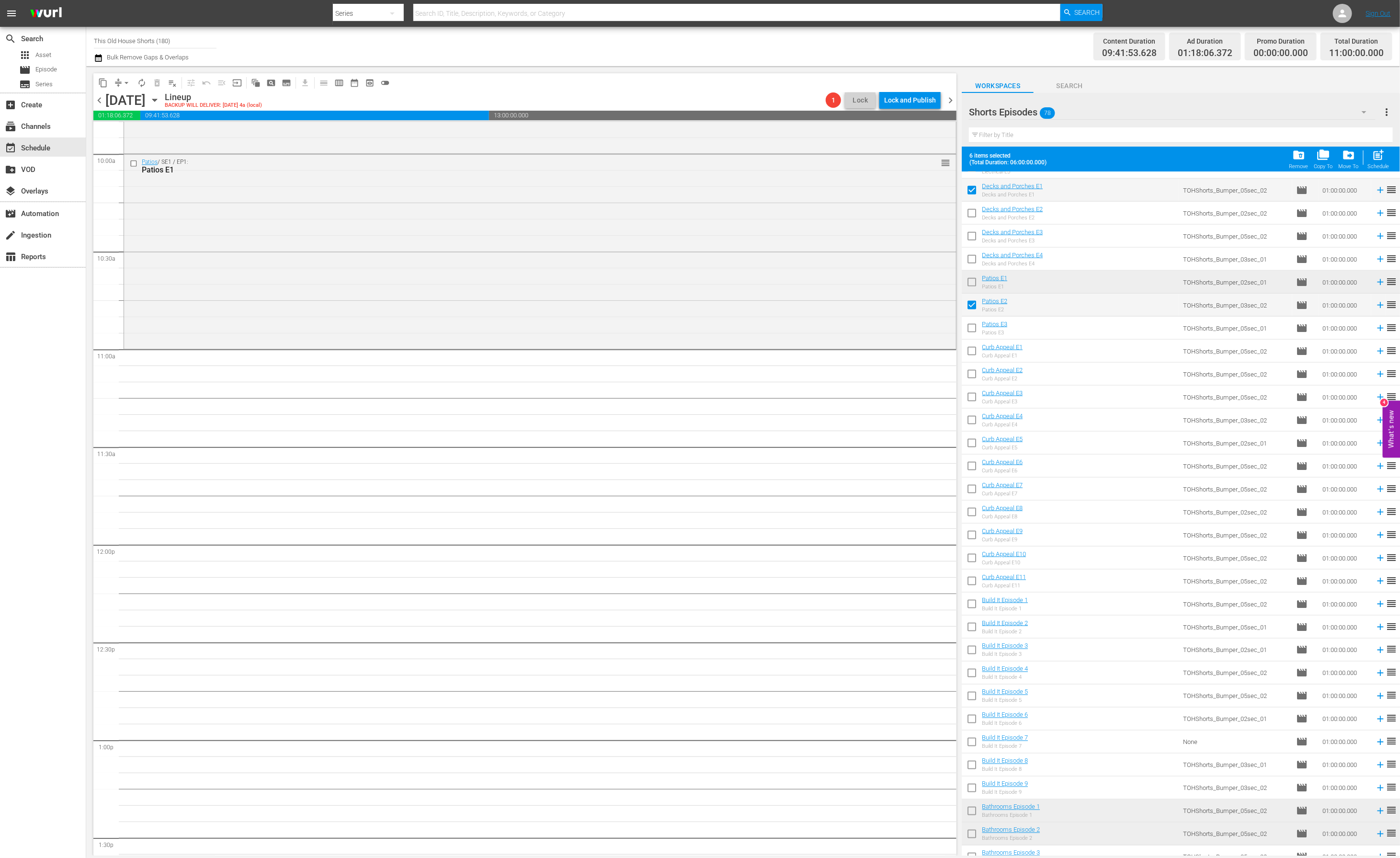
scroll to position [957, 0]
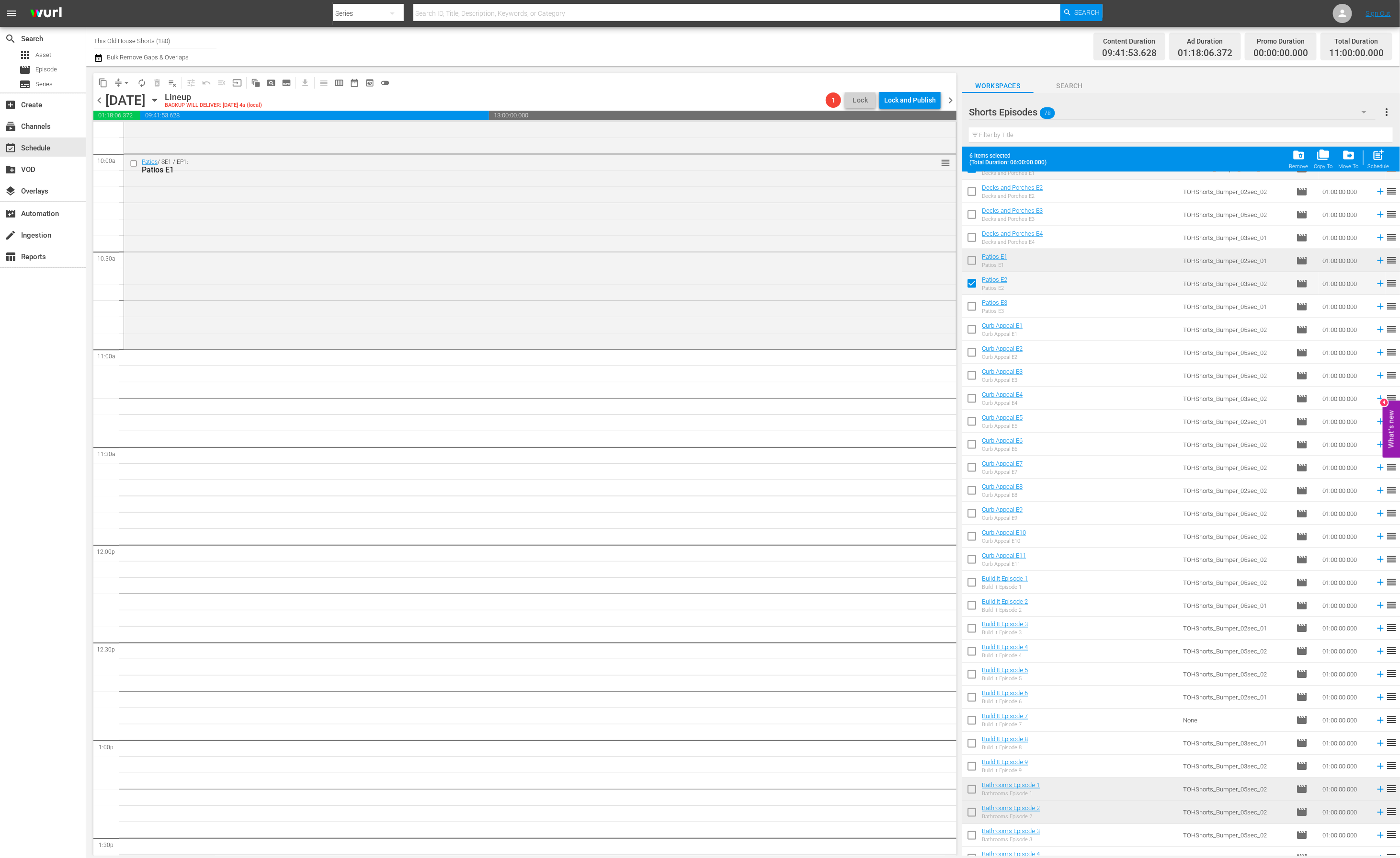
click at [972, 331] on input "checkbox" at bounding box center [972, 331] width 20 height 20
checkbox input "true"
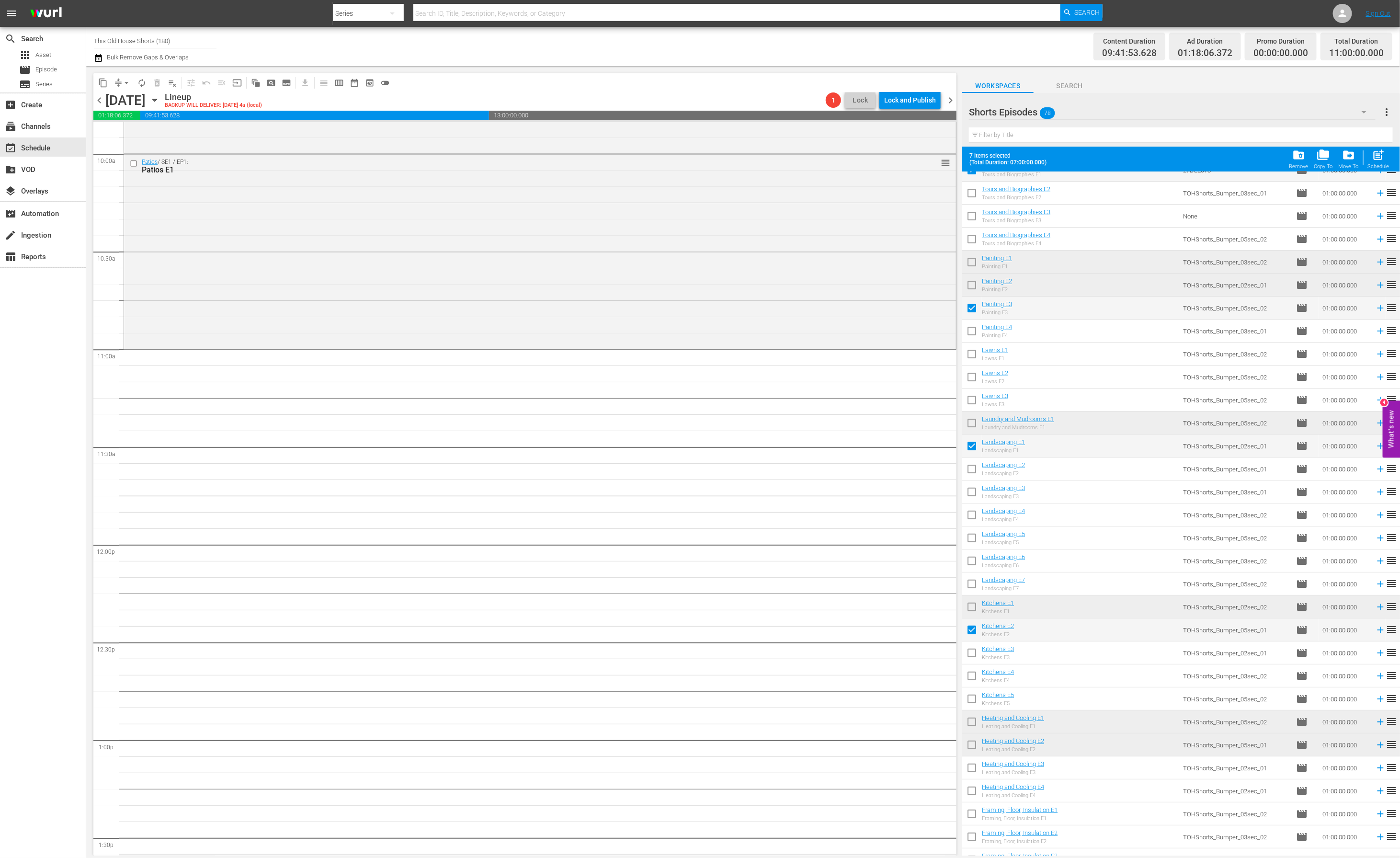
scroll to position [0, 0]
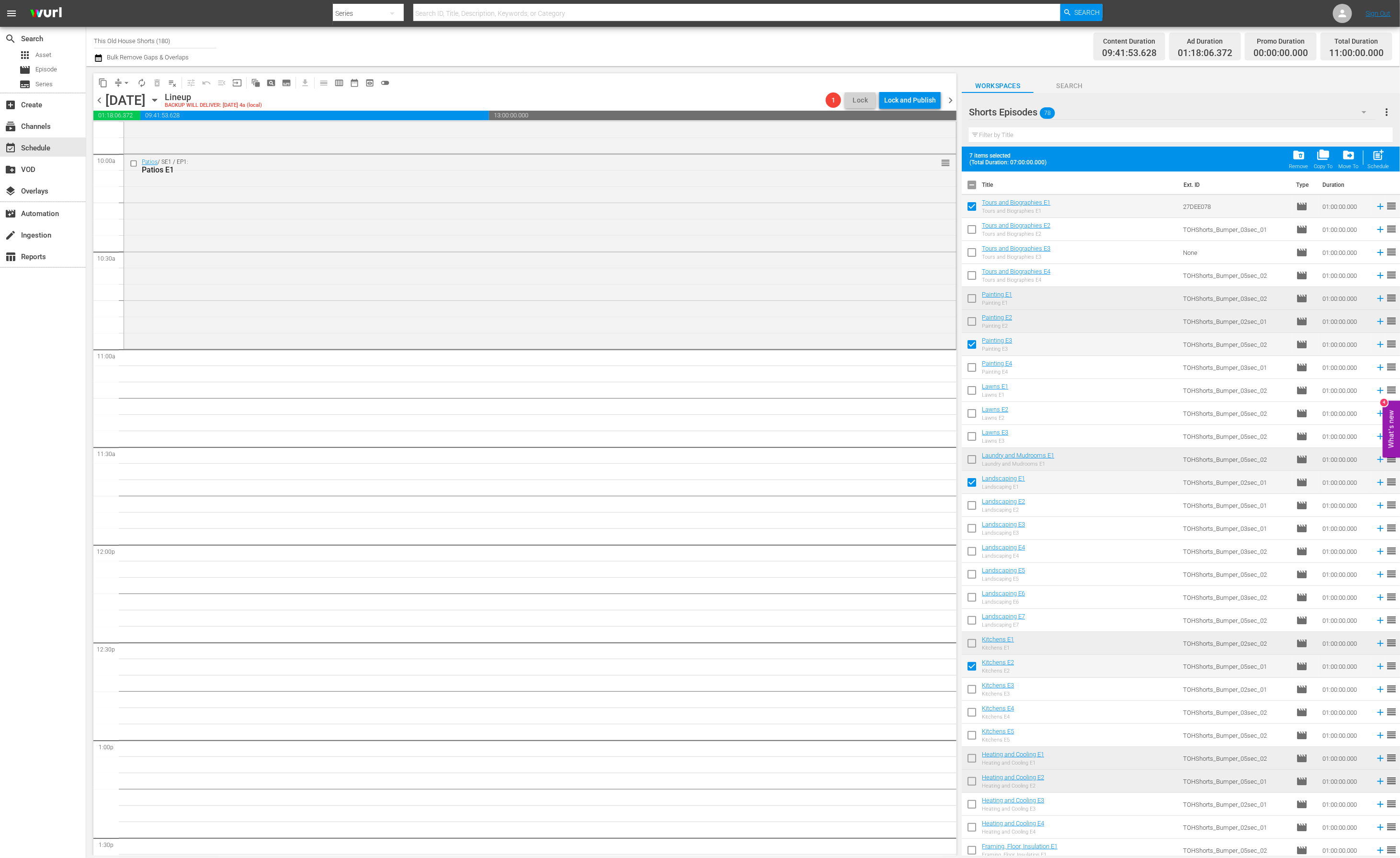
click at [974, 230] on input "checkbox" at bounding box center [972, 231] width 20 height 20
checkbox input "false"
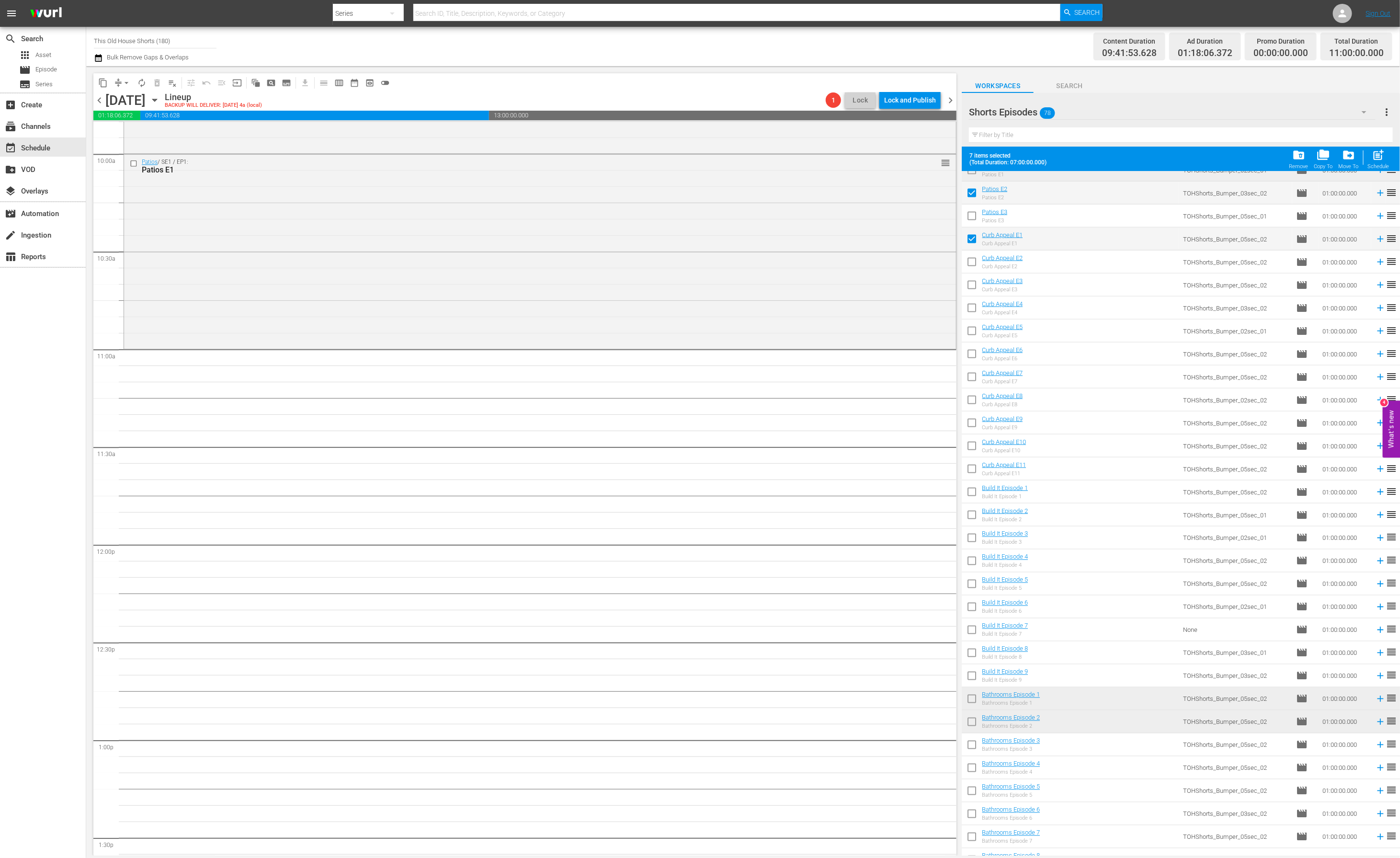
scroll to position [1045, 0]
click at [1378, 152] on span "post_add" at bounding box center [1378, 155] width 13 height 13
checkbox input "false"
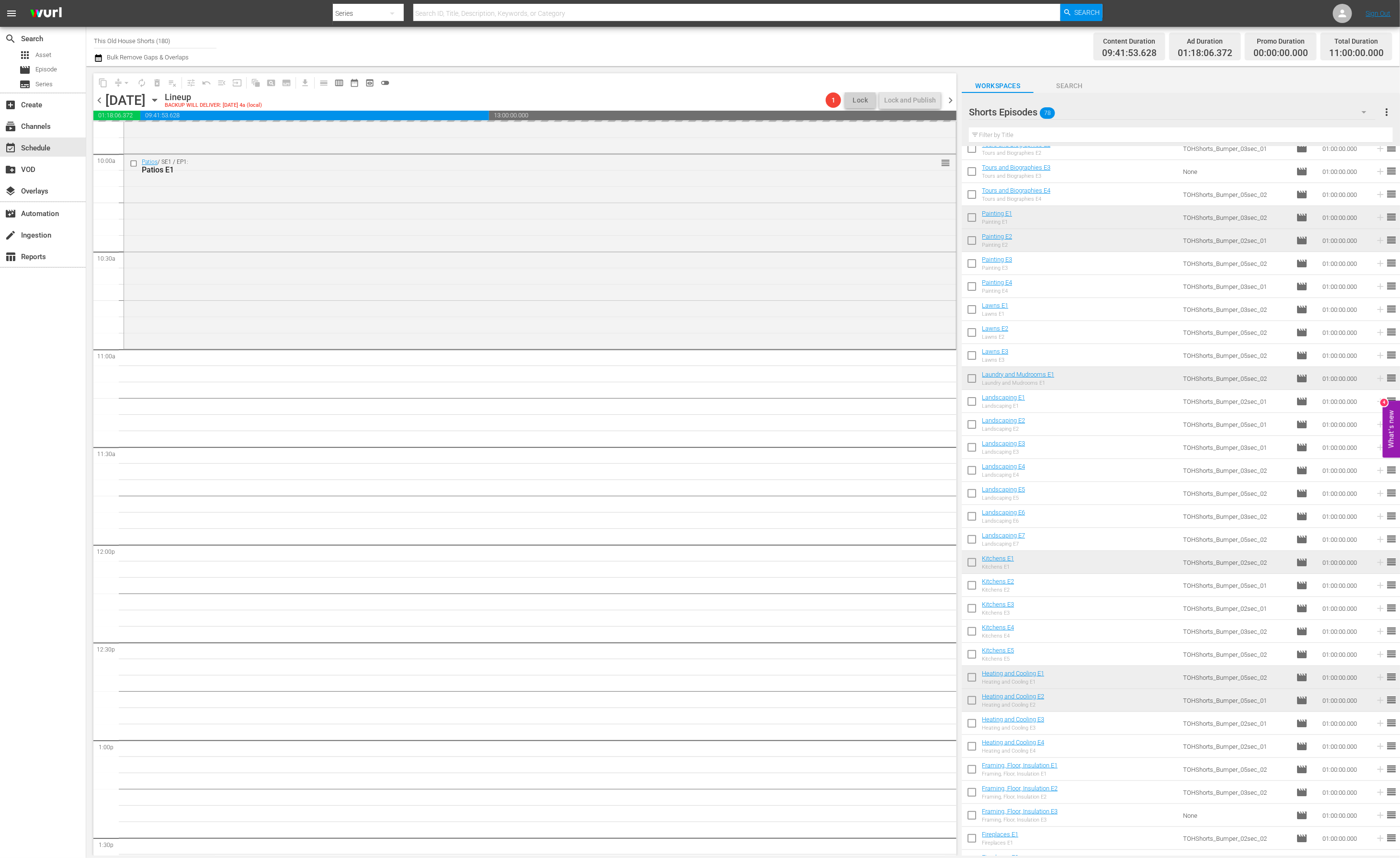
scroll to position [0, 0]
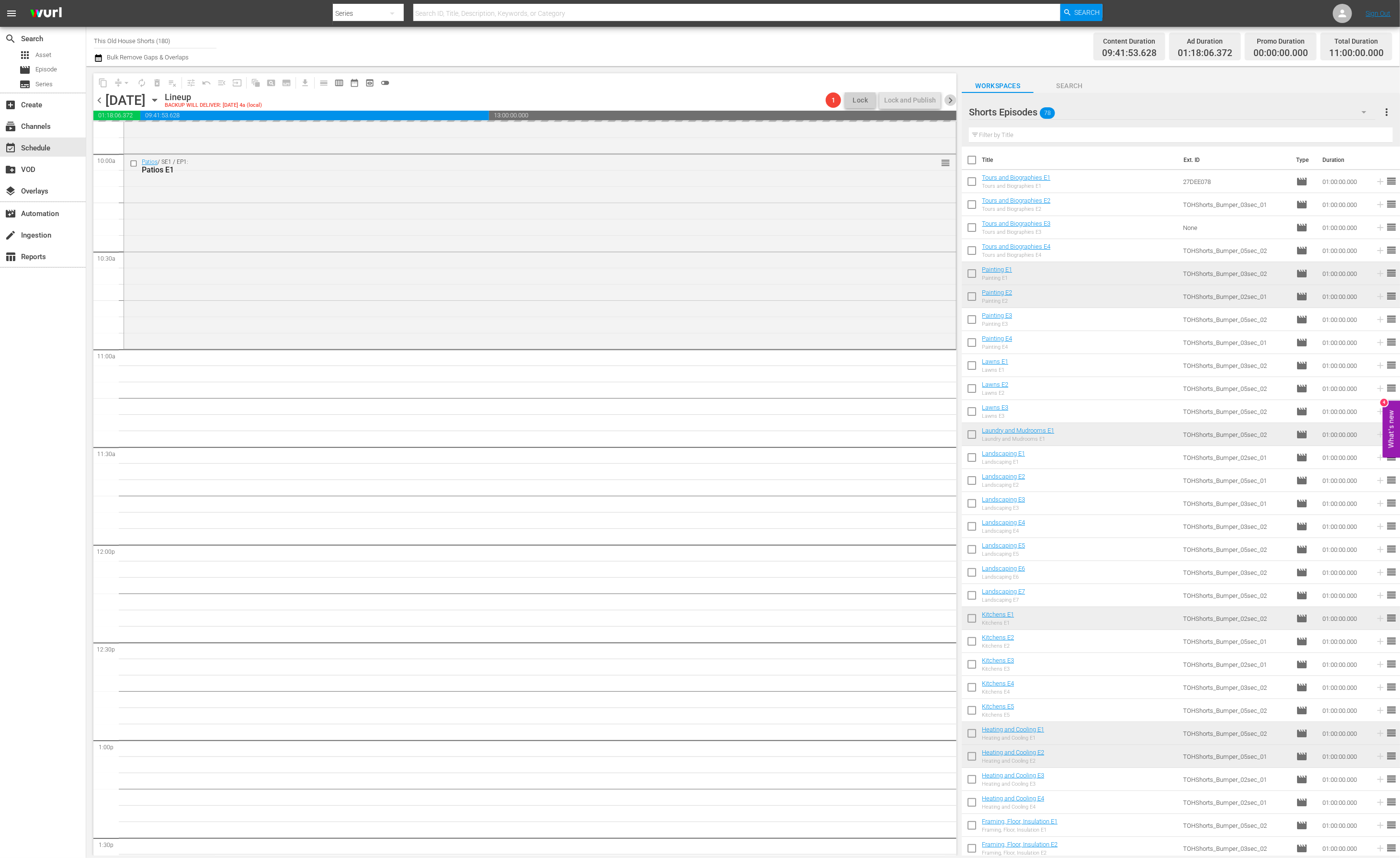
click at [950, 98] on span "chevron_right" at bounding box center [950, 100] width 12 height 12
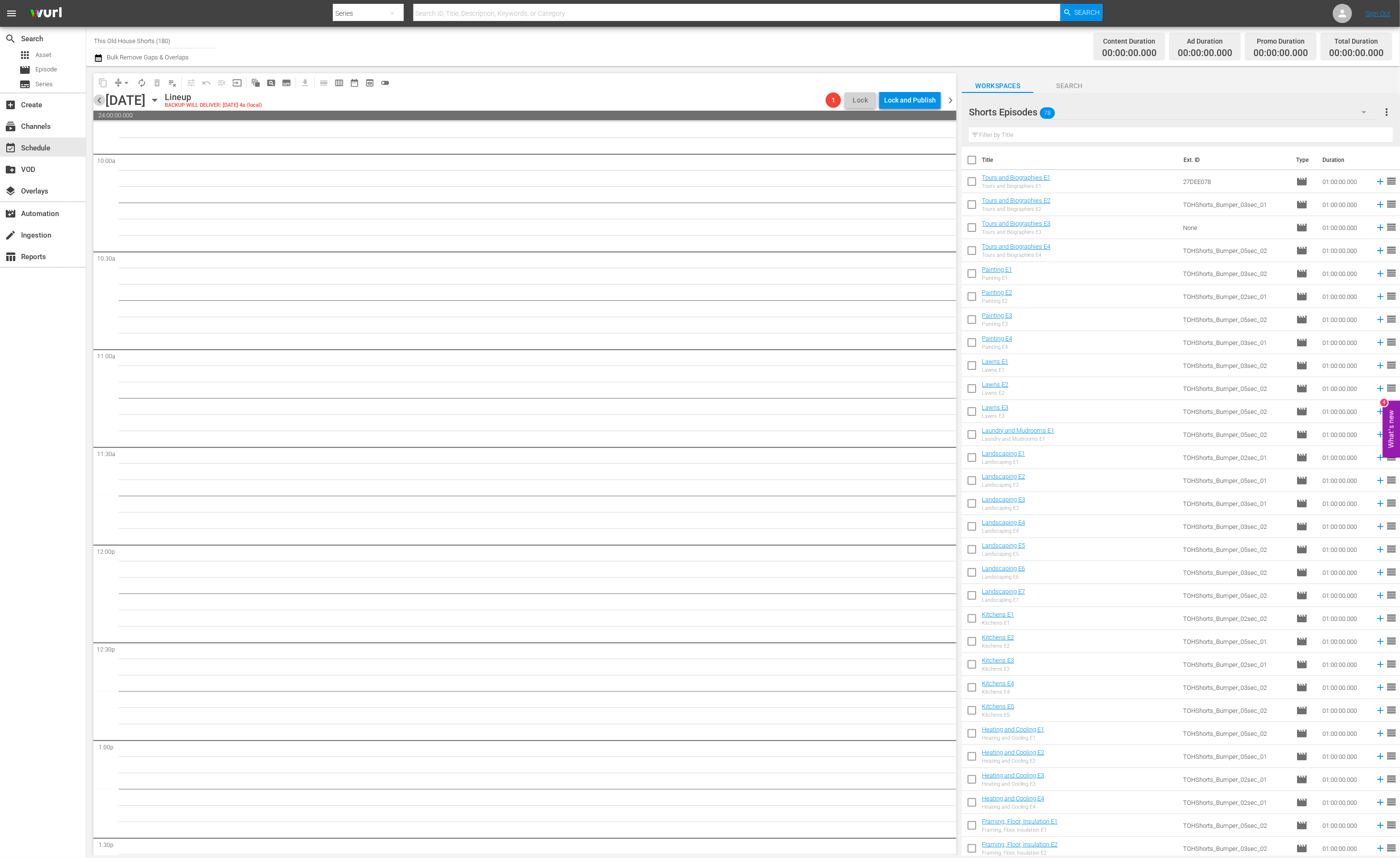
click at [98, 100] on span "chevron_left" at bounding box center [99, 100] width 12 height 12
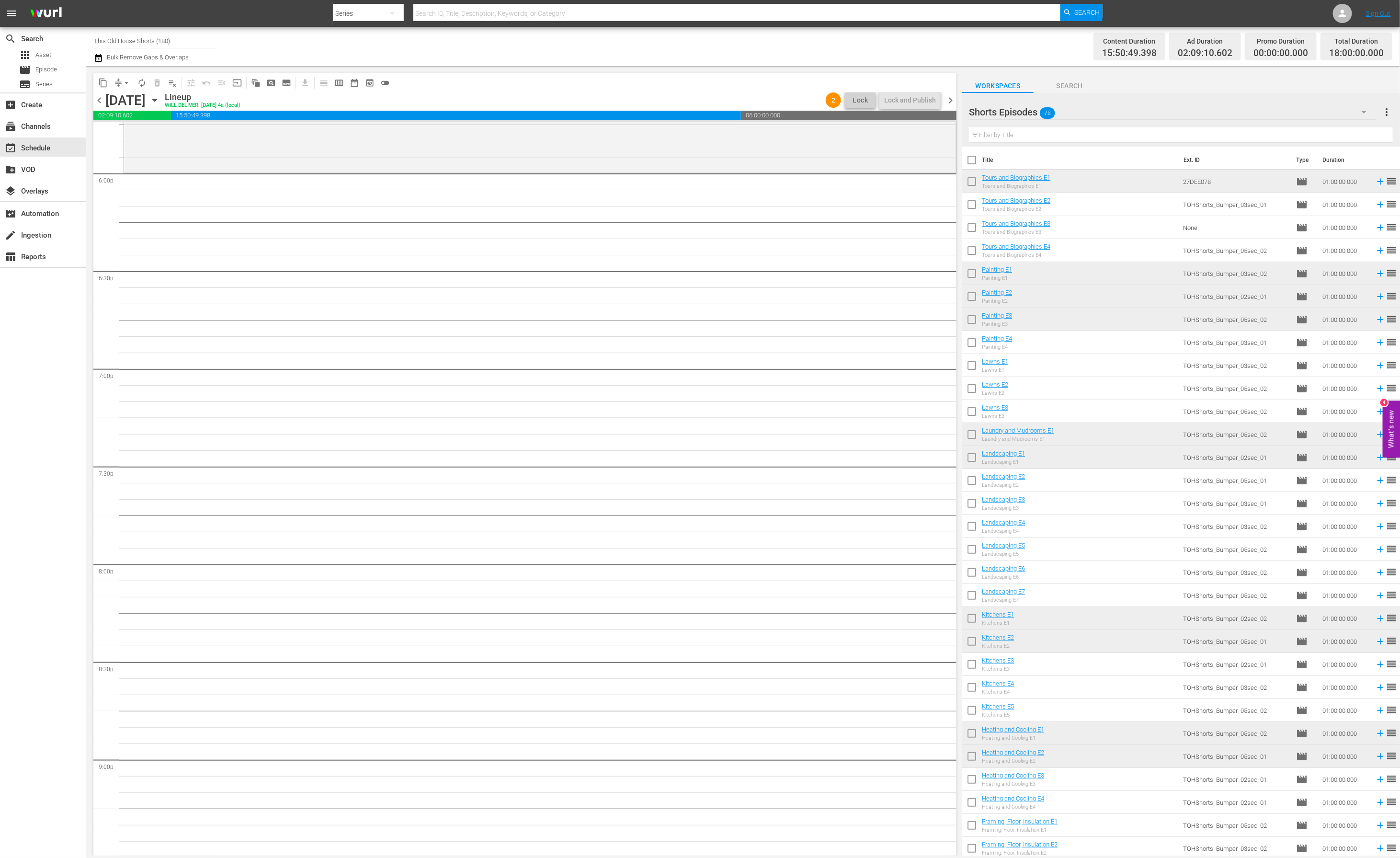
scroll to position [3463, 0]
click at [972, 207] on input "checkbox" at bounding box center [972, 206] width 20 height 20
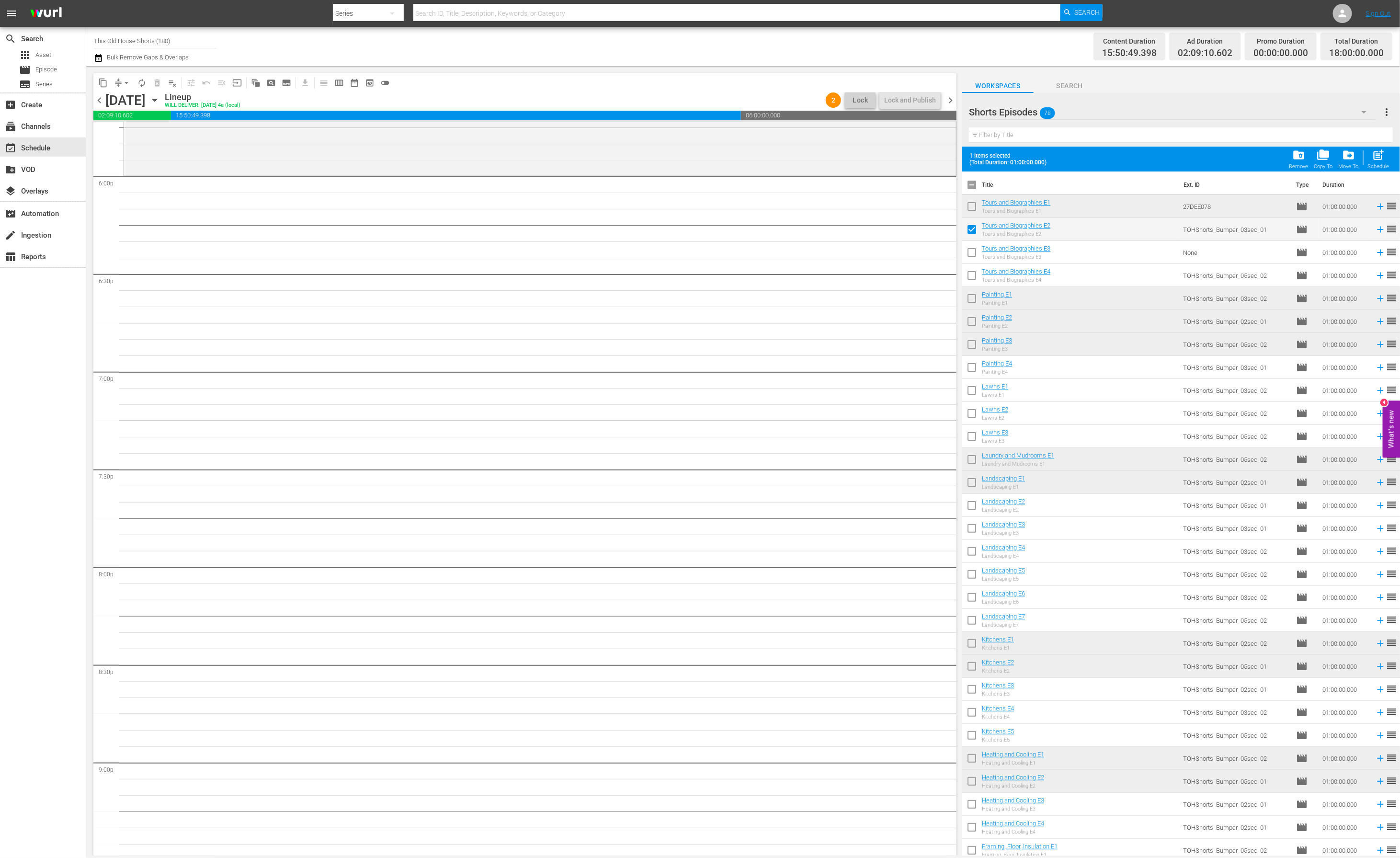
click at [972, 371] on input "checkbox" at bounding box center [972, 369] width 20 height 20
click at [976, 507] on input "checkbox" at bounding box center [972, 507] width 20 height 20
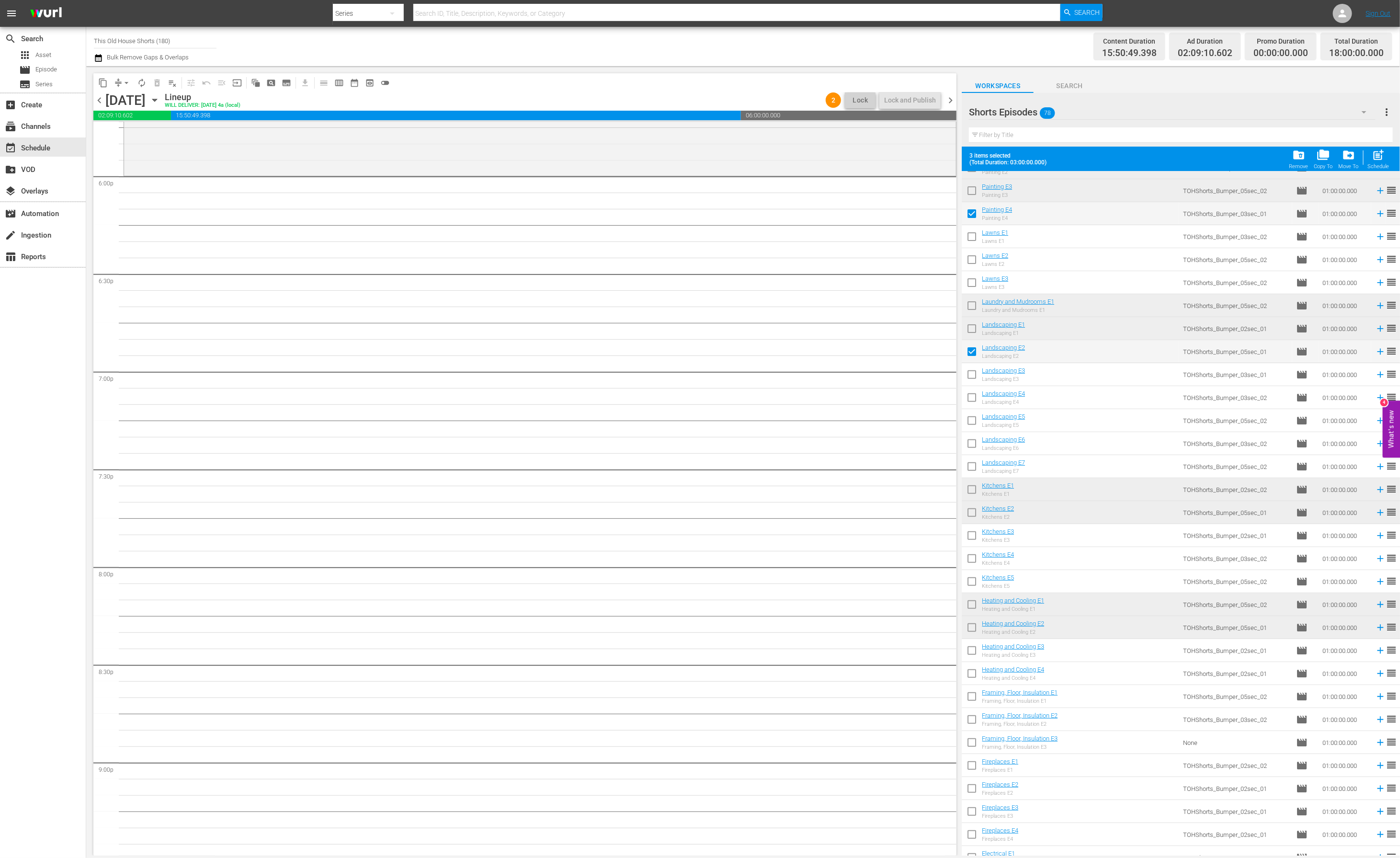
scroll to position [171, 0]
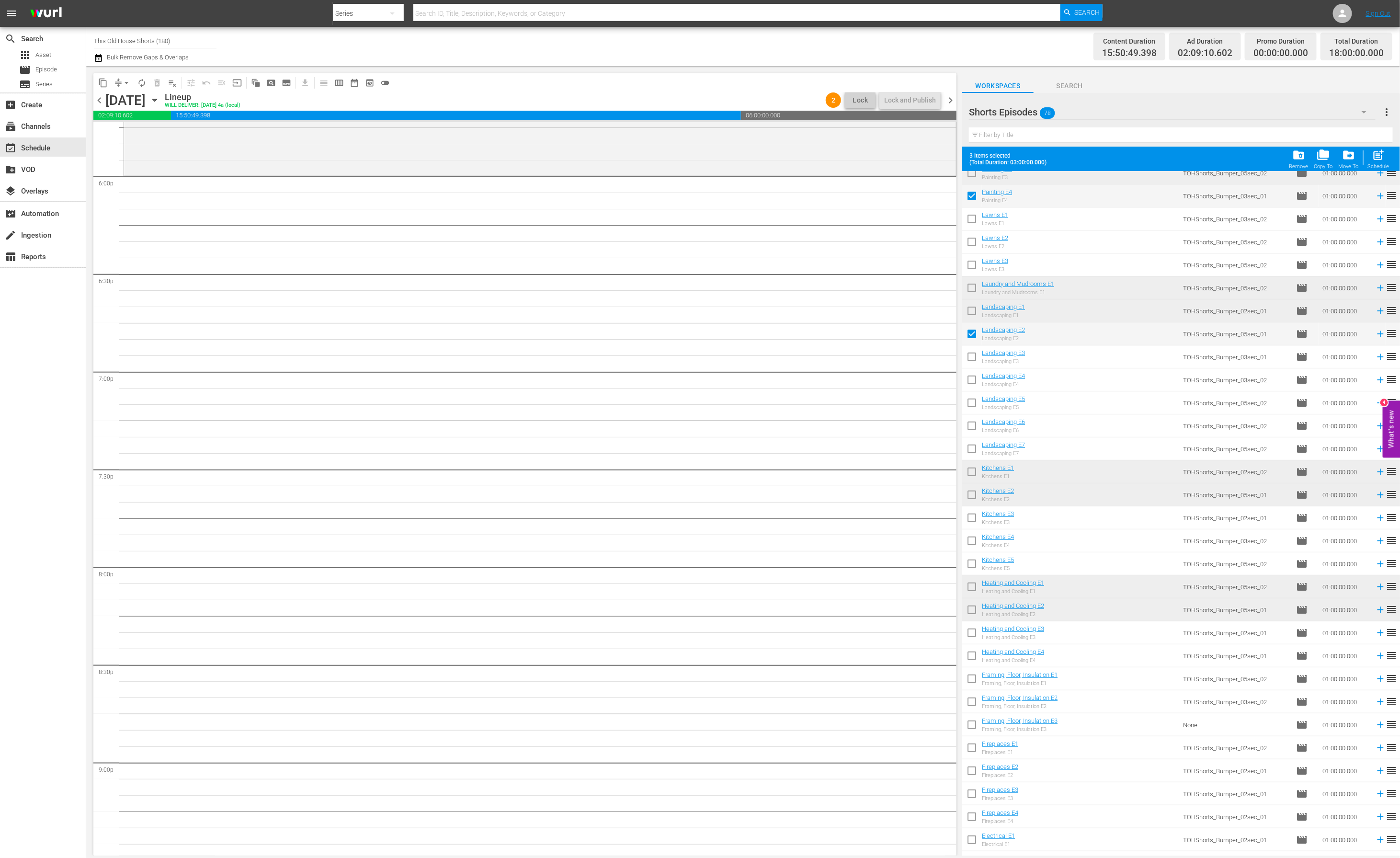
click at [973, 521] on input "checkbox" at bounding box center [972, 519] width 20 height 20
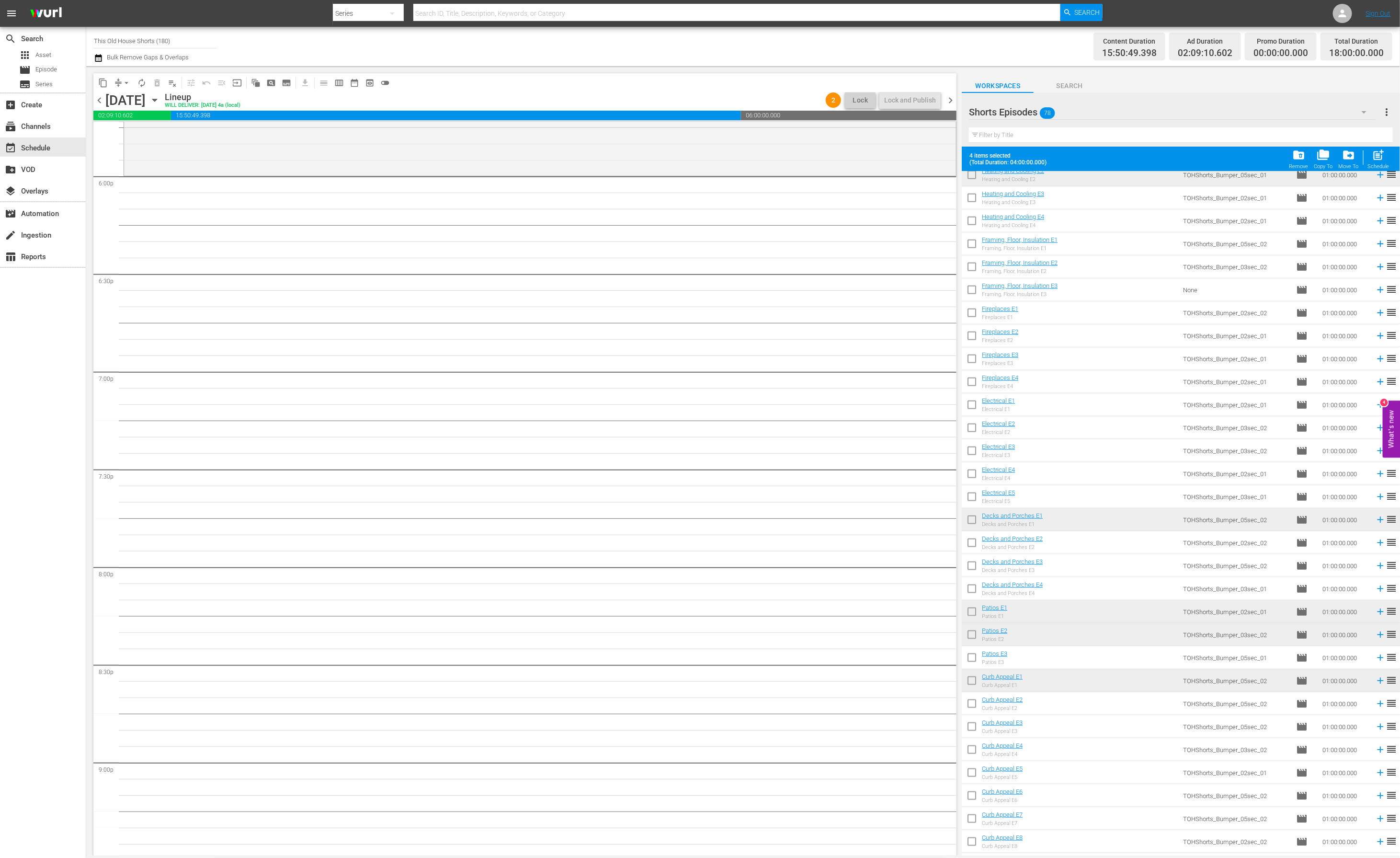
scroll to position [667, 0]
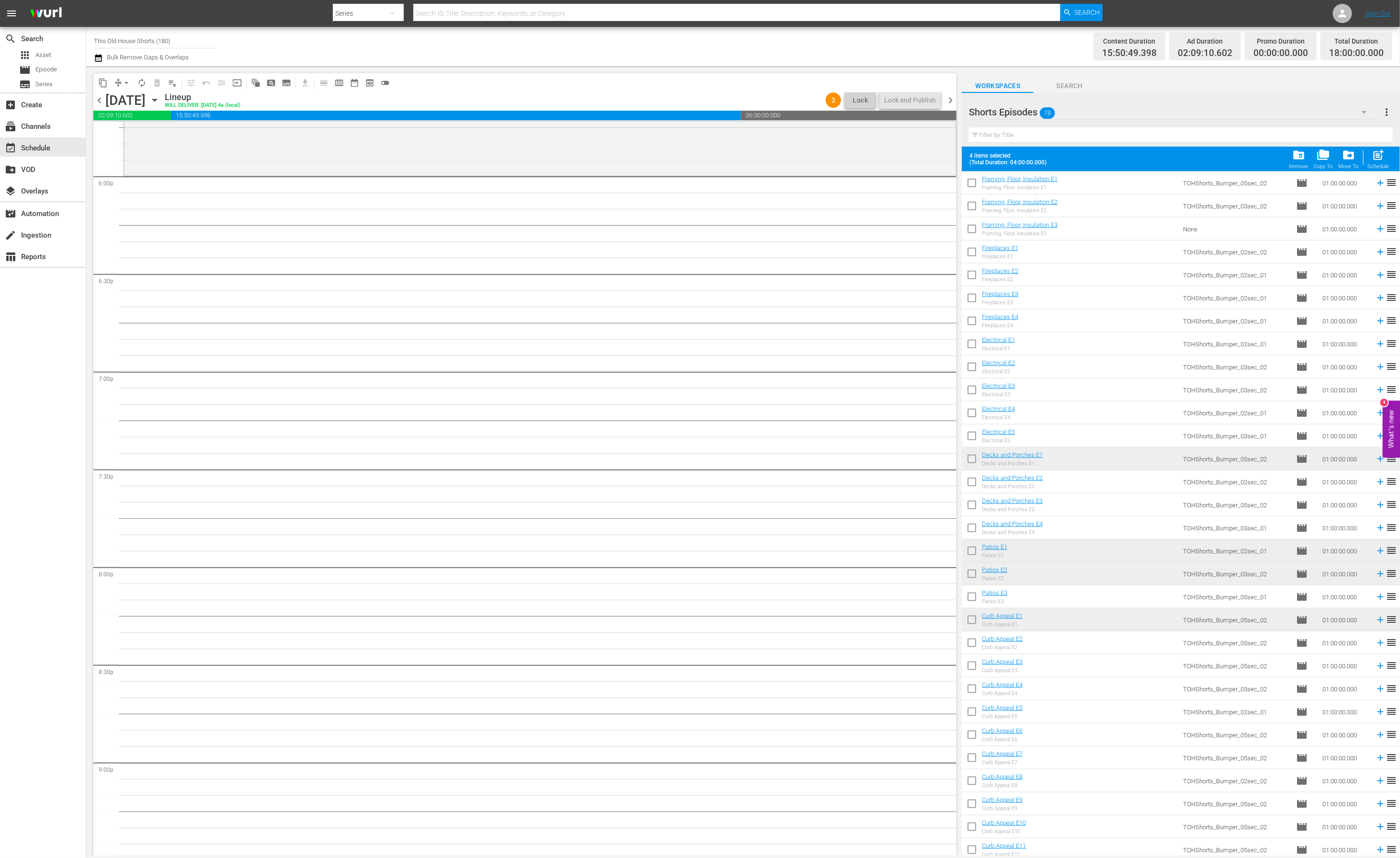
click at [976, 483] on input "checkbox" at bounding box center [972, 483] width 20 height 20
click at [973, 599] on input "checkbox" at bounding box center [972, 599] width 20 height 20
click at [1378, 162] on div "post_add Schedule" at bounding box center [1378, 159] width 22 height 21
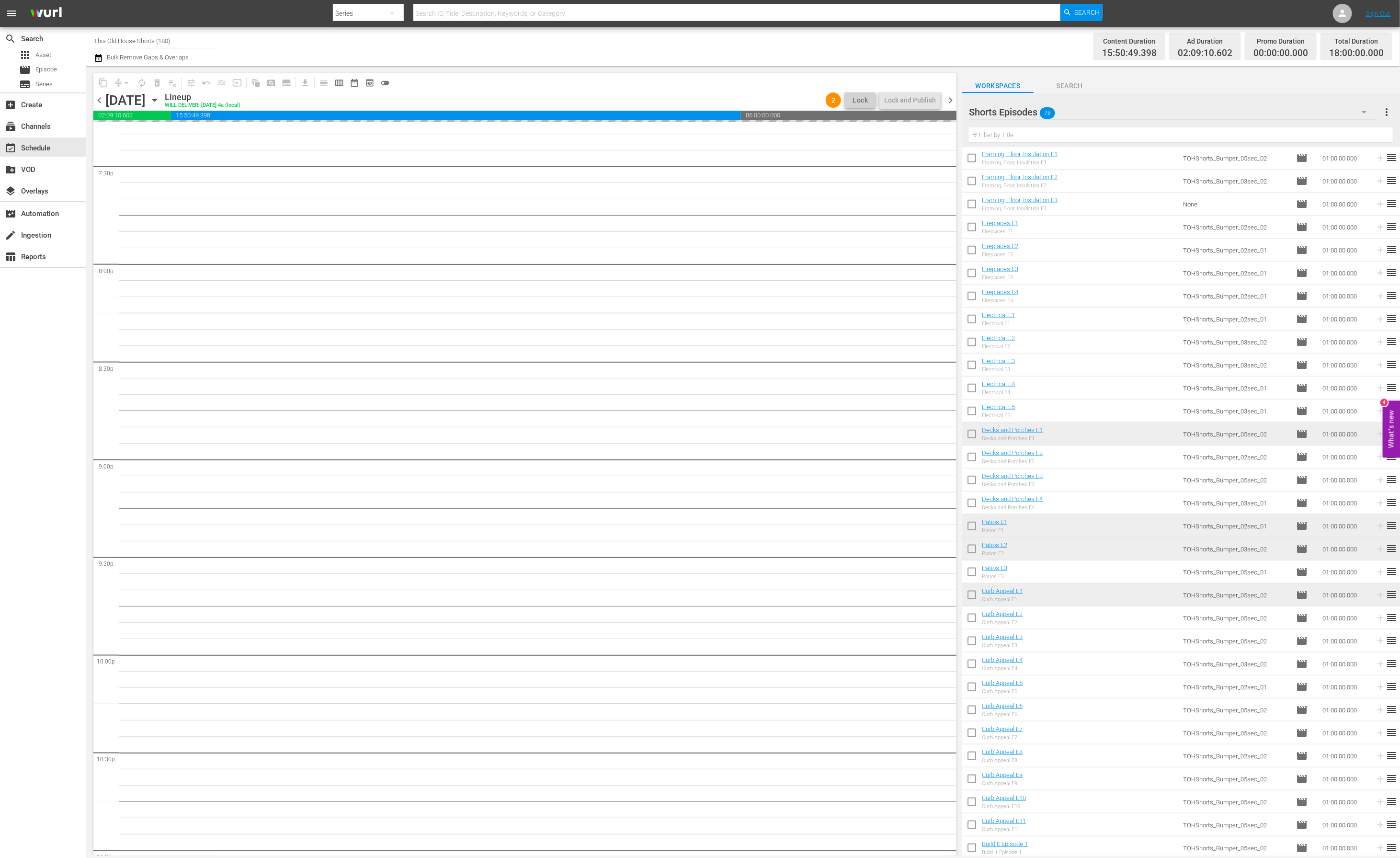
scroll to position [3956, 0]
click at [952, 102] on span "chevron_right" at bounding box center [950, 100] width 12 height 12
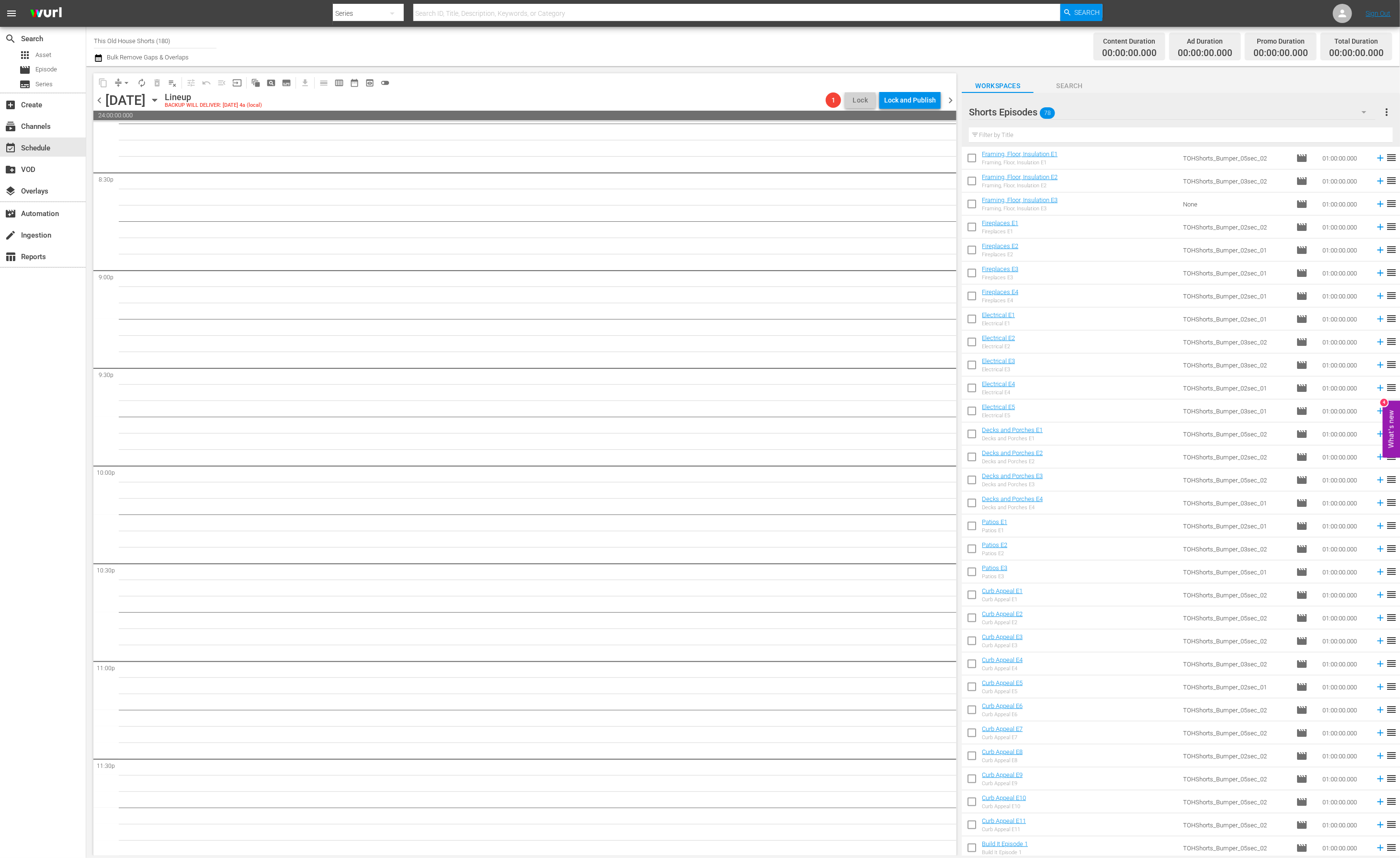
scroll to position [3956, 0]
click at [101, 98] on span "chevron_left" at bounding box center [99, 100] width 12 height 12
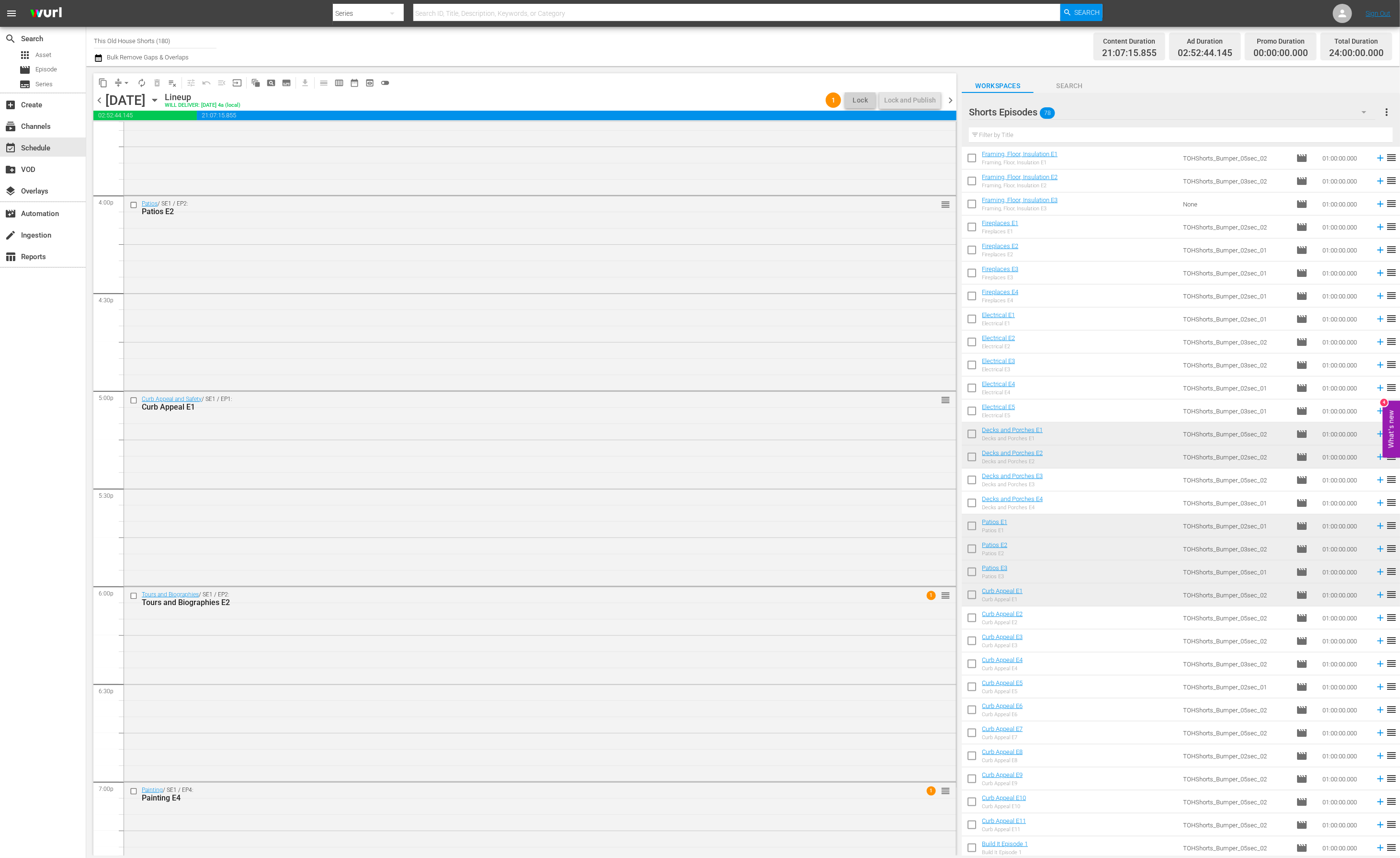
scroll to position [3052, 0]
click at [949, 102] on span "chevron_right" at bounding box center [950, 100] width 12 height 12
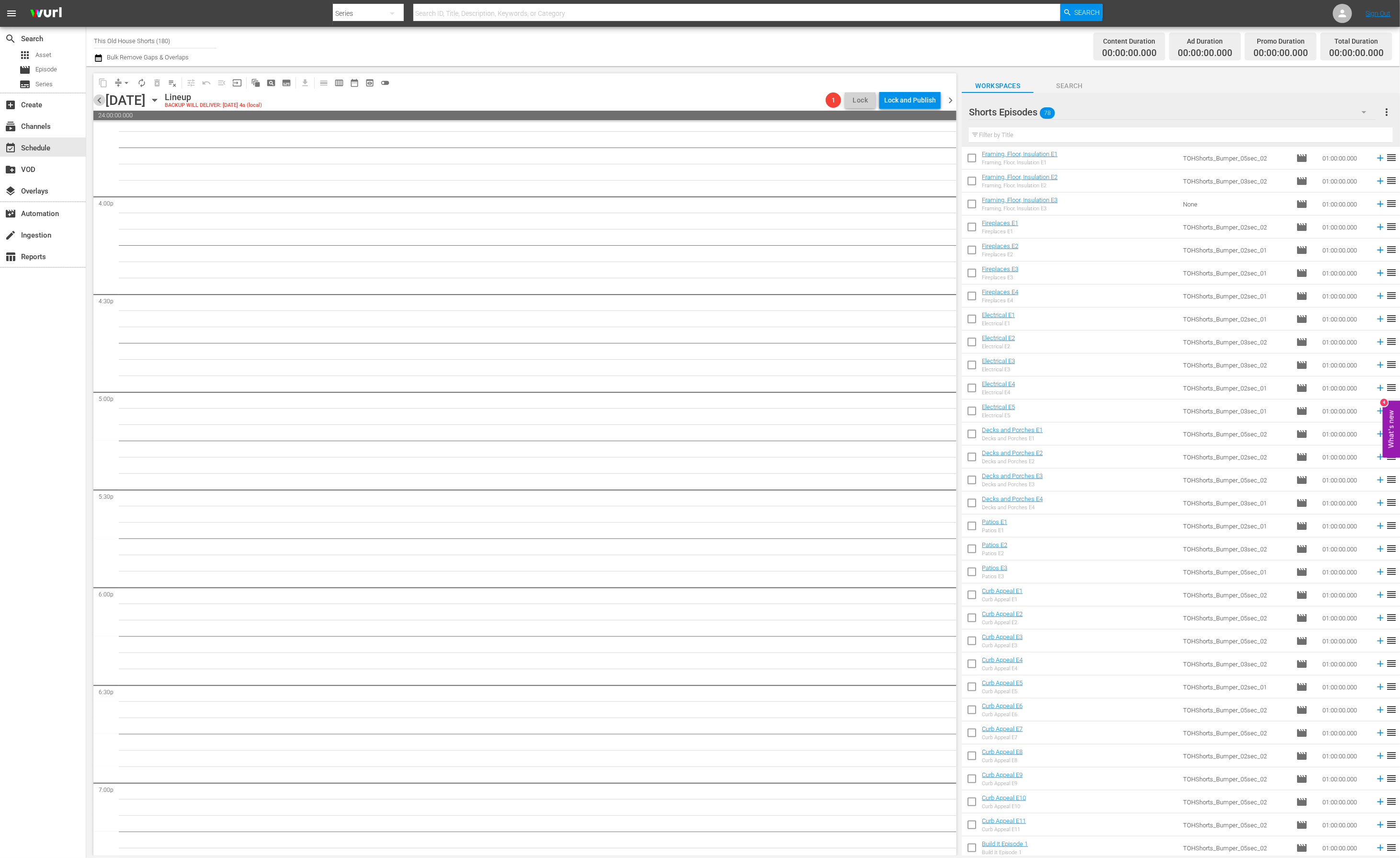
click at [103, 99] on span "chevron_left" at bounding box center [99, 100] width 12 height 12
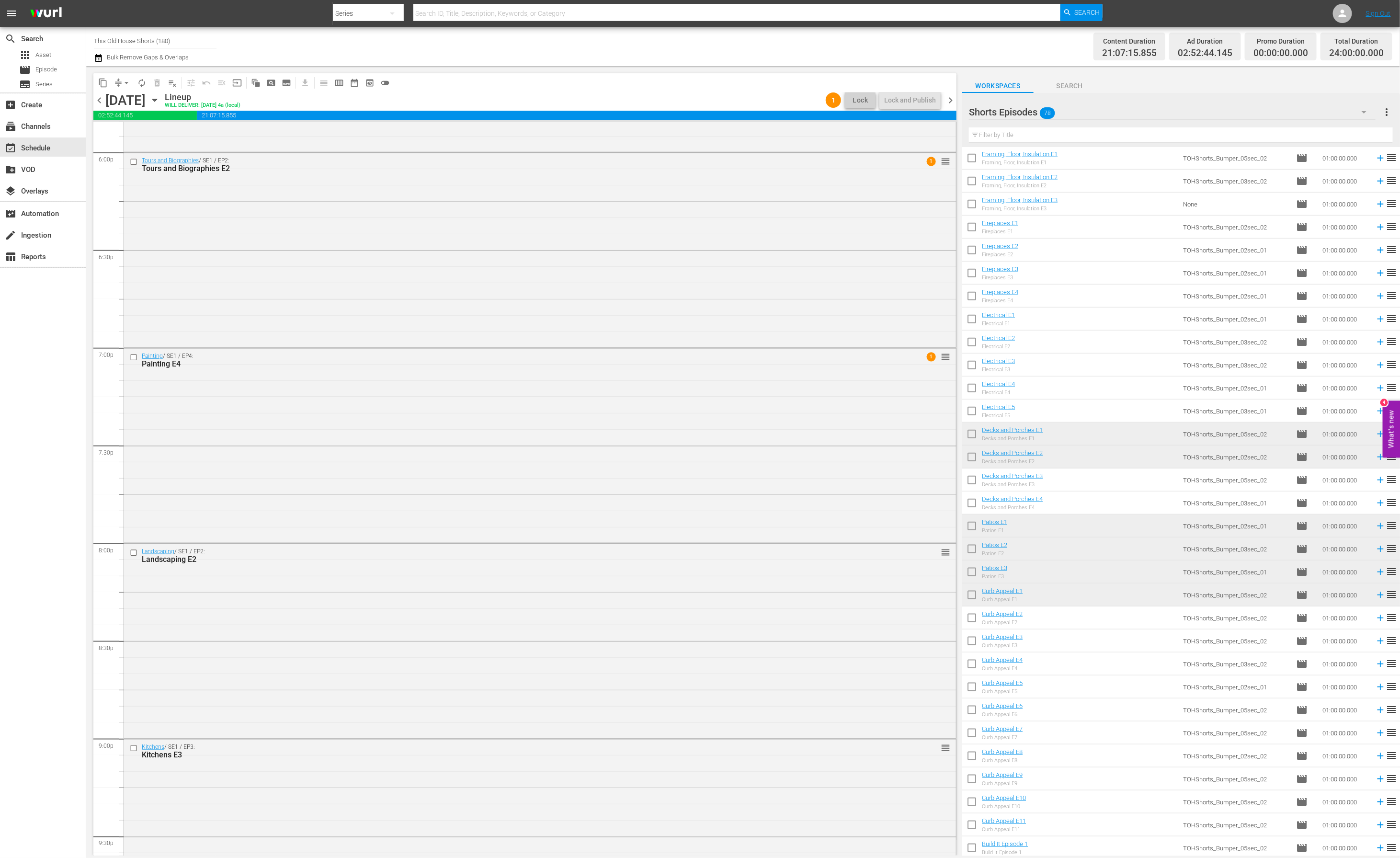
scroll to position [3280, 0]
click at [954, 100] on span "chevron_right" at bounding box center [950, 100] width 12 height 12
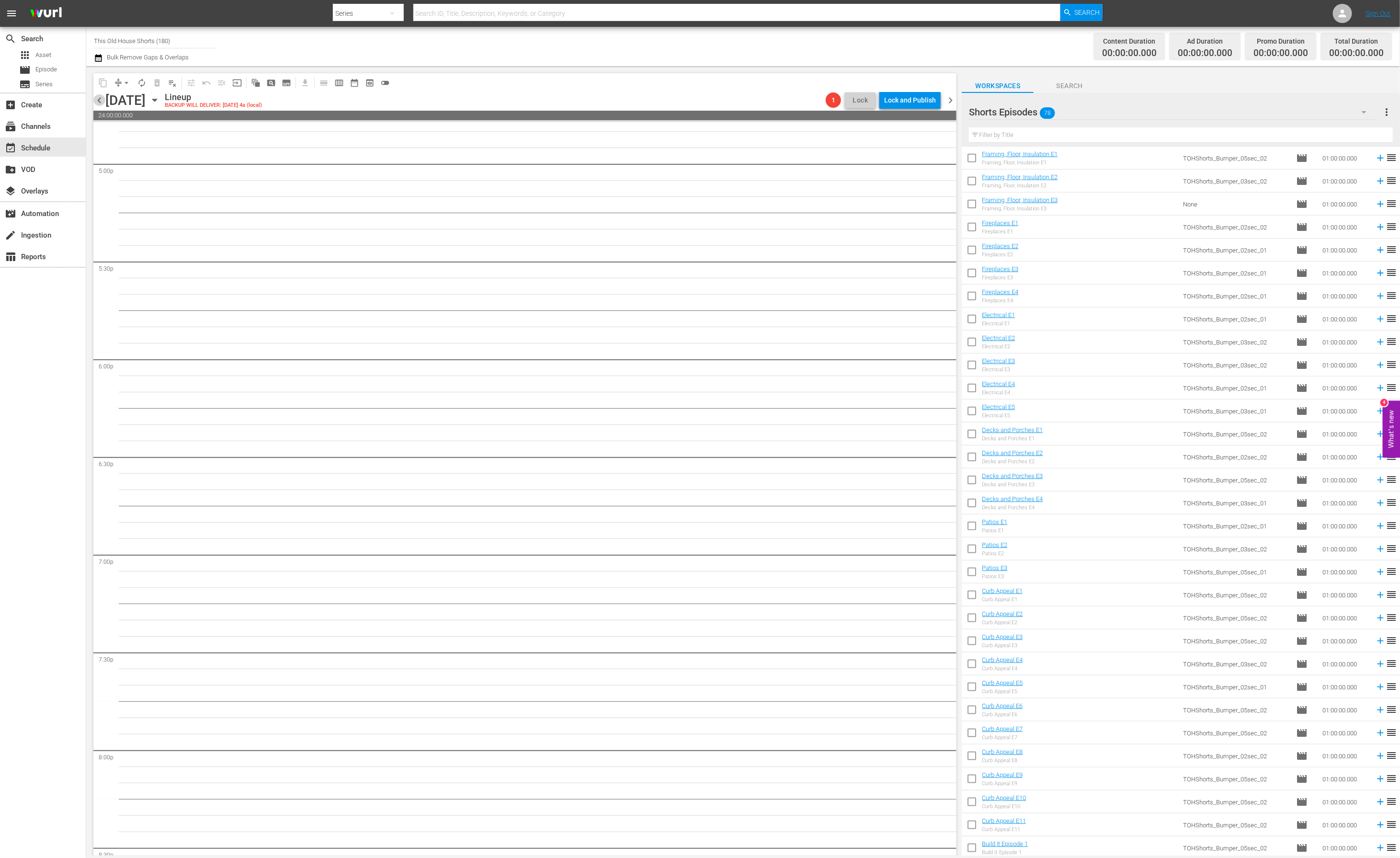
click at [101, 97] on span "chevron_left" at bounding box center [99, 100] width 12 height 12
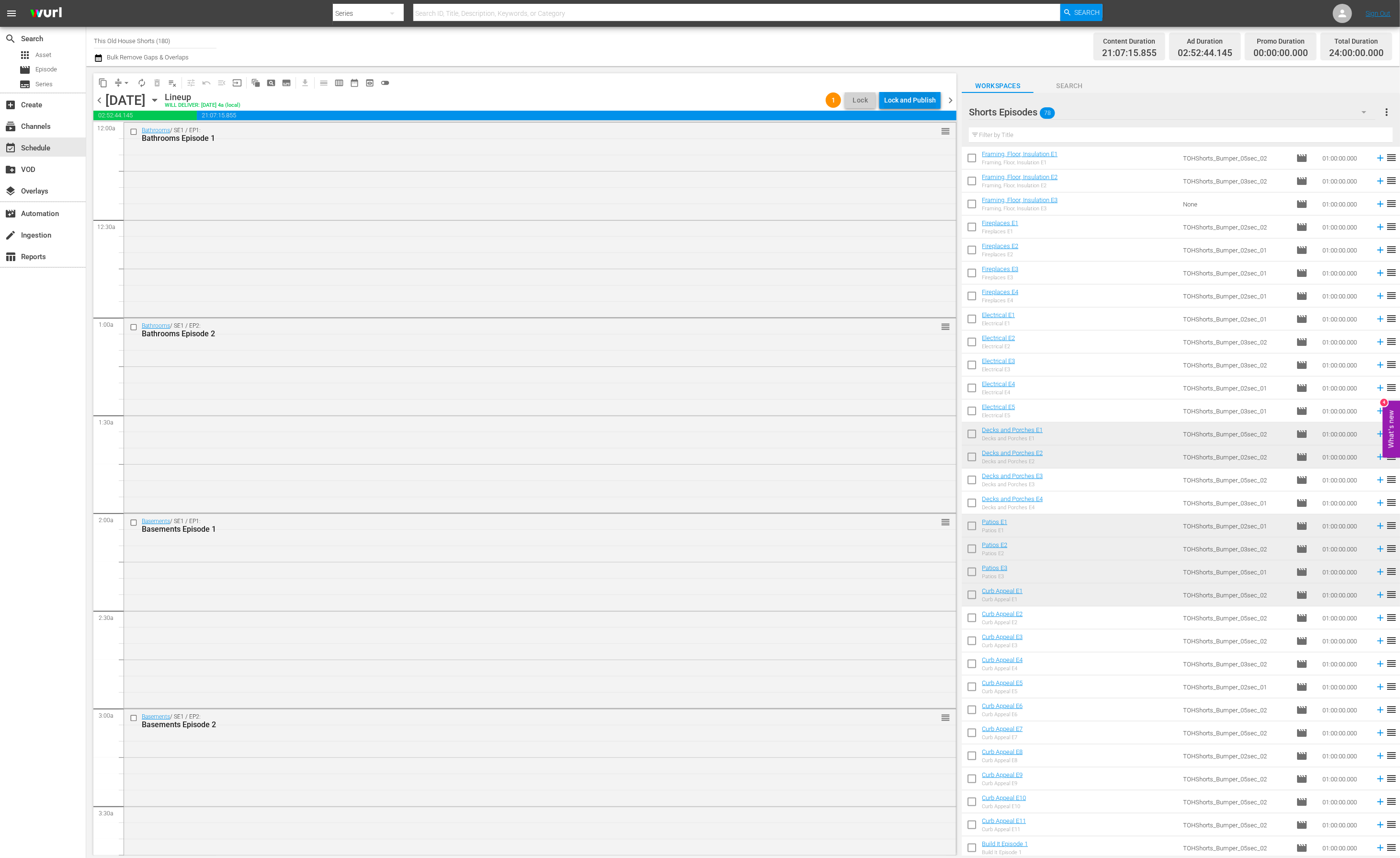
click at [898, 102] on div "Lock and Publish" at bounding box center [910, 100] width 52 height 17
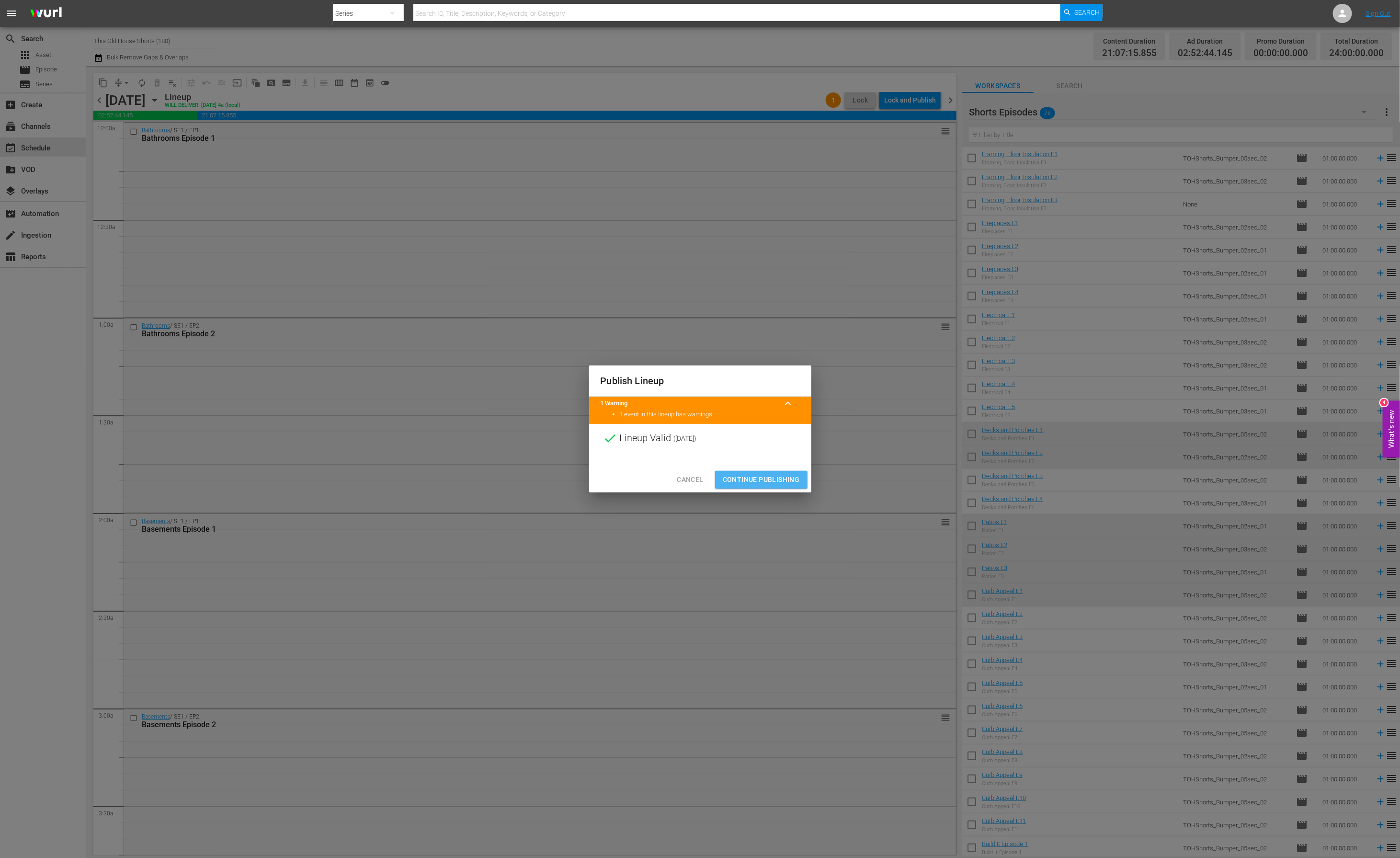
click at [749, 483] on span "Continue Publishing" at bounding box center [761, 479] width 77 height 12
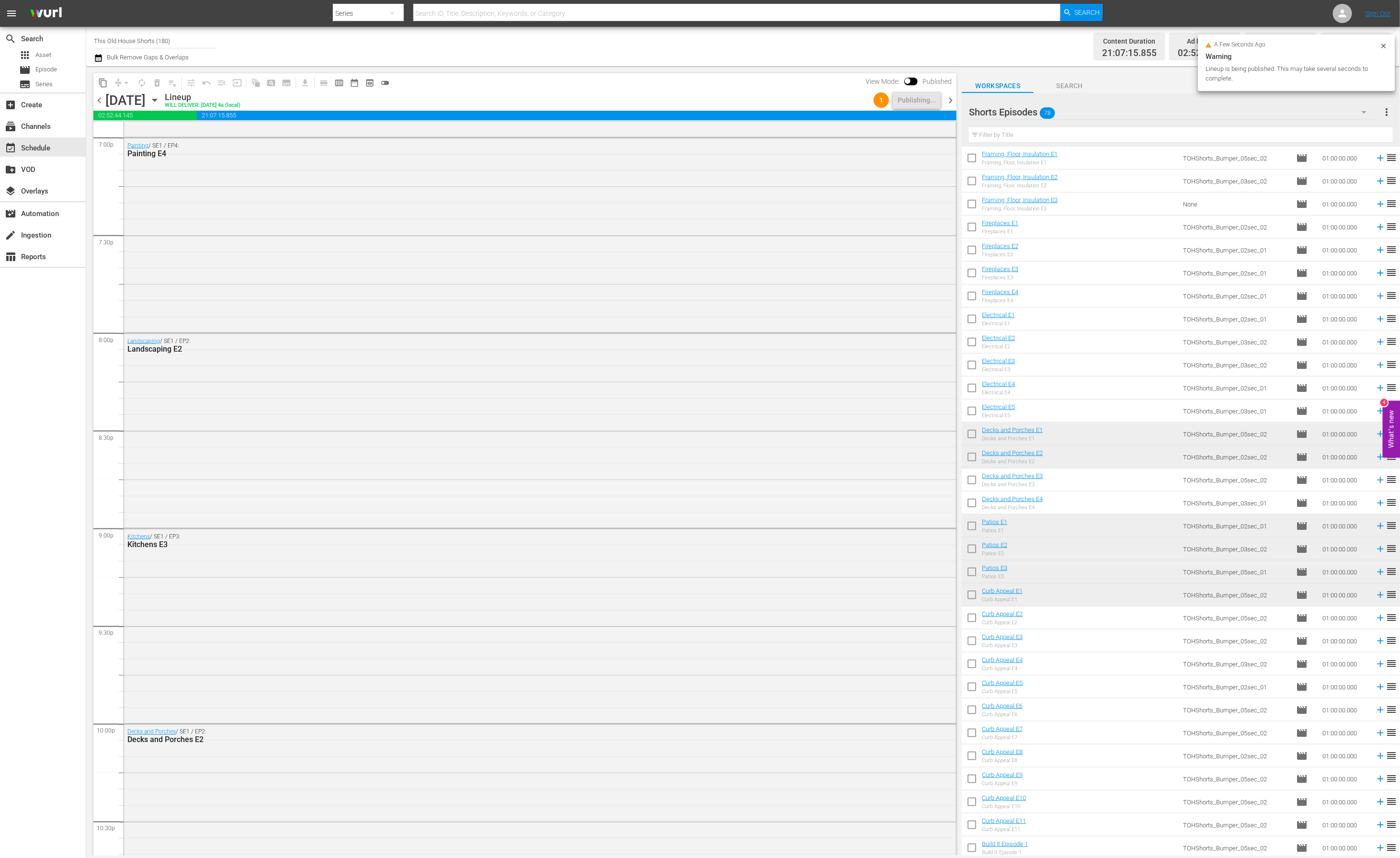
scroll to position [3956, 0]
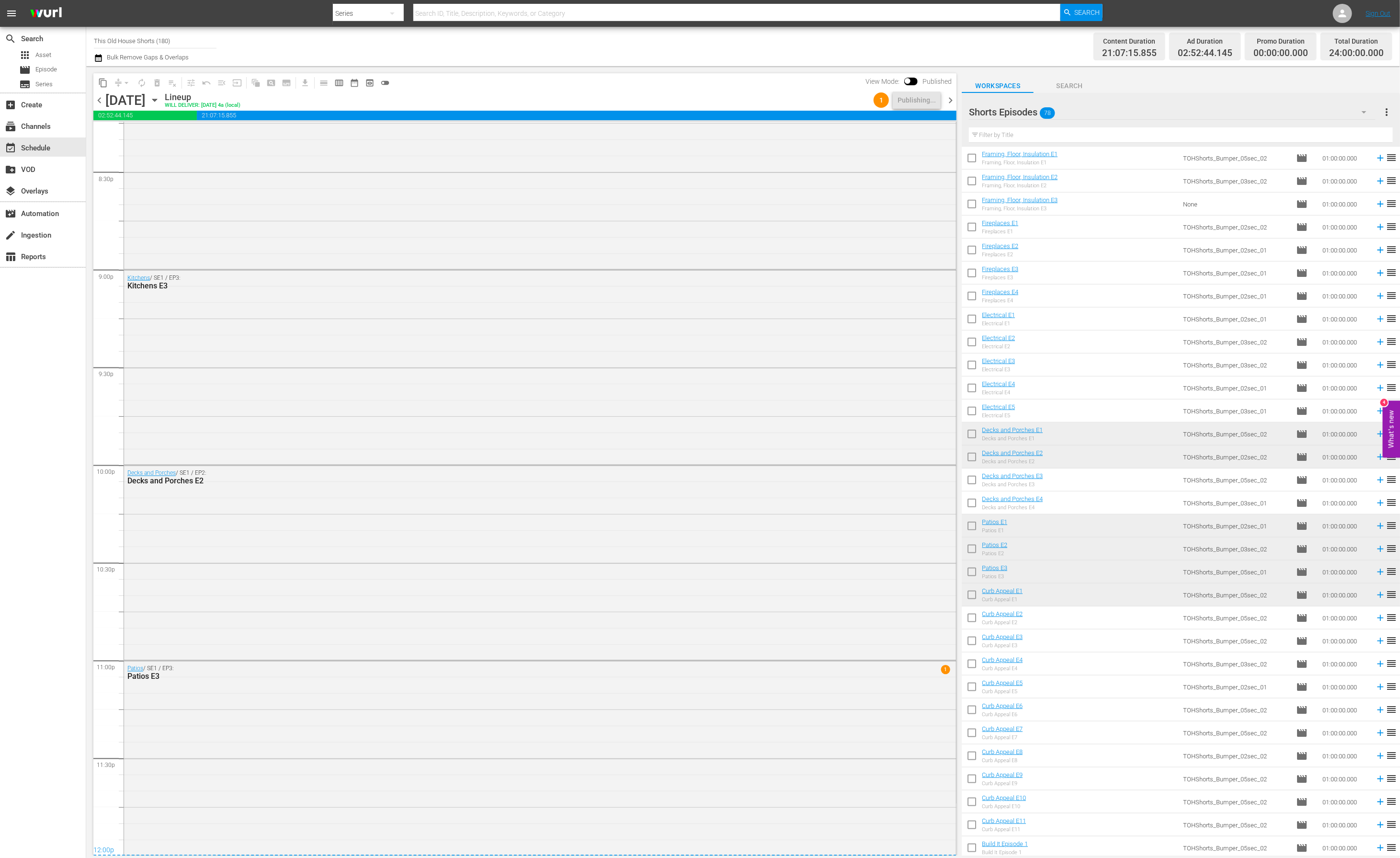
click at [951, 100] on span "chevron_right" at bounding box center [950, 100] width 12 height 12
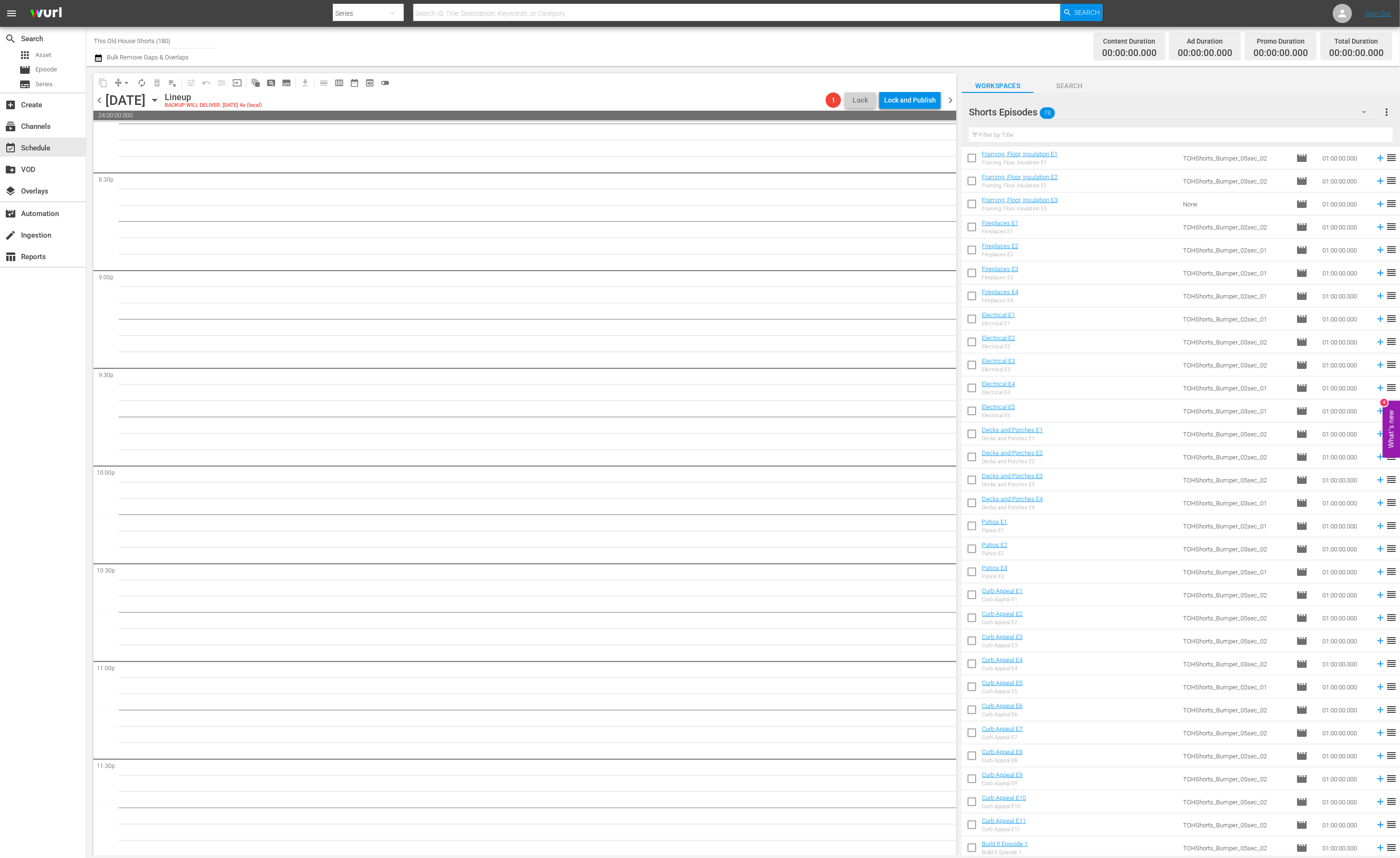
scroll to position [3956, 0]
click at [100, 97] on span "chevron_left" at bounding box center [99, 100] width 12 height 12
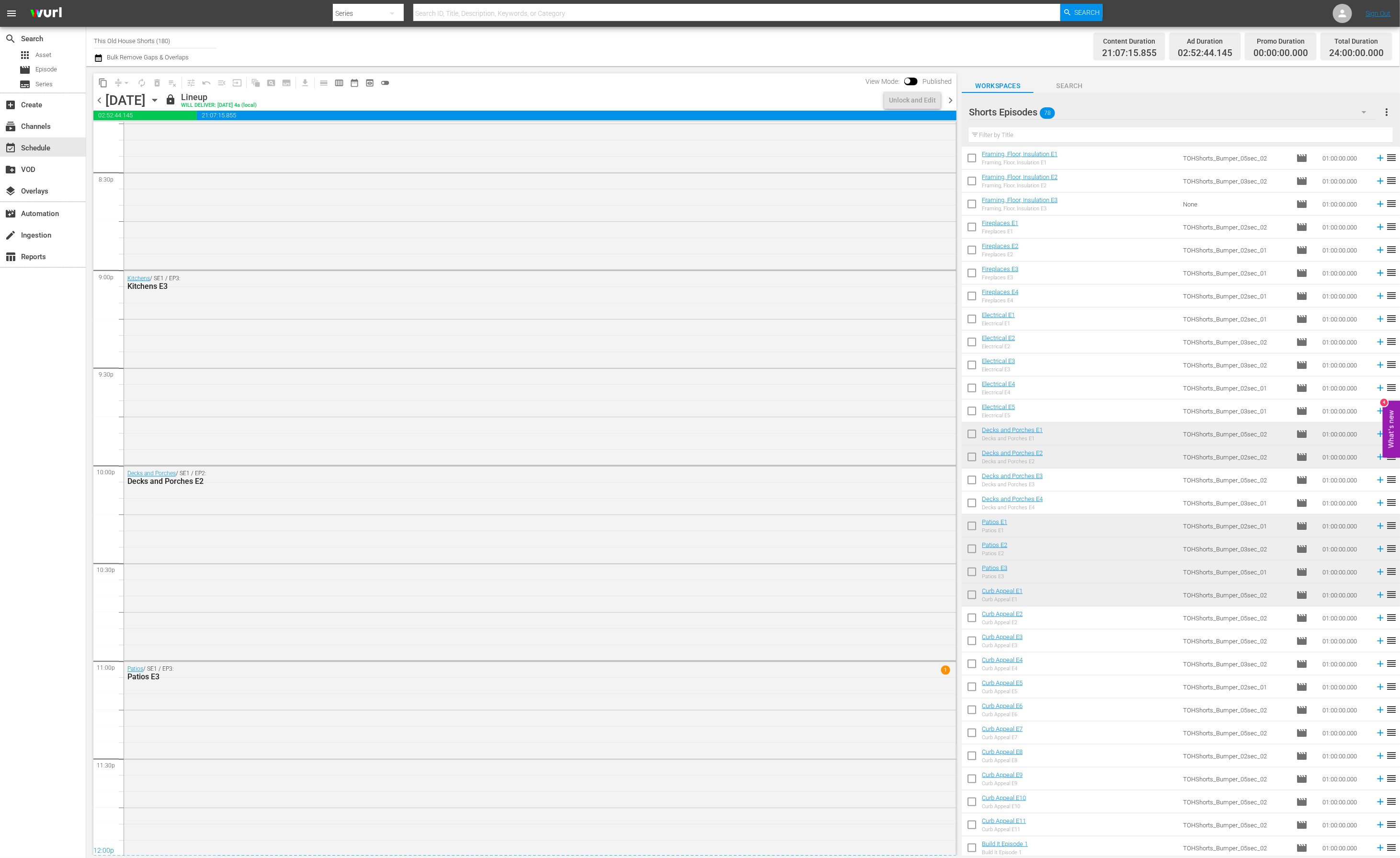
scroll to position [3956, 0]
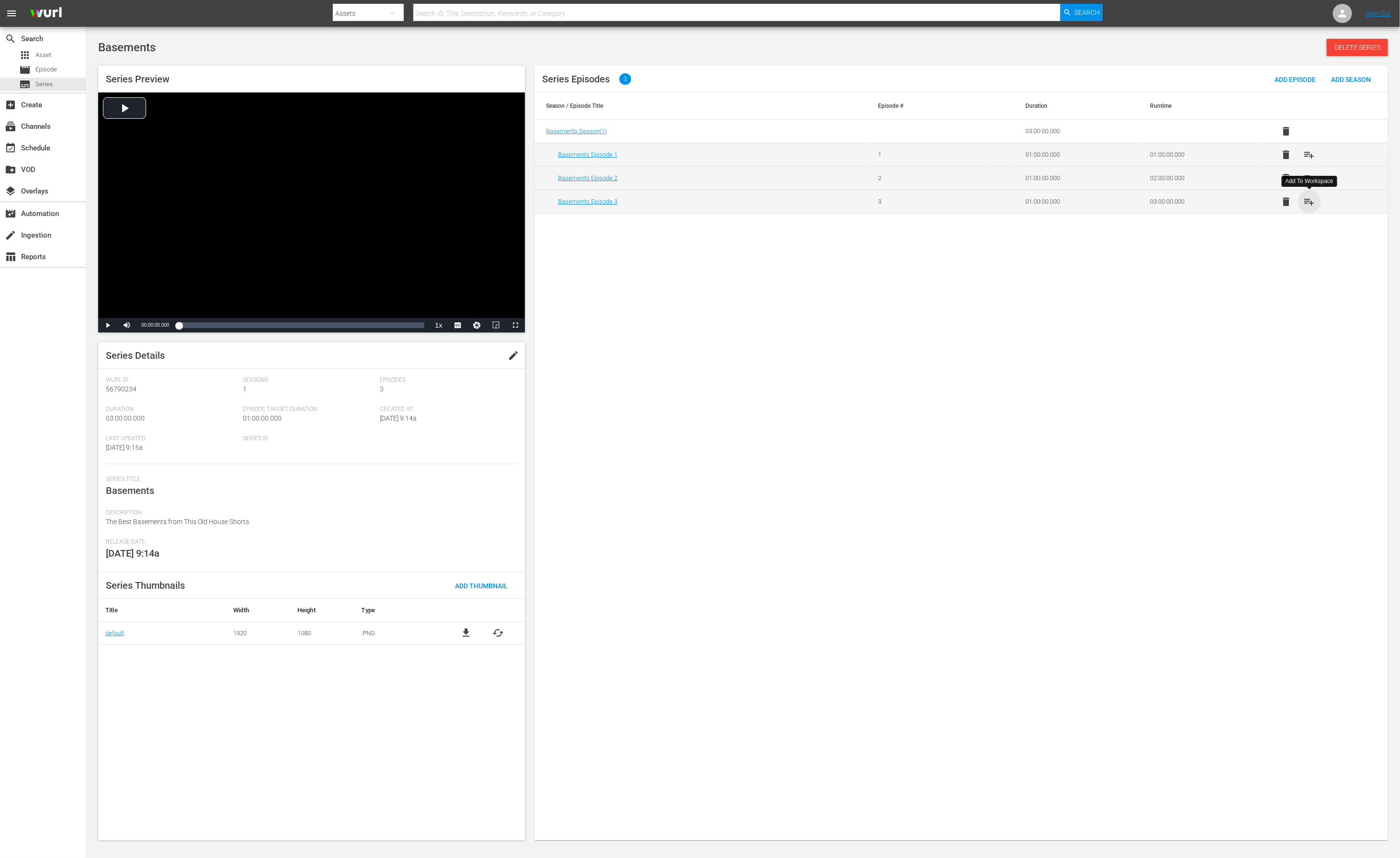
click at [933, 201] on span "playlist_add" at bounding box center [1310, 201] width 12 height 12
click at [933, 180] on span "playlist_add" at bounding box center [1310, 178] width 12 height 12
click at [933, 157] on span "playlist_add" at bounding box center [1310, 155] width 12 height 12
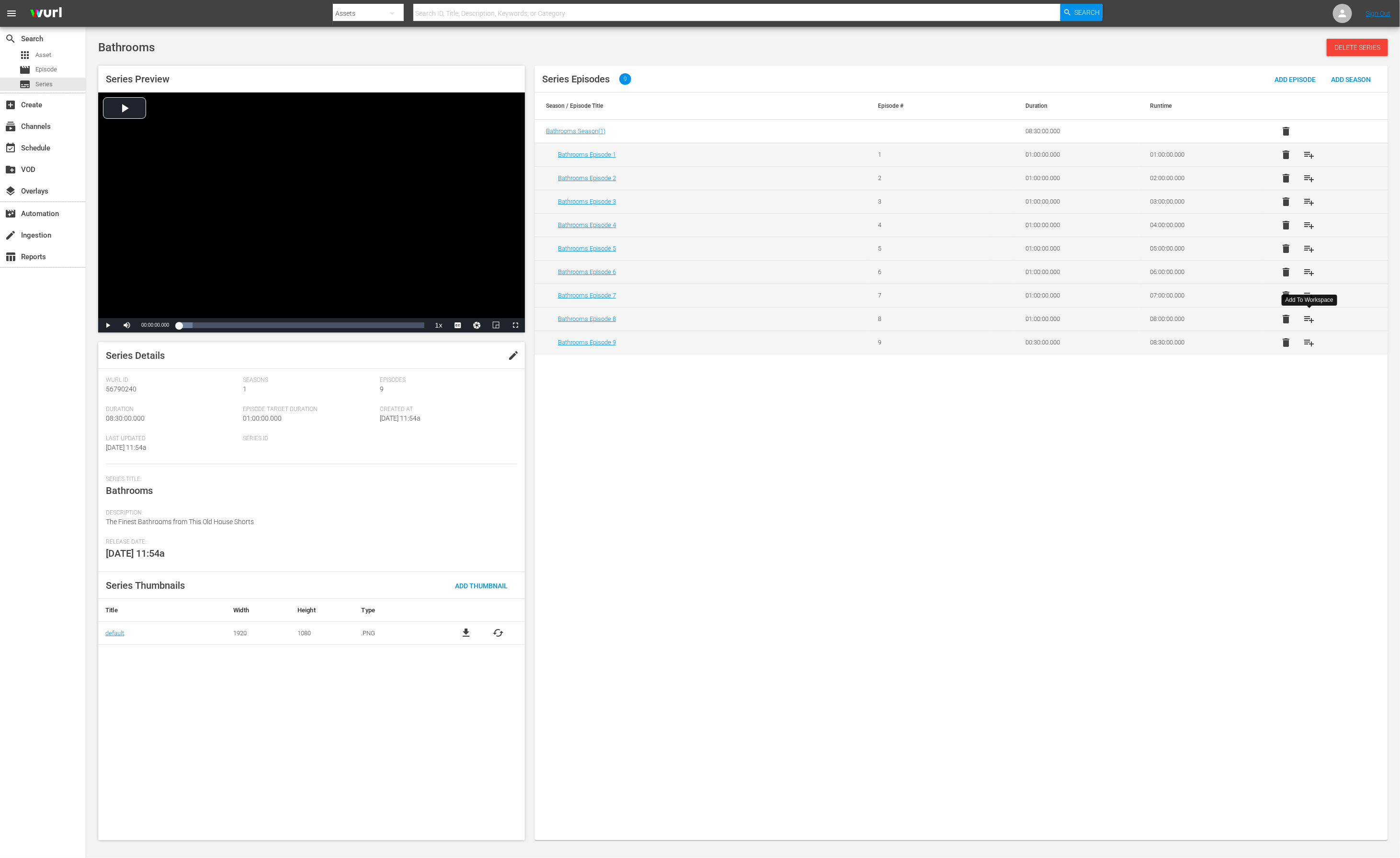
click at [933, 320] on span "playlist_add" at bounding box center [1310, 319] width 12 height 12
click at [933, 295] on span "playlist_add" at bounding box center [1310, 295] width 12 height 12
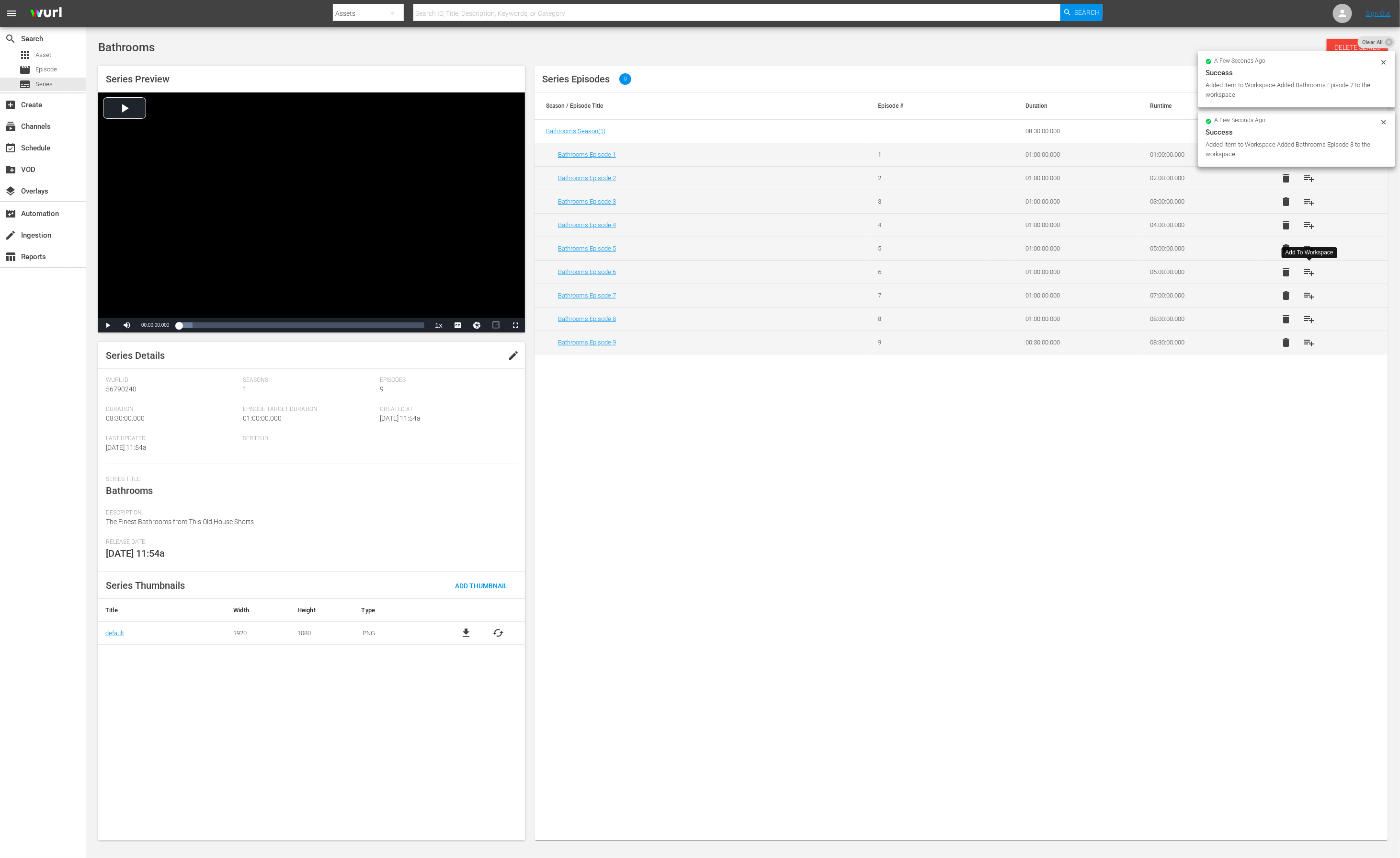
click at [933, 272] on span "playlist_add" at bounding box center [1310, 272] width 12 height 12
click at [933, 248] on span "playlist_add" at bounding box center [1310, 248] width 12 height 12
click at [933, 226] on span "playlist_add" at bounding box center [1310, 225] width 12 height 12
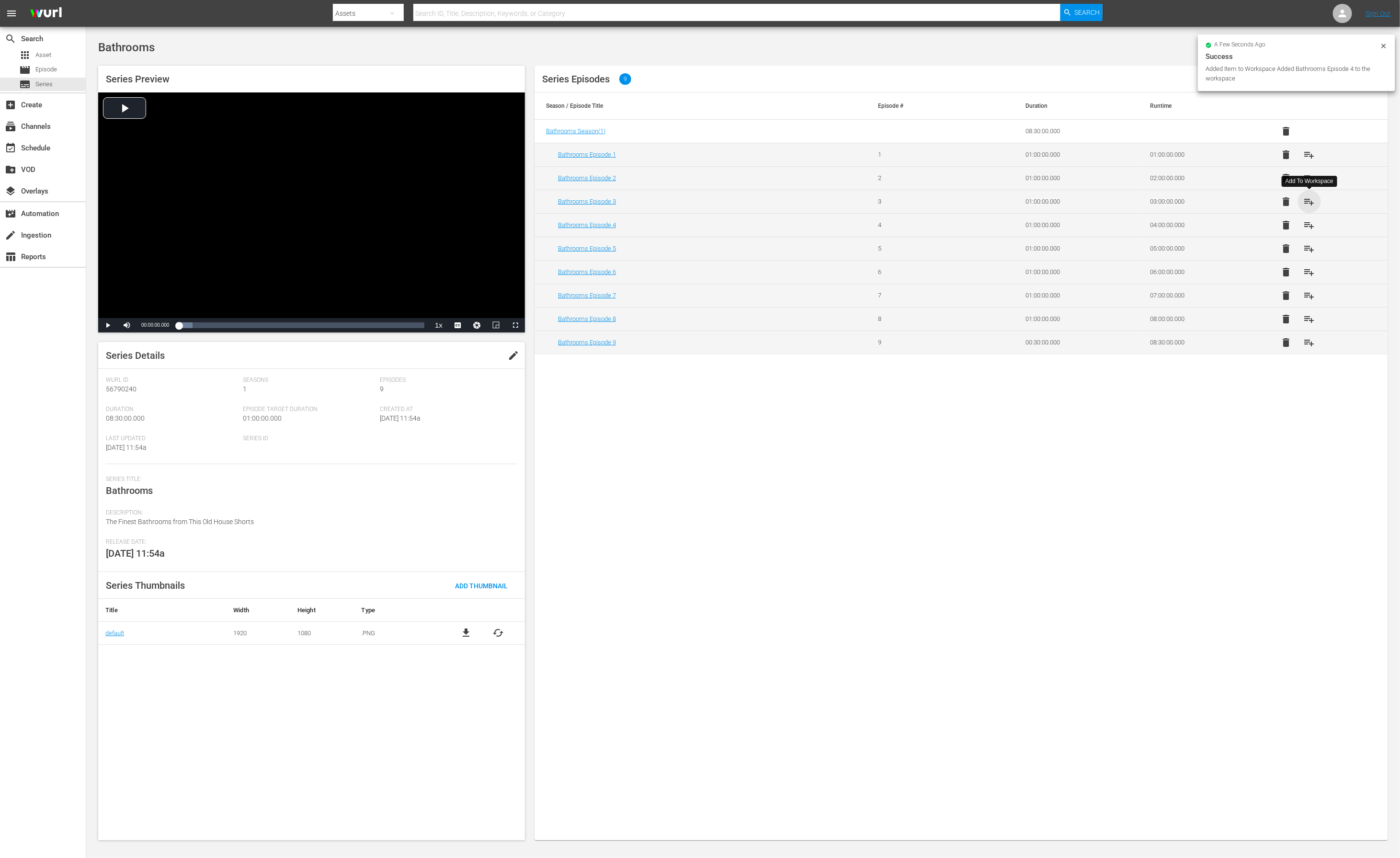
click at [933, 201] on span "playlist_add" at bounding box center [1310, 201] width 12 height 12
click at [933, 176] on span "playlist_add" at bounding box center [1310, 178] width 12 height 12
click at [933, 157] on span "playlist_add" at bounding box center [1310, 155] width 12 height 12
click at [933, 342] on span "playlist_add" at bounding box center [1310, 342] width 12 height 12
click at [933, 323] on span "playlist_add" at bounding box center [1310, 319] width 12 height 12
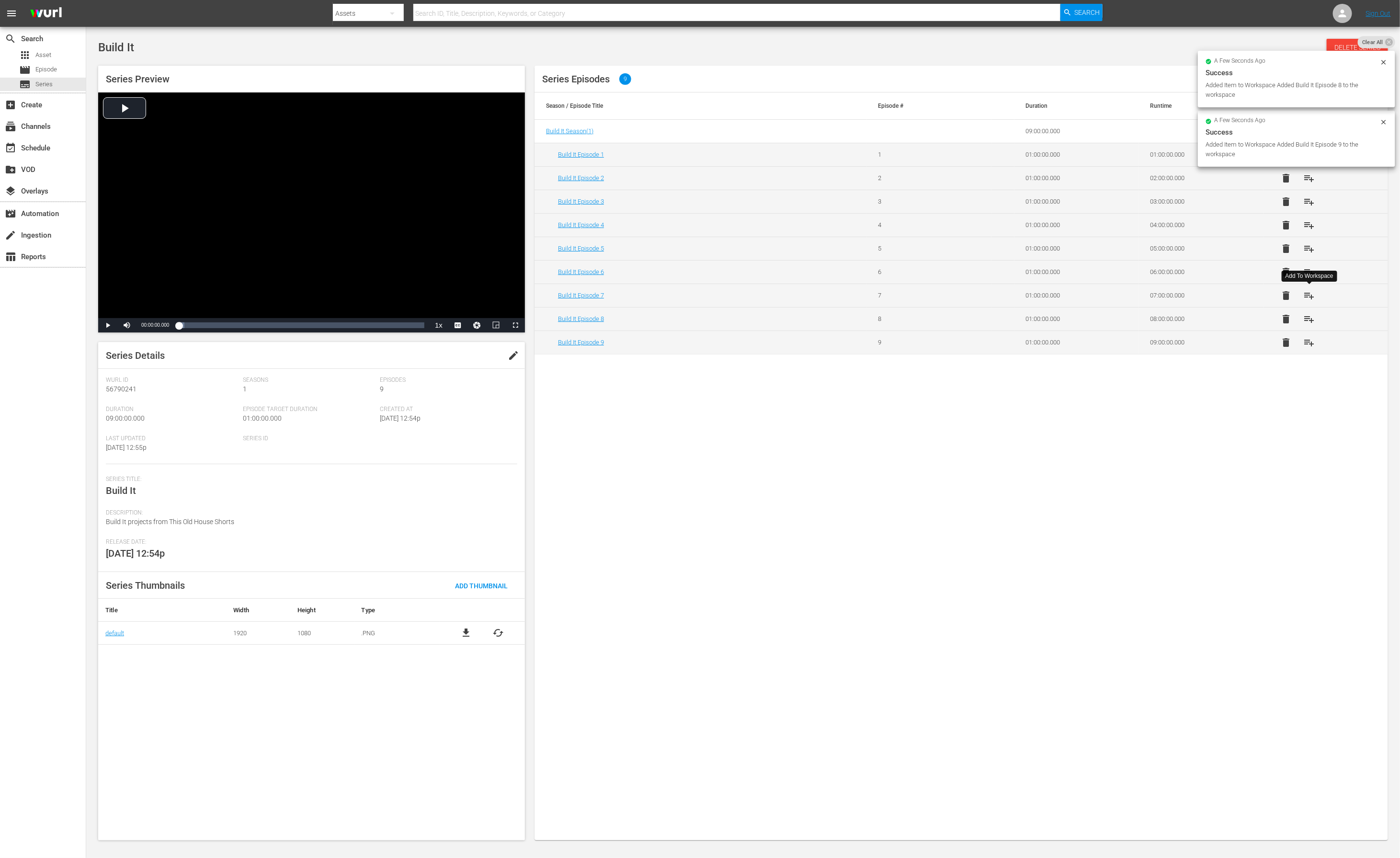
click at [933, 295] on span "playlist_add" at bounding box center [1310, 295] width 12 height 12
click at [933, 272] on span "playlist_add" at bounding box center [1310, 272] width 12 height 12
click at [933, 251] on span "playlist_add" at bounding box center [1310, 248] width 12 height 12
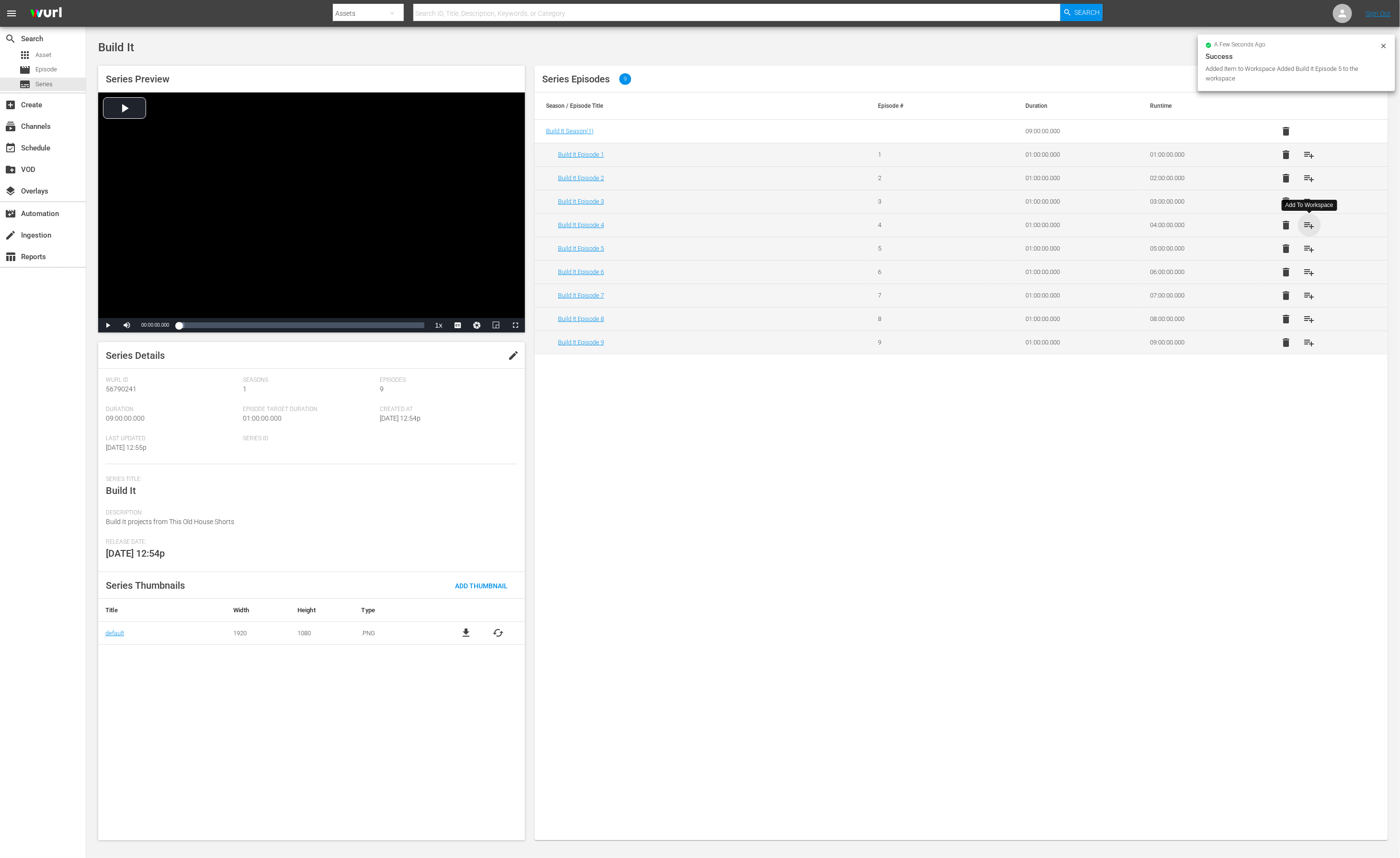
click at [933, 224] on span "playlist_add" at bounding box center [1310, 225] width 12 height 12
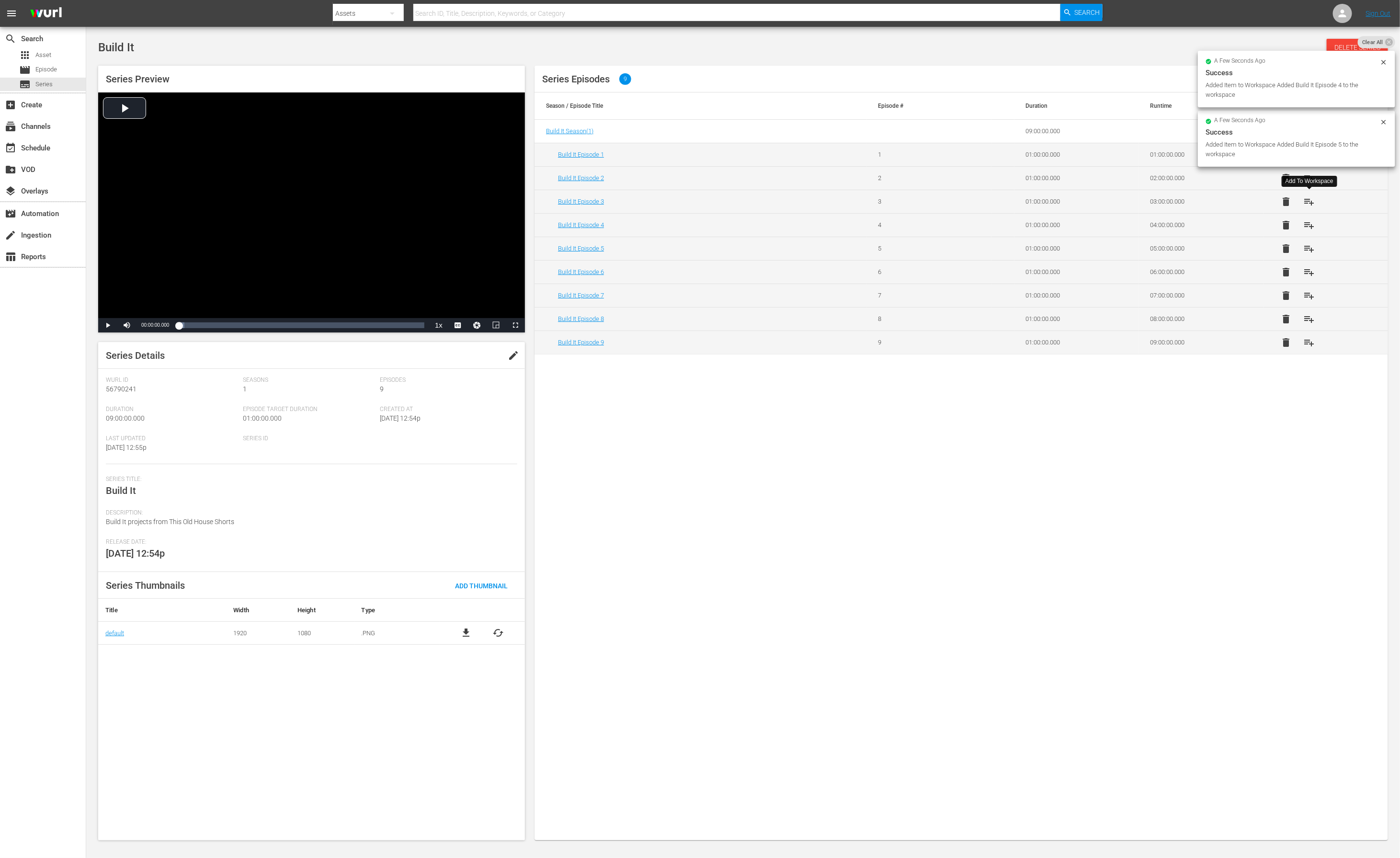
click at [933, 203] on span "playlist_add" at bounding box center [1310, 201] width 12 height 12
click at [933, 179] on span "playlist_add" at bounding box center [1310, 178] width 12 height 12
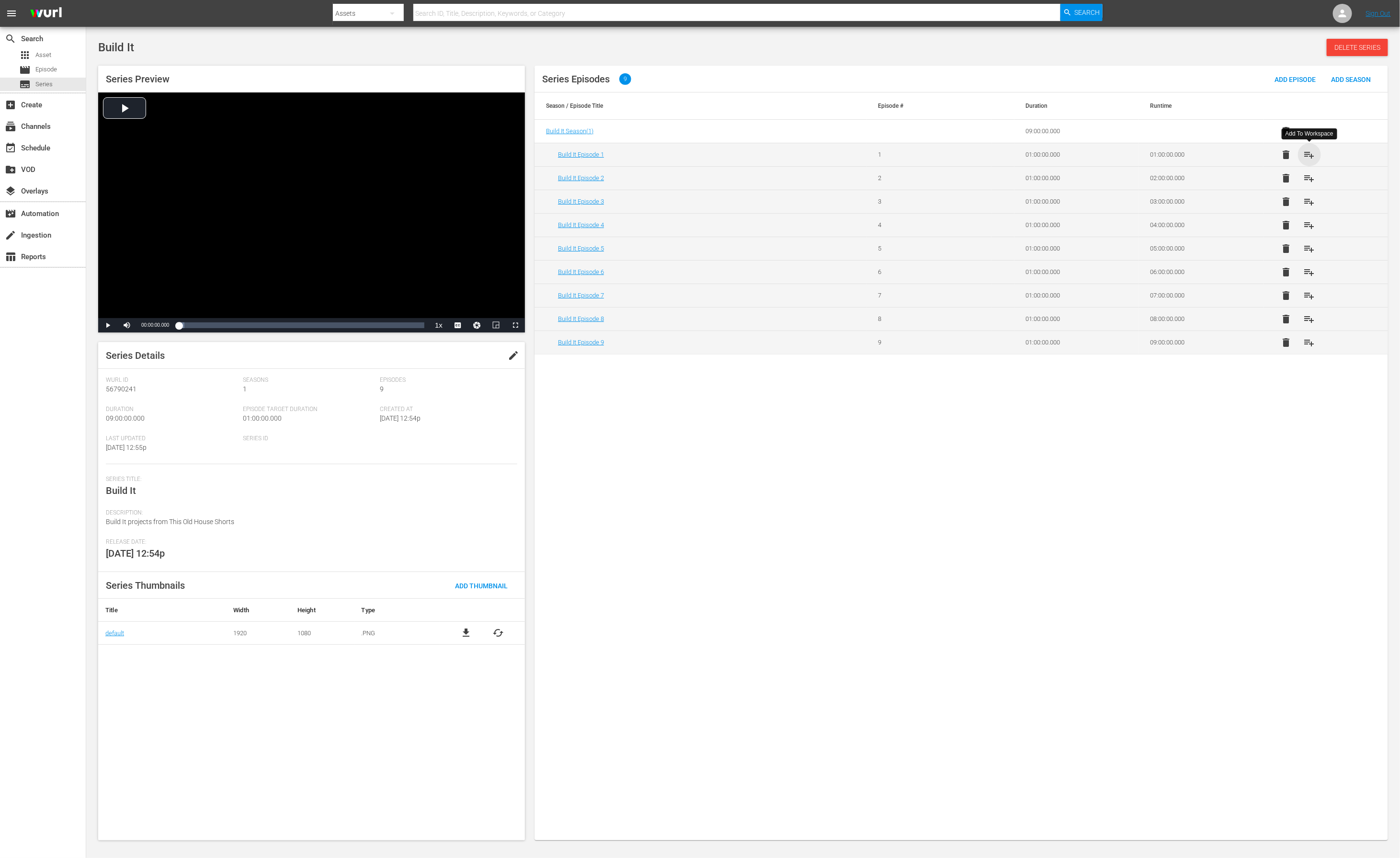
click at [933, 157] on span "playlist_add" at bounding box center [1310, 155] width 12 height 12
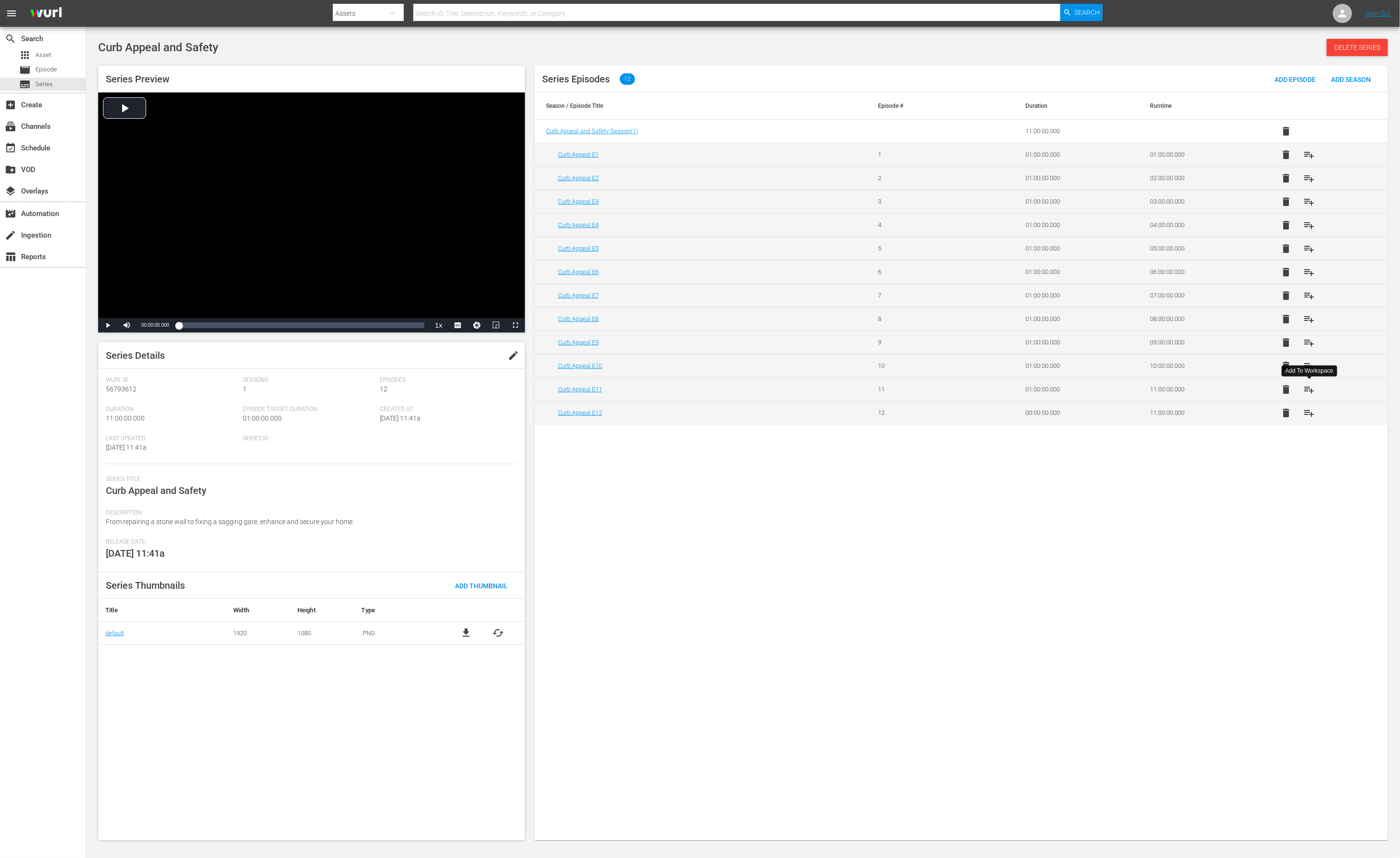
click at [933, 391] on span "playlist_add" at bounding box center [1310, 389] width 12 height 12
click at [933, 370] on span "playlist_add" at bounding box center [1310, 366] width 12 height 12
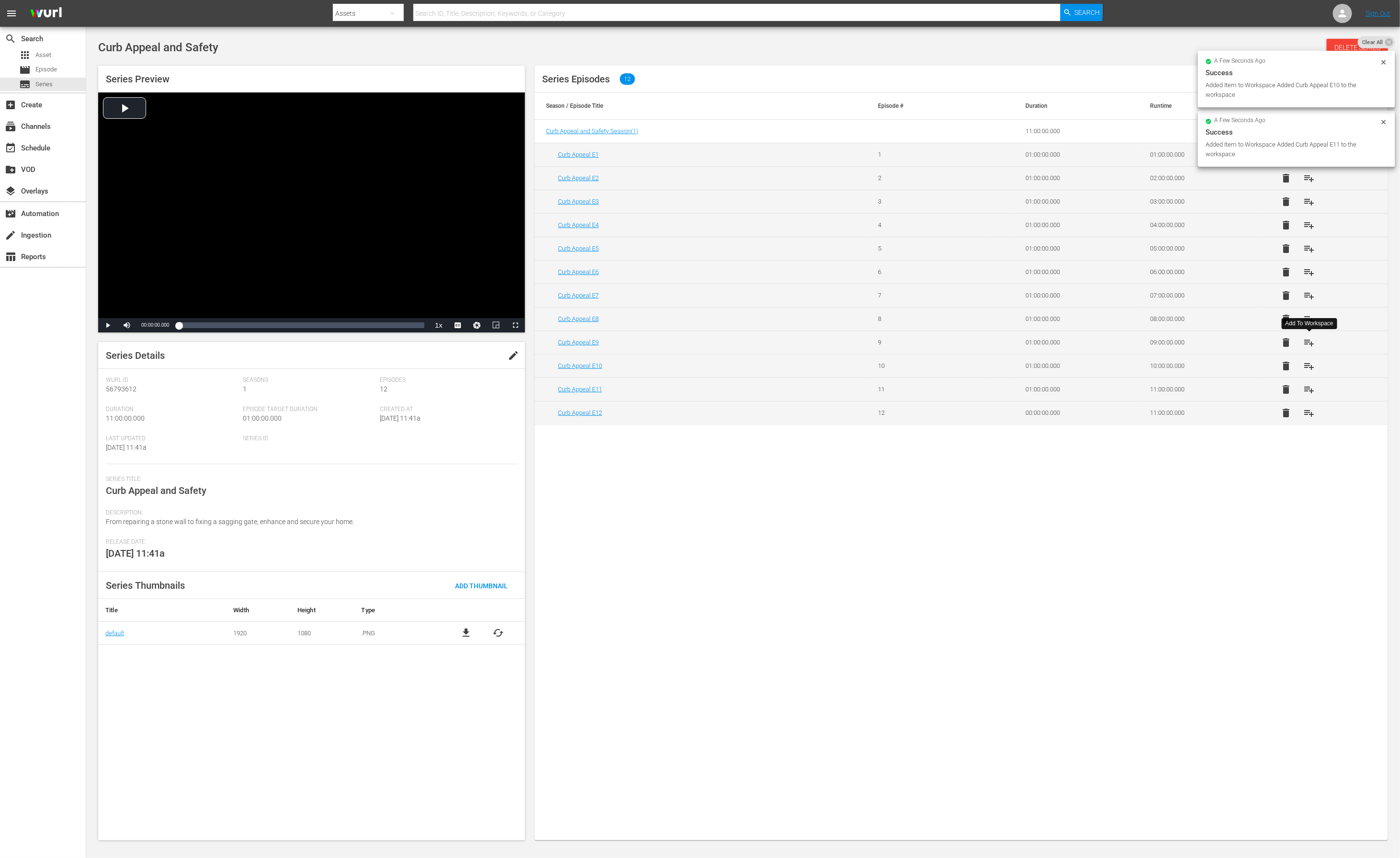
click at [933, 343] on span "playlist_add" at bounding box center [1310, 342] width 12 height 12
click at [933, 323] on span "playlist_add" at bounding box center [1310, 319] width 12 height 12
click at [933, 297] on span "playlist_add" at bounding box center [1310, 295] width 12 height 12
click at [933, 273] on span "playlist_add" at bounding box center [1310, 272] width 12 height 12
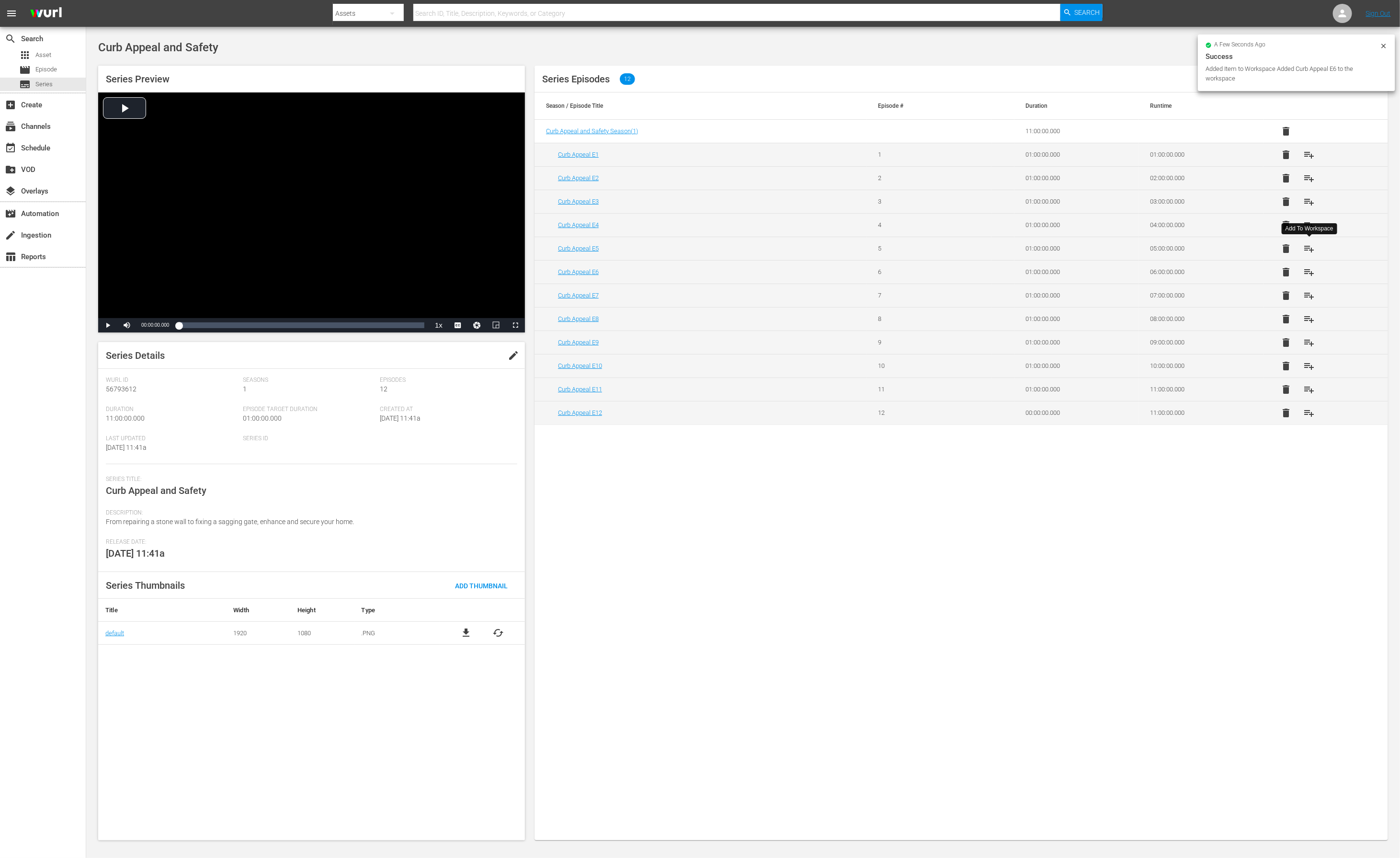
click at [933, 249] on span "playlist_add" at bounding box center [1310, 248] width 12 height 12
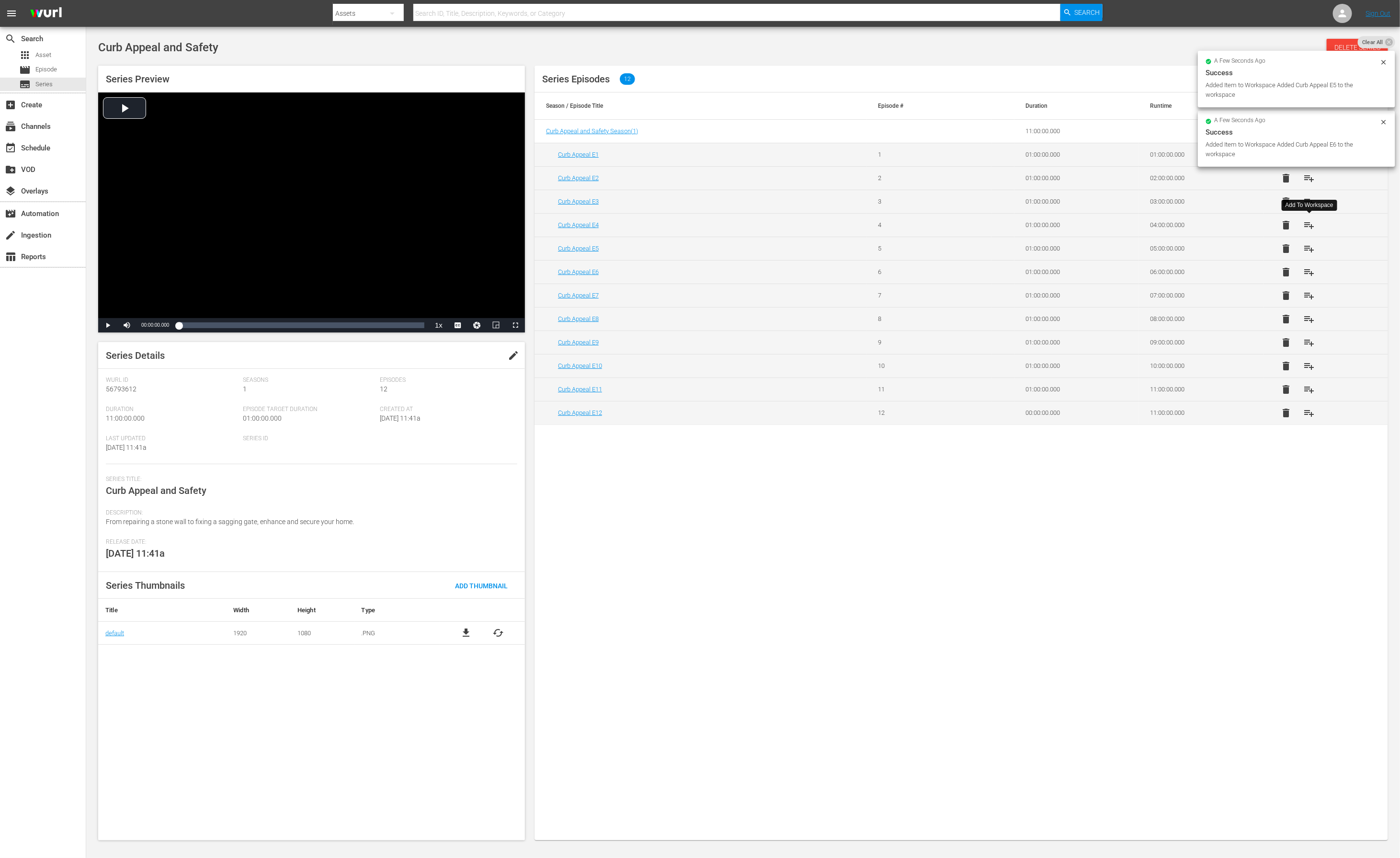
click at [933, 223] on span "playlist_add" at bounding box center [1310, 225] width 12 height 12
click at [933, 199] on span "playlist_add" at bounding box center [1310, 201] width 12 height 12
click at [933, 177] on span "playlist_add" at bounding box center [1310, 178] width 12 height 12
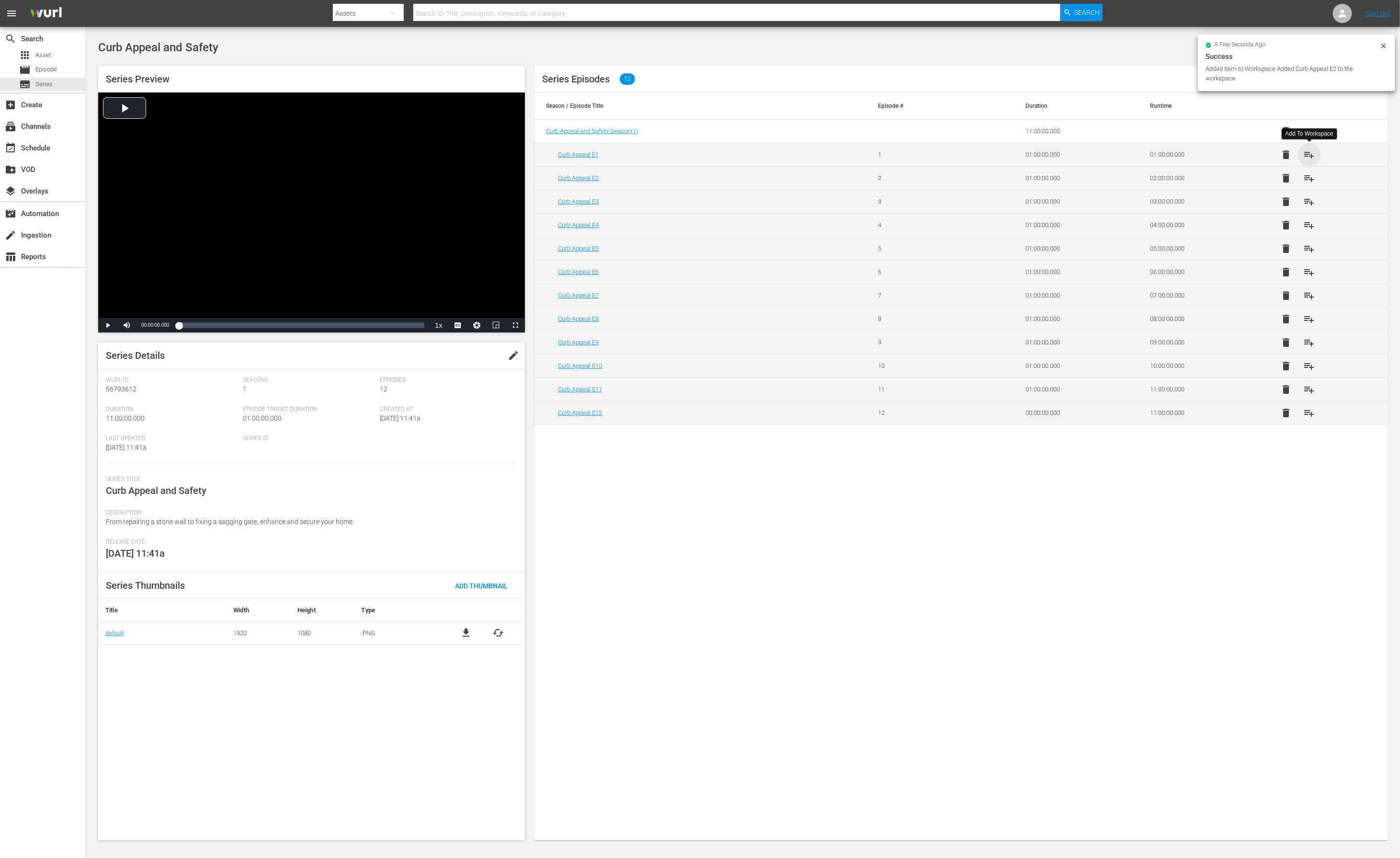
click at [933, 155] on span "playlist_add" at bounding box center [1310, 155] width 12 height 12
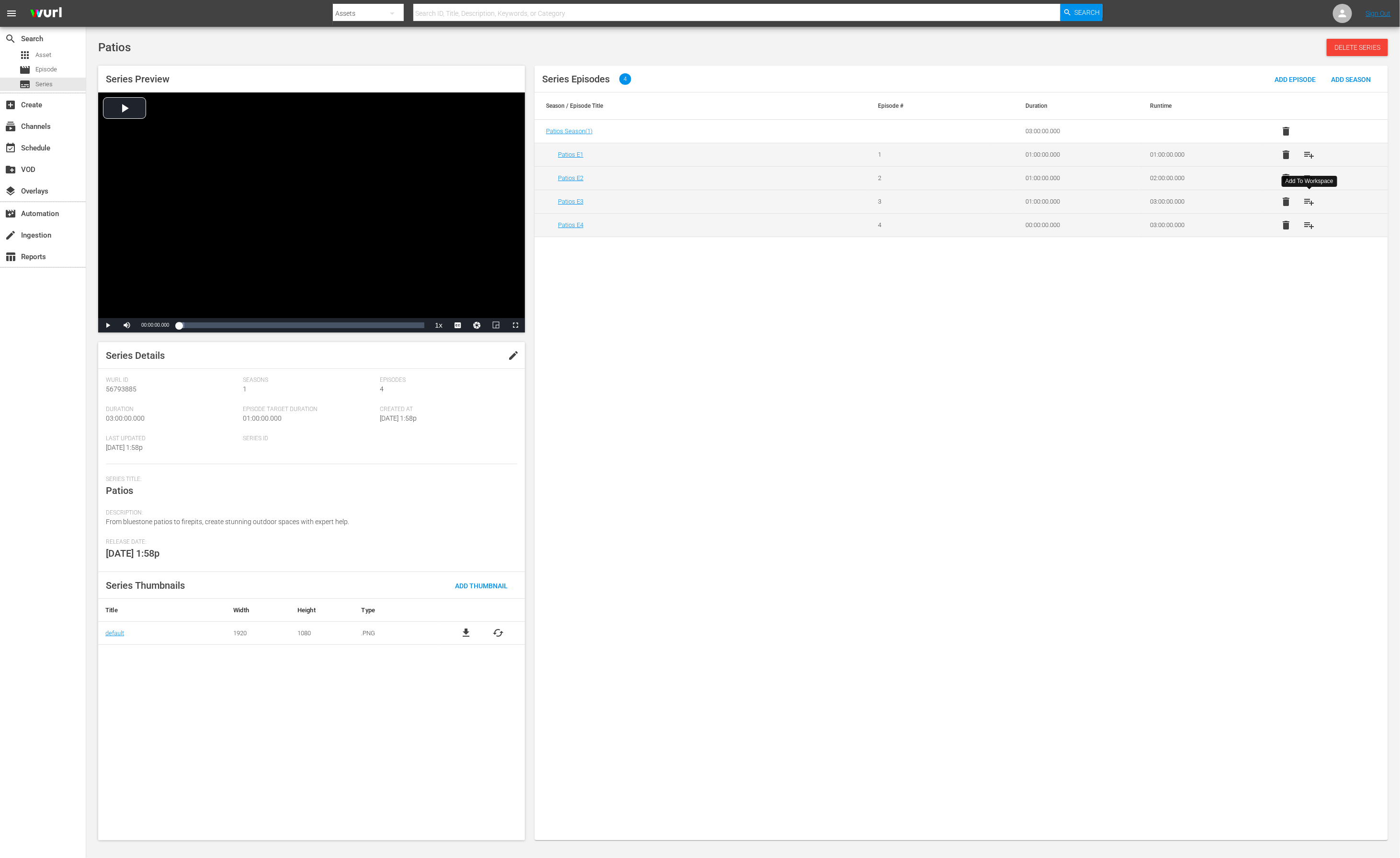
click at [933, 198] on span "playlist_add" at bounding box center [1310, 201] width 12 height 12
click at [933, 181] on span "playlist_add" at bounding box center [1310, 178] width 12 height 12
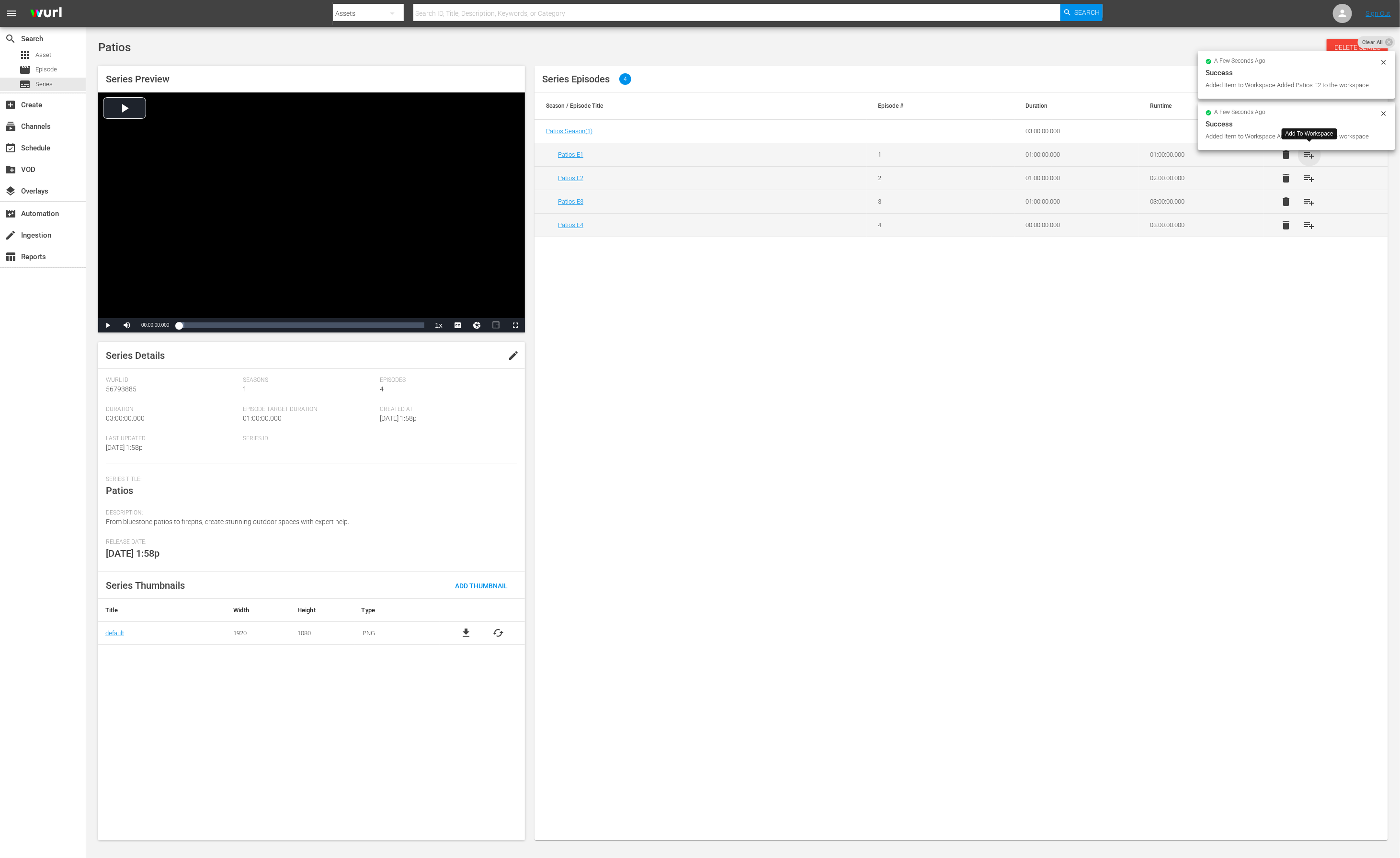
click at [933, 157] on span "playlist_add" at bounding box center [1310, 155] width 12 height 12
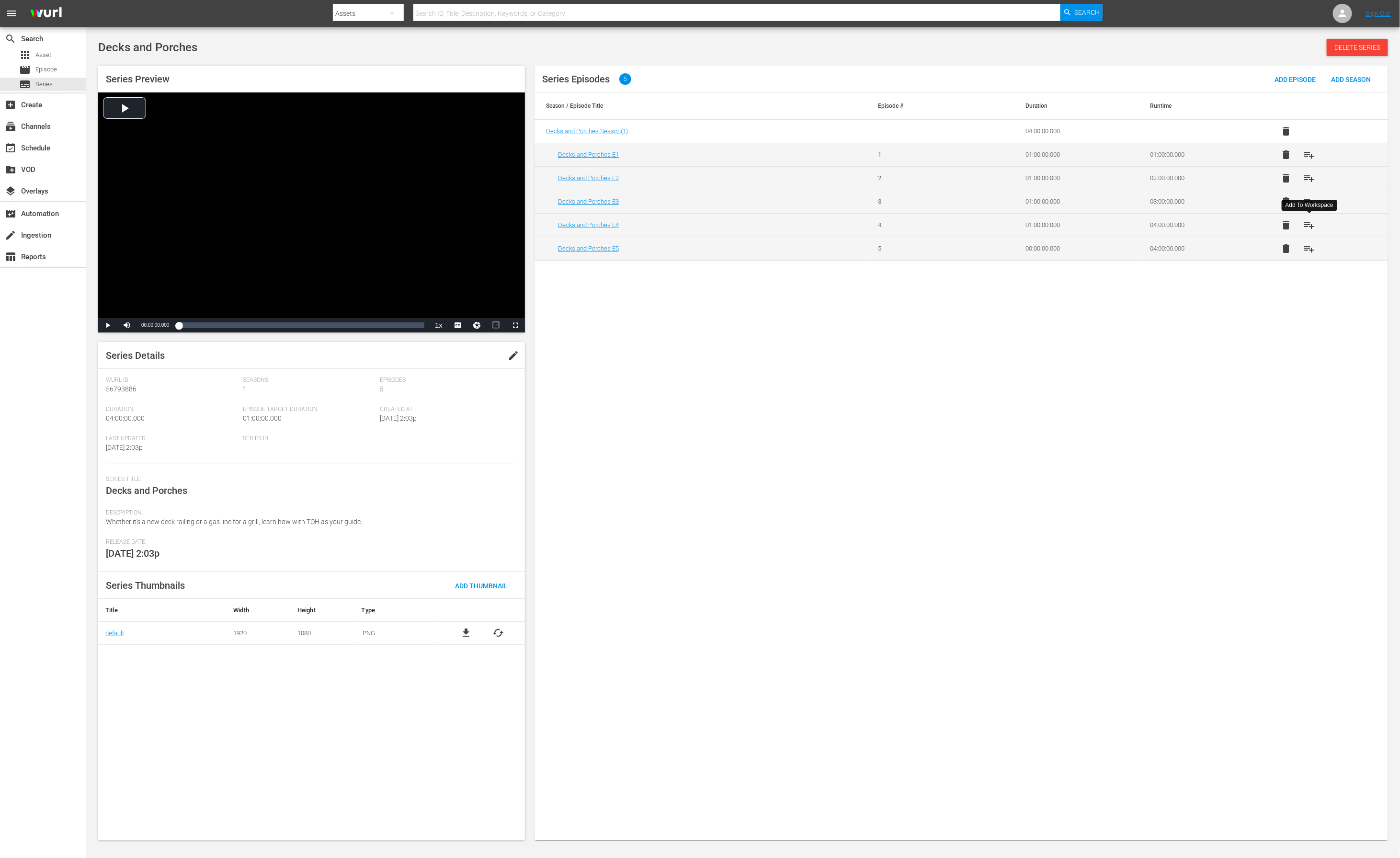
click at [933, 223] on span "playlist_add" at bounding box center [1310, 225] width 12 height 12
click at [933, 202] on span "playlist_add" at bounding box center [1310, 201] width 12 height 12
click at [933, 179] on span "playlist_add" at bounding box center [1310, 178] width 12 height 12
click at [933, 155] on span "playlist_add" at bounding box center [1310, 155] width 12 height 12
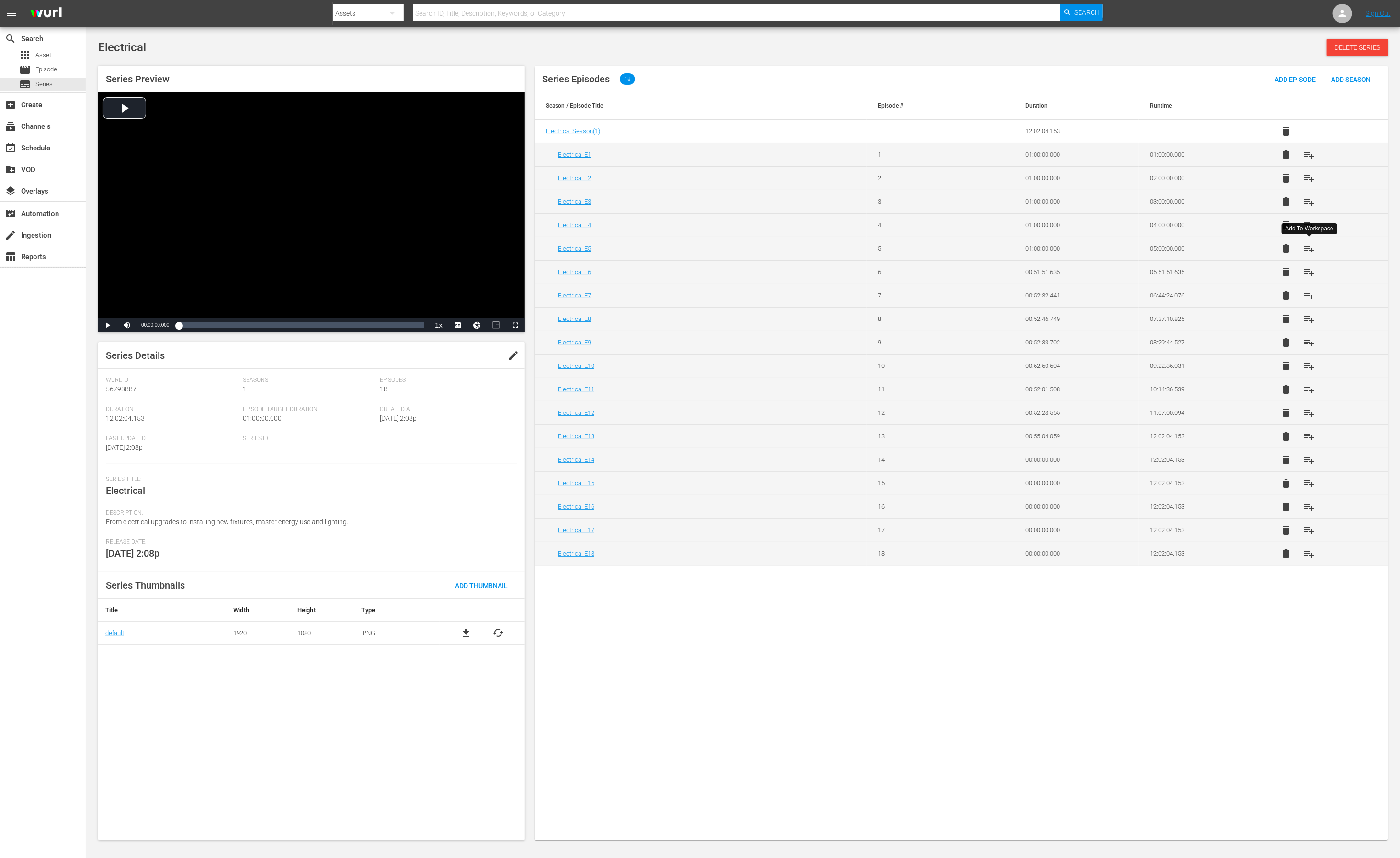
click at [933, 246] on span "playlist_add" at bounding box center [1310, 248] width 12 height 12
click at [933, 223] on span "playlist_add" at bounding box center [1310, 225] width 12 height 12
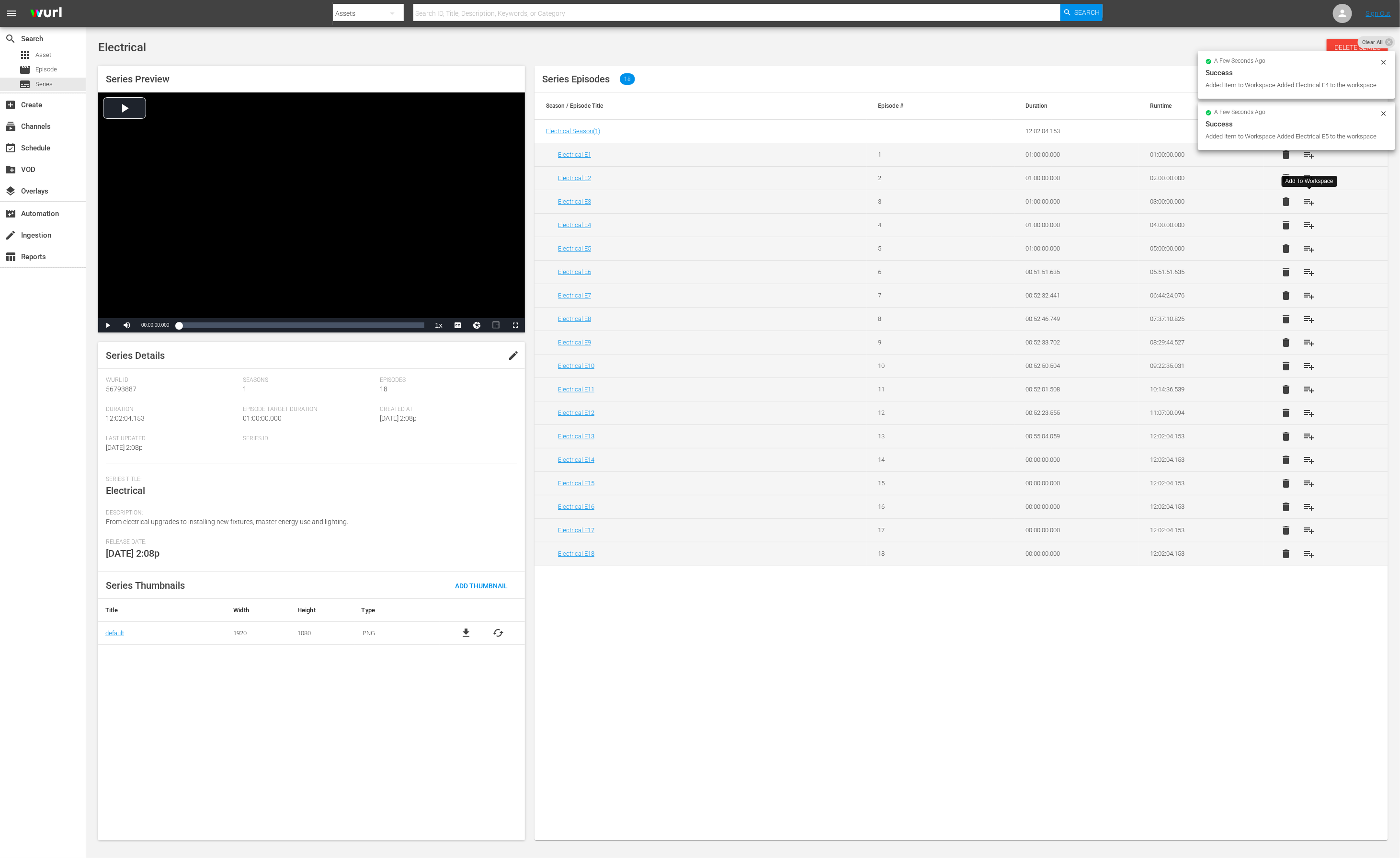
click at [933, 198] on span "playlist_add" at bounding box center [1310, 201] width 12 height 12
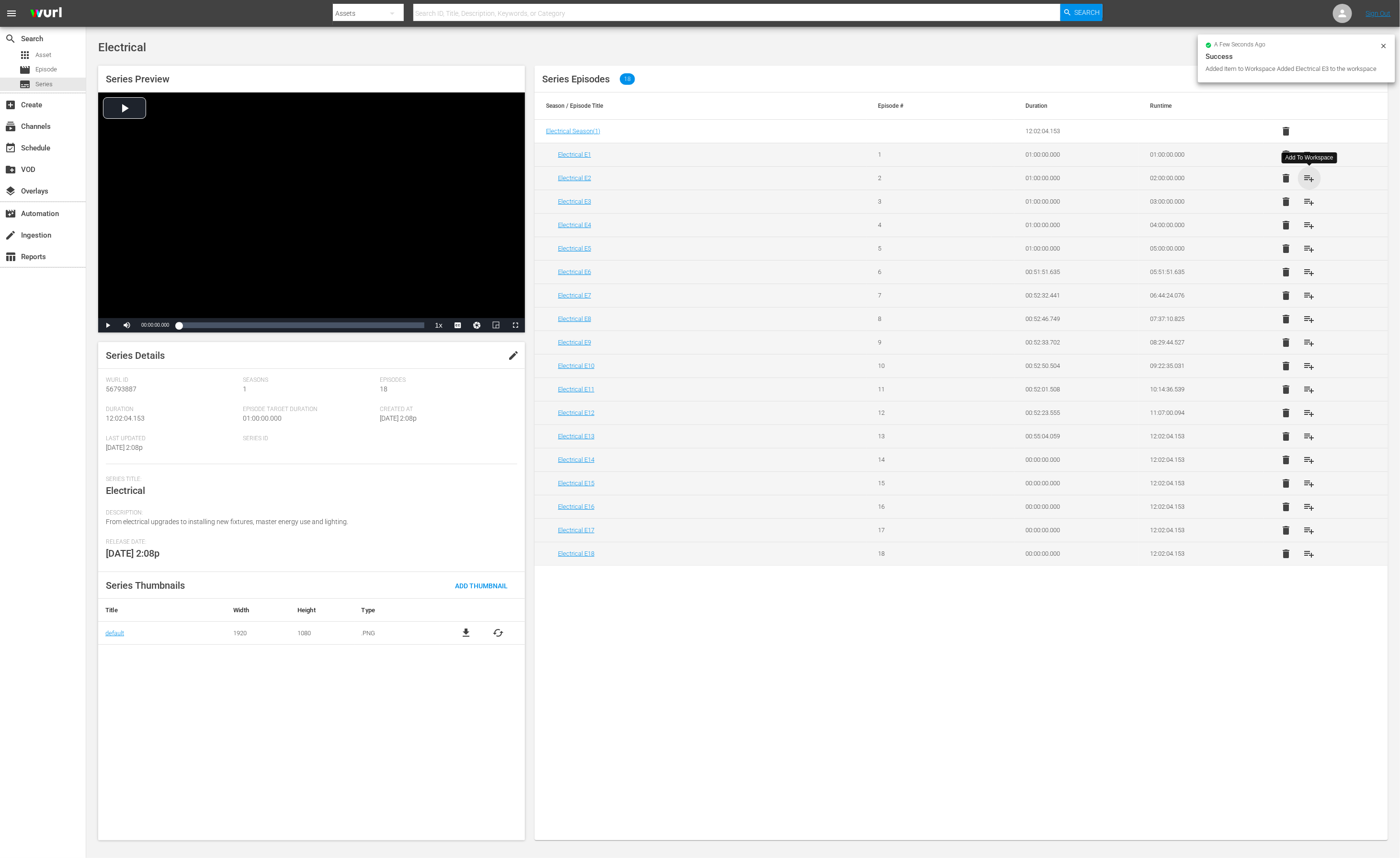
click at [933, 176] on span "playlist_add" at bounding box center [1310, 178] width 12 height 12
click at [933, 155] on span "playlist_add" at bounding box center [1310, 155] width 12 height 12
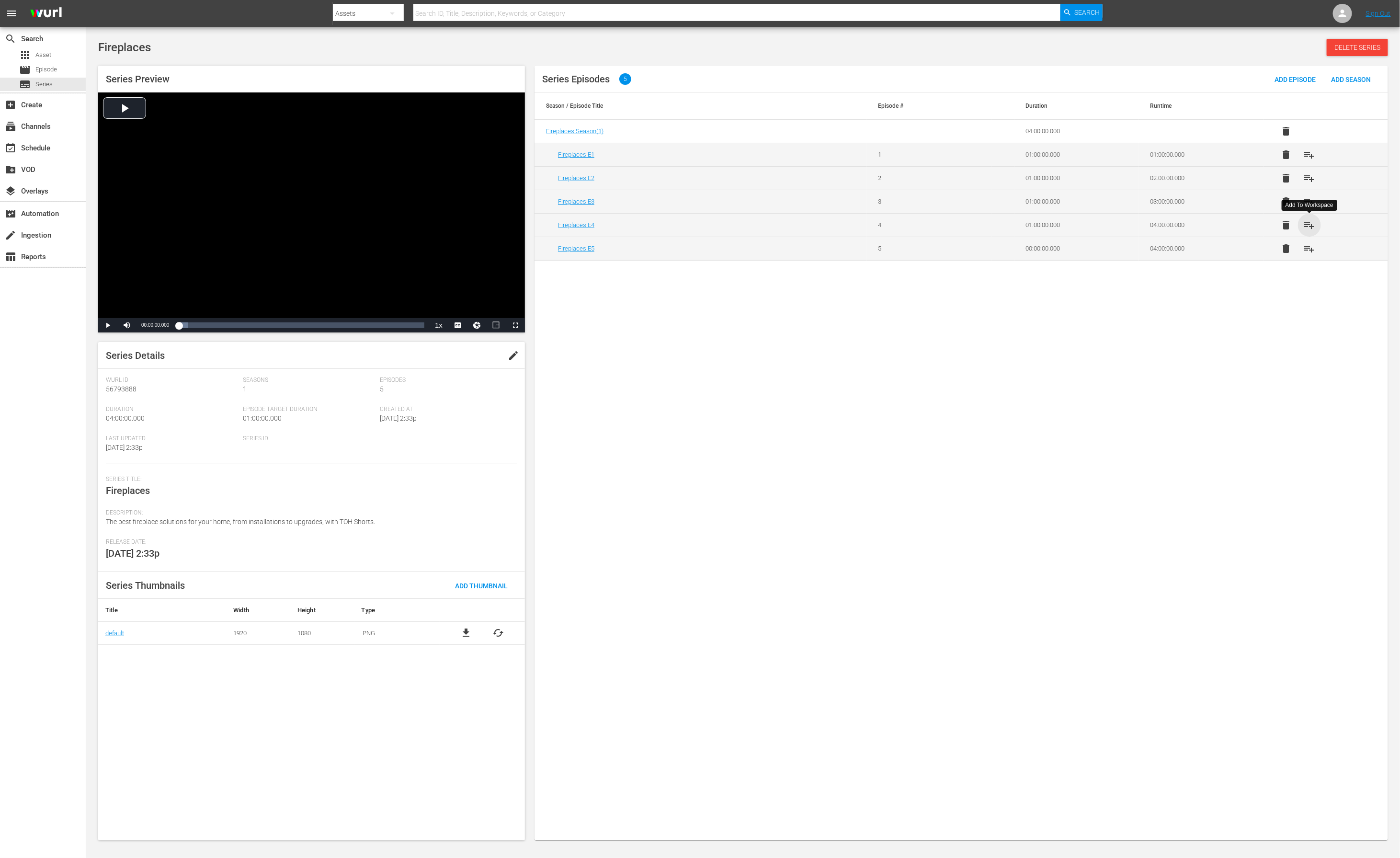
click at [933, 223] on span "playlist_add" at bounding box center [1310, 225] width 12 height 12
click at [933, 202] on span "playlist_add" at bounding box center [1310, 201] width 12 height 12
click at [933, 181] on span "playlist_add" at bounding box center [1310, 178] width 12 height 12
click at [933, 154] on span "playlist_add" at bounding box center [1310, 155] width 12 height 12
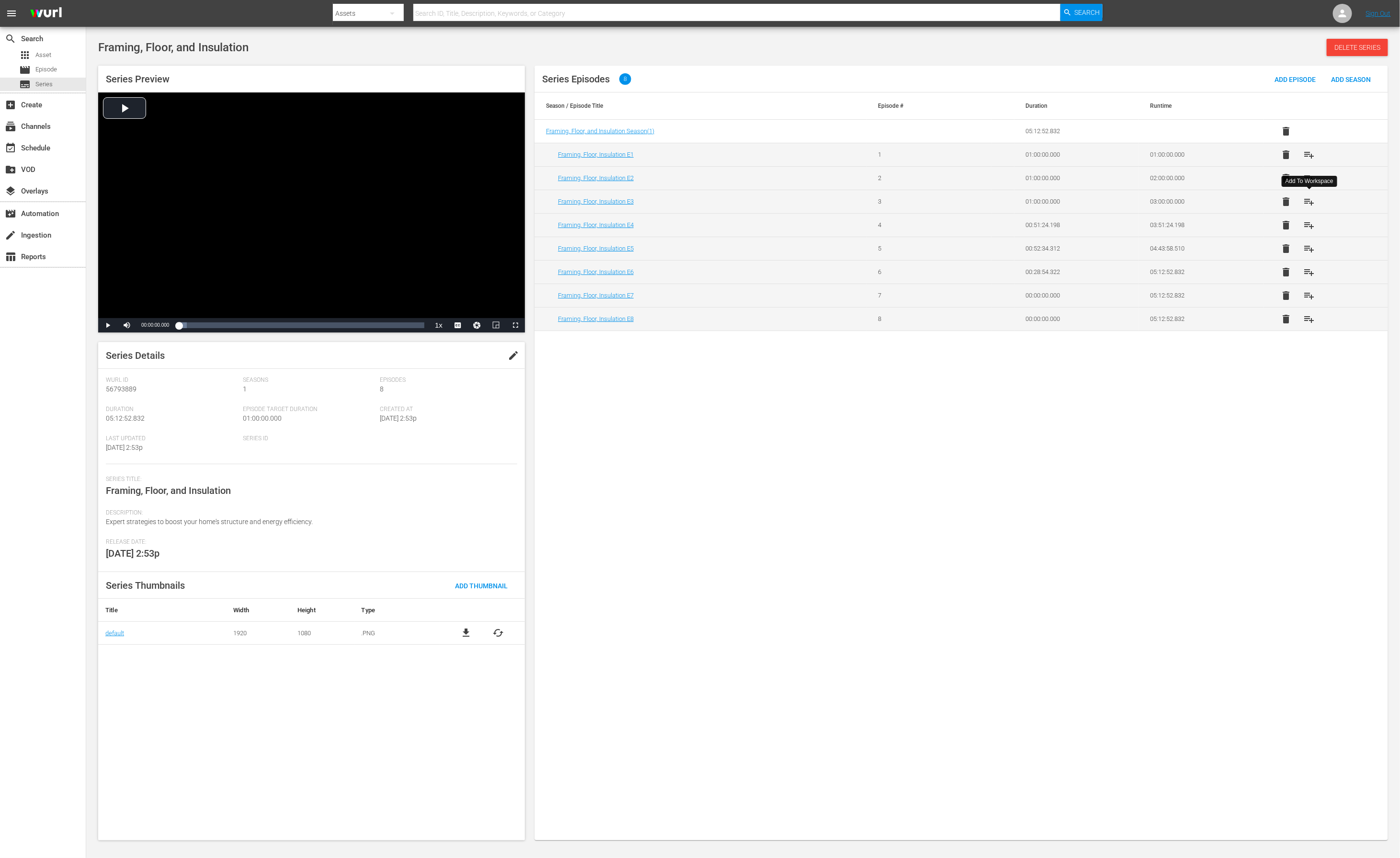
click at [933, 203] on span "playlist_add" at bounding box center [1310, 201] width 12 height 12
click at [933, 176] on span "playlist_add" at bounding box center [1310, 178] width 12 height 12
click at [933, 155] on span "playlist_add" at bounding box center [1310, 155] width 12 height 12
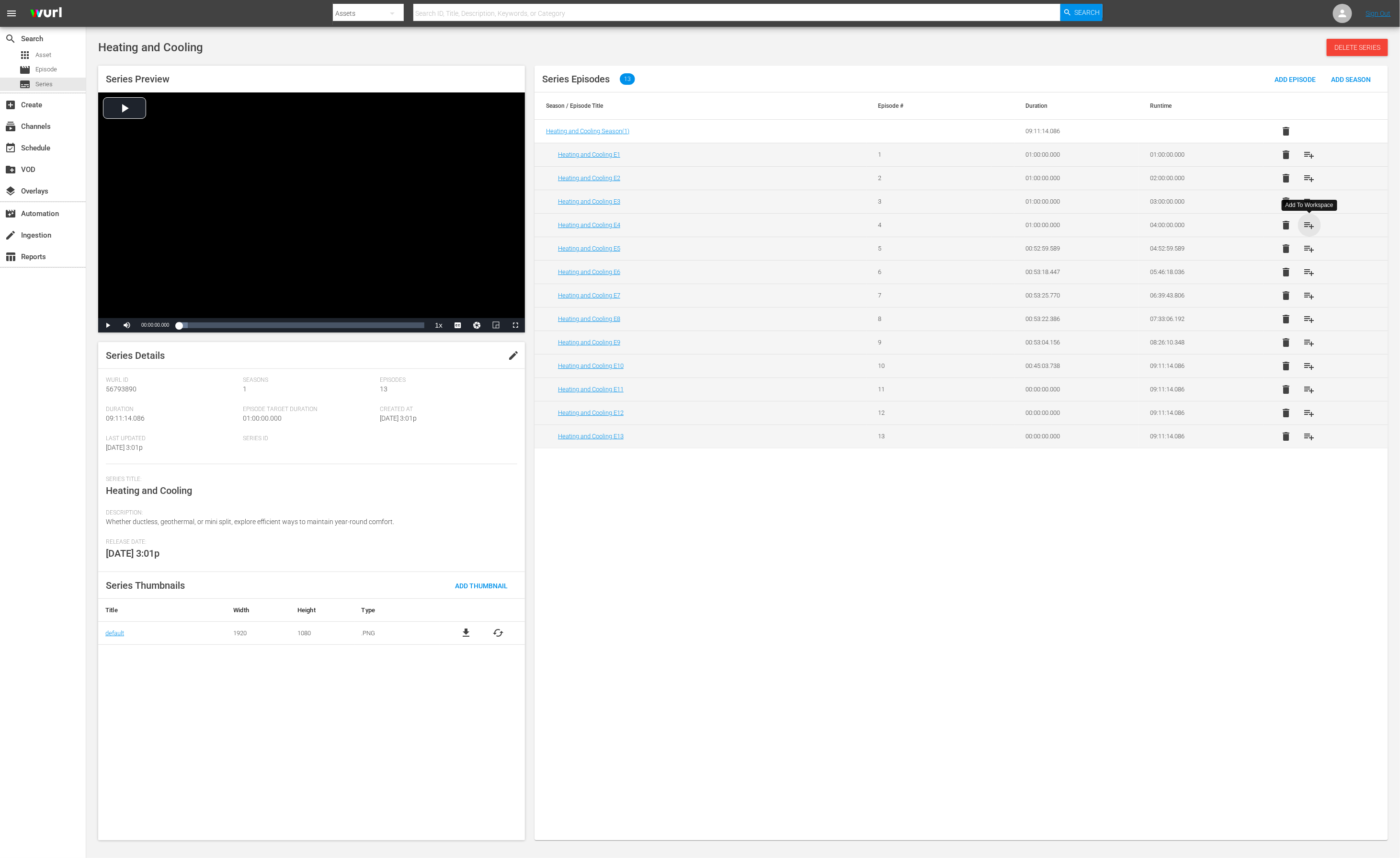
click at [933, 225] on span "playlist_add" at bounding box center [1310, 225] width 12 height 12
click at [933, 200] on span "playlist_add" at bounding box center [1310, 201] width 12 height 12
click at [933, 181] on span "playlist_add" at bounding box center [1310, 178] width 12 height 12
click at [933, 159] on span "playlist_add" at bounding box center [1310, 155] width 12 height 12
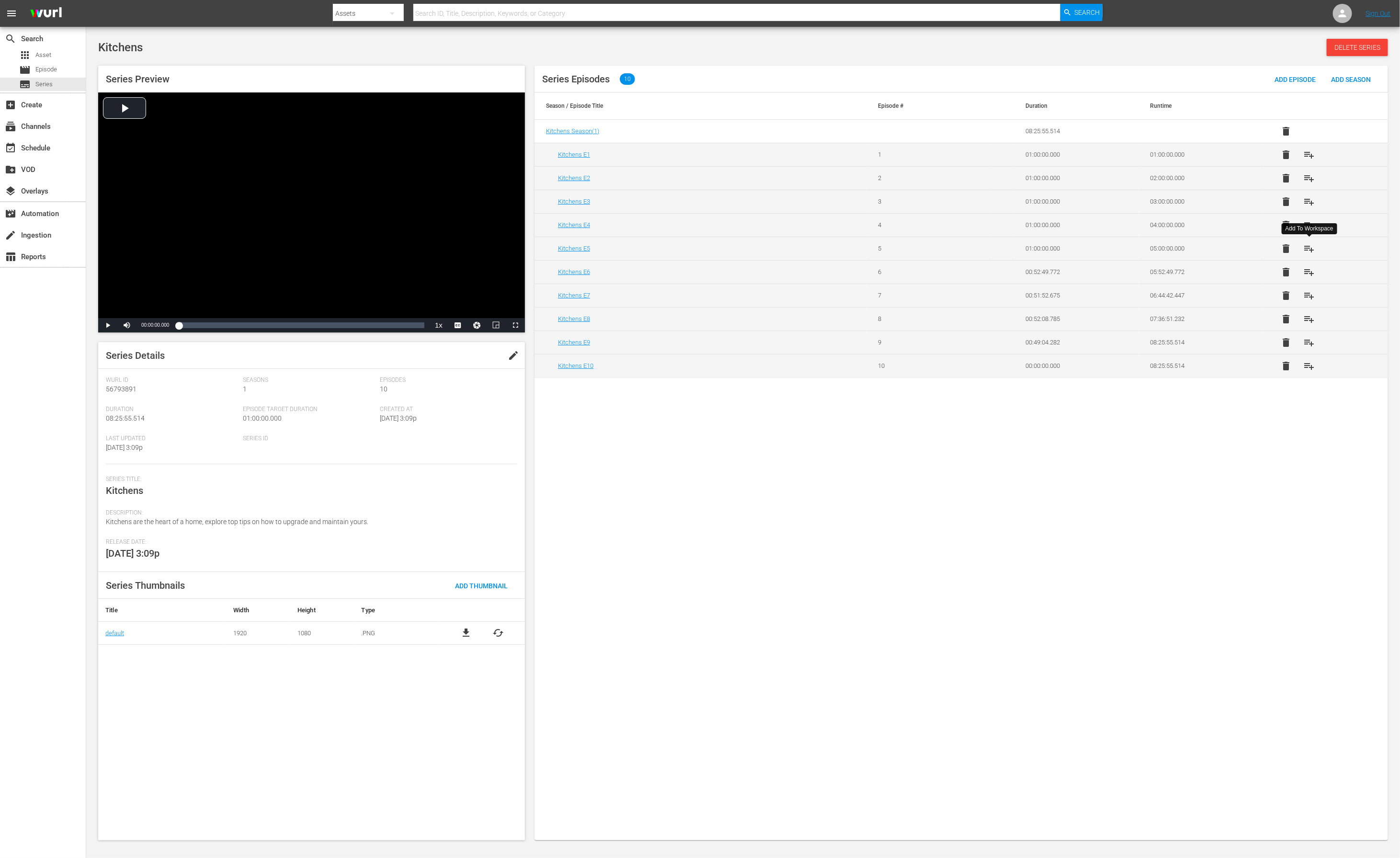
click at [933, 249] on span "playlist_add" at bounding box center [1310, 248] width 12 height 12
click at [933, 225] on span "playlist_add" at bounding box center [1310, 225] width 12 height 12
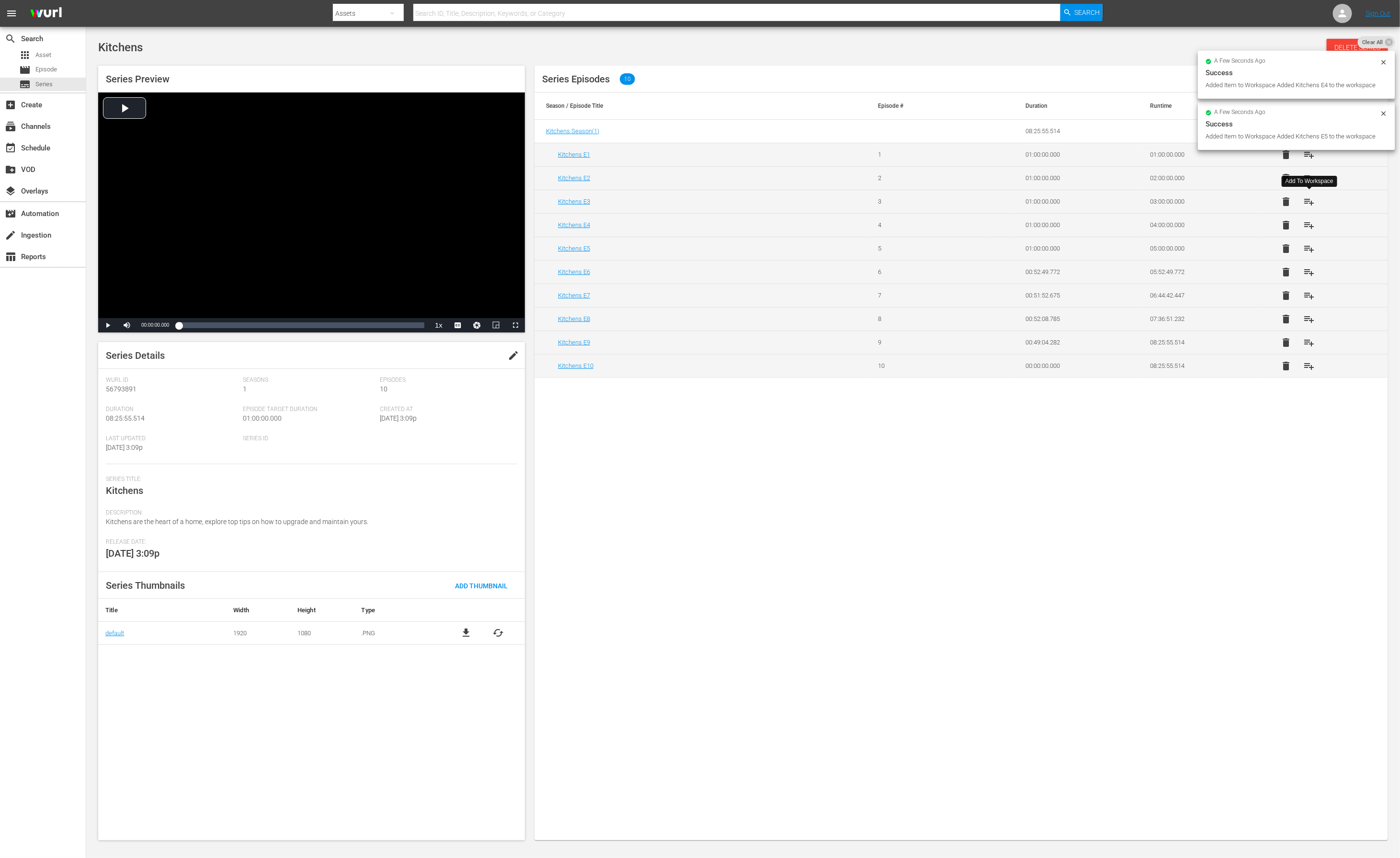
click at [933, 202] on span "playlist_add" at bounding box center [1310, 201] width 12 height 12
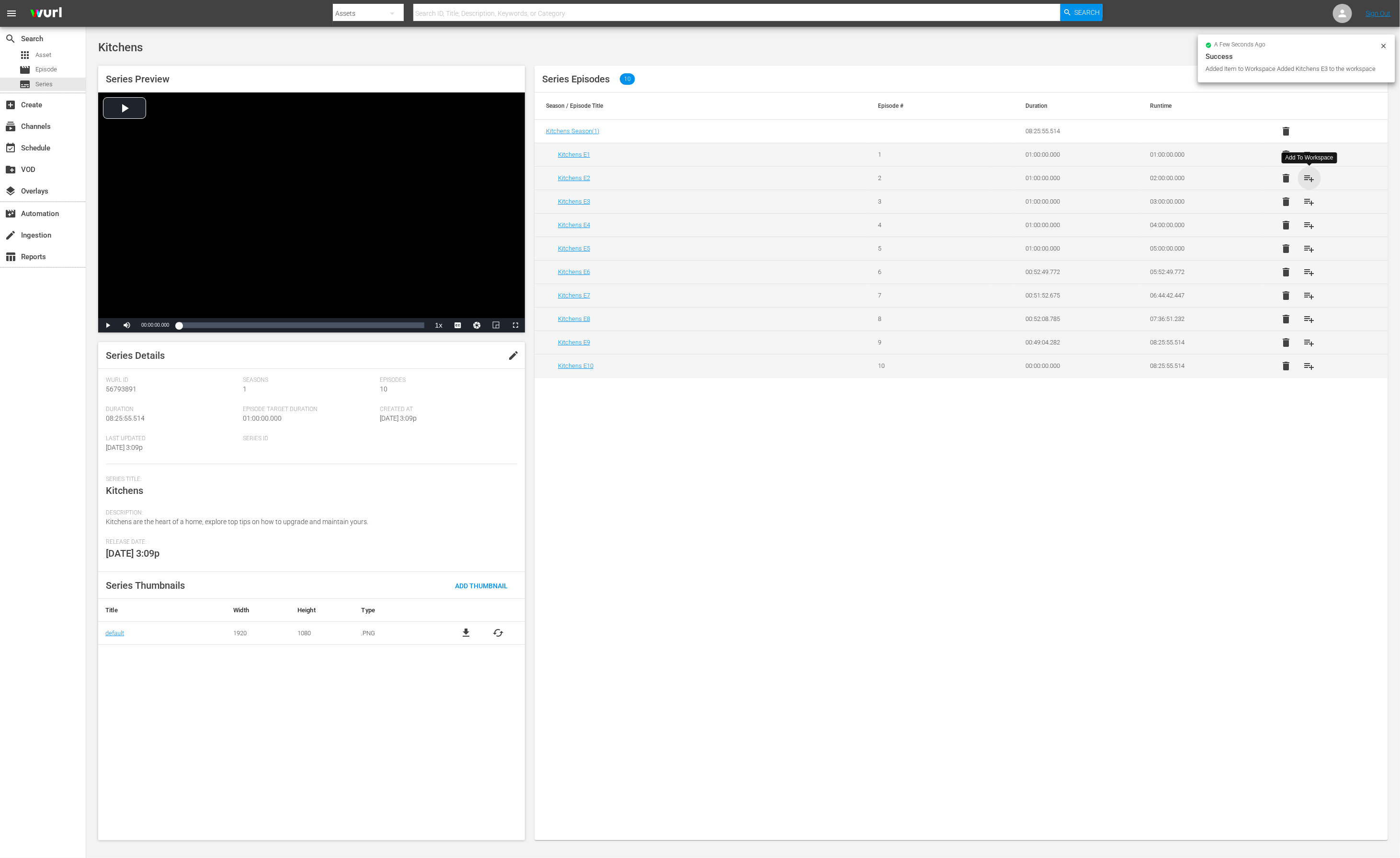
click at [933, 180] on span "playlist_add" at bounding box center [1310, 178] width 12 height 12
click at [933, 156] on span "playlist_add" at bounding box center [1310, 155] width 12 height 12
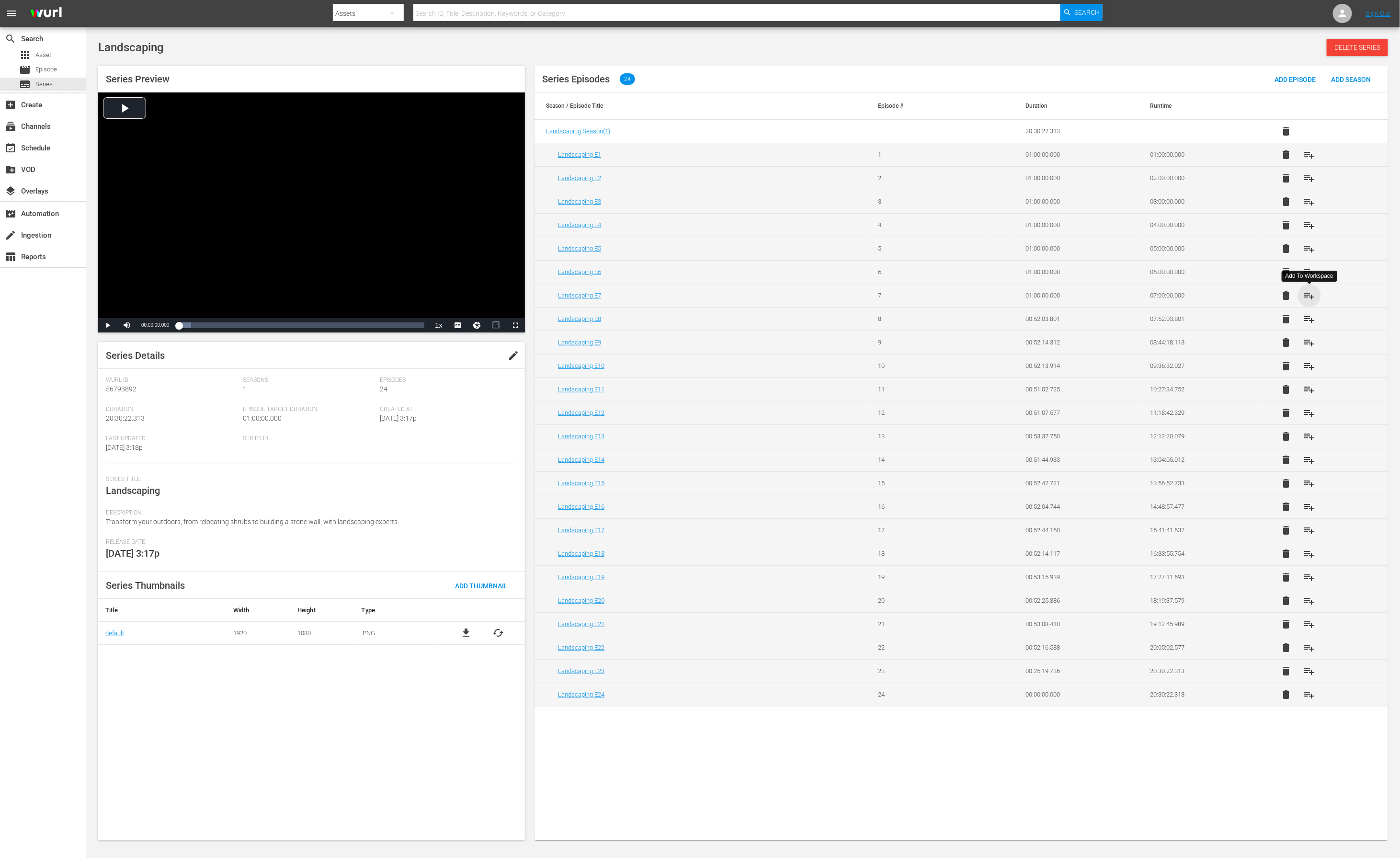
click at [933, 293] on span "playlist_add" at bounding box center [1310, 295] width 12 height 12
click at [933, 274] on span "playlist_add" at bounding box center [1310, 272] width 12 height 12
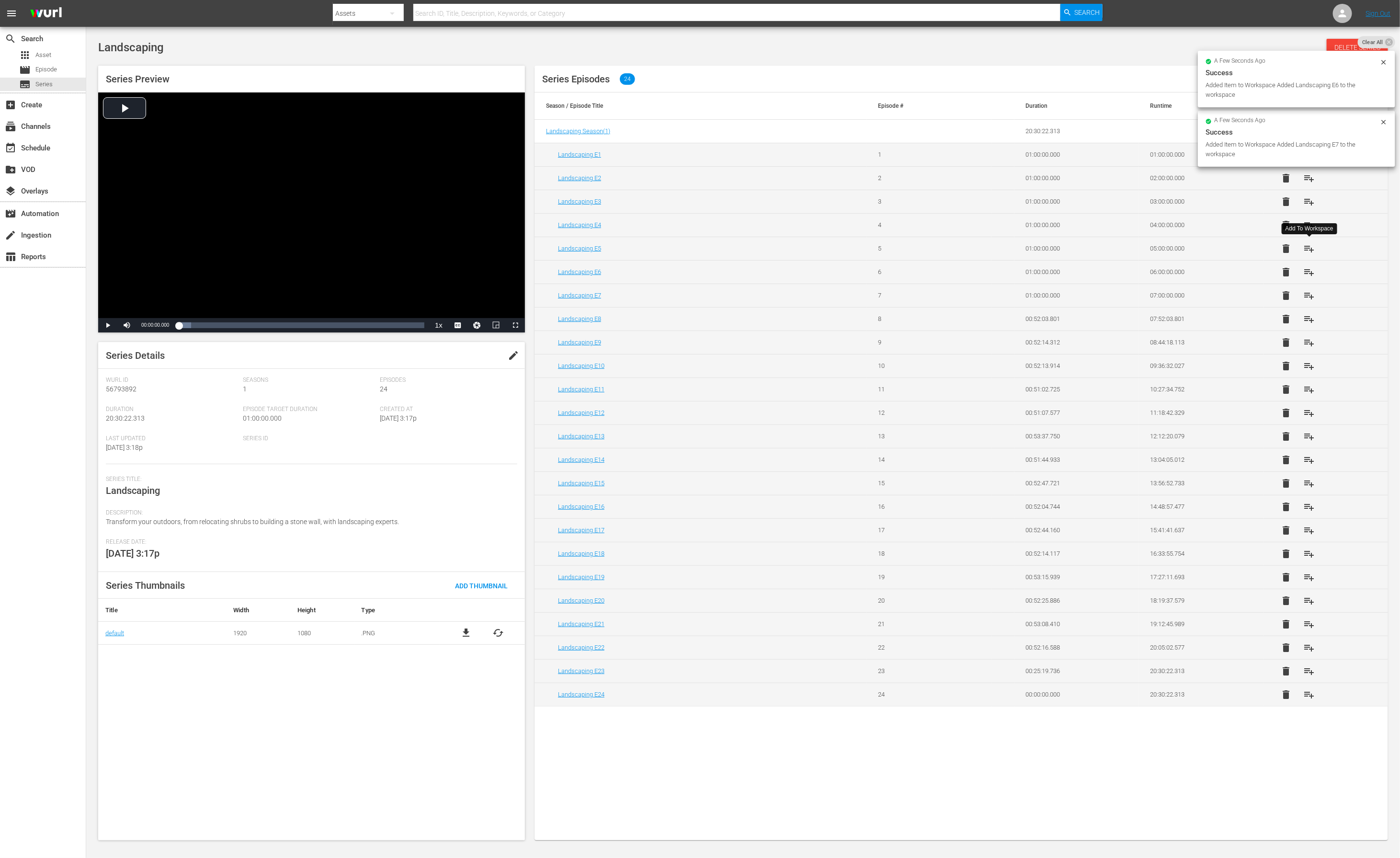
click at [933, 251] on span "playlist_add" at bounding box center [1310, 248] width 12 height 12
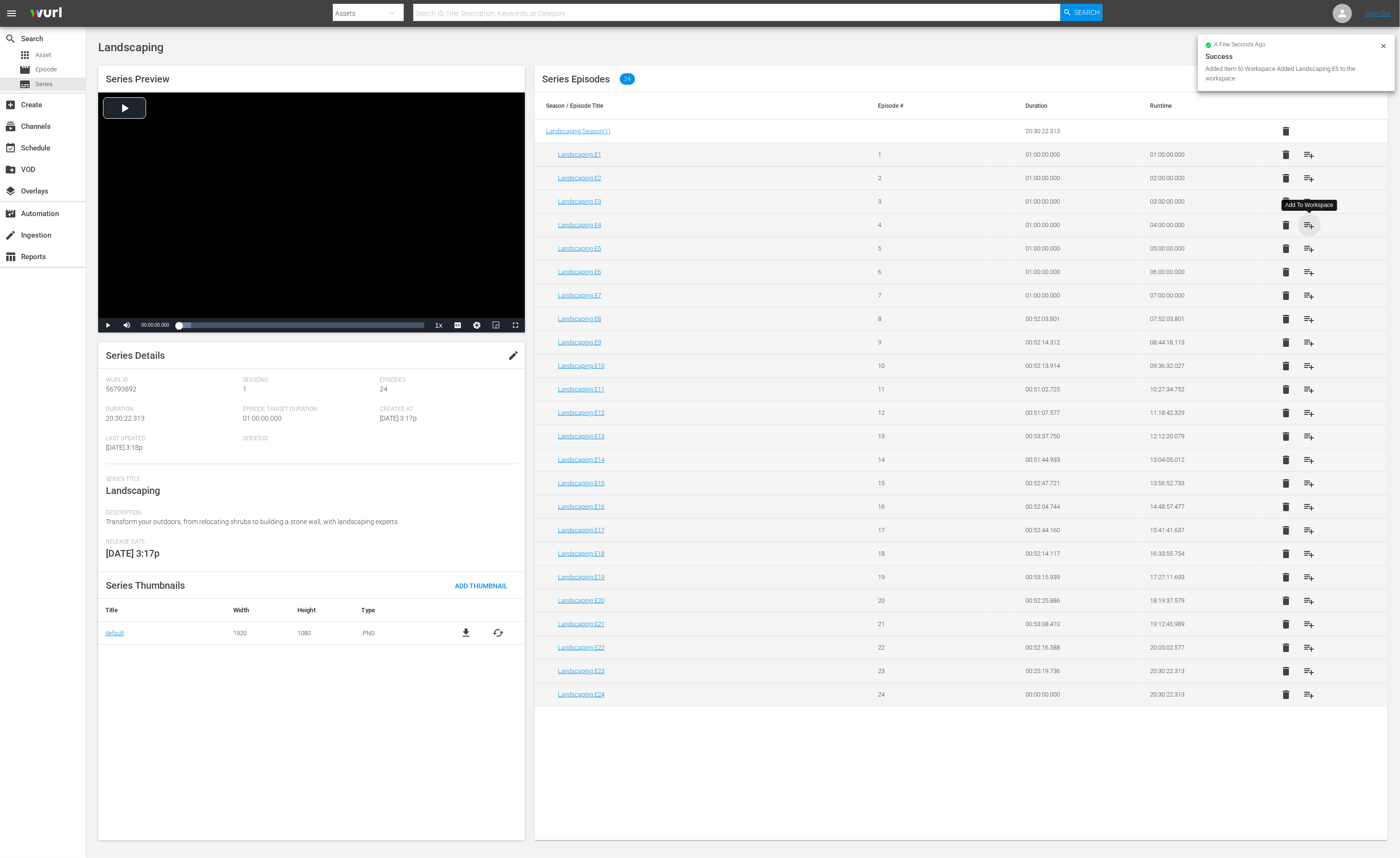
click at [933, 223] on span "playlist_add" at bounding box center [1310, 225] width 12 height 12
click at [933, 204] on span "playlist_add" at bounding box center [1310, 201] width 12 height 12
click at [933, 179] on span "playlist_add" at bounding box center [1310, 178] width 12 height 12
click at [933, 155] on span "playlist_add" at bounding box center [1310, 155] width 12 height 12
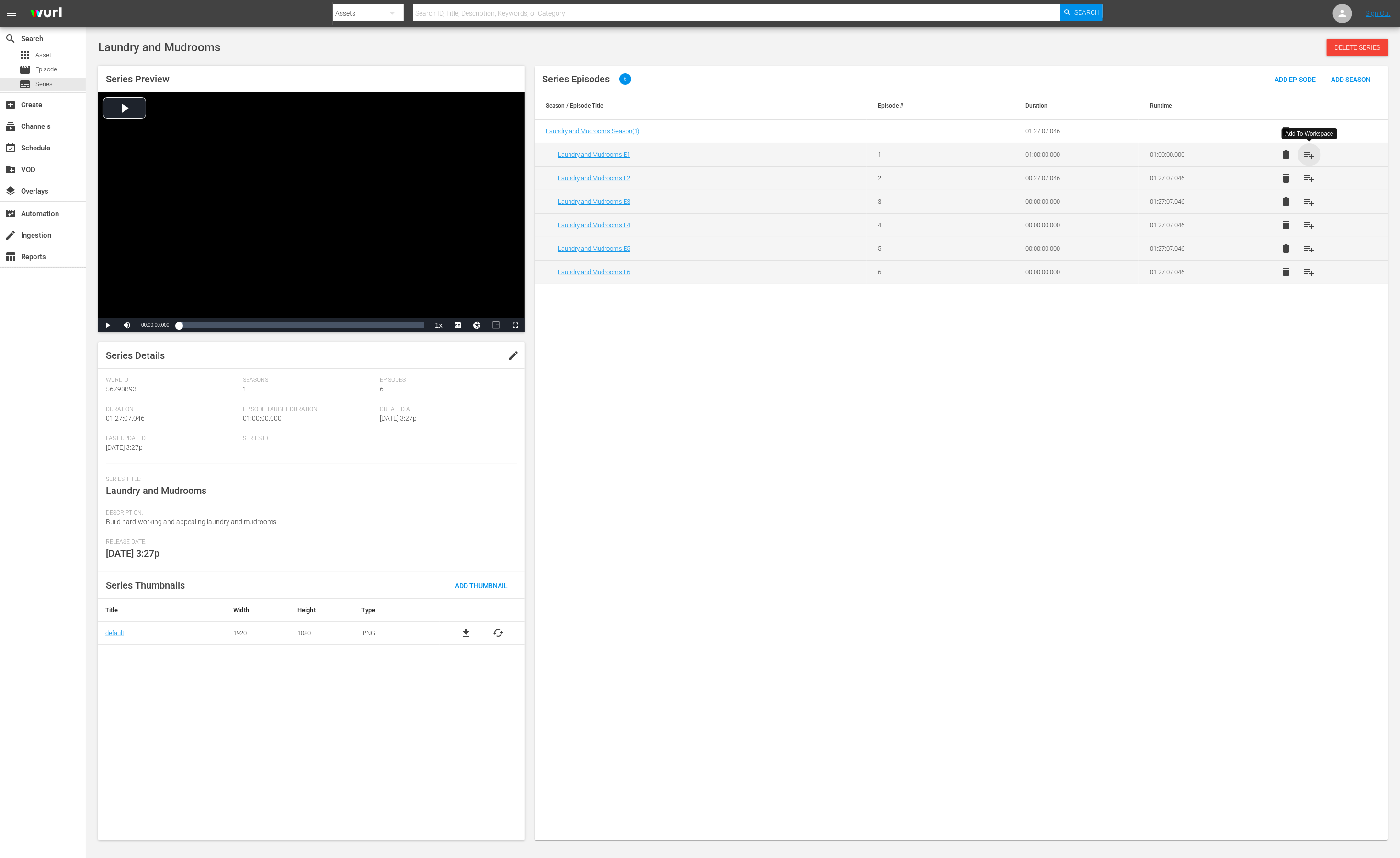
click at [933, 153] on span "playlist_add" at bounding box center [1310, 155] width 12 height 12
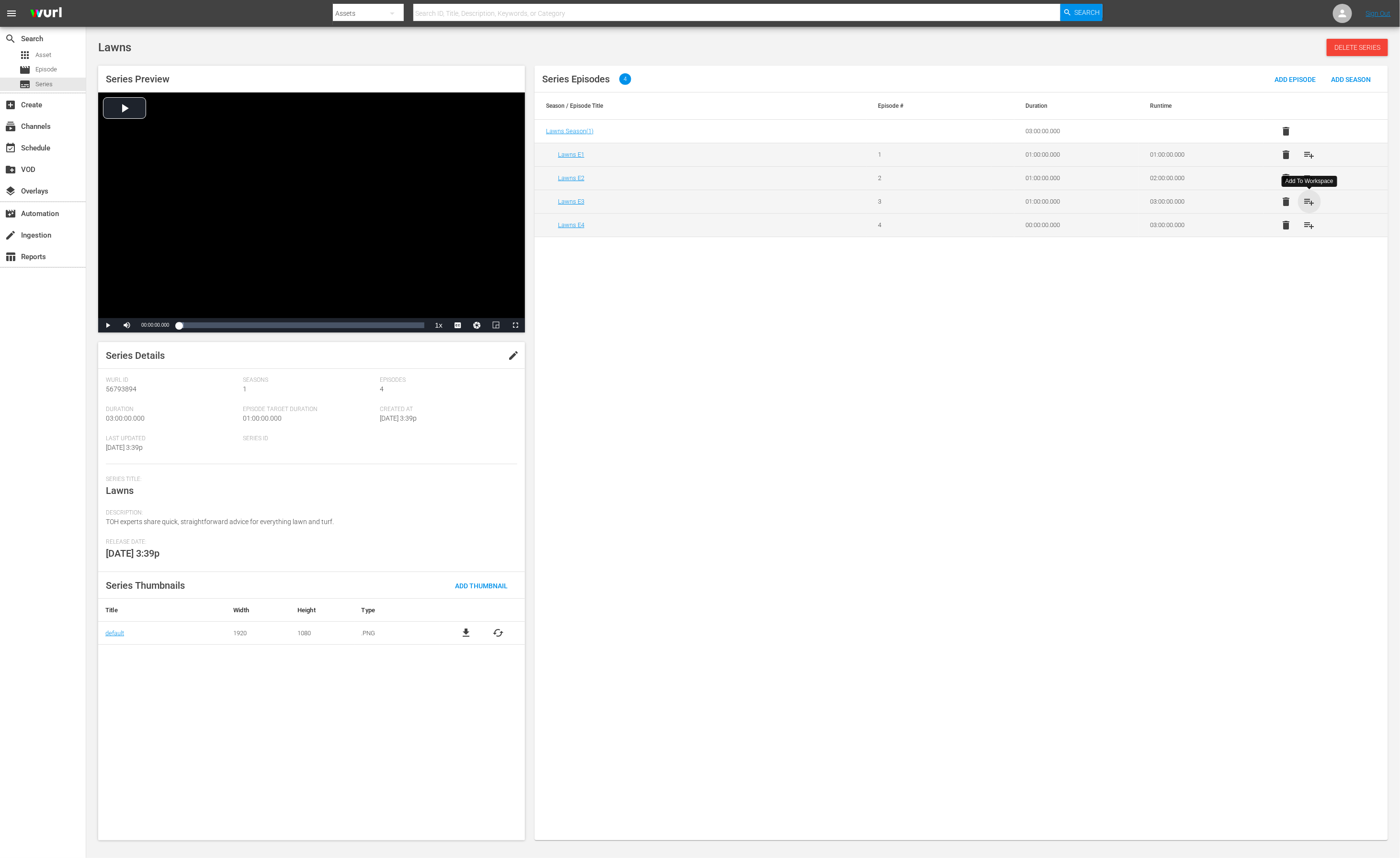
click at [933, 197] on span "playlist_add" at bounding box center [1310, 201] width 12 height 12
click at [933, 182] on span "playlist_add" at bounding box center [1310, 178] width 12 height 12
click at [933, 158] on span "playlist_add" at bounding box center [1310, 155] width 12 height 12
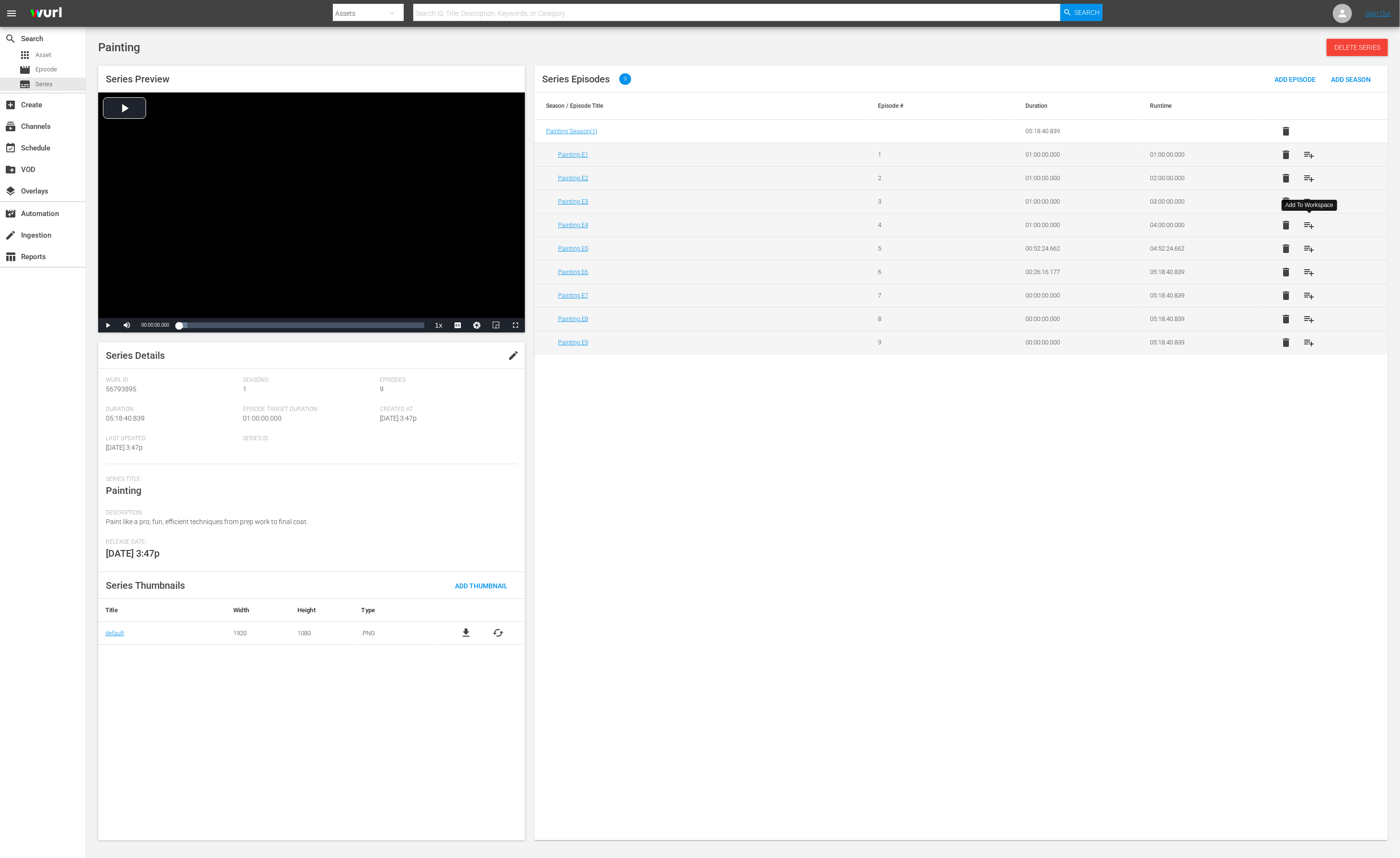
click at [933, 223] on span "playlist_add" at bounding box center [1310, 225] width 12 height 12
click at [933, 204] on span "playlist_add" at bounding box center [1310, 201] width 12 height 12
click at [933, 179] on span "playlist_add" at bounding box center [1310, 178] width 12 height 12
click at [933, 154] on span "playlist_add" at bounding box center [1310, 155] width 12 height 12
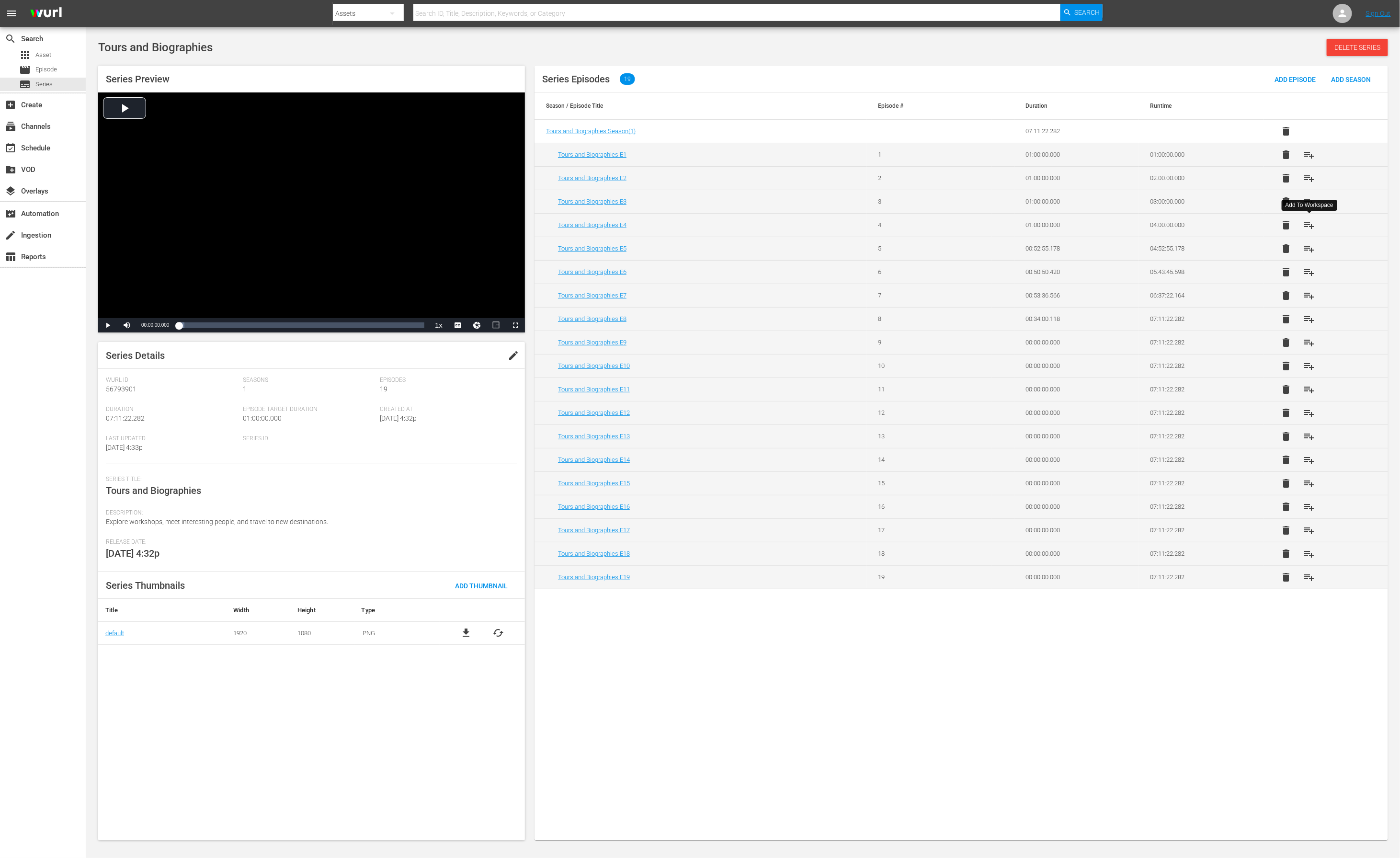
click at [933, 223] on span "playlist_add" at bounding box center [1310, 225] width 12 height 12
click at [933, 201] on span "playlist_add" at bounding box center [1310, 201] width 12 height 12
click at [933, 179] on span "playlist_add" at bounding box center [1310, 178] width 12 height 12
click at [933, 154] on span "playlist_add" at bounding box center [1310, 155] width 12 height 12
